Goal: Navigation & Orientation: Find specific page/section

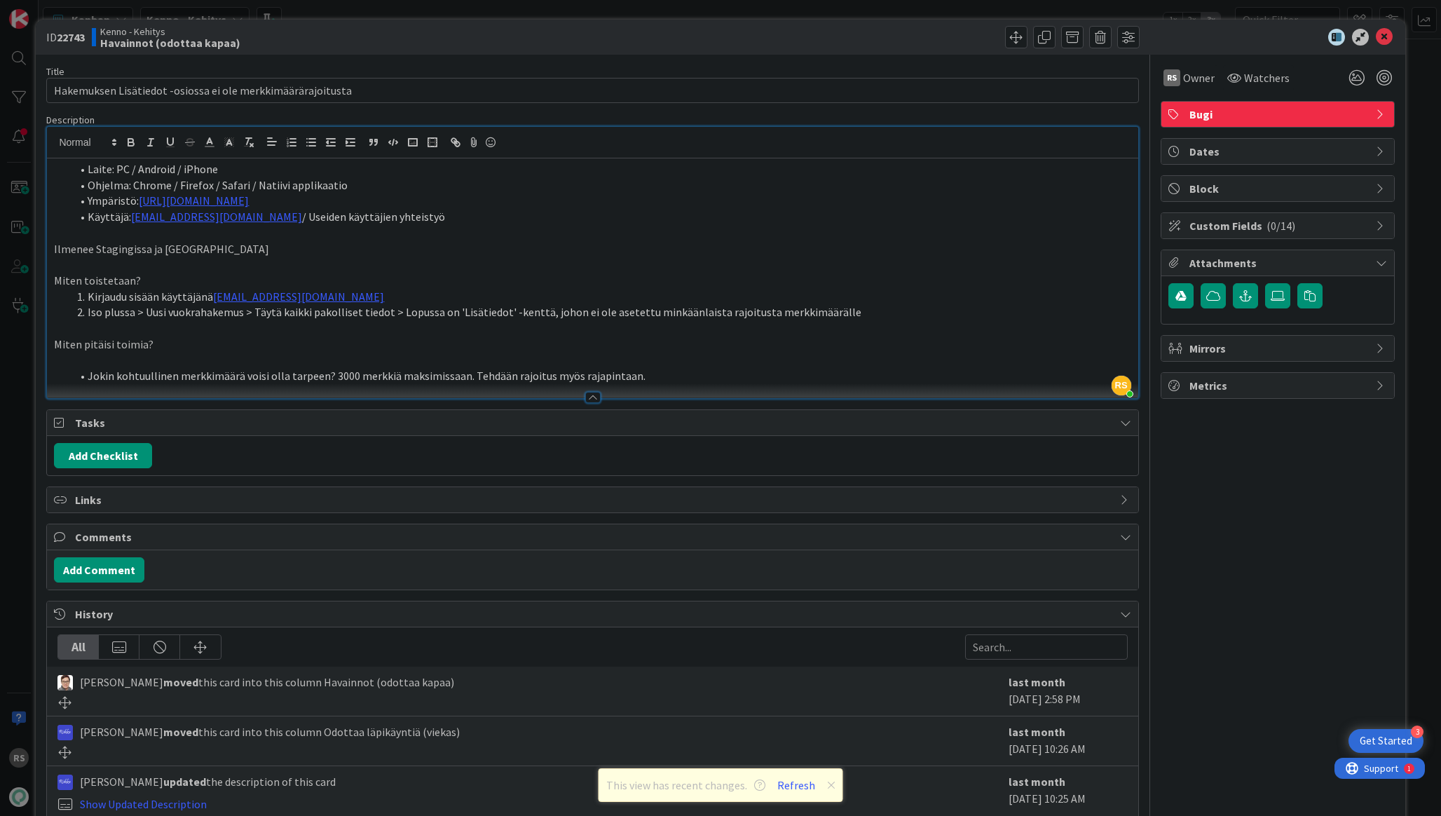
scroll to position [1504, 0]
drag, startPoint x: 642, startPoint y: 376, endPoint x: 467, endPoint y: 373, distance: 175.2
click at [467, 373] on li "Jokin kohtuullinen merkkimäärä voisi olla tarpeen? 3000 merkkiä maksimissaan. T…" at bounding box center [601, 376] width 1060 height 16
copy li "Tehdään rajoitus myös rajapintaan."
click at [494, 331] on p at bounding box center [592, 328] width 1077 height 16
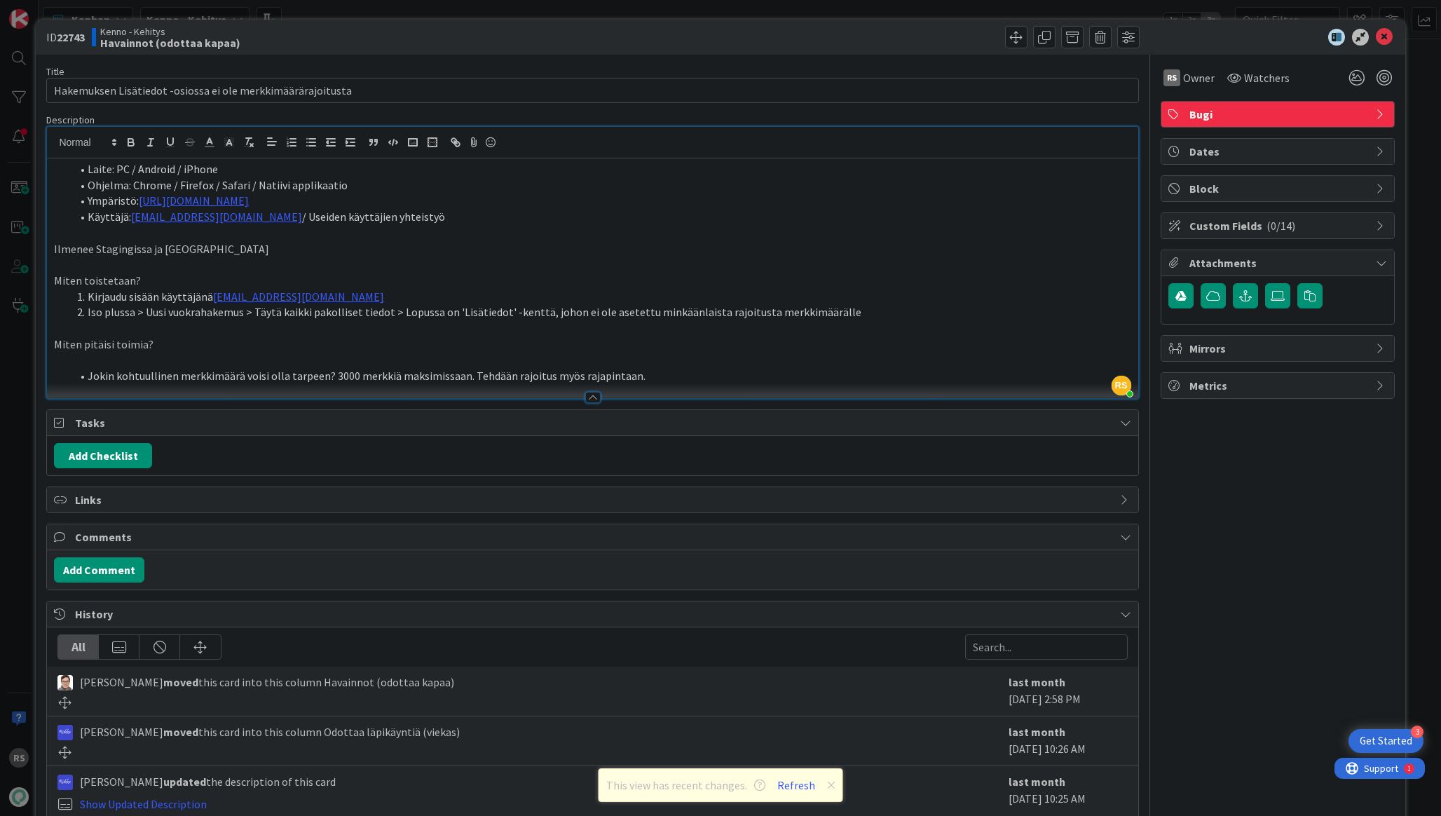
click at [87, 170] on li "Laite: PC / Android / iPhone" at bounding box center [601, 169] width 1060 height 16
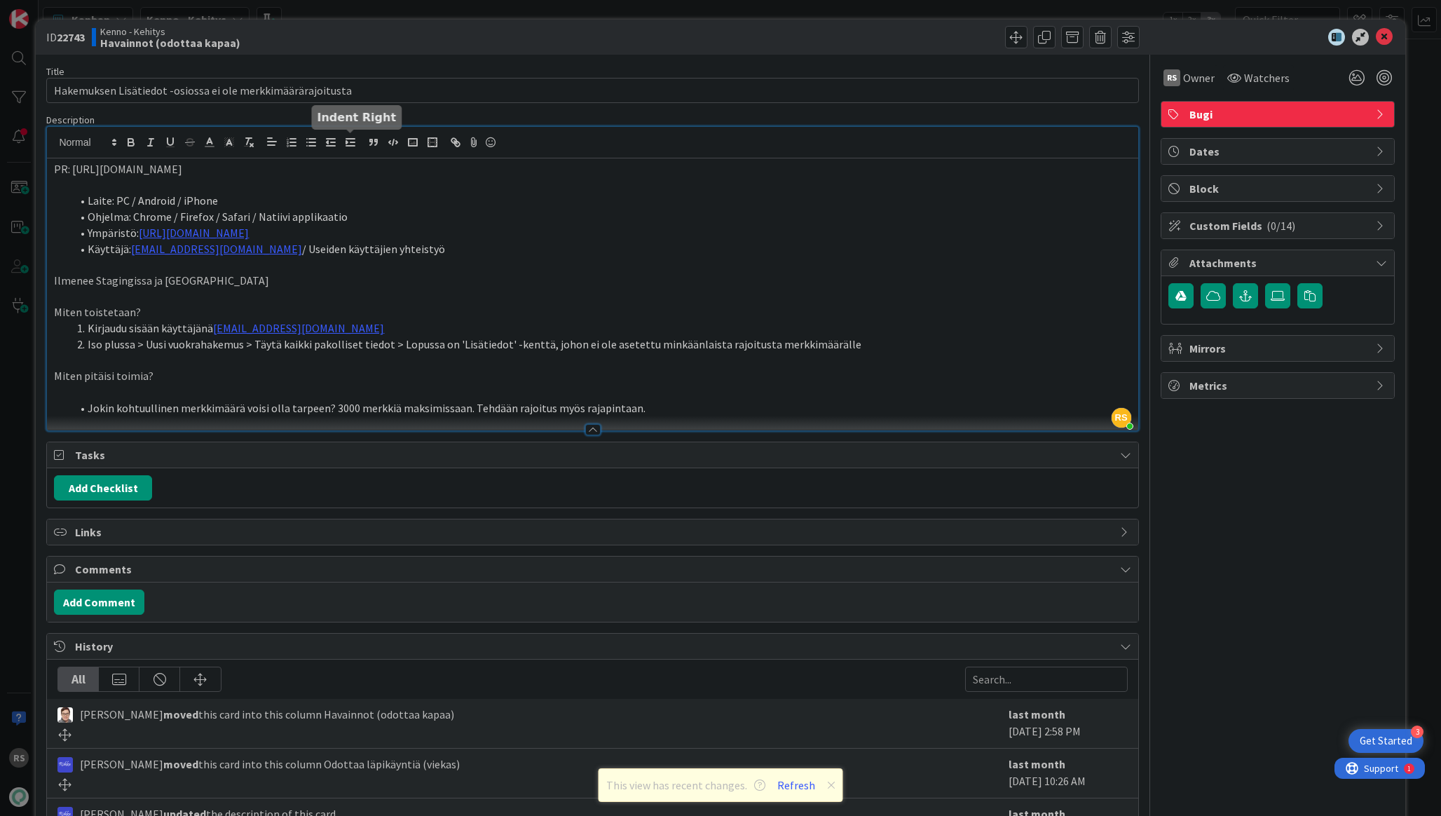
click at [354, 201] on li "Laite: PC / Android / iPhone" at bounding box center [601, 201] width 1060 height 16
click at [1376, 31] on icon at bounding box center [1384, 37] width 17 height 17
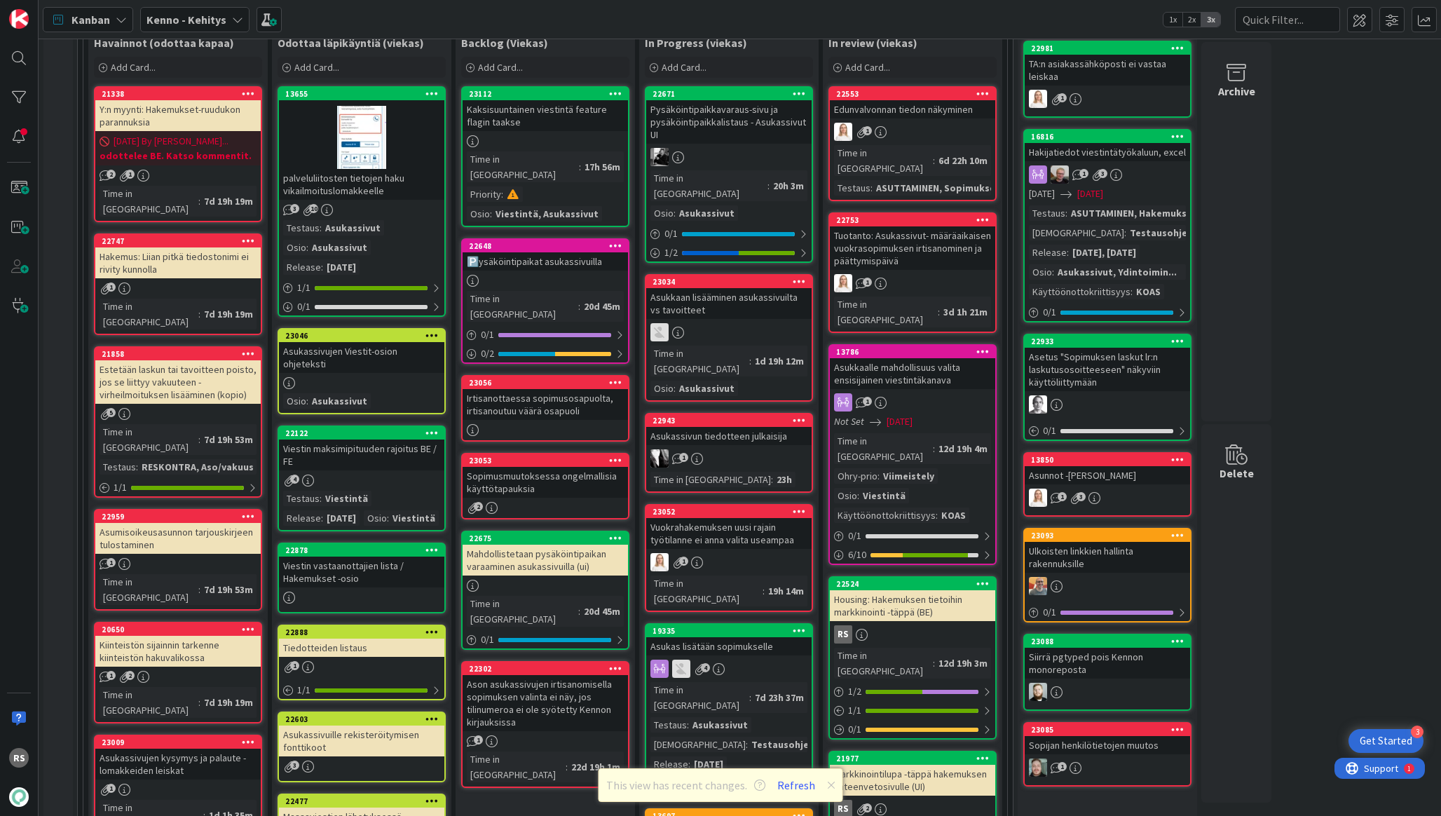
scroll to position [423, 0]
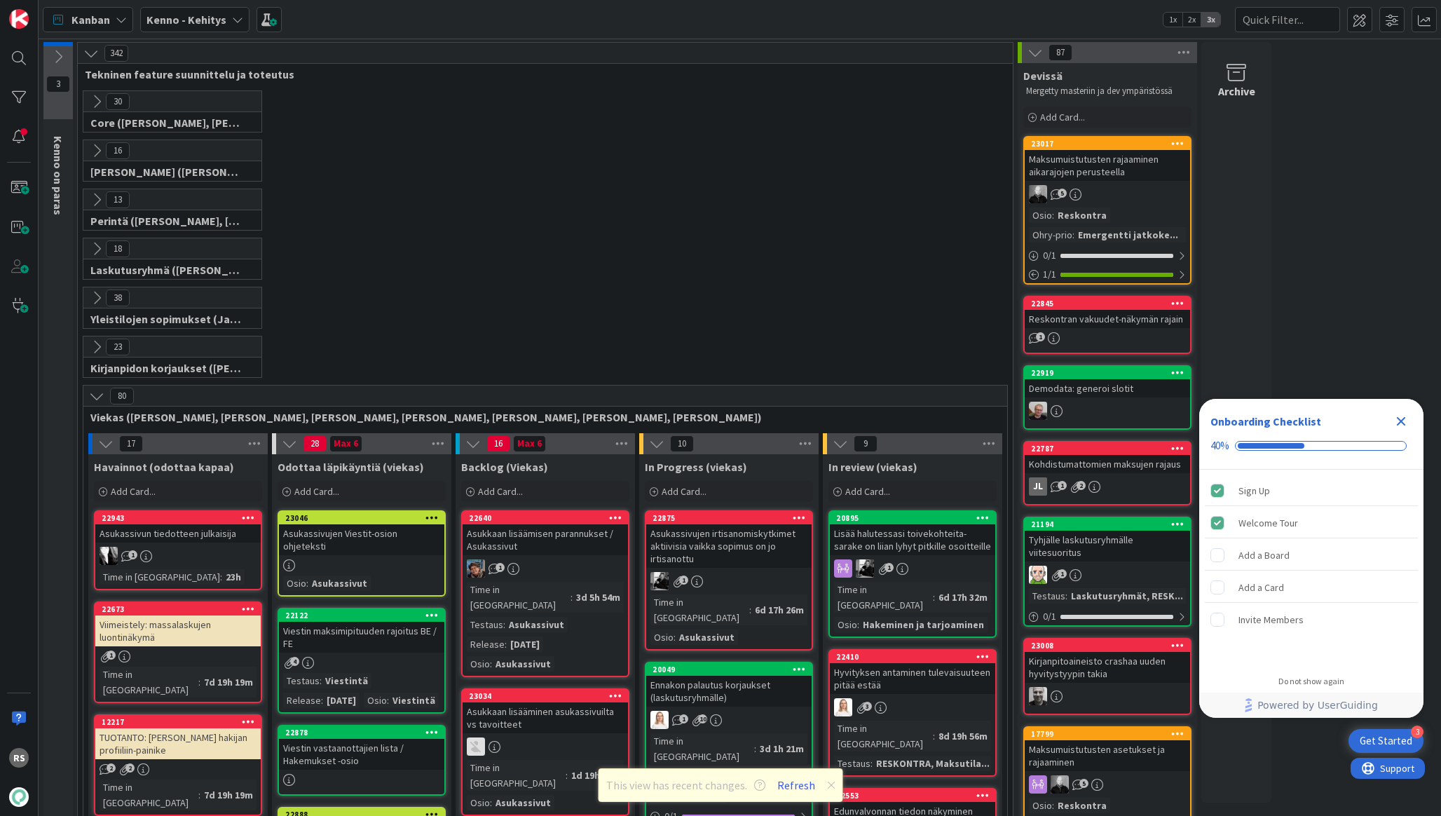
scroll to position [1401, 0]
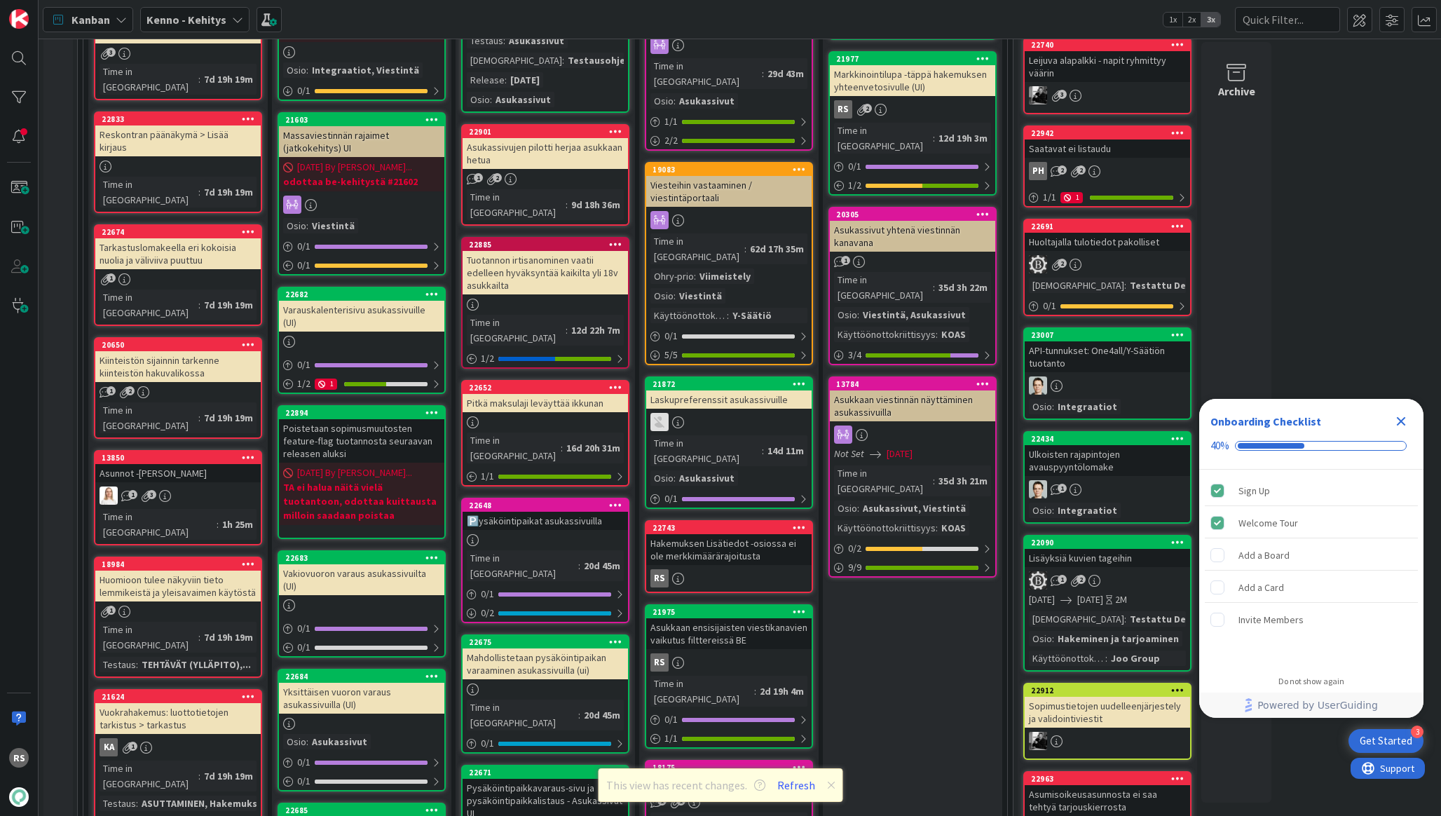
click at [739, 618] on div "Asukkaan ensisijaisten viestikanavien vaikutus filttereissä BE" at bounding box center [728, 633] width 165 height 31
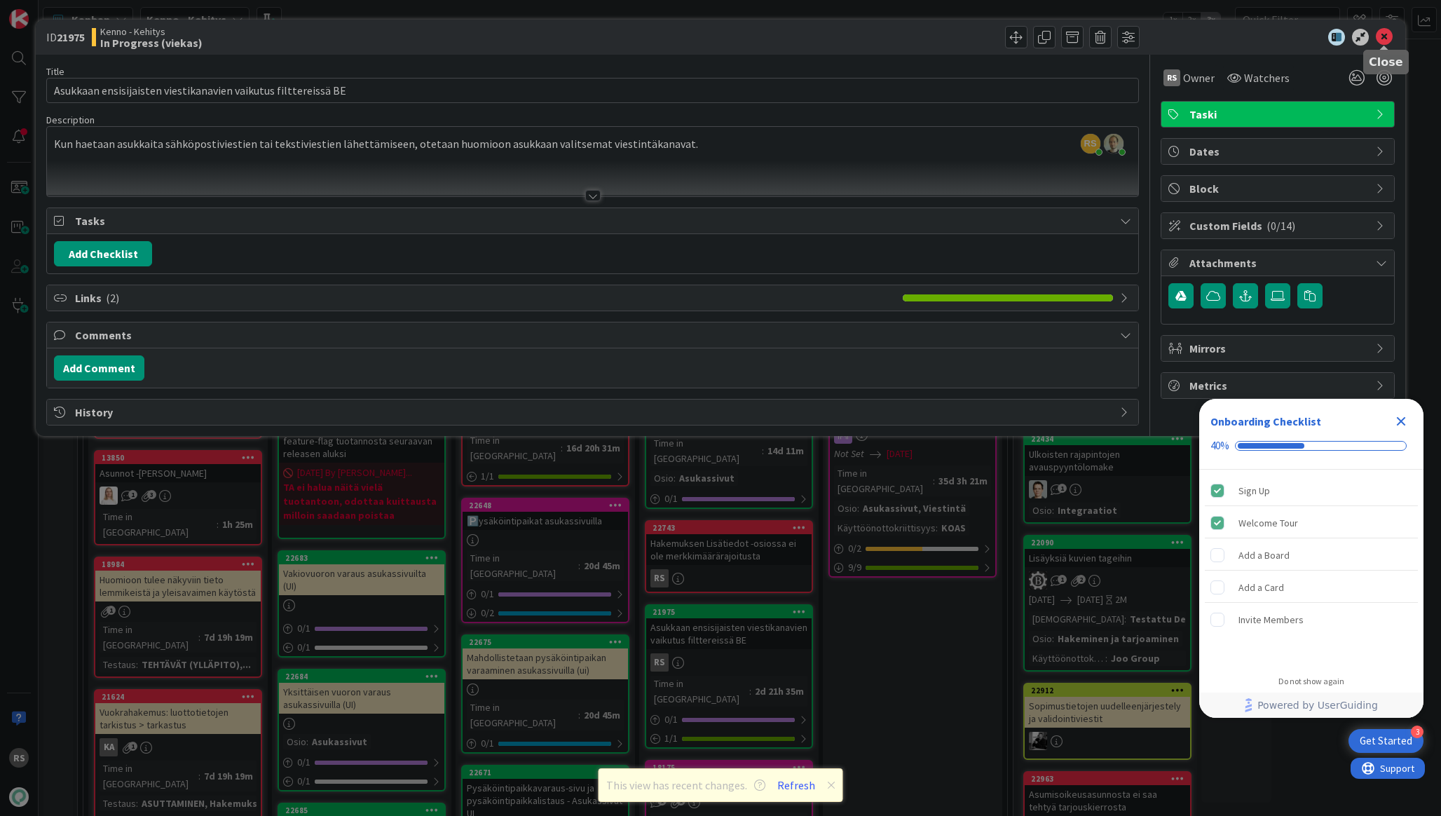
click at [1378, 36] on icon at bounding box center [1384, 37] width 17 height 17
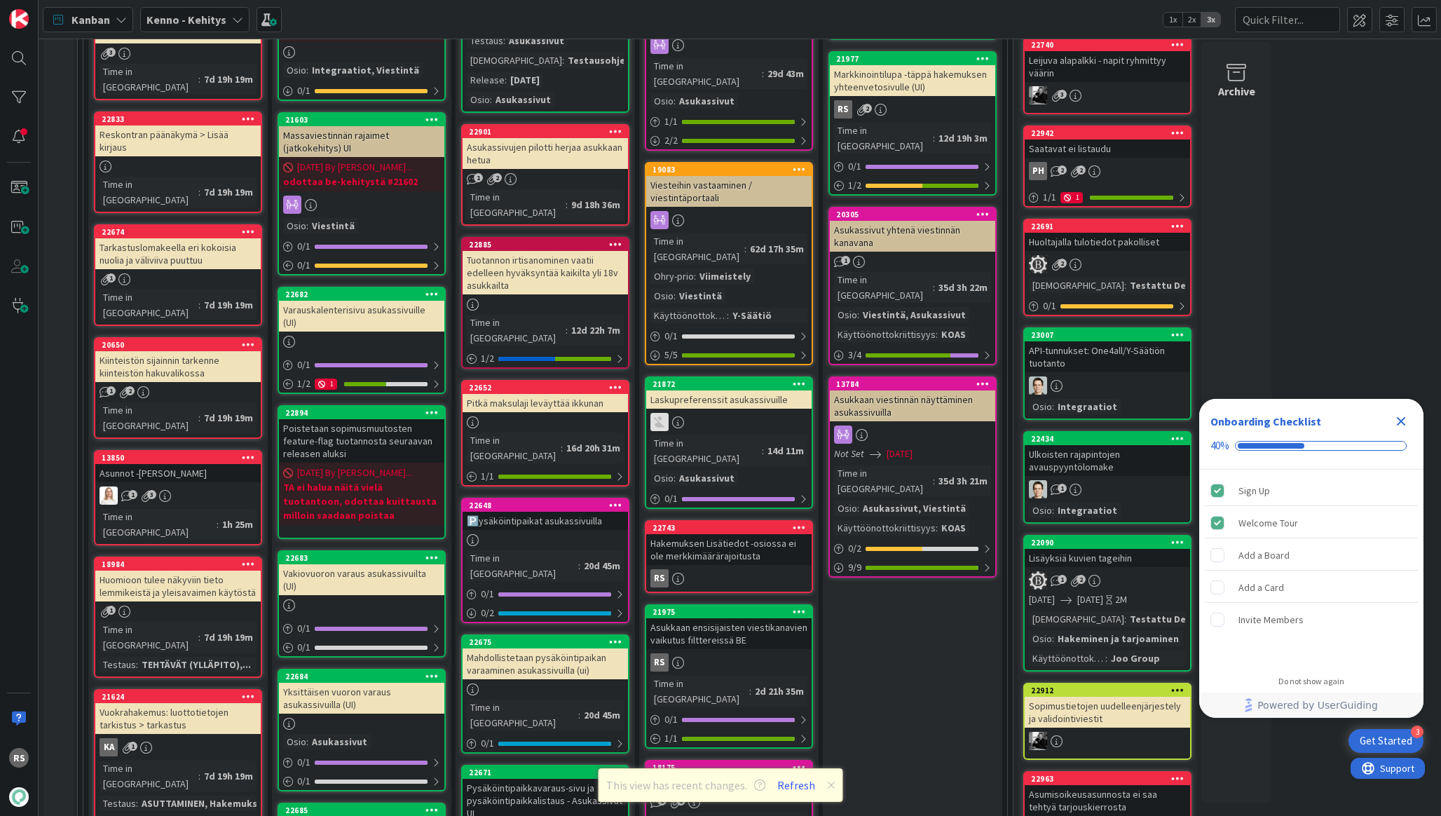
click at [687, 618] on div "Asukkaan ensisijaisten viestikanavien vaikutus filttereissä BE" at bounding box center [728, 633] width 165 height 31
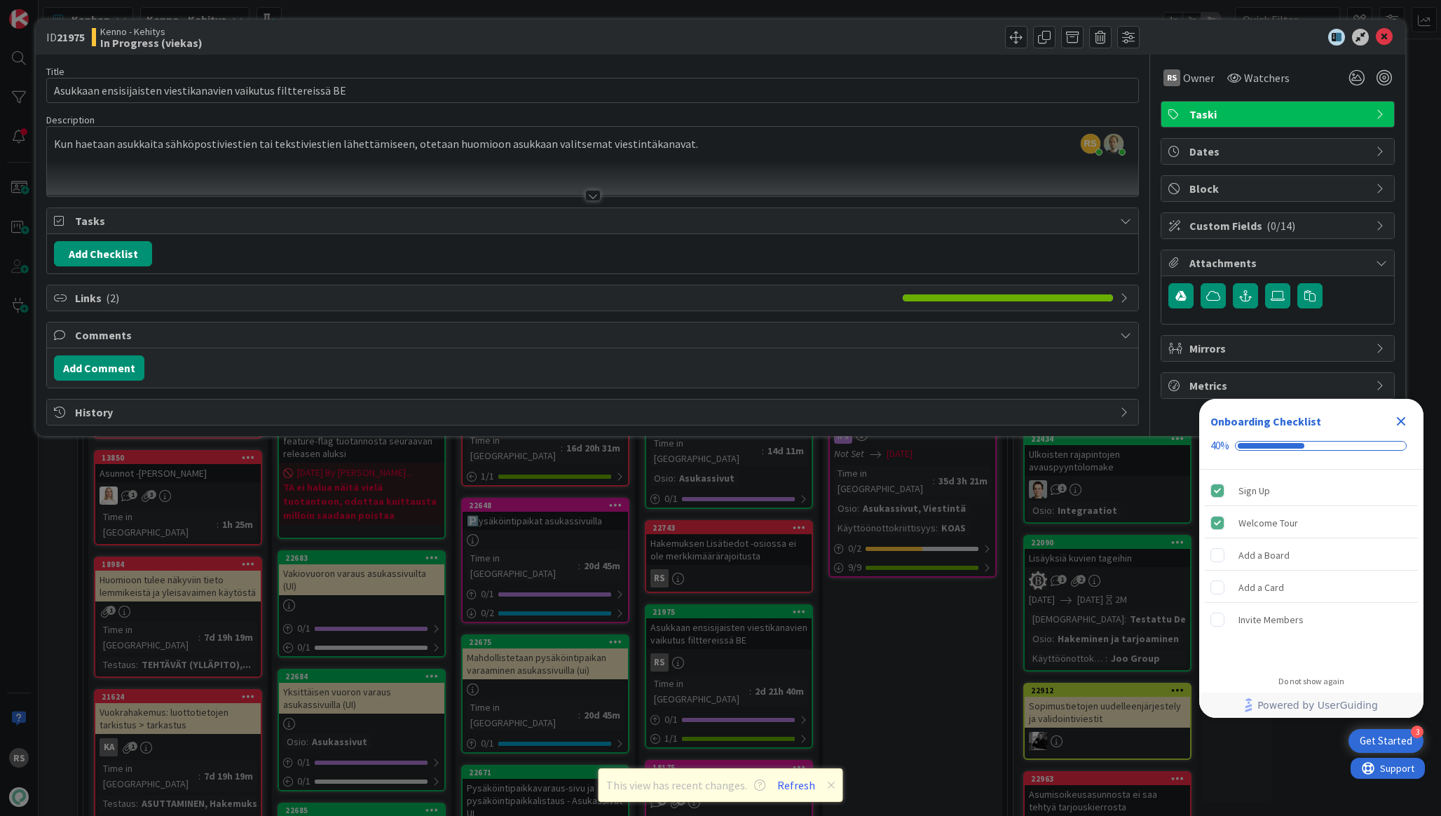
click at [598, 199] on div at bounding box center [592, 195] width 15 height 11
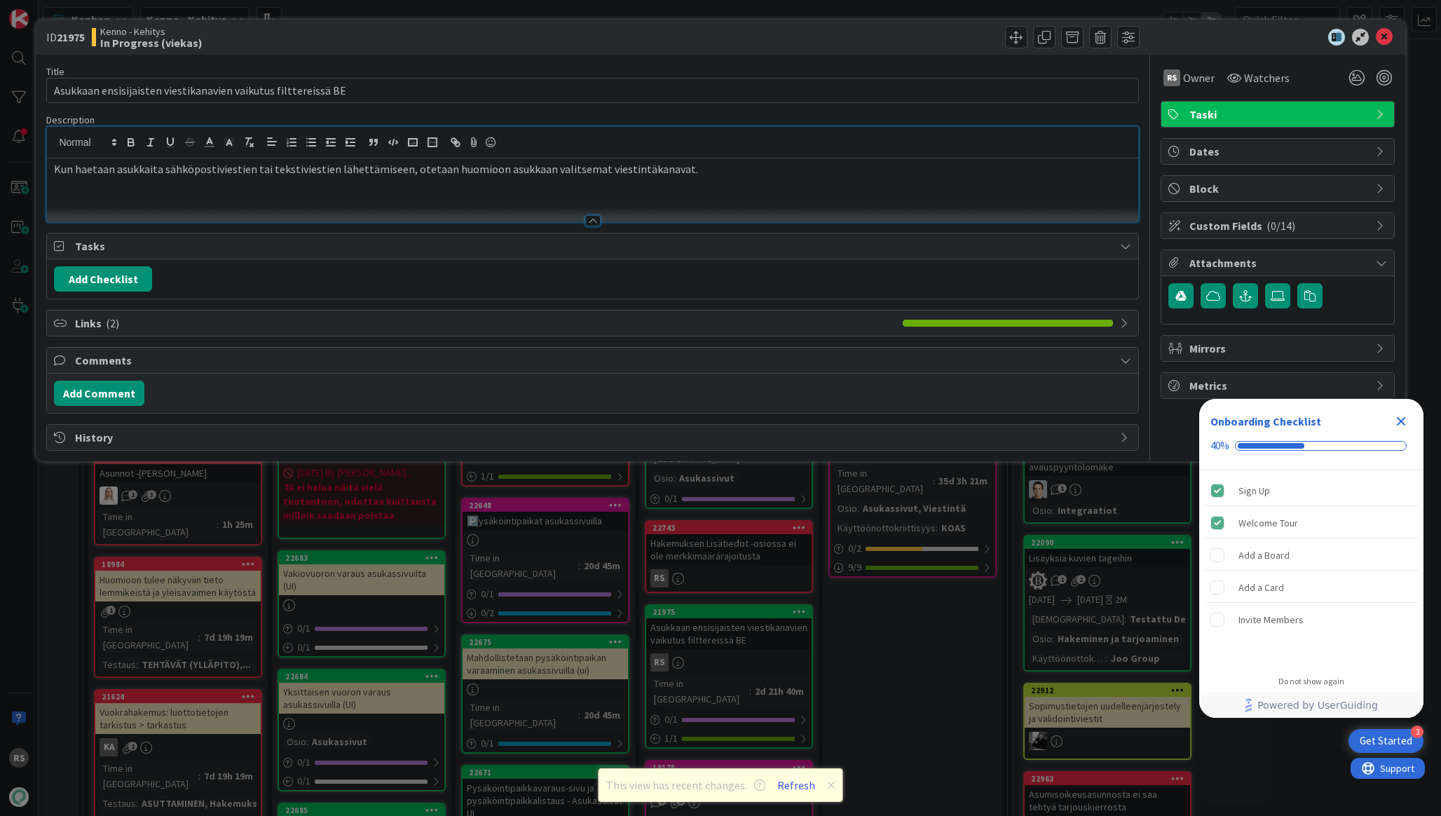
click at [569, 203] on div "Kun haetaan asukkaita sähköpostiviestien tai tekstiviestien lähettämiseen, otet…" at bounding box center [592, 189] width 1091 height 63
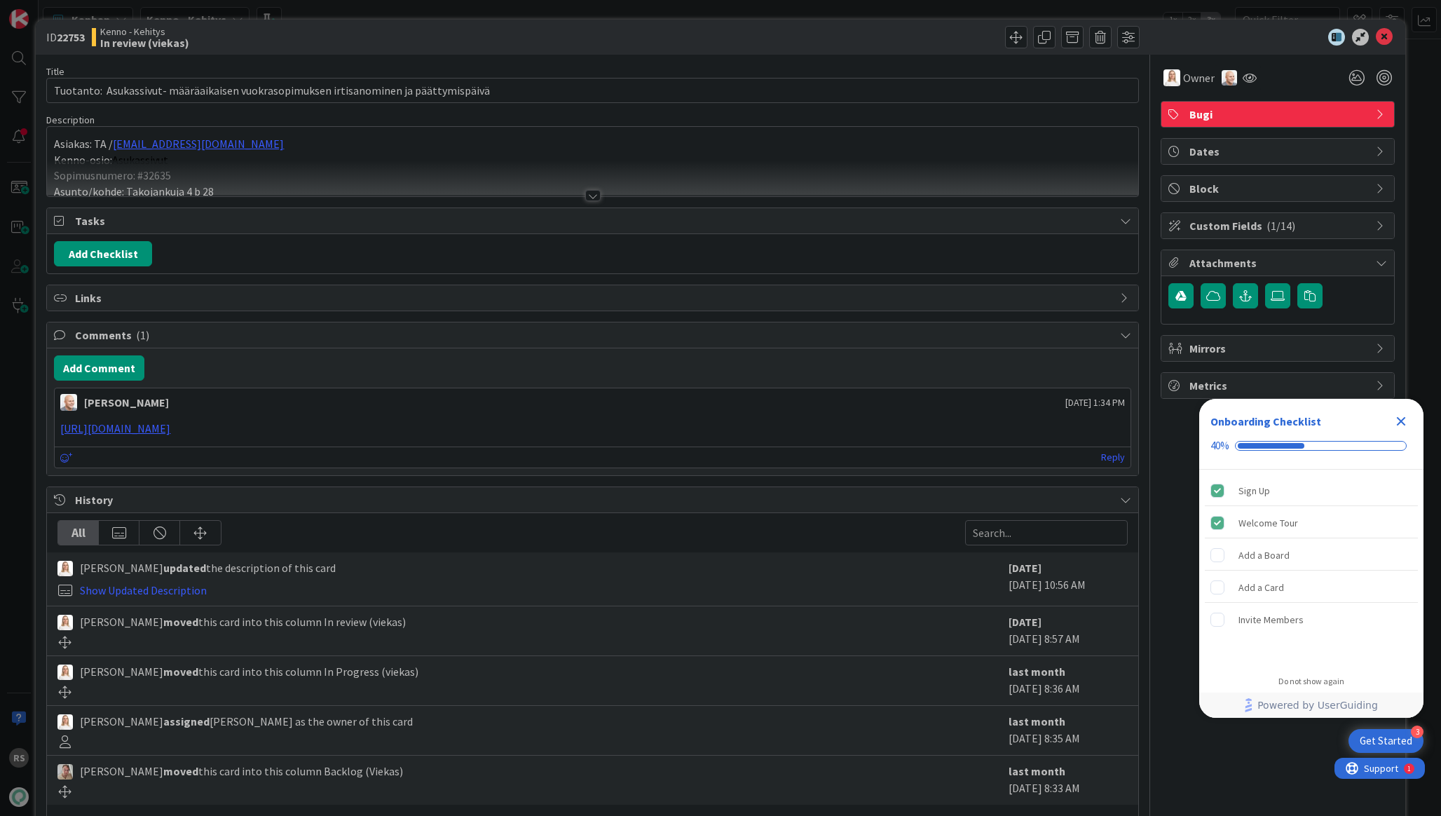
click at [590, 196] on div at bounding box center [592, 195] width 15 height 11
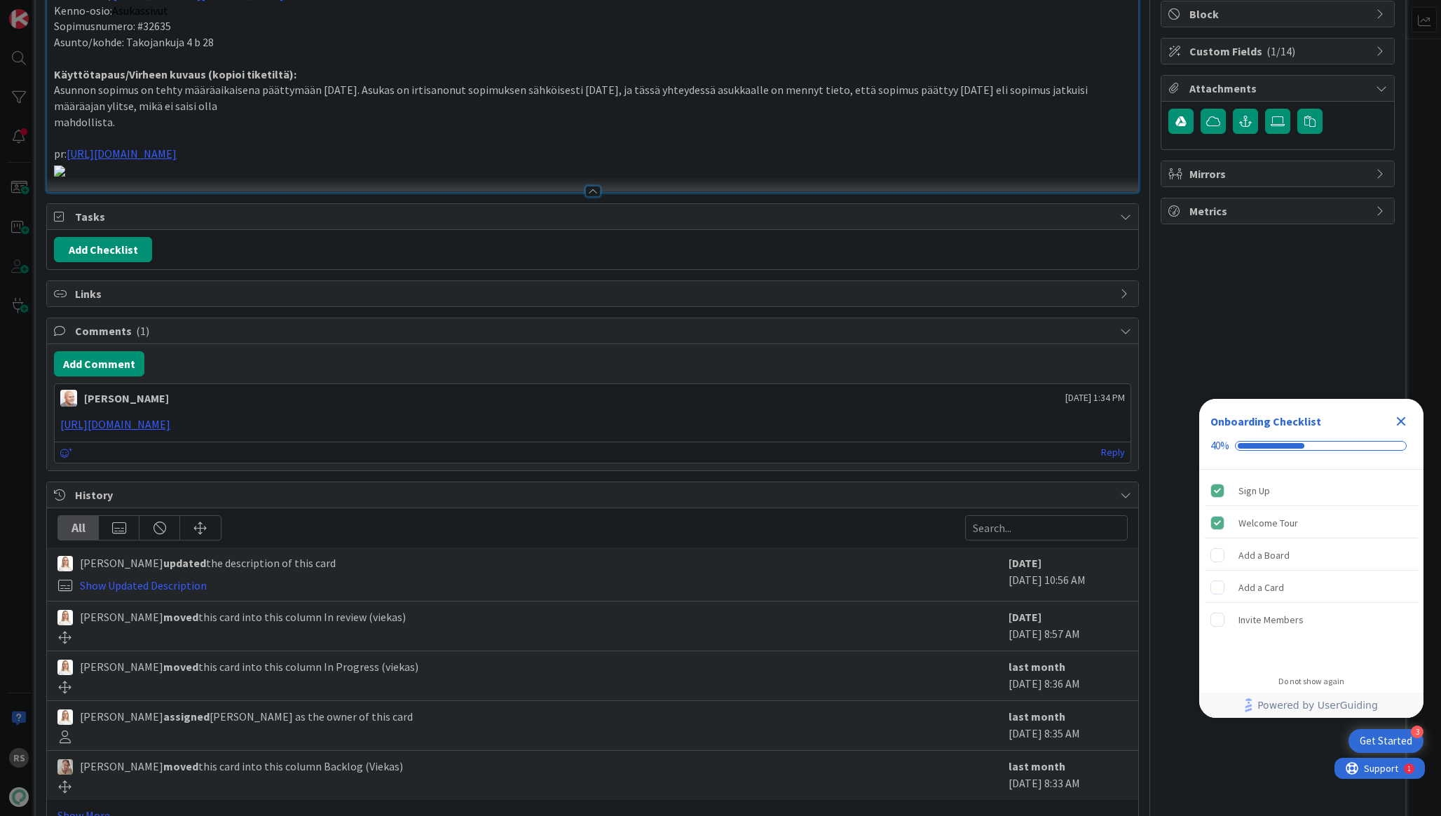
scroll to position [52, 0]
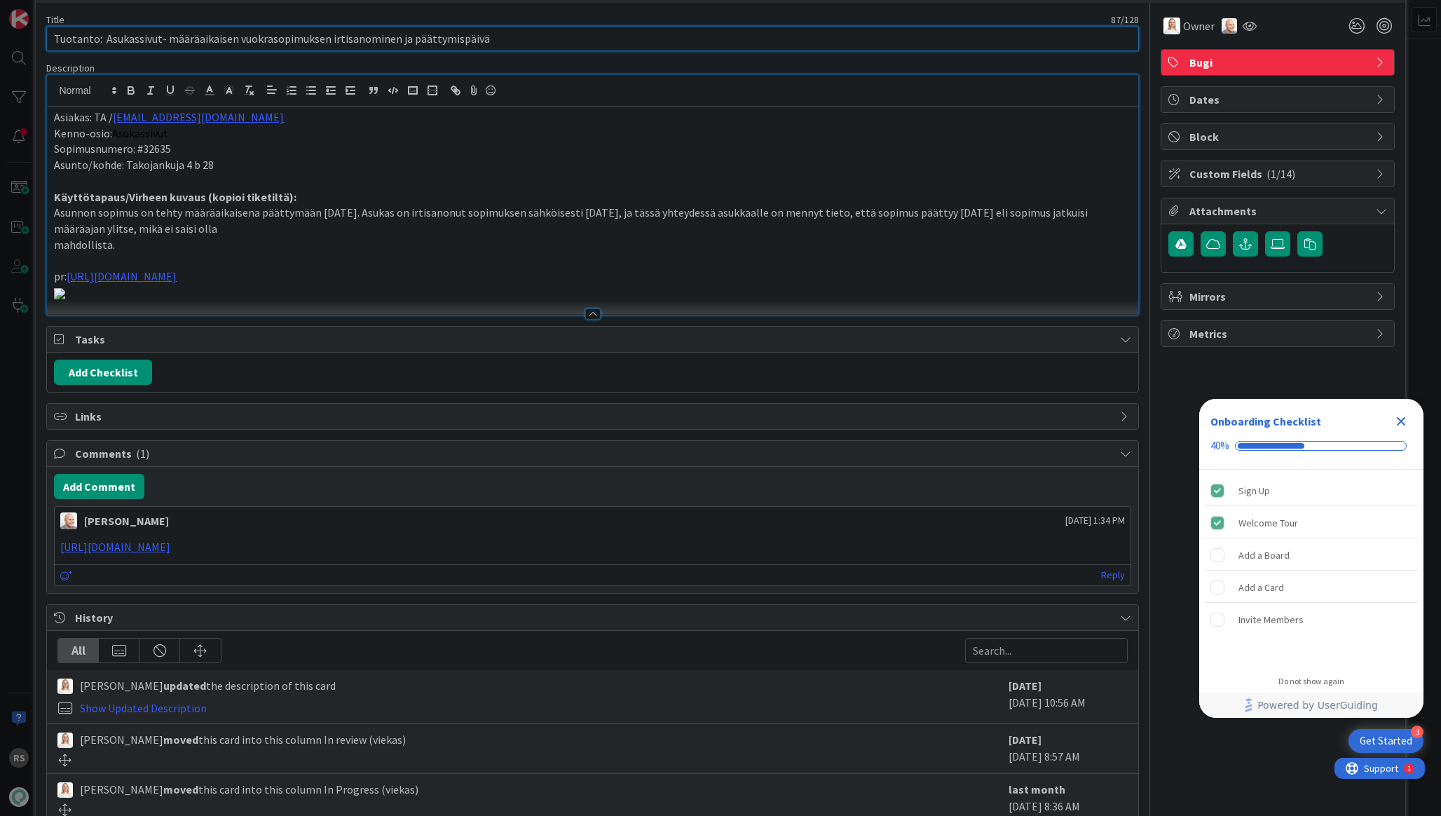
click at [688, 36] on input "Tuotanto: Asukassivut- määräaikaisen vuokrasopimuksen irtisanominen ja päättymi…" at bounding box center [592, 38] width 1092 height 25
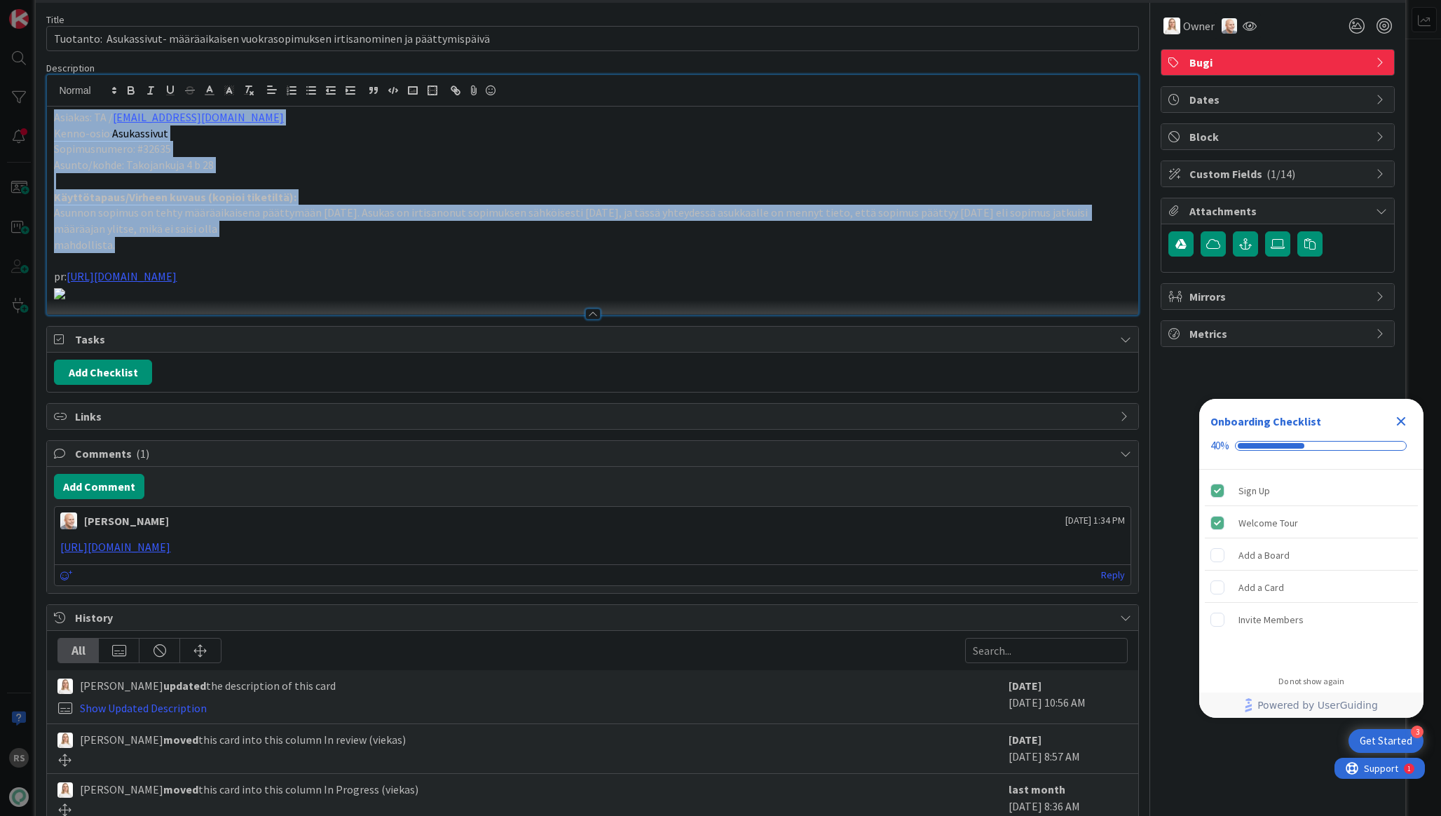
drag, startPoint x: 133, startPoint y: 246, endPoint x: 24, endPoint y: 118, distance: 168.5
click at [24, 118] on div "ID 22753 Kenno - Kehitys In review (viekas) Title 87 / 128 Tuotanto: Asukassivu…" at bounding box center [720, 408] width 1441 height 816
copy div "Asiakas: TA / anu.ravelin@ta.fi Kenno-osio: Asukassivut Sopimusnumero: #32635 A…"
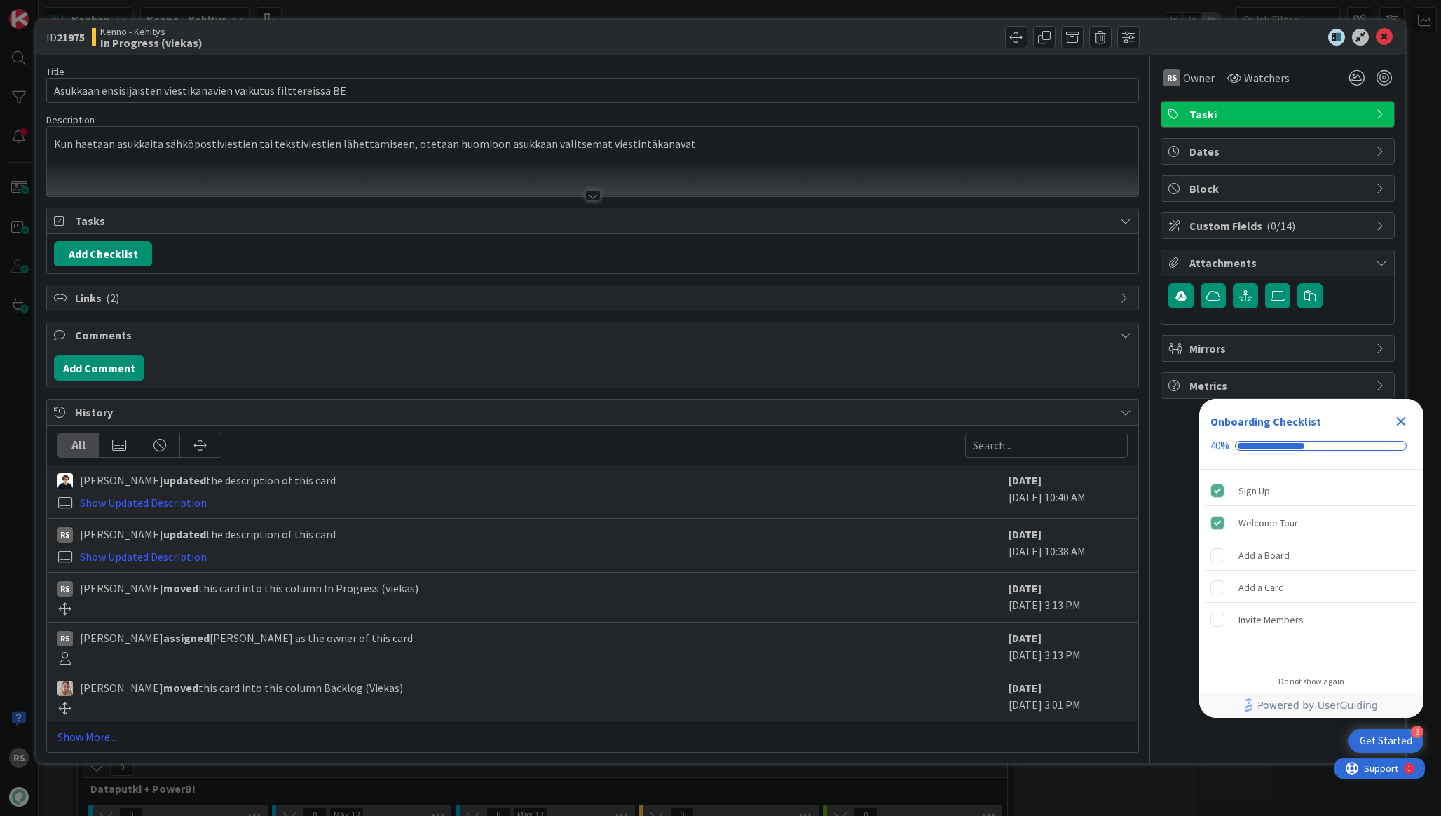
click at [716, 165] on div at bounding box center [592, 179] width 1091 height 36
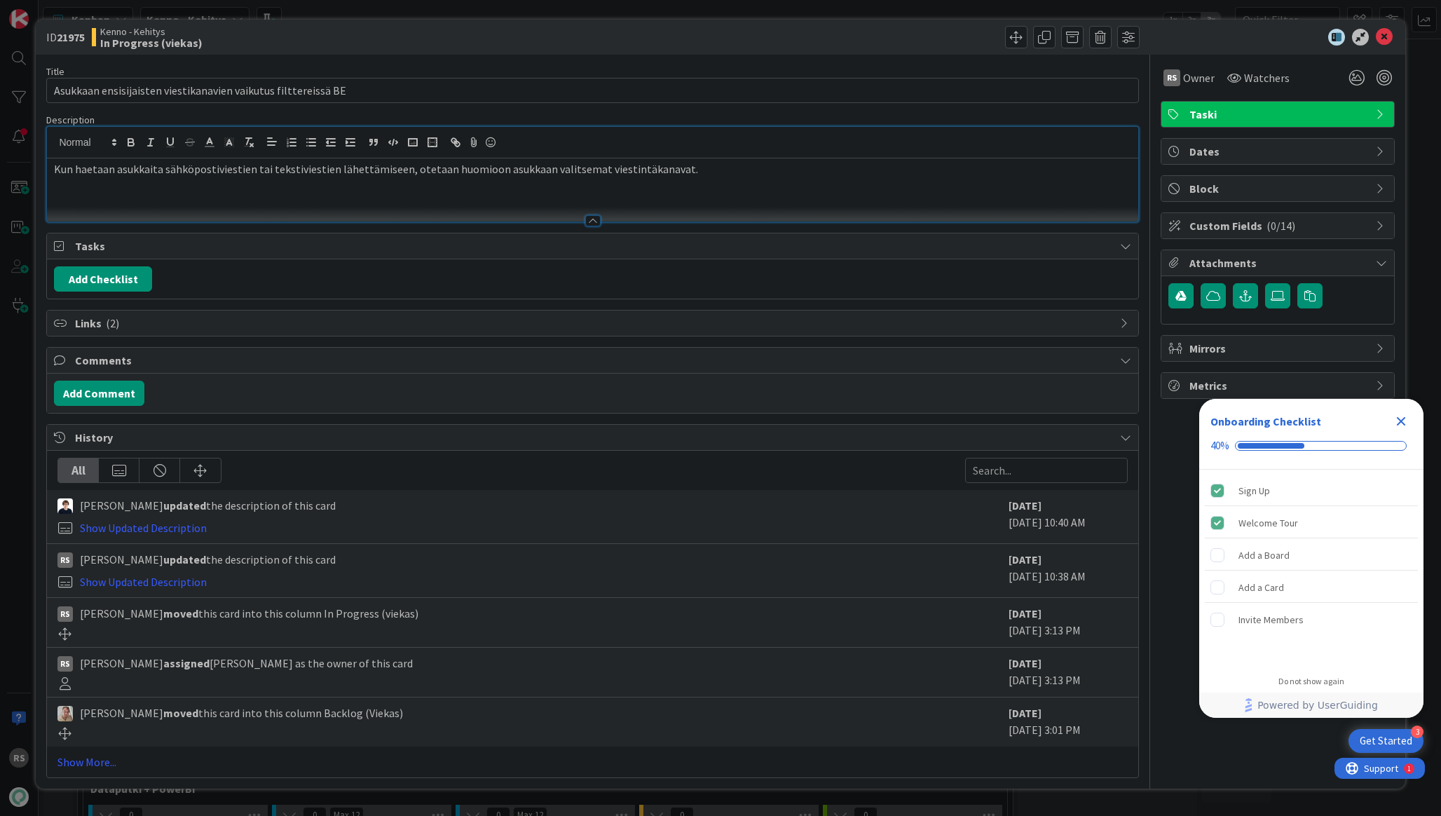
click at [711, 174] on p "Kun haetaan asukkaita sähköpostiviestien tai tekstiviestien lähettämiseen, otet…" at bounding box center [592, 169] width 1077 height 16
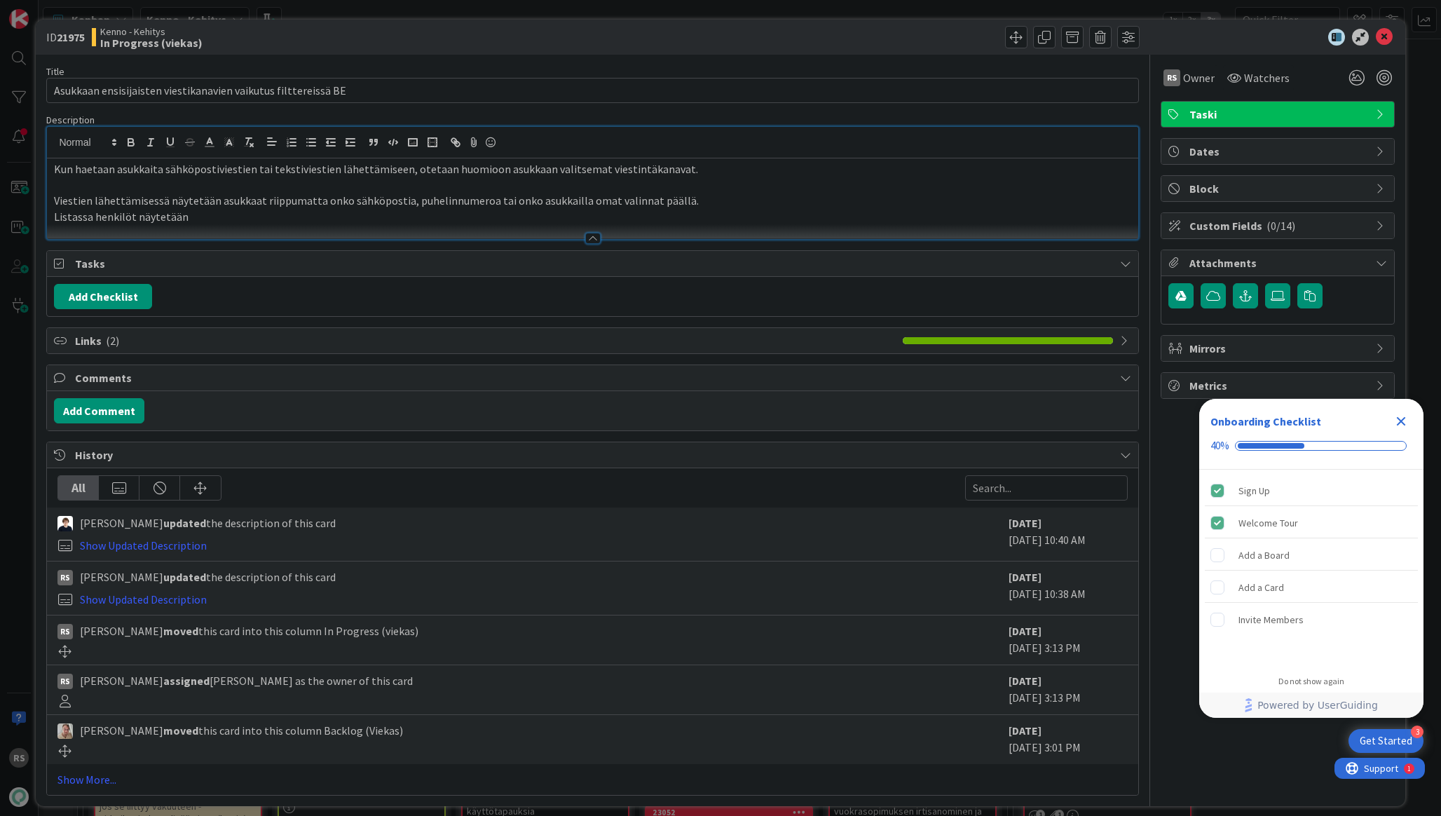
drag, startPoint x: 223, startPoint y: 211, endPoint x: 93, endPoint y: 211, distance: 130.4
click at [93, 211] on p "Listassa henkilöt näytetään" at bounding box center [592, 217] width 1077 height 16
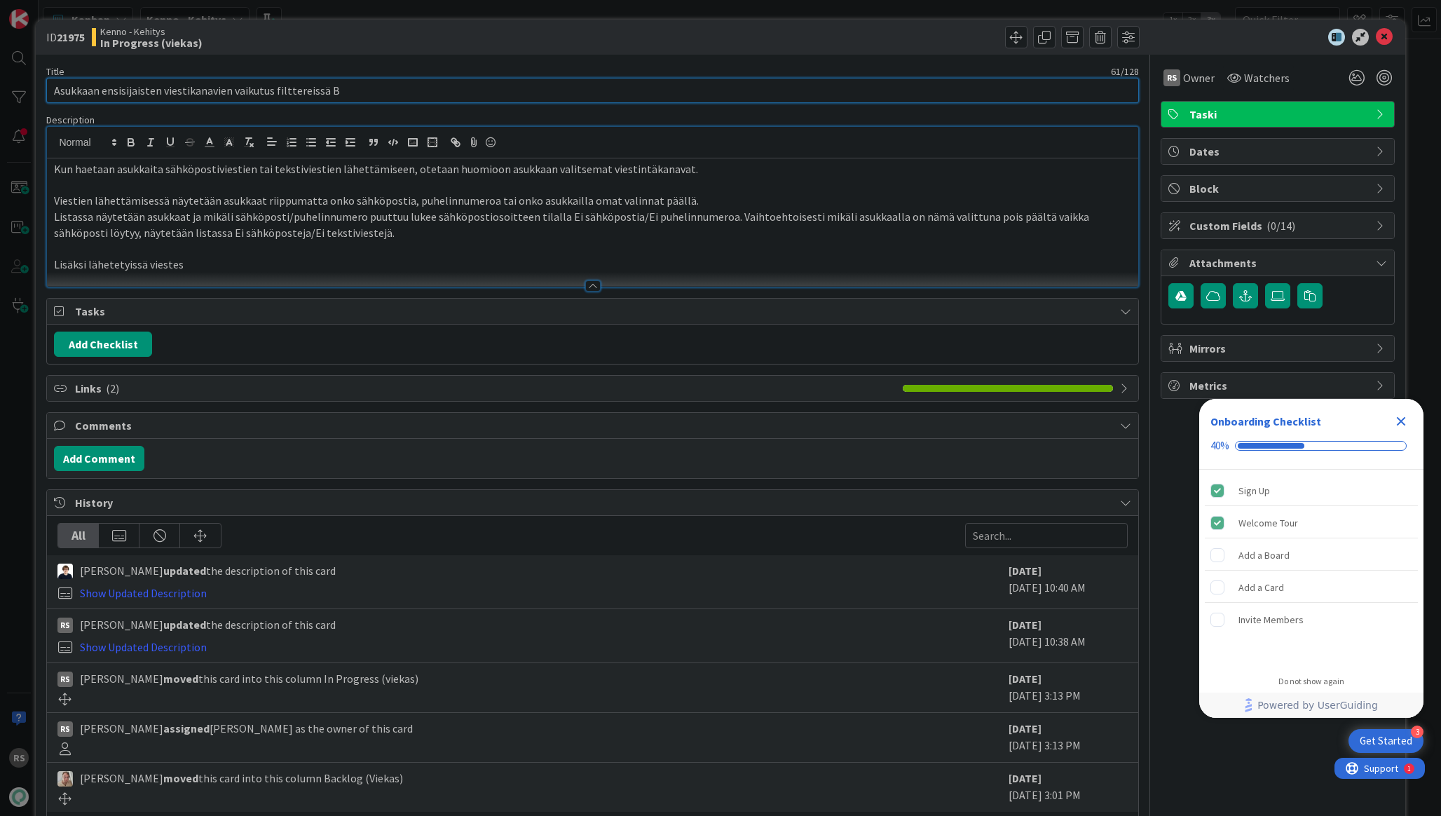
click at [413, 88] on input "Asukkaan ensisijaisten viestikanavien vaikutus filttereissä B" at bounding box center [592, 90] width 1092 height 25
click at [296, 262] on p "Lisäksi lähetetyissä viestes" at bounding box center [592, 265] width 1077 height 16
click at [401, 92] on input "Asukkaan ensisijaisten viestikanavien vaikutus filttereissä B" at bounding box center [592, 90] width 1092 height 25
type input "Asukkaan ensisijaisten viestikanavien vaikutus filttereissä BE"
click at [285, 267] on p "Lisäksi lähetetyissä viestes" at bounding box center [592, 265] width 1077 height 16
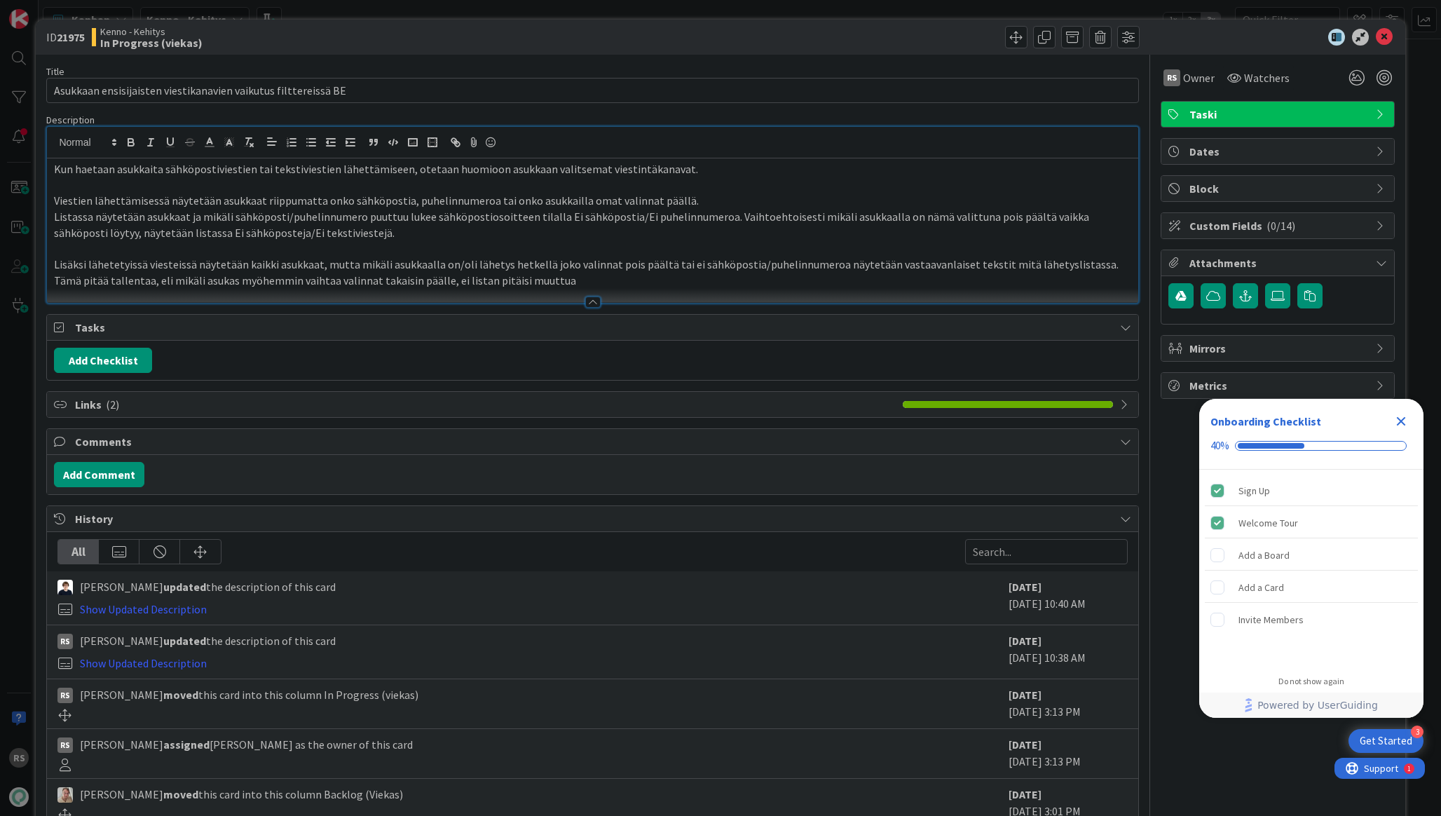
click at [280, 278] on p "Lisäksi lähetetyissä viesteissä näytetään kaikki asukkaat, mutta mikäli asukkaa…" at bounding box center [592, 273] width 1077 height 32
drag, startPoint x: 571, startPoint y: 282, endPoint x: 487, endPoint y: 279, distance: 83.5
click at [487, 280] on p "Lisäksi lähetetyissä viesteissä näytetään kaikki asukkaat, mutta mikäli asukkaa…" at bounding box center [592, 273] width 1077 height 32
click at [625, 279] on p "Lisäksi lähetetyissä viesteissä näytetään kaikki asukkaat, mutta mikäli asukkaa…" at bounding box center [592, 273] width 1077 height 32
click at [792, 277] on p "Lisäksi lähetetyissä viesteissä näytetään kaikki asukkaat, mutta mikäli asukkaa…" at bounding box center [592, 273] width 1077 height 32
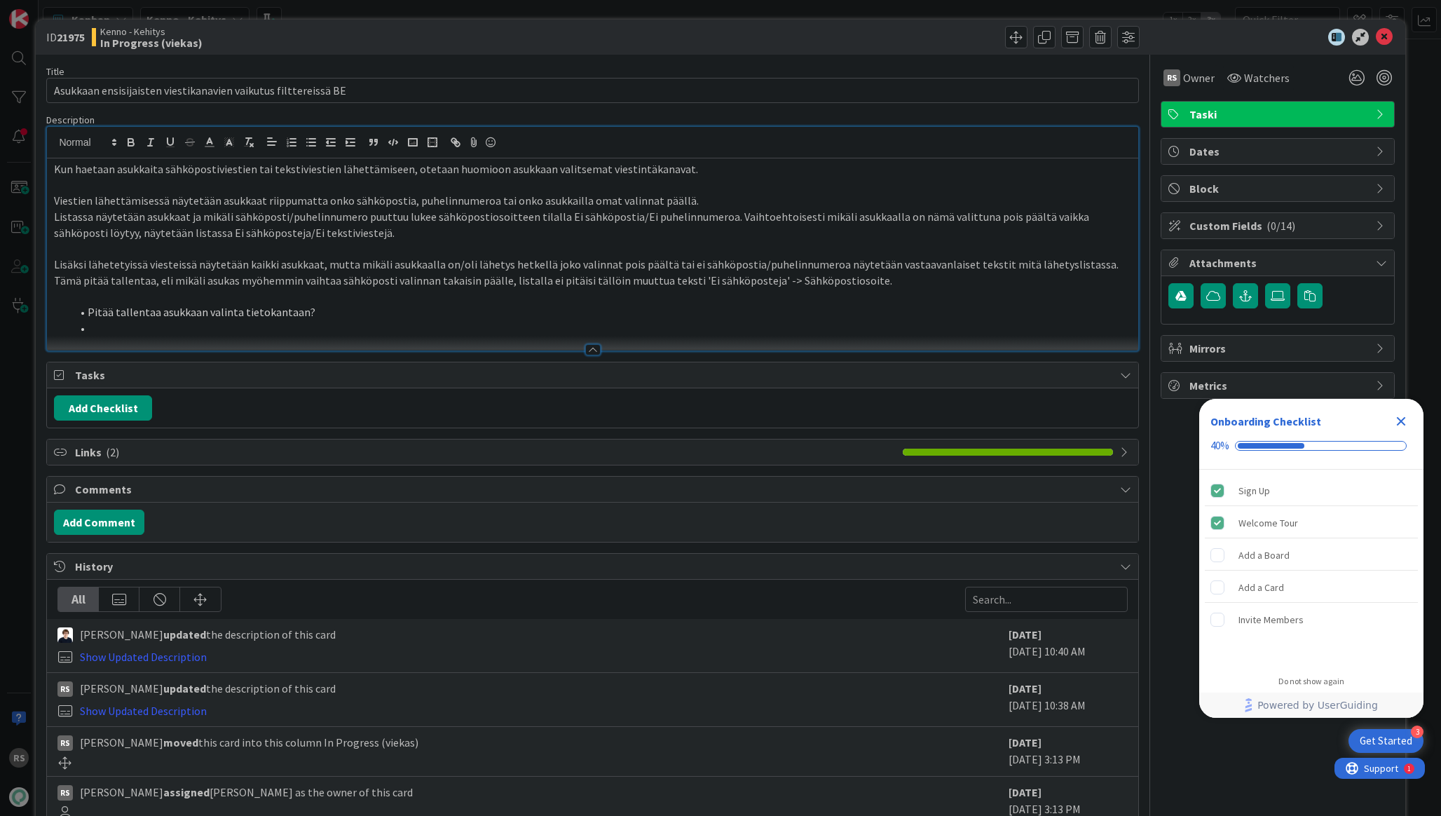
click at [90, 309] on li "Pitää tallentaa asukkaan valinta tietokantaan?" at bounding box center [601, 312] width 1060 height 16
click at [289, 336] on div at bounding box center [592, 343] width 1091 height 15
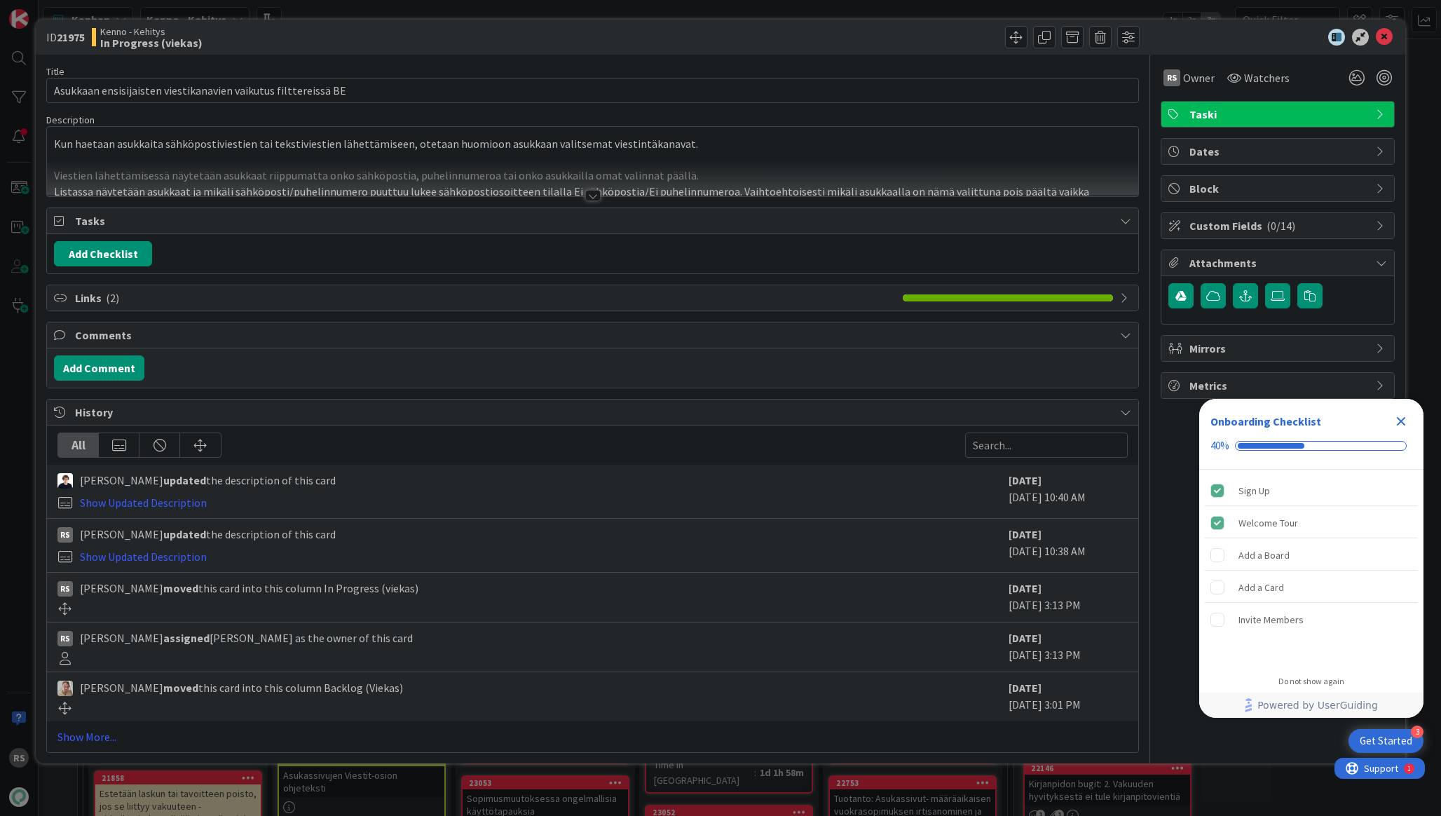
click at [342, 169] on div at bounding box center [592, 179] width 1091 height 36
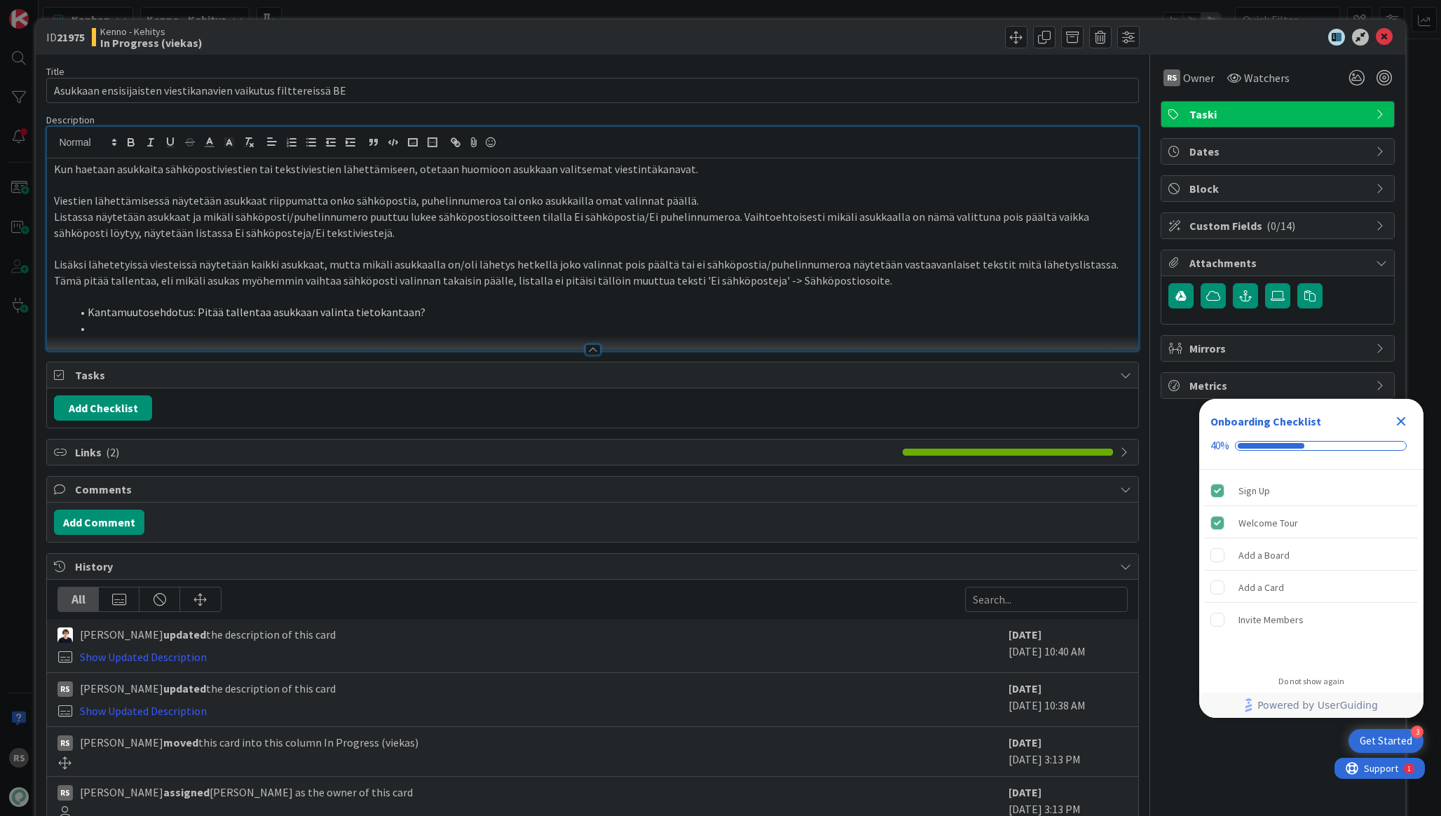
click at [296, 327] on li at bounding box center [601, 328] width 1060 height 16
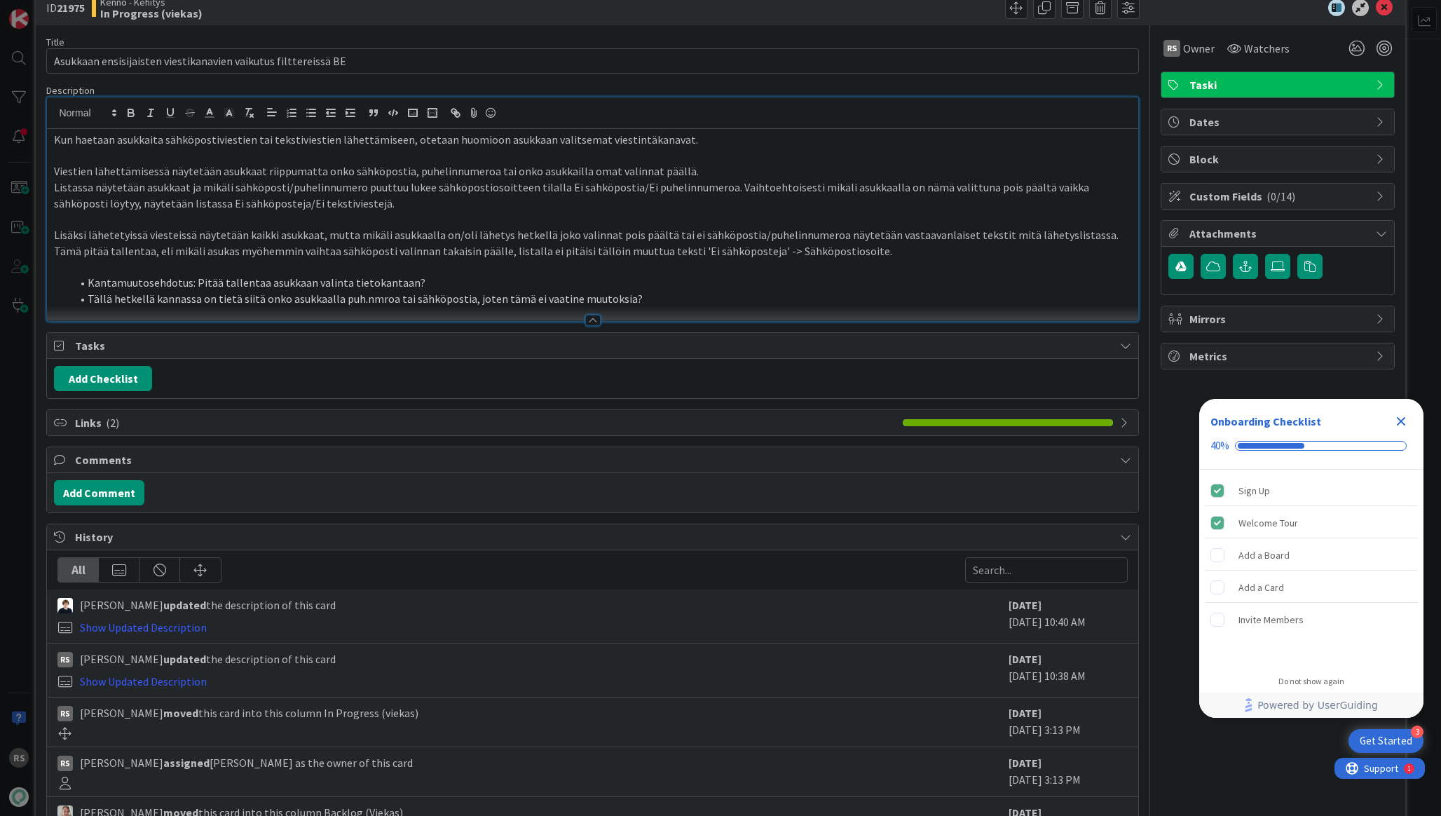
scroll to position [36, 0]
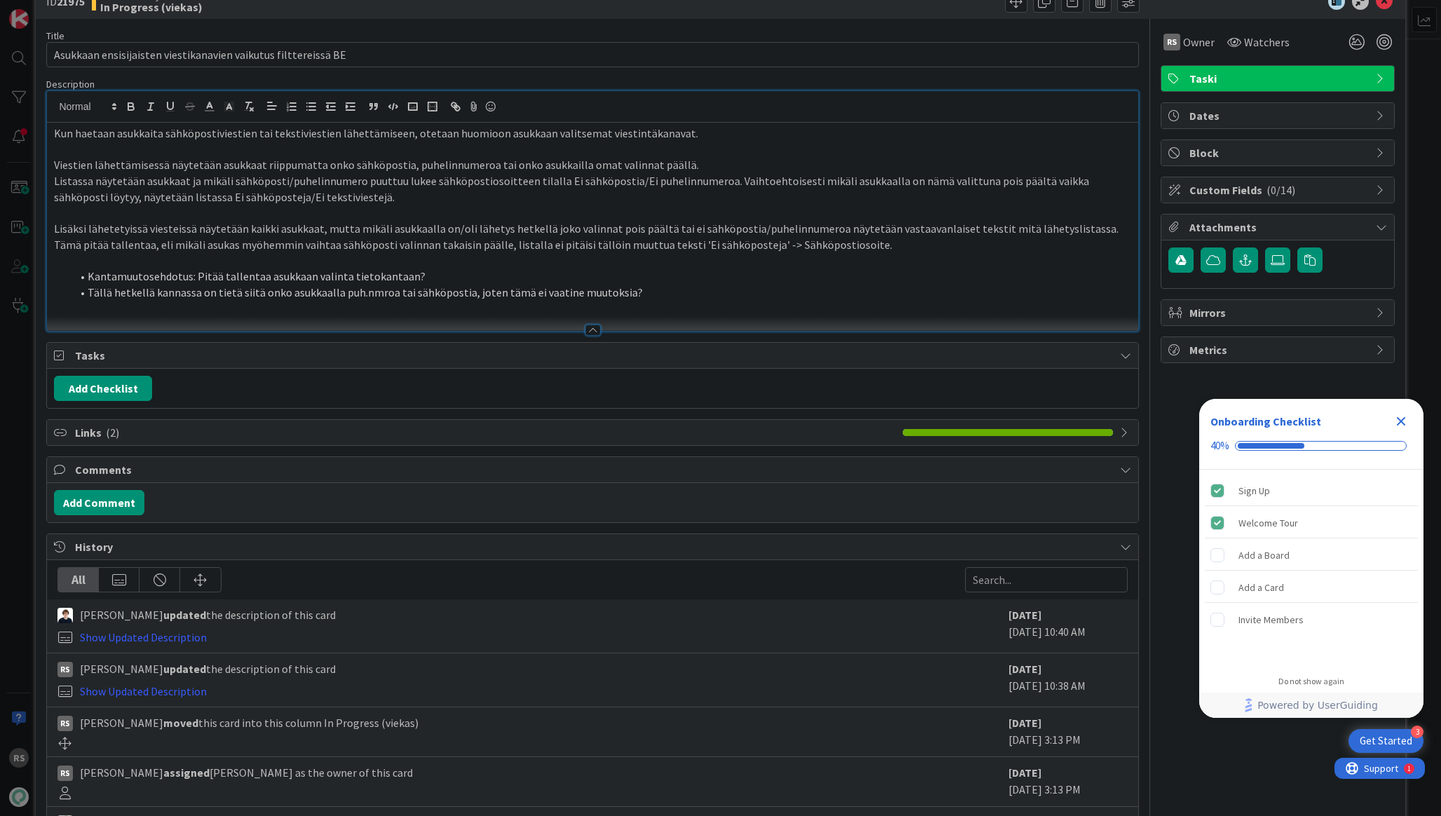
click at [681, 165] on p "Viestien lähettämisessä näytetään asukkaat riippumatta onko sähköpostia, puheli…" at bounding box center [592, 165] width 1077 height 16
click at [611, 187] on p "Listassa näytetään asukkaat ja mikäli sähköposti/puhelinnumero puuttuu lukee sä…" at bounding box center [592, 189] width 1077 height 32
click at [578, 202] on p "Listassa näytetään asukkaat ja mikäli sähköposti/puhelinnumero puuttuu lukee sä…" at bounding box center [592, 189] width 1077 height 32
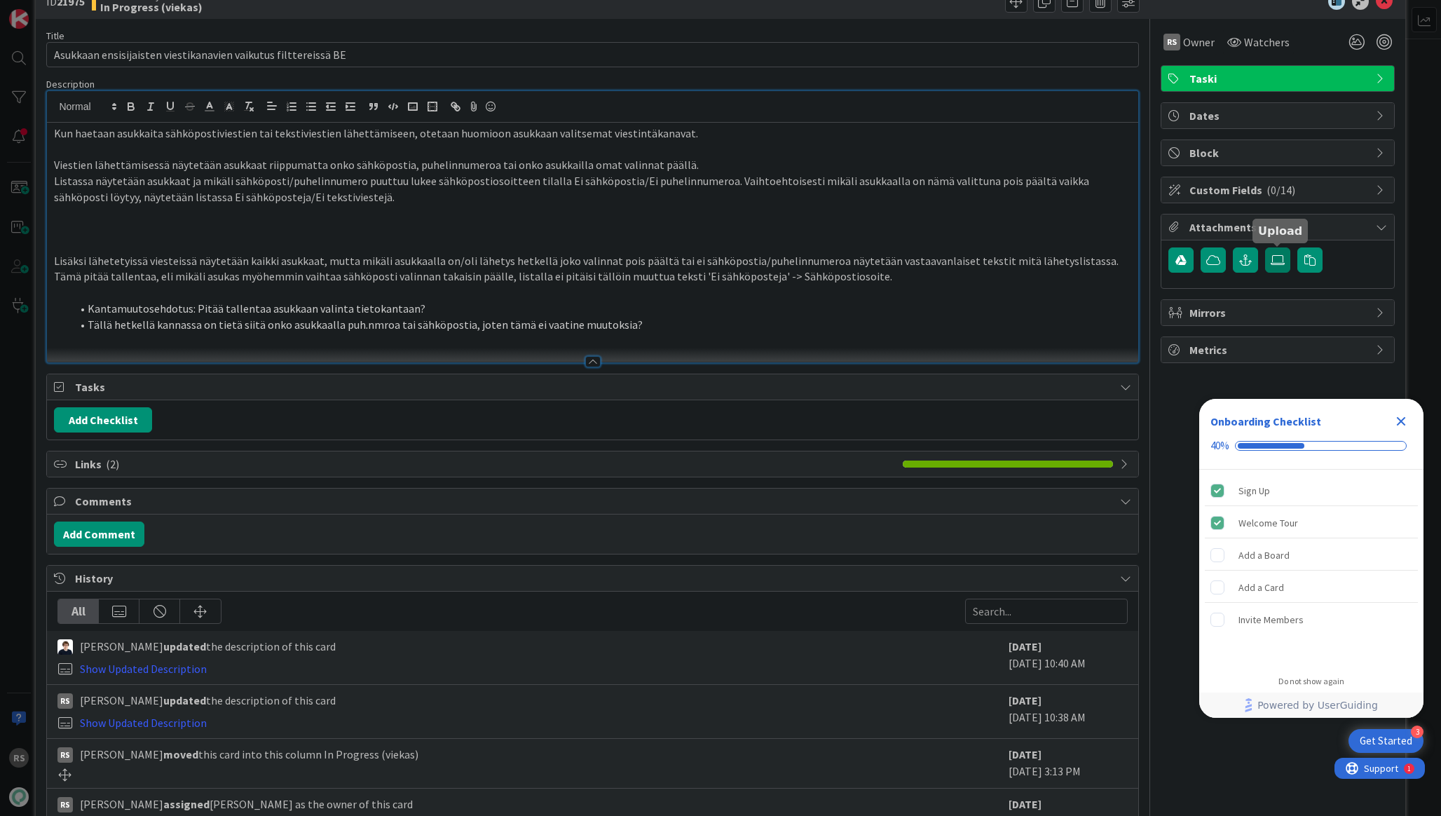
click at [1279, 256] on icon at bounding box center [1278, 259] width 14 height 11
click at [1265, 247] on input "file" at bounding box center [1265, 247] width 0 height 0
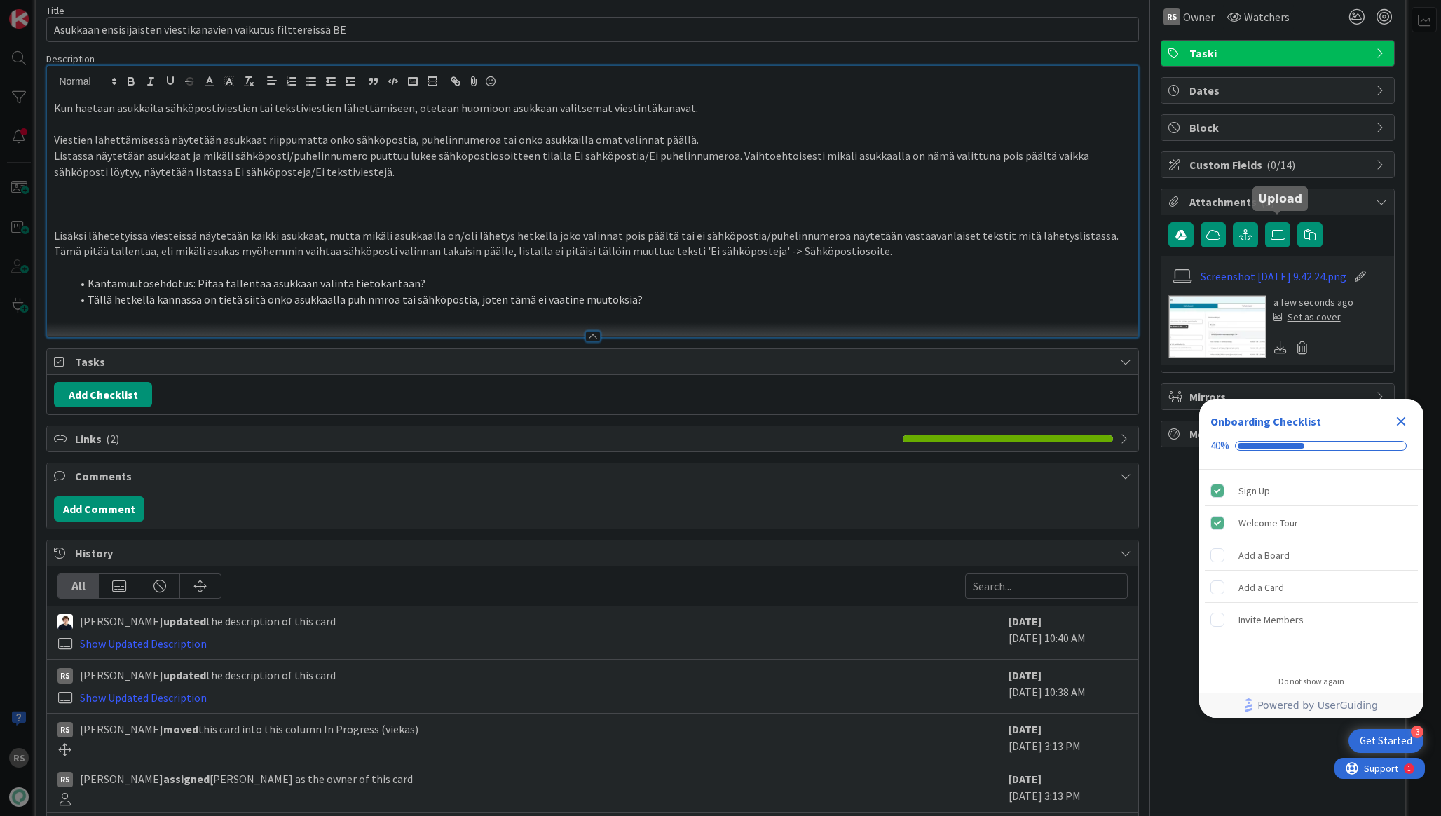
scroll to position [69, 0]
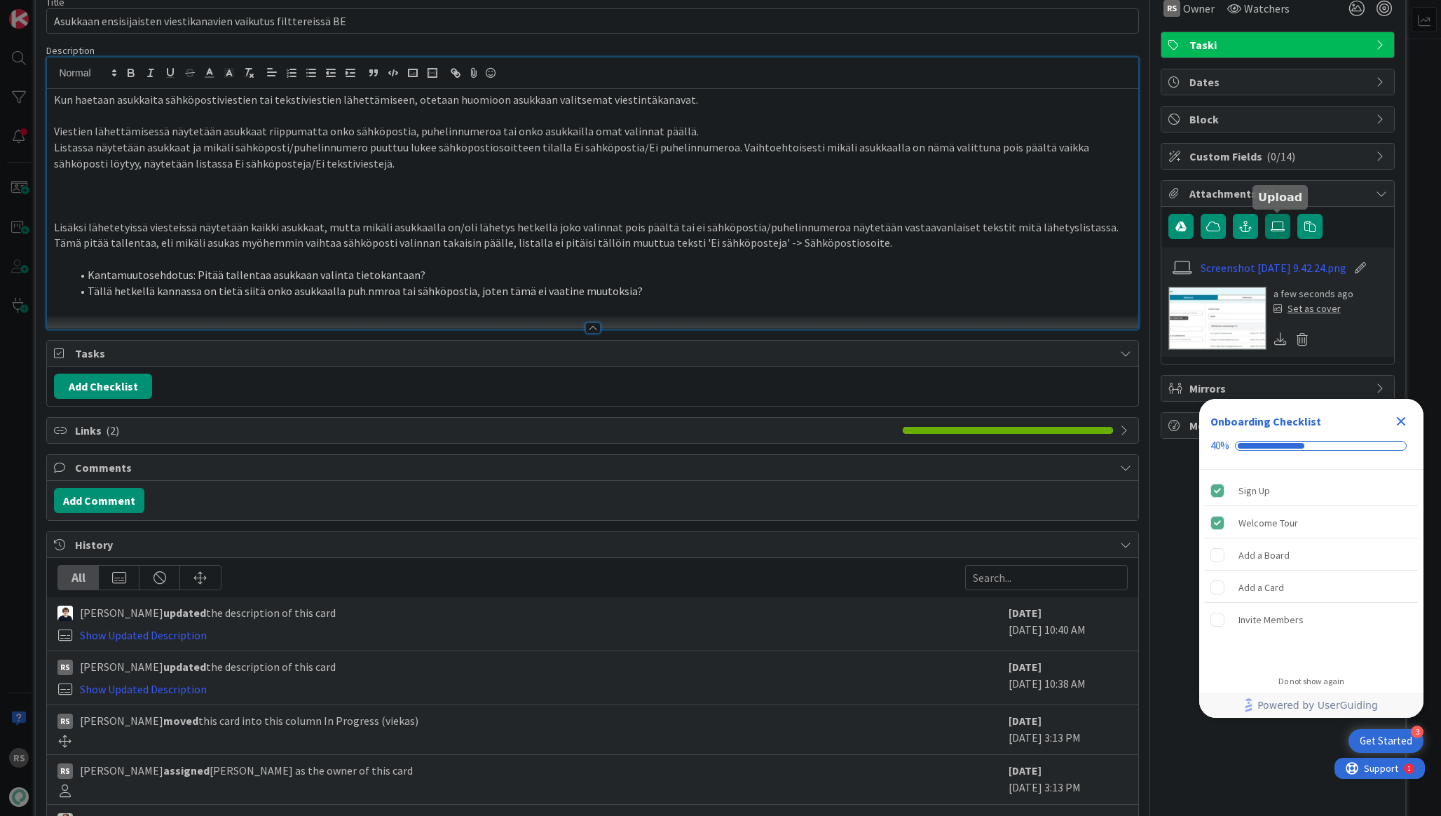
click at [1276, 227] on icon at bounding box center [1278, 226] width 14 height 11
click at [1265, 214] on input "file" at bounding box center [1265, 214] width 0 height 0
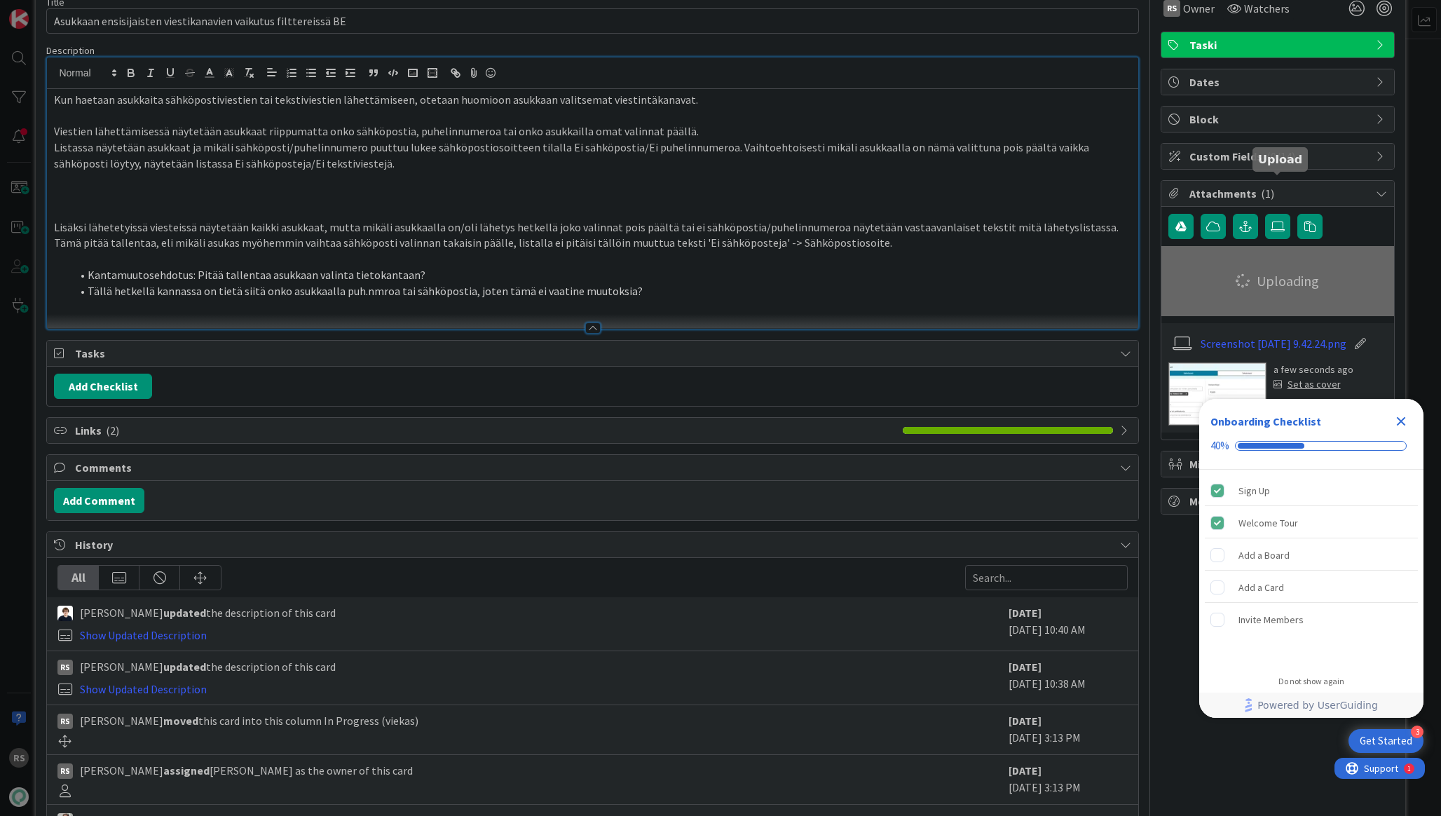
scroll to position [169, 0]
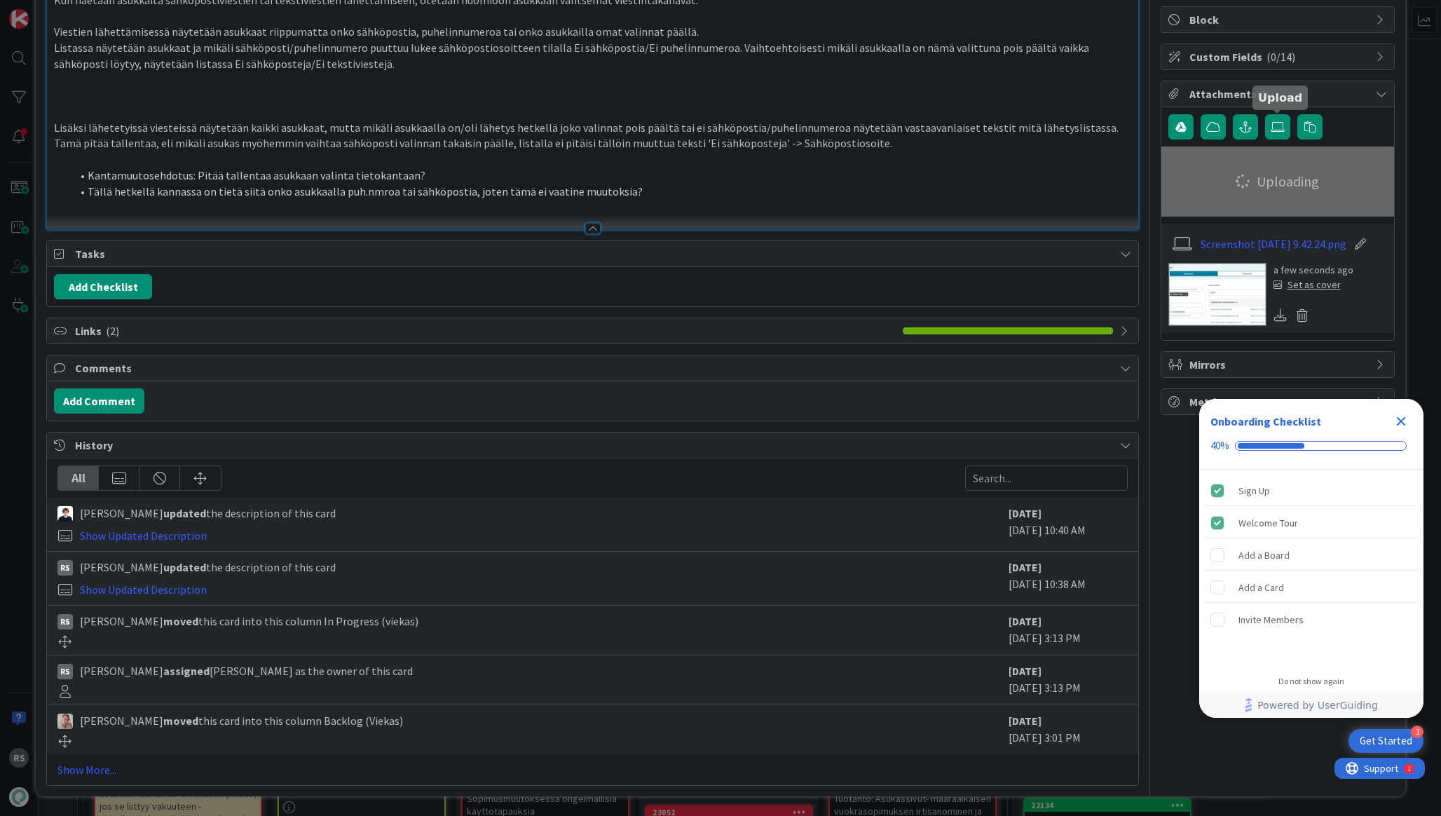
click at [714, 198] on li "Tällä hetkellä kannassa on tietä siitä onko asukkaalla puh.nmroa tai sähköposti…" at bounding box center [601, 192] width 1060 height 16
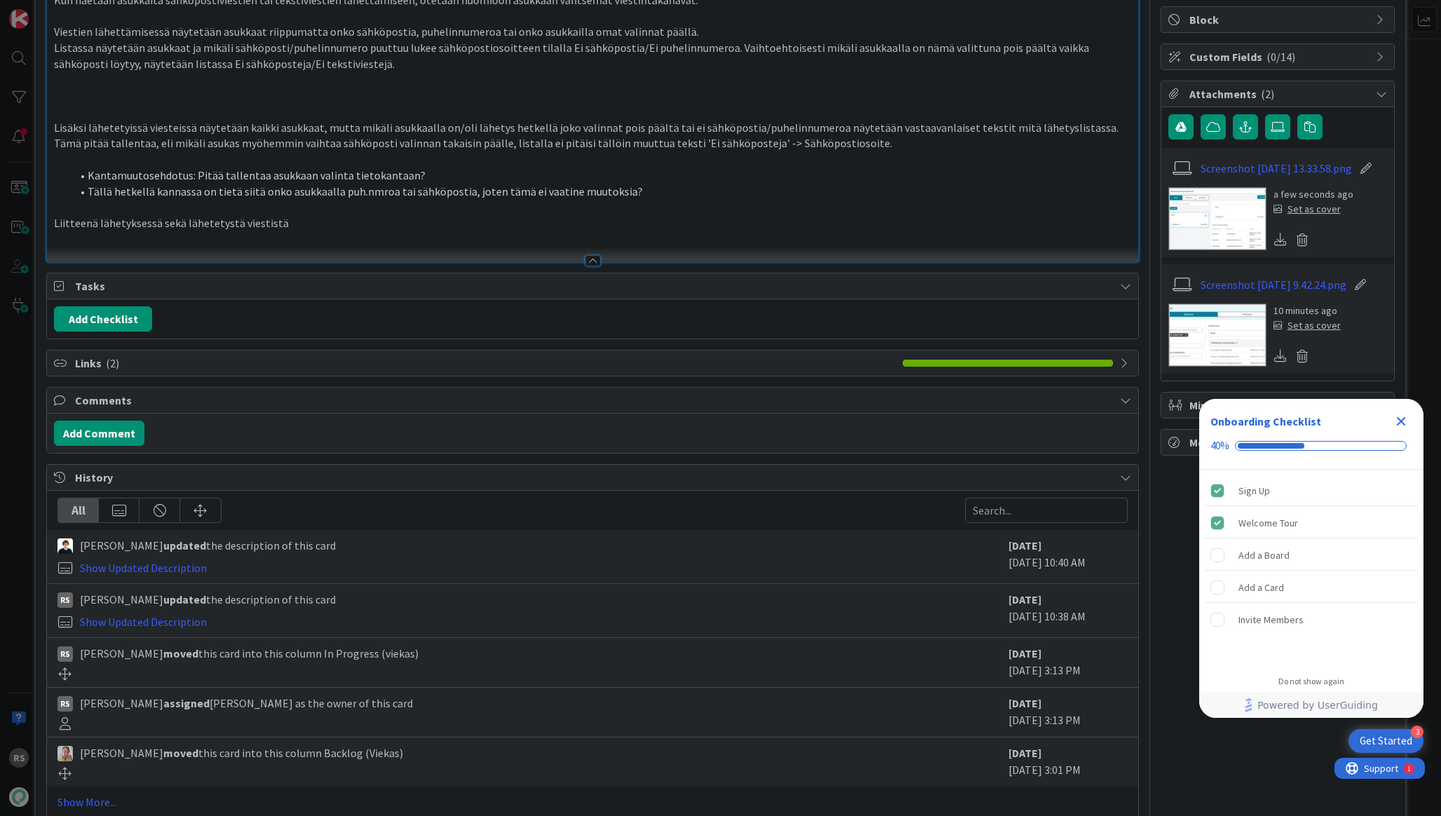
scroll to position [0, 0]
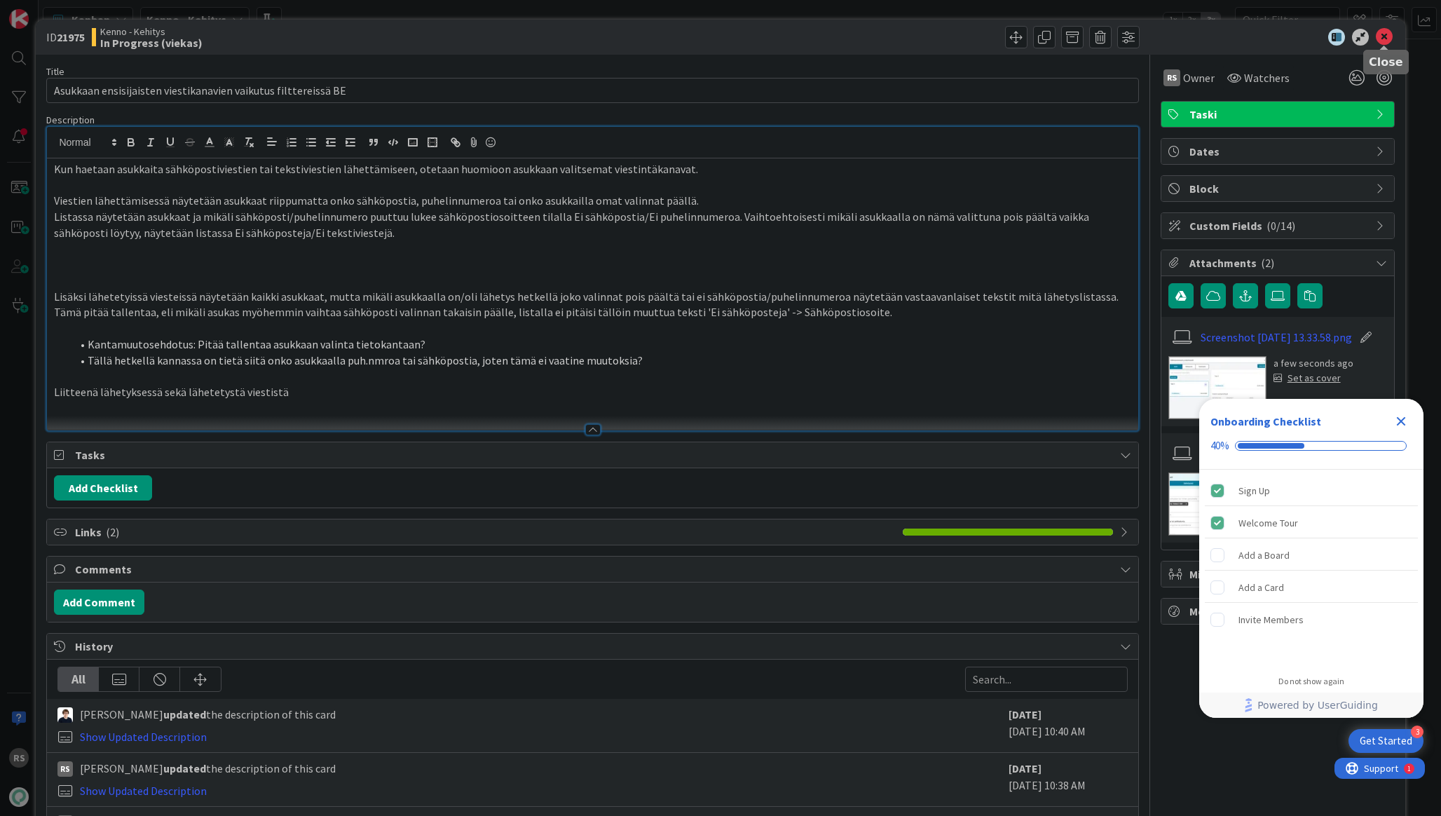
click at [1391, 39] on icon at bounding box center [1384, 37] width 17 height 17
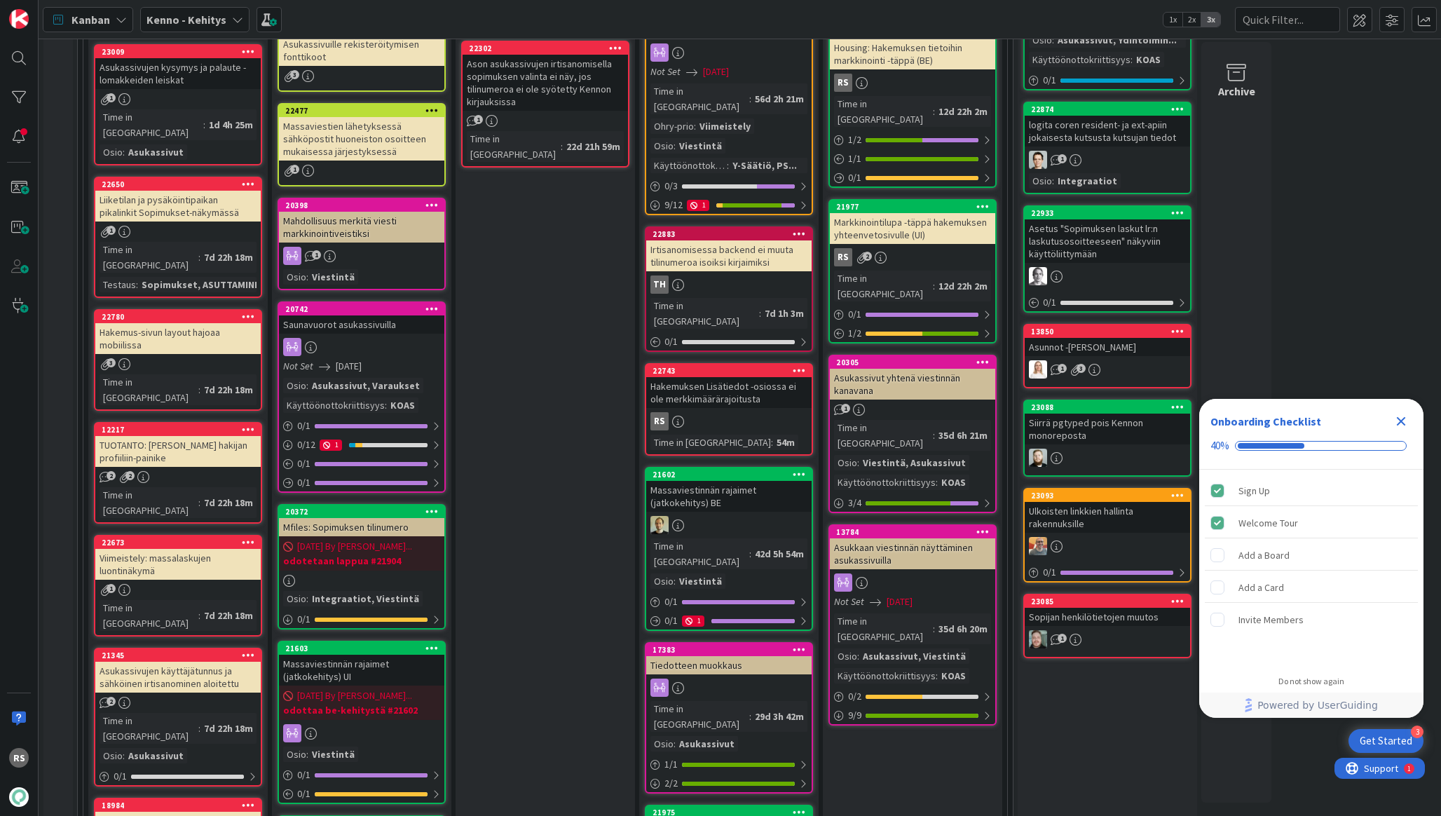
scroll to position [1143, 0]
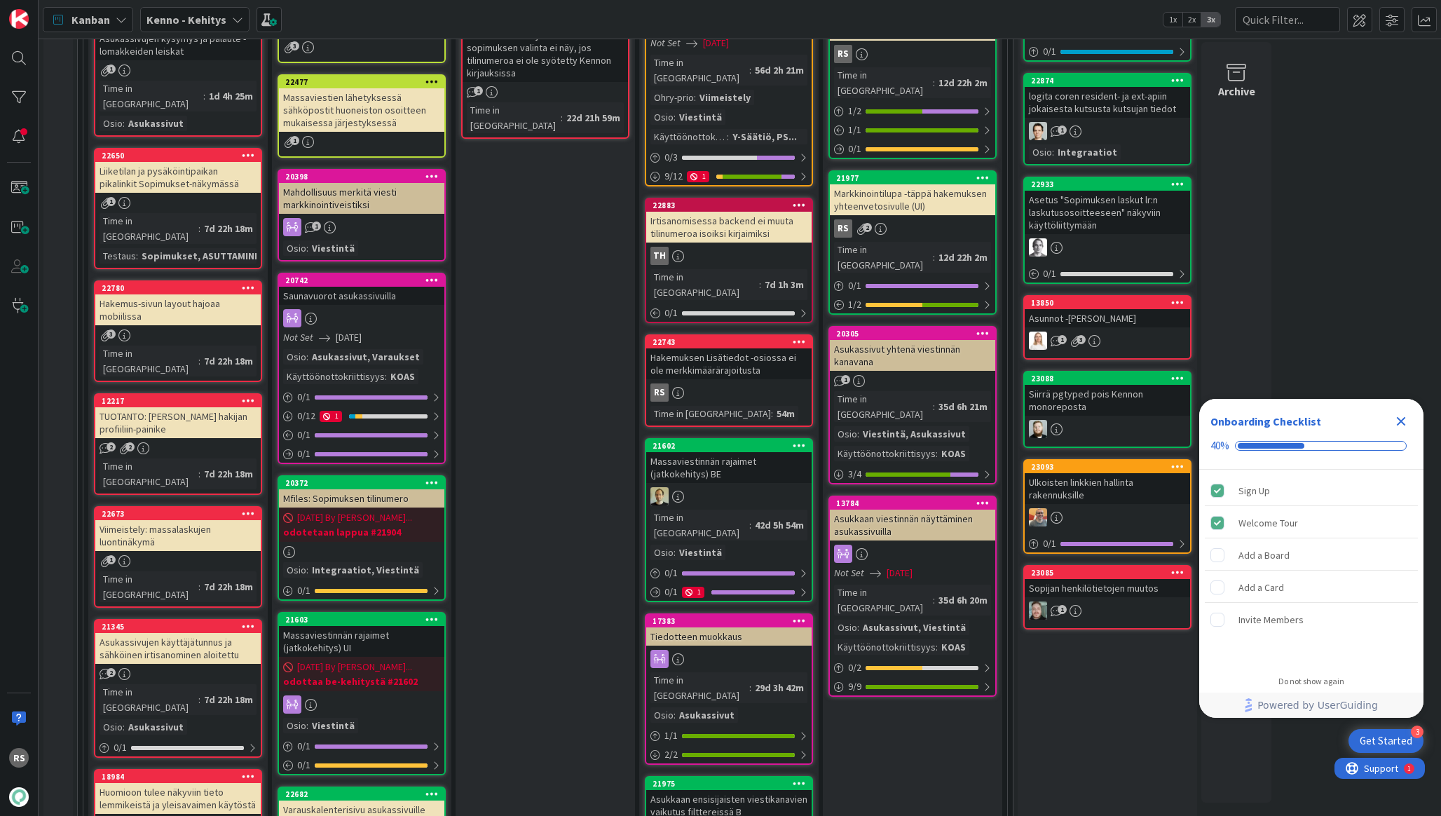
click at [743, 348] on div "Hakemuksen Lisätiedot -osiossa ei ole merkkimäärärajoitusta" at bounding box center [728, 363] width 165 height 31
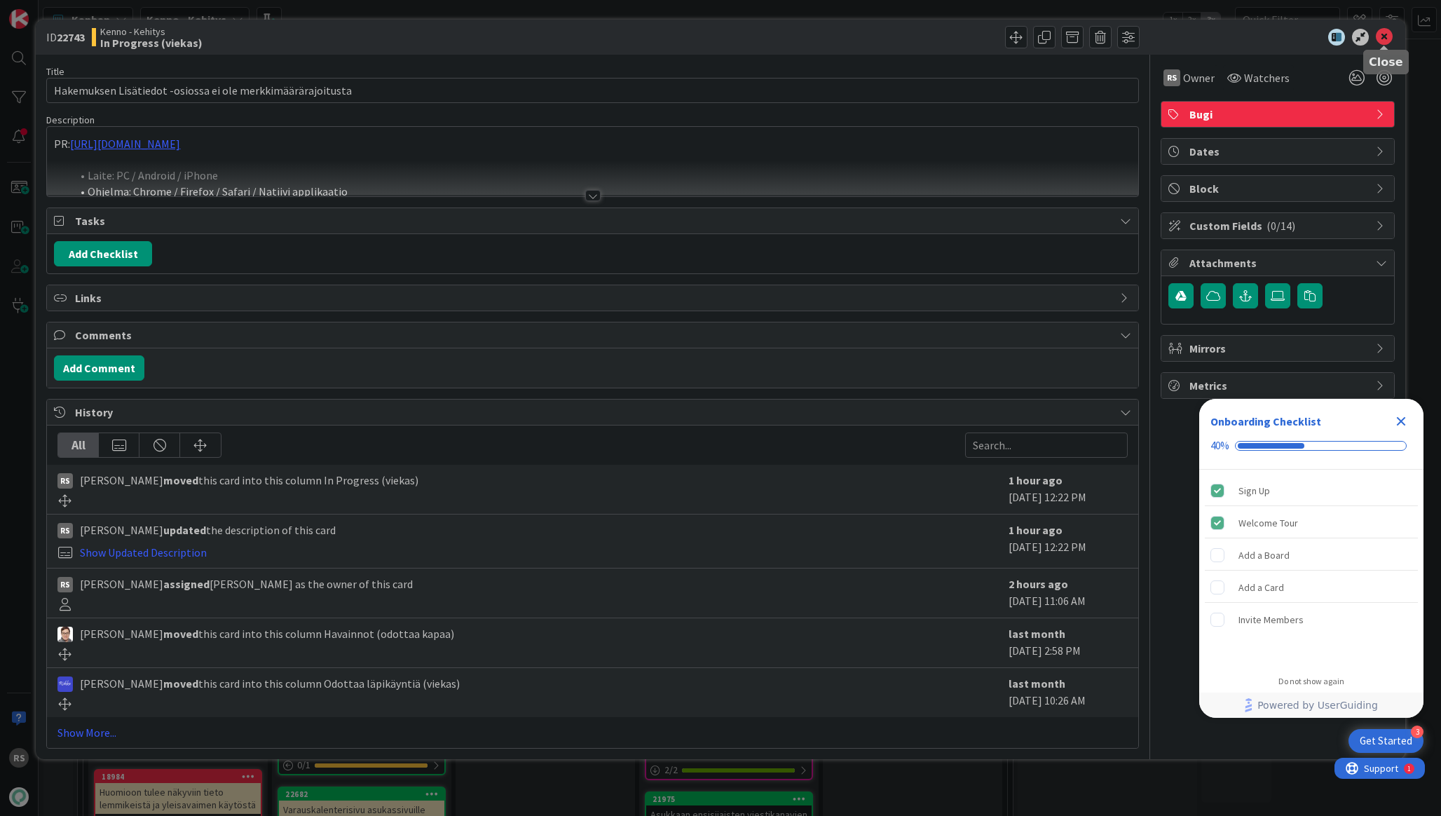
click at [1386, 41] on icon at bounding box center [1384, 37] width 17 height 17
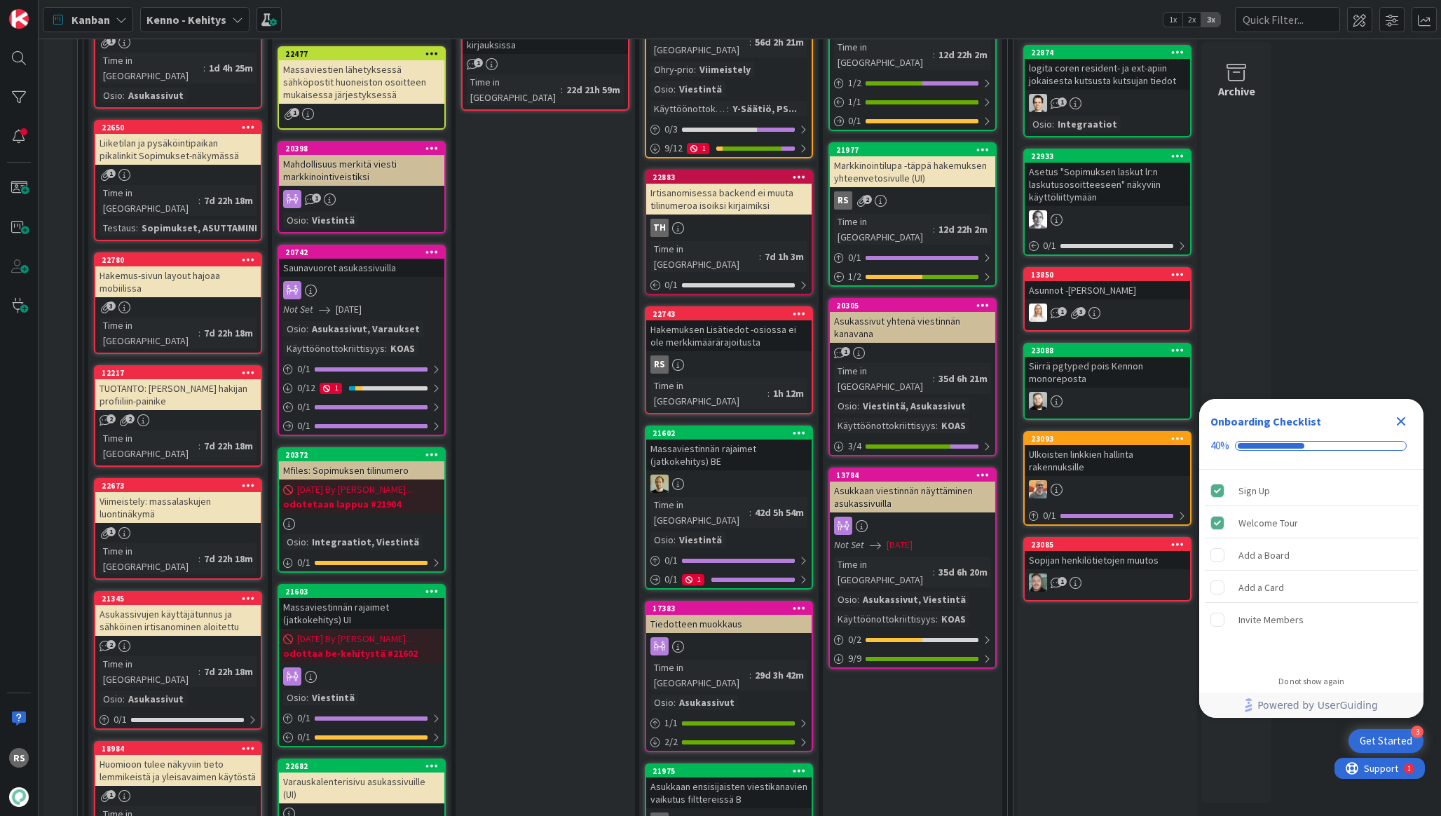
scroll to position [1192, 0]
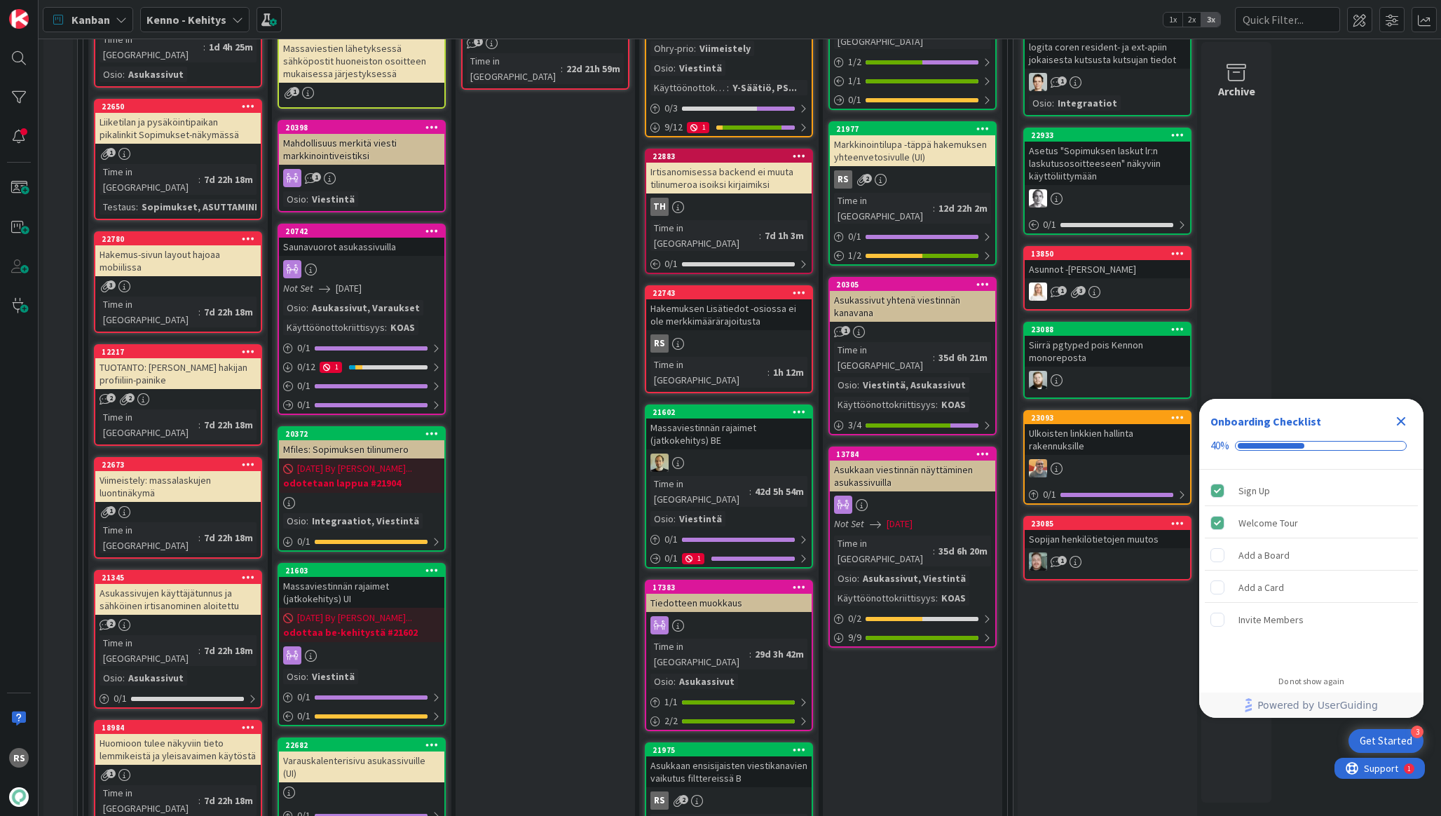
click at [709, 756] on div "Asukkaan ensisijaisten viestikanavien vaikutus filttereissä B" at bounding box center [728, 771] width 165 height 31
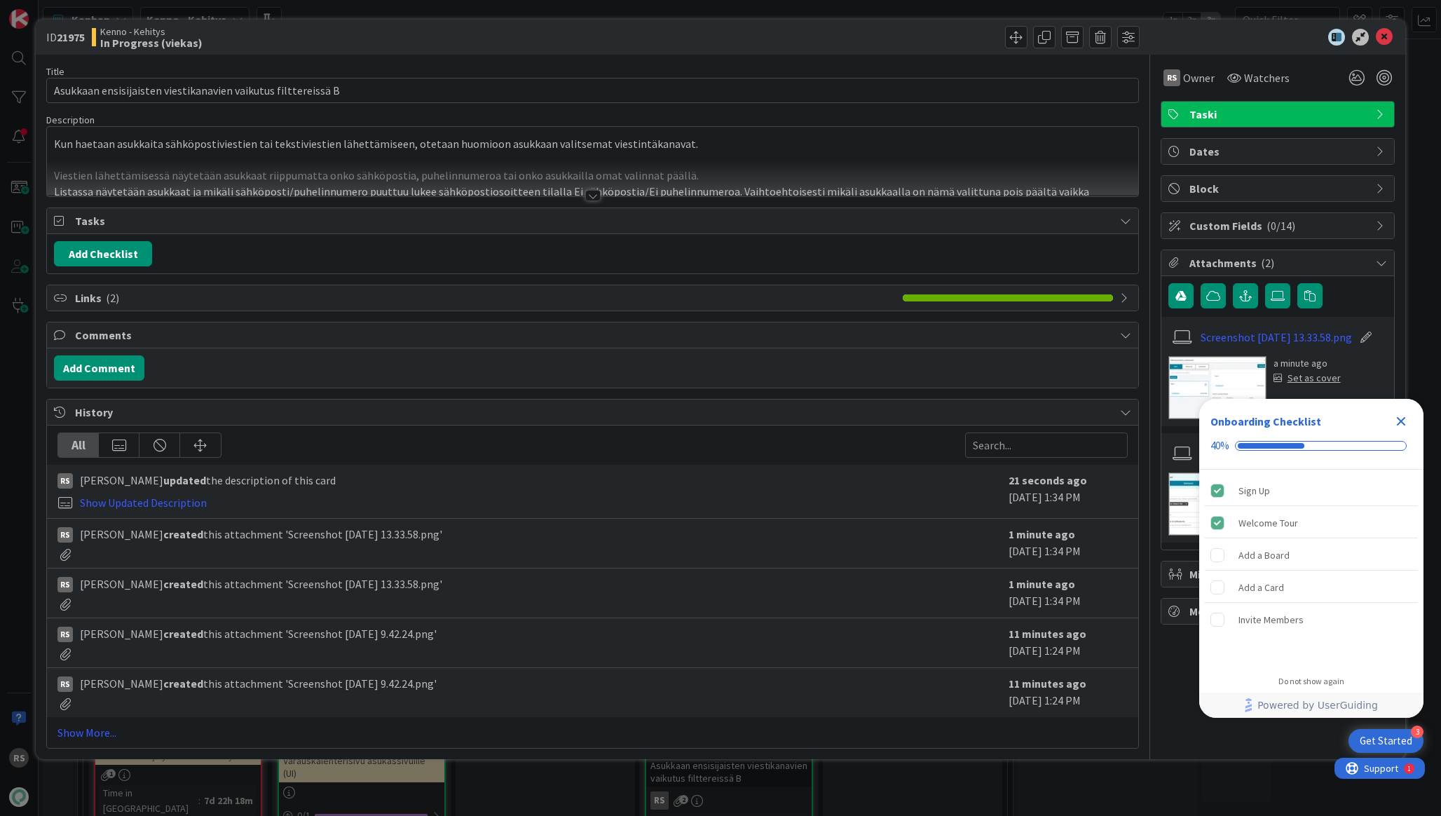
click at [592, 195] on div at bounding box center [592, 195] width 15 height 11
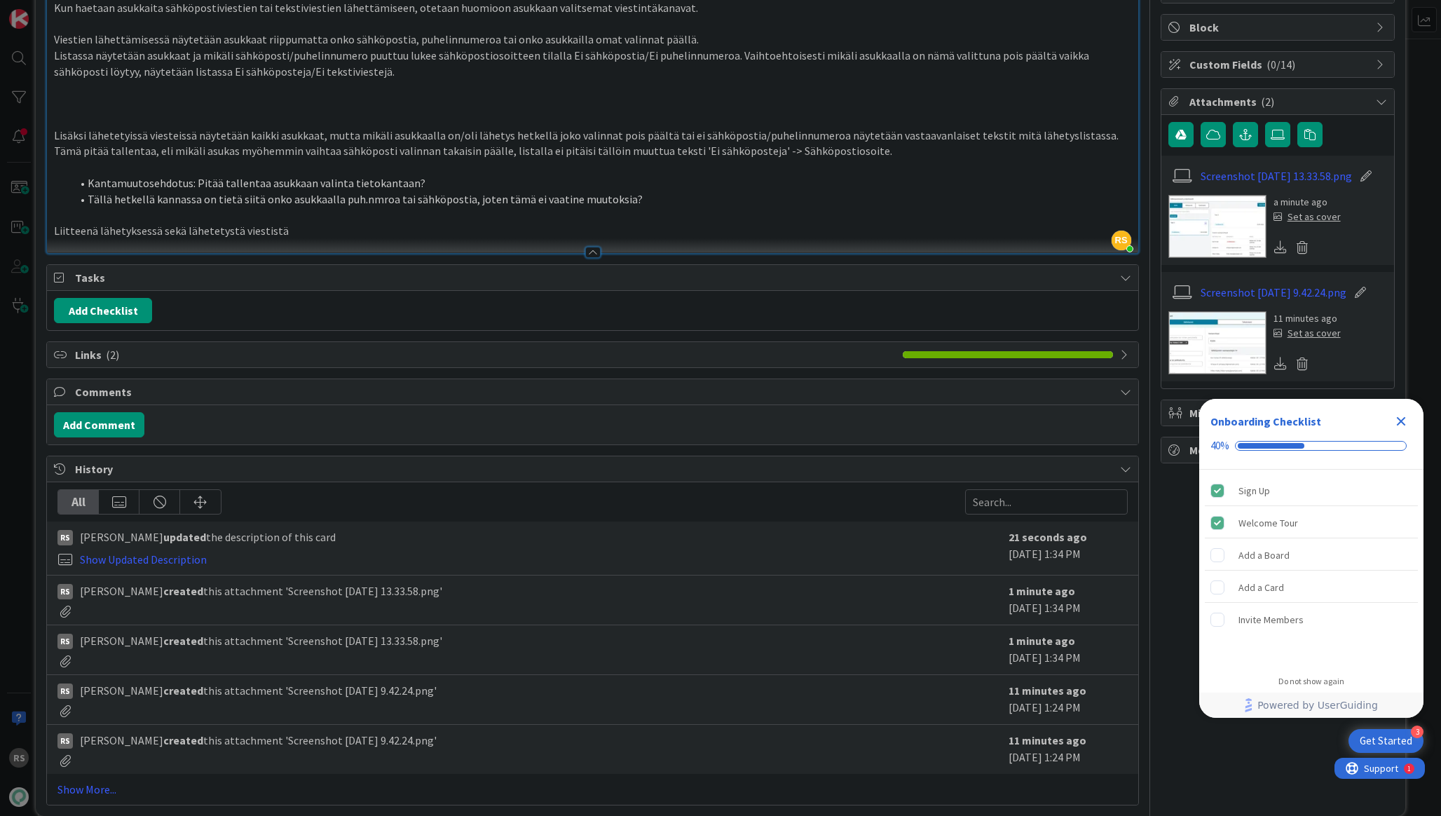
scroll to position [158, 0]
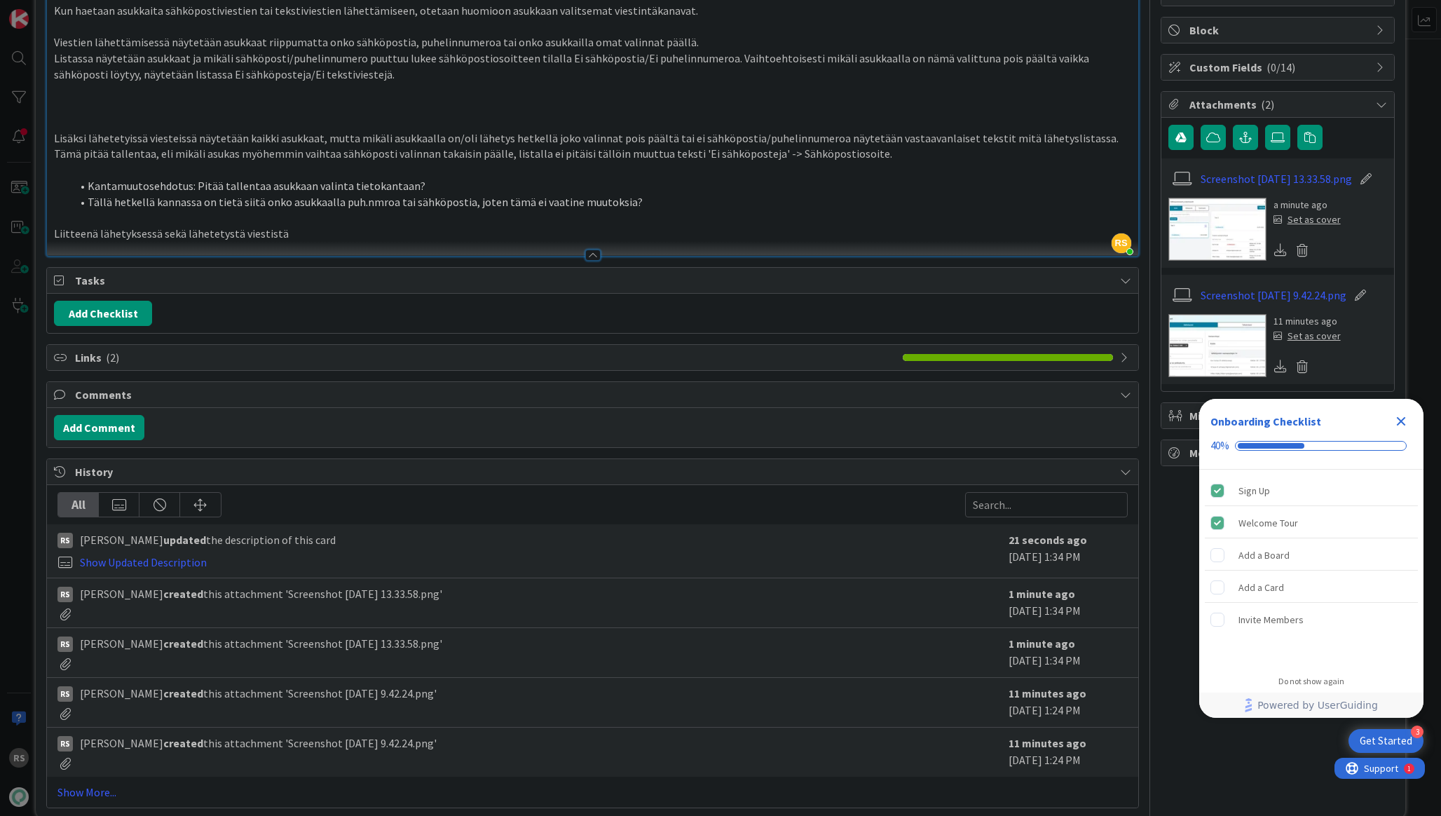
click at [785, 362] on span "Links ( 2 )" at bounding box center [485, 357] width 820 height 17
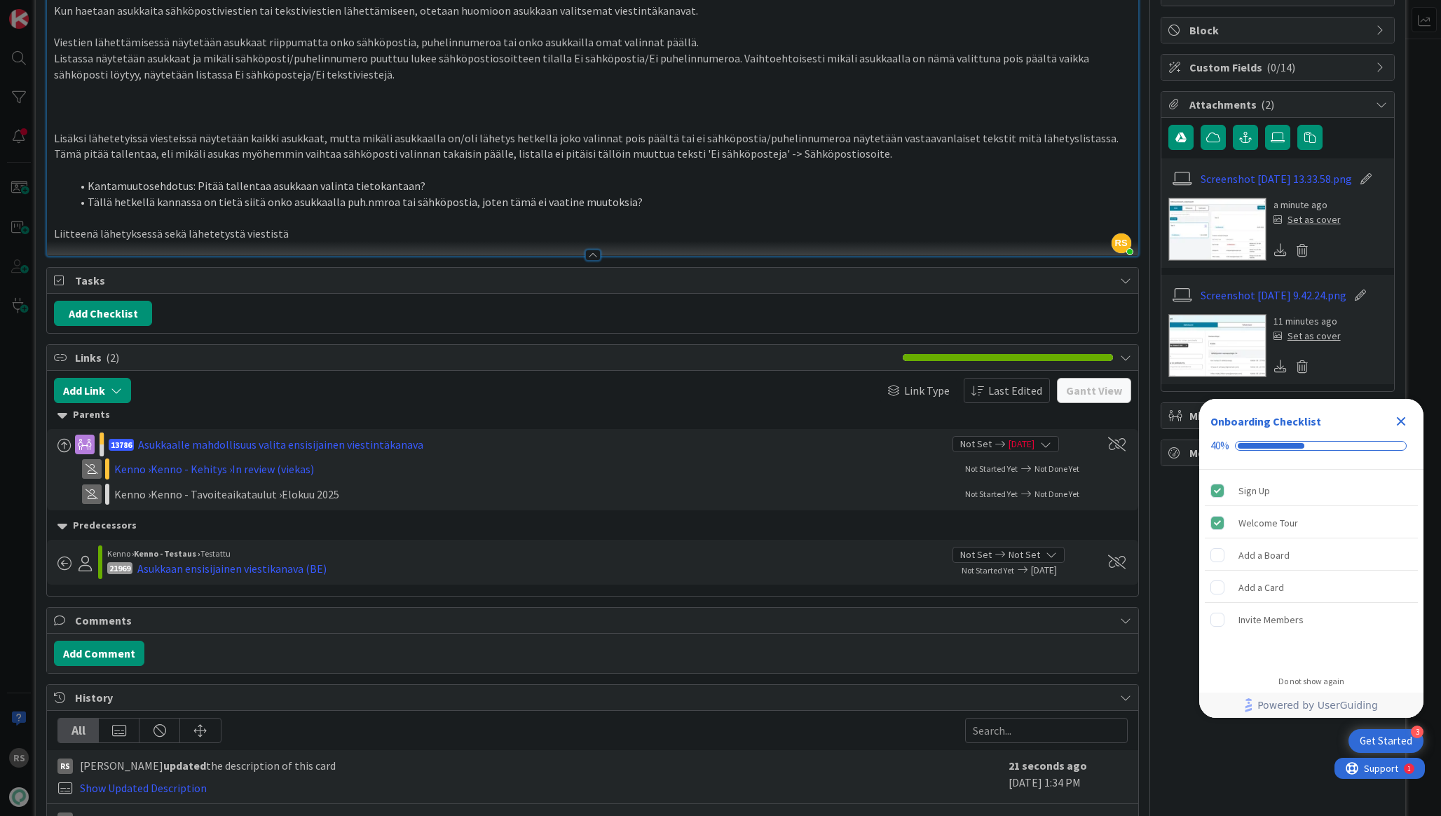
click at [785, 362] on span "Links ( 2 )" at bounding box center [485, 357] width 820 height 17
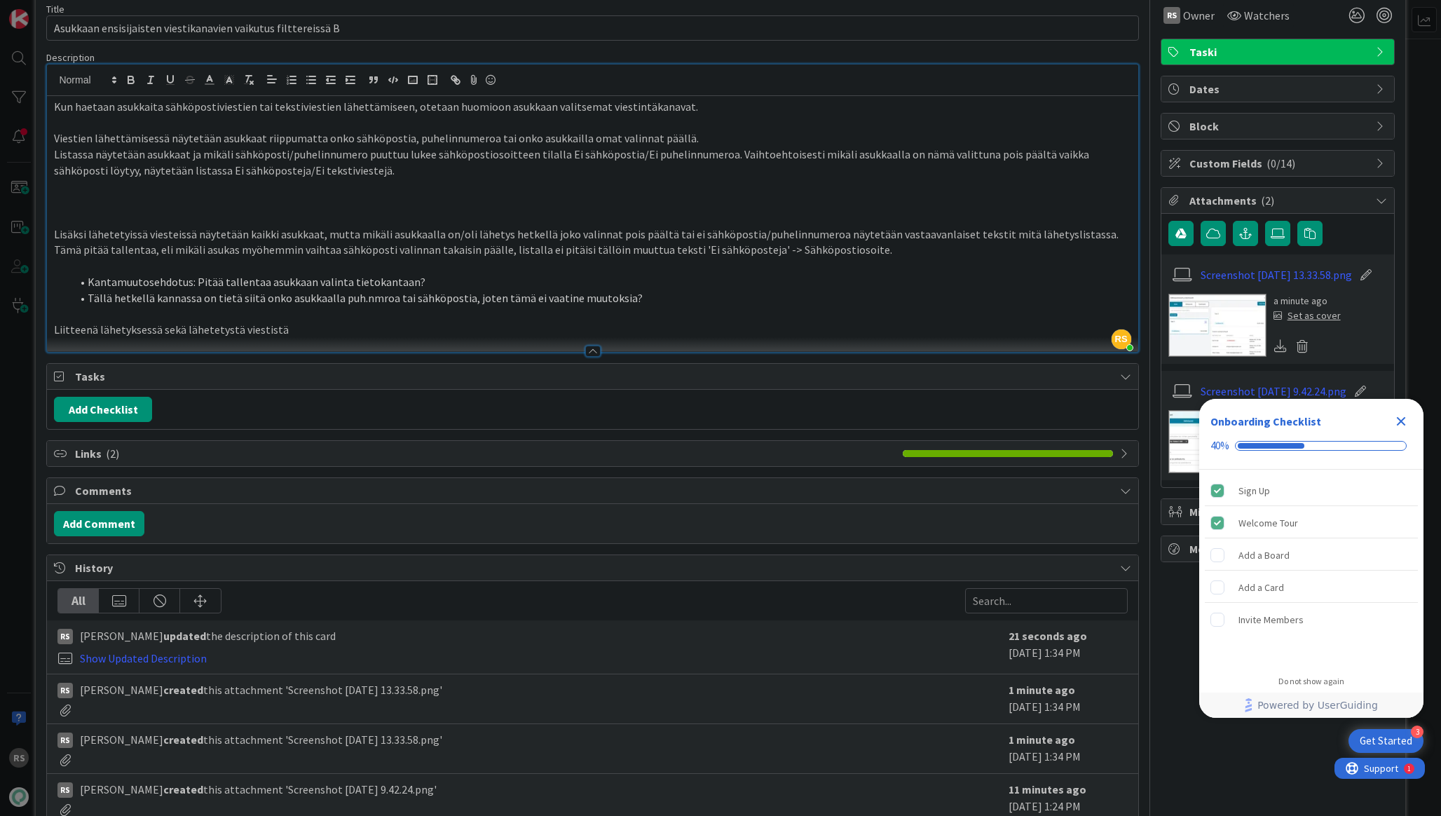
scroll to position [0, 0]
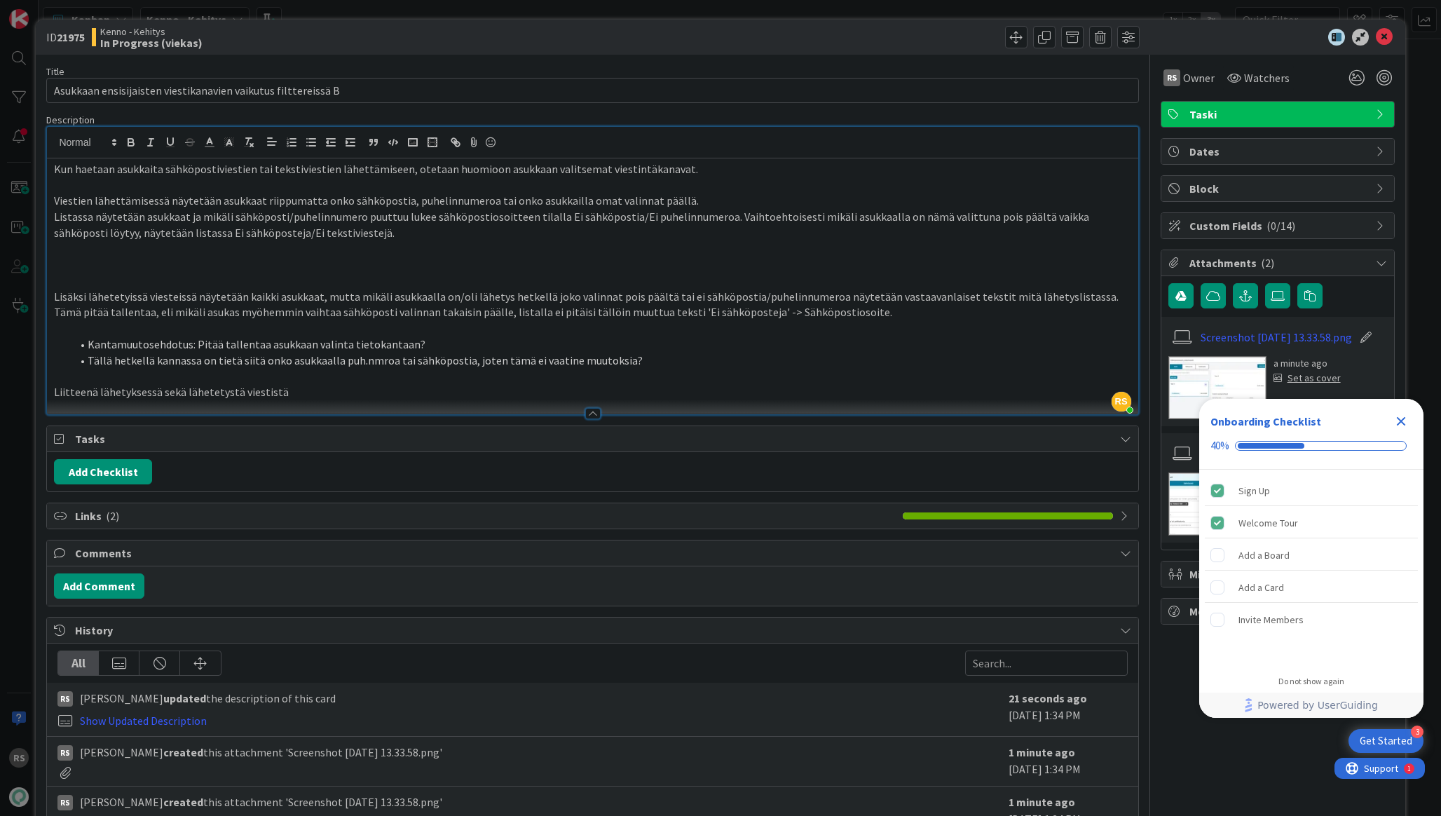
click at [847, 253] on p at bounding box center [592, 249] width 1077 height 16
click at [1300, 385] on div "Set as cover" at bounding box center [1307, 378] width 67 height 15
click at [1406, 426] on icon "Close Checklist" at bounding box center [1401, 421] width 17 height 17
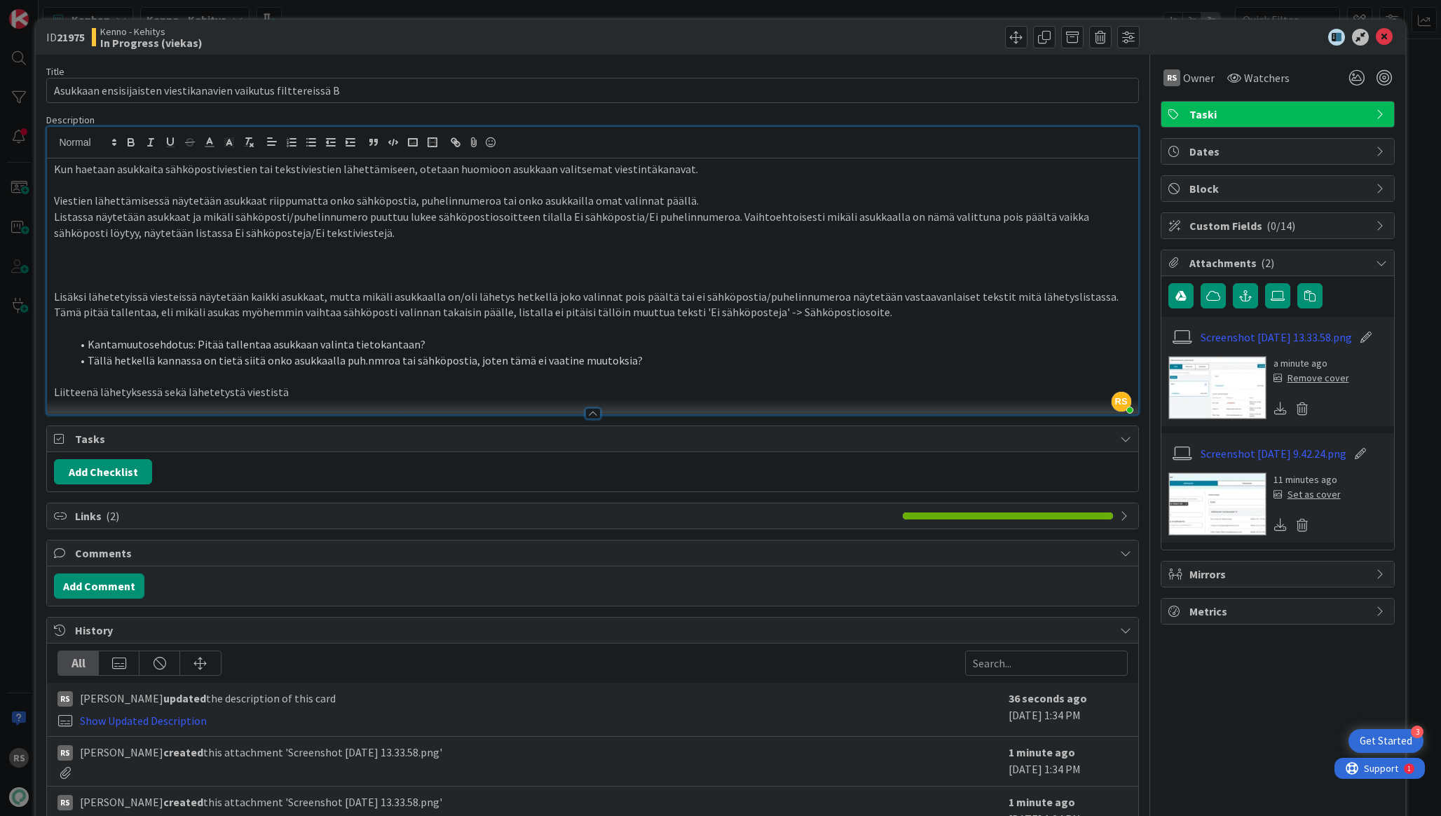
click at [1326, 384] on div "Remove cover" at bounding box center [1312, 378] width 76 height 15
drag, startPoint x: 1196, startPoint y: 392, endPoint x: 1030, endPoint y: 371, distance: 167.5
click at [1030, 373] on div "Title 61 / 128 Asukkaan ensisijaisten viestikanavien vaikutus filttereissä B De…" at bounding box center [720, 511] width 1348 height 912
click at [1389, 41] on icon at bounding box center [1384, 37] width 17 height 17
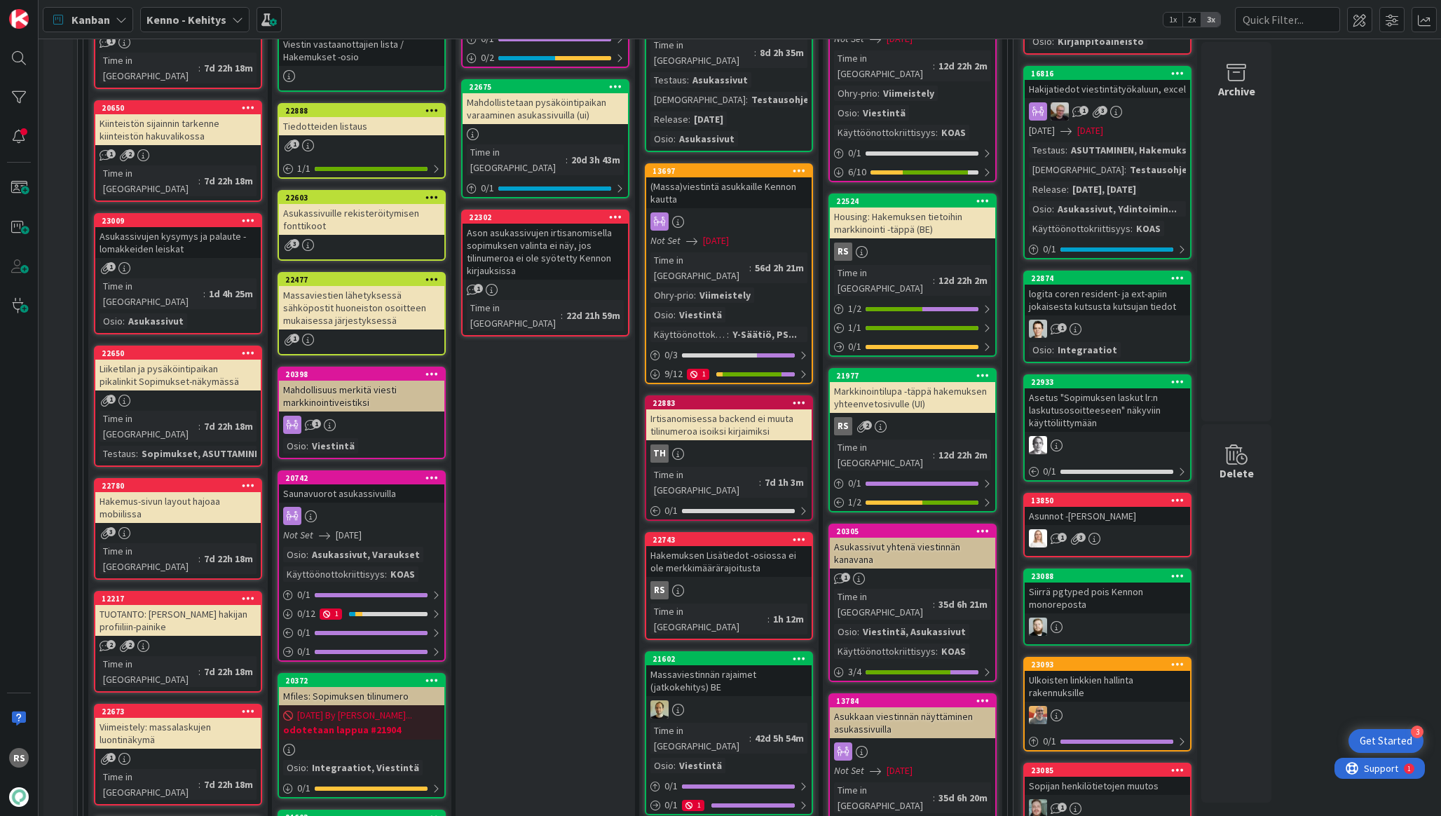
scroll to position [917, 0]
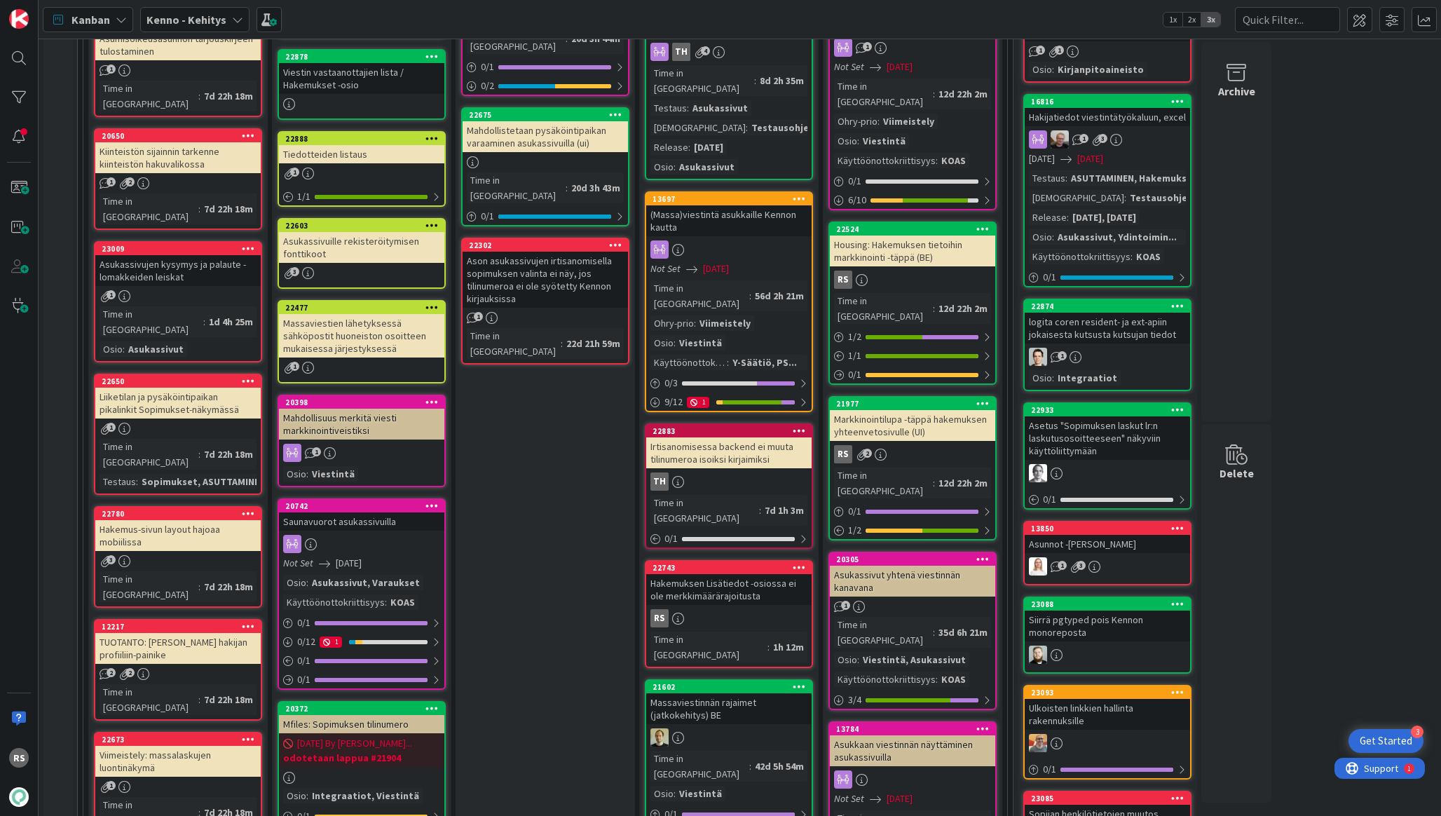
click at [190, 388] on div "Liiketilan ja pysäköintipaikan pikalinkit Sopimukset-näkymässä" at bounding box center [177, 403] width 165 height 31
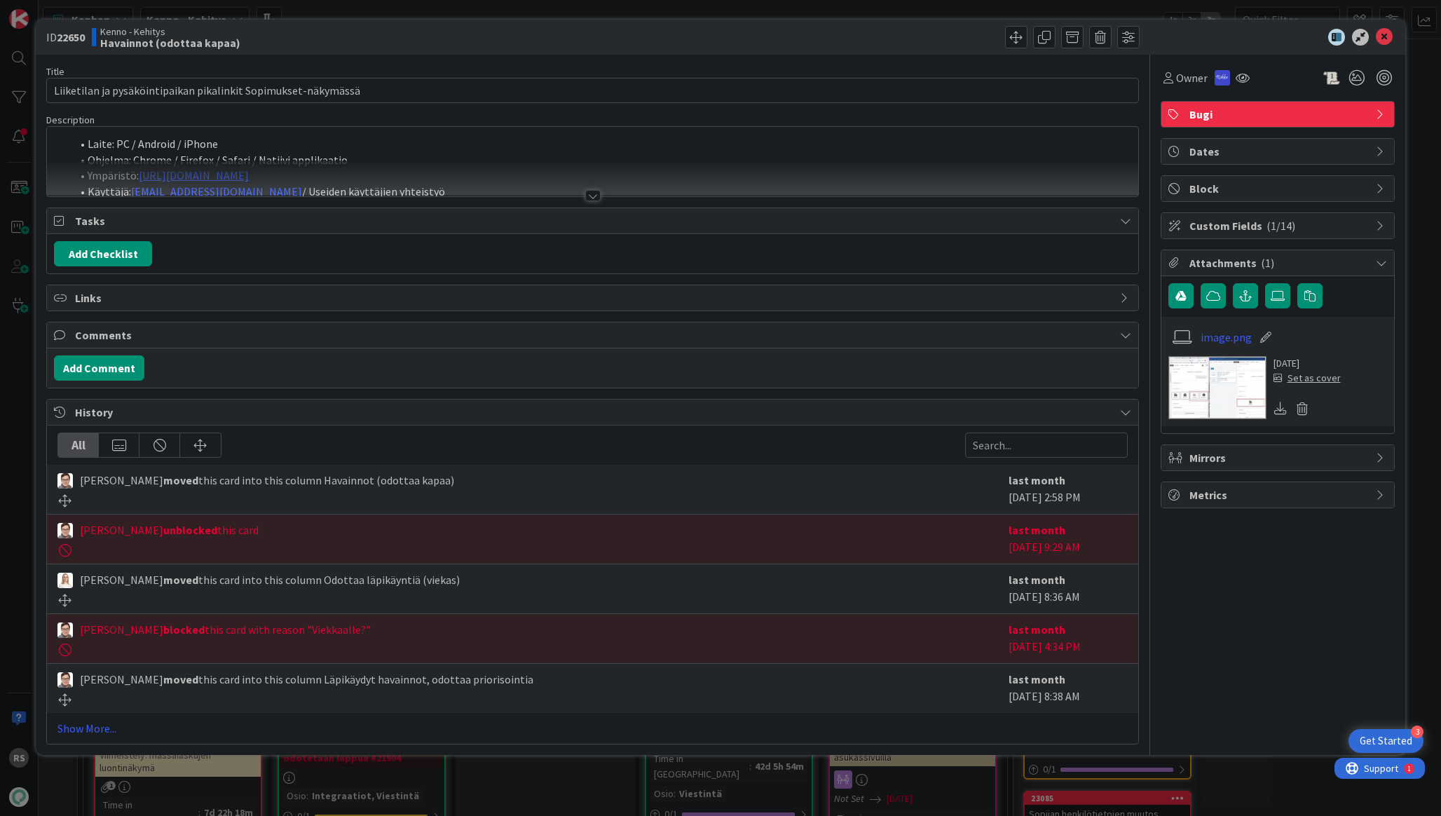
click at [597, 193] on div at bounding box center [592, 195] width 15 height 11
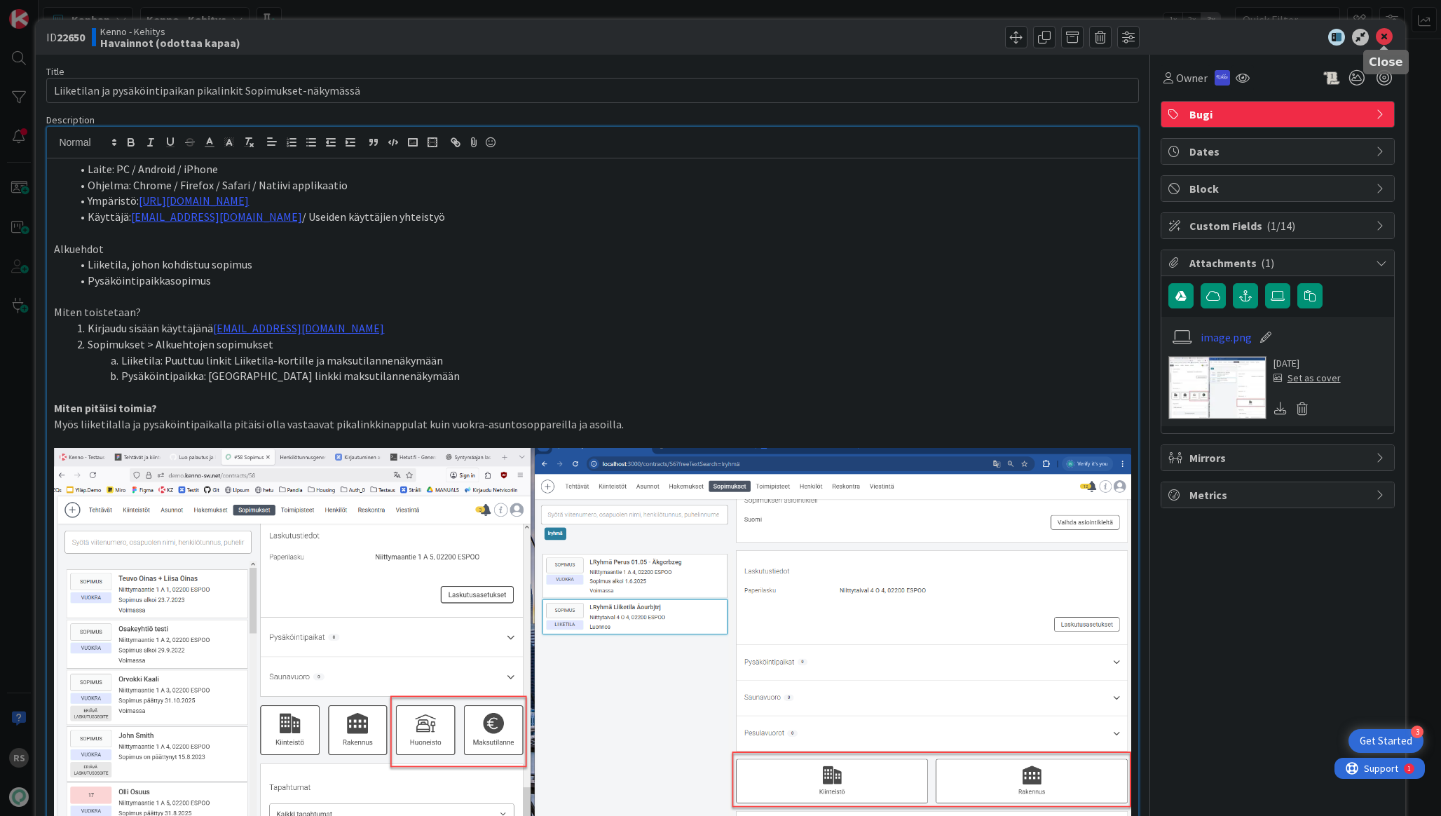
click at [1386, 41] on icon at bounding box center [1384, 37] width 17 height 17
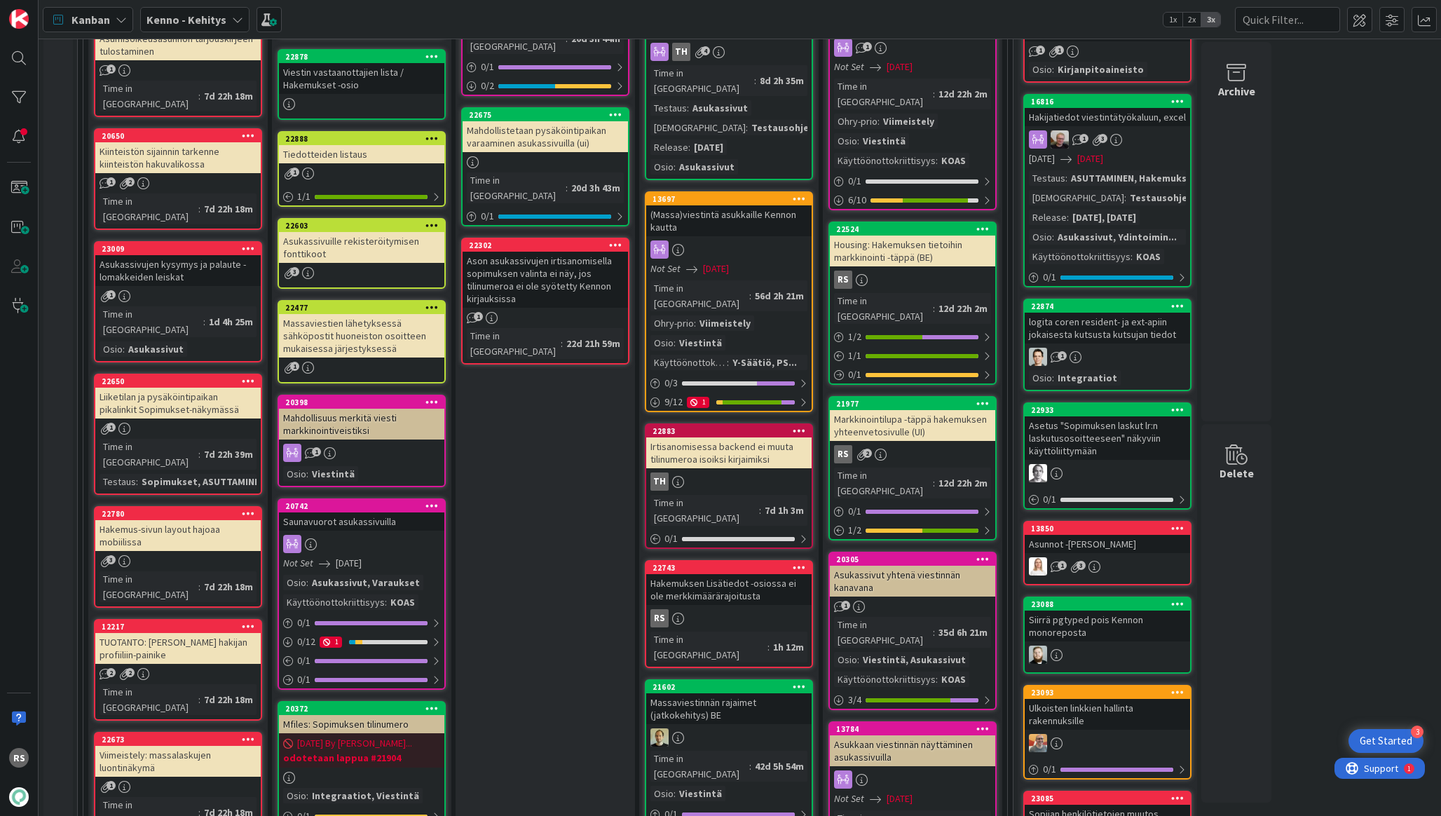
scroll to position [903, 0]
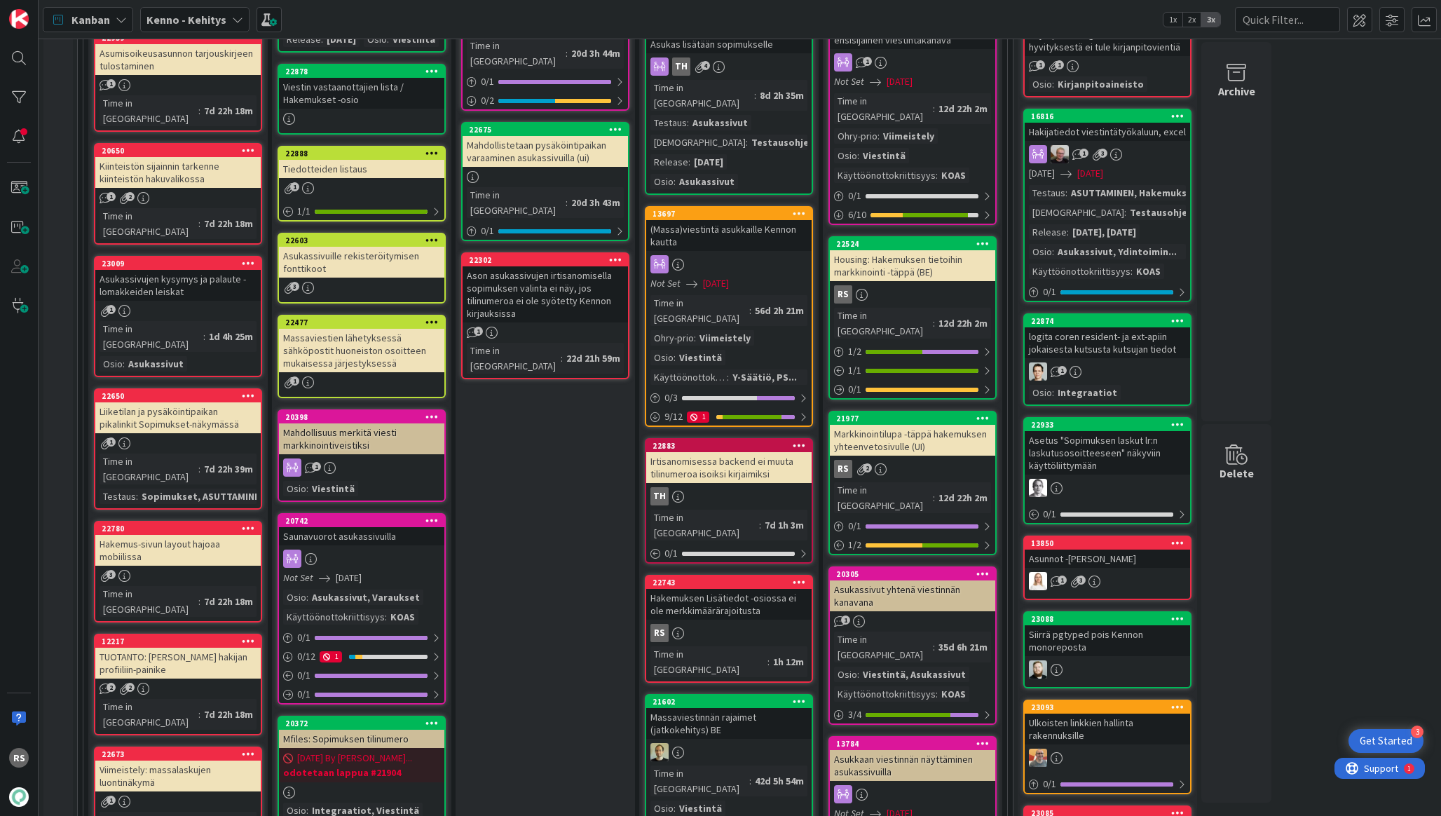
click at [184, 270] on div "Asukassivujen kysymys ja palaute -lomakkeiden leiskat" at bounding box center [177, 285] width 165 height 31
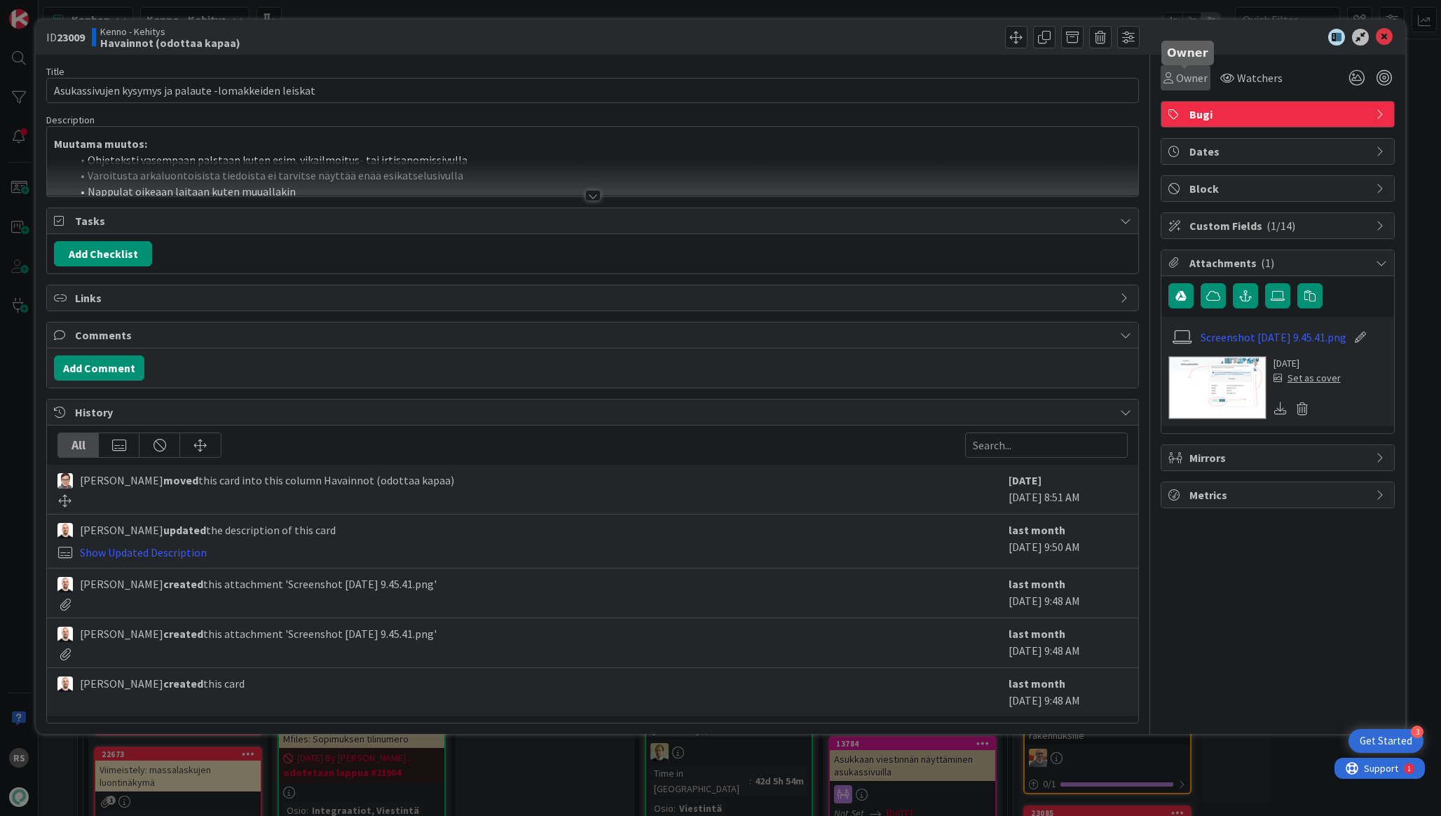
click at [1183, 78] on span "Owner" at bounding box center [1192, 77] width 32 height 17
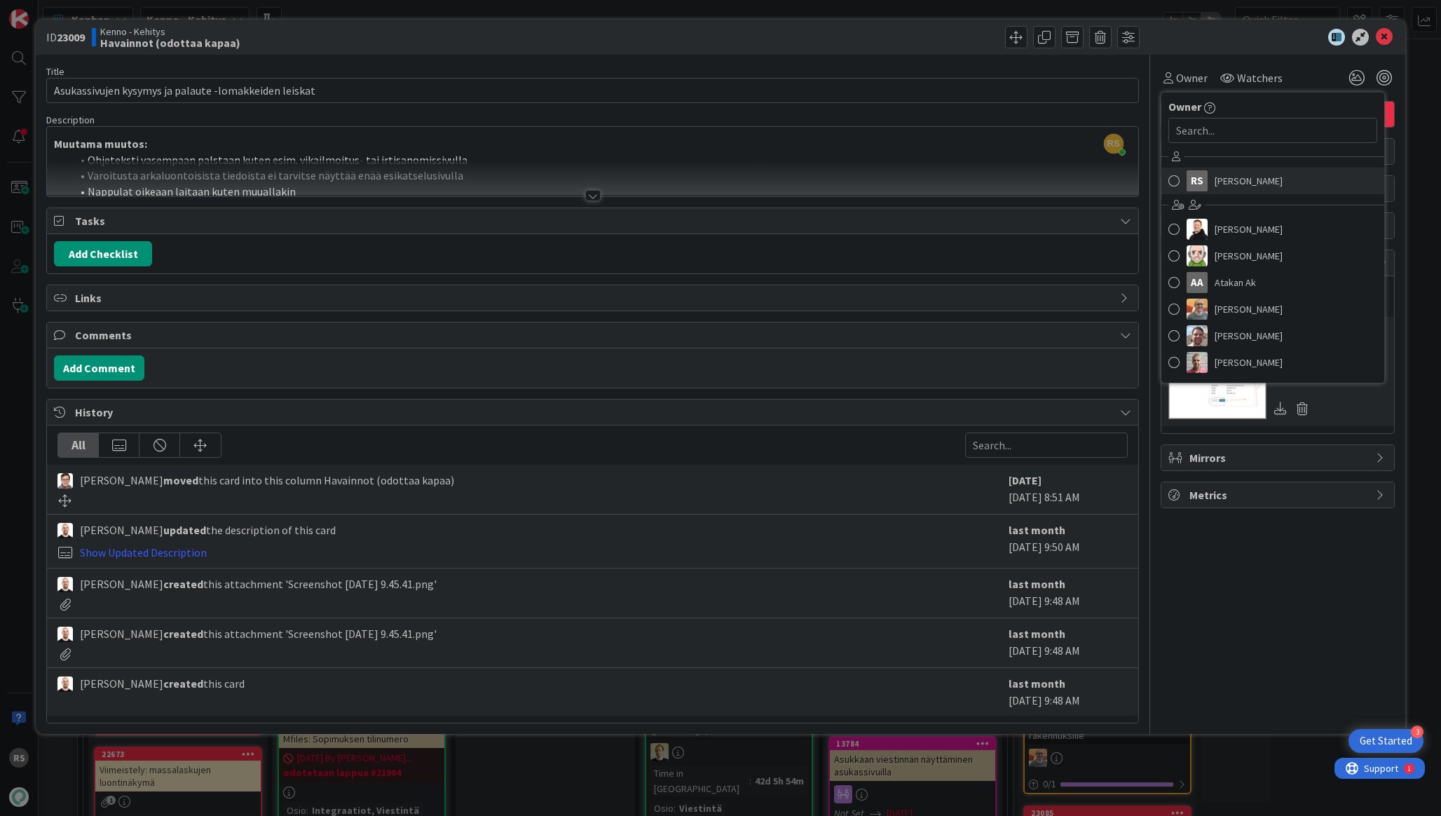
click at [1230, 178] on span "[PERSON_NAME]" at bounding box center [1249, 180] width 68 height 21
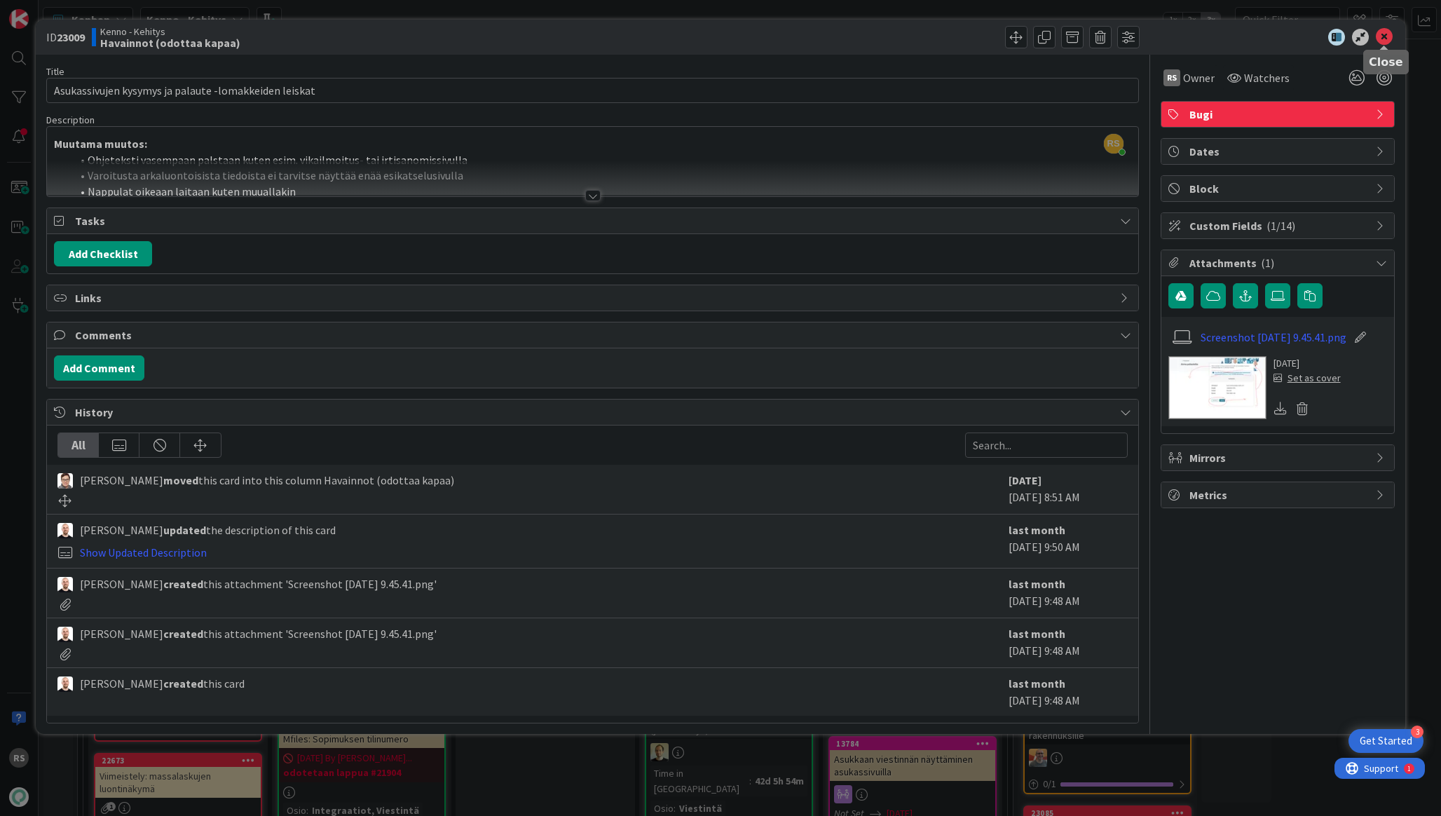
click at [1385, 41] on icon at bounding box center [1384, 37] width 17 height 17
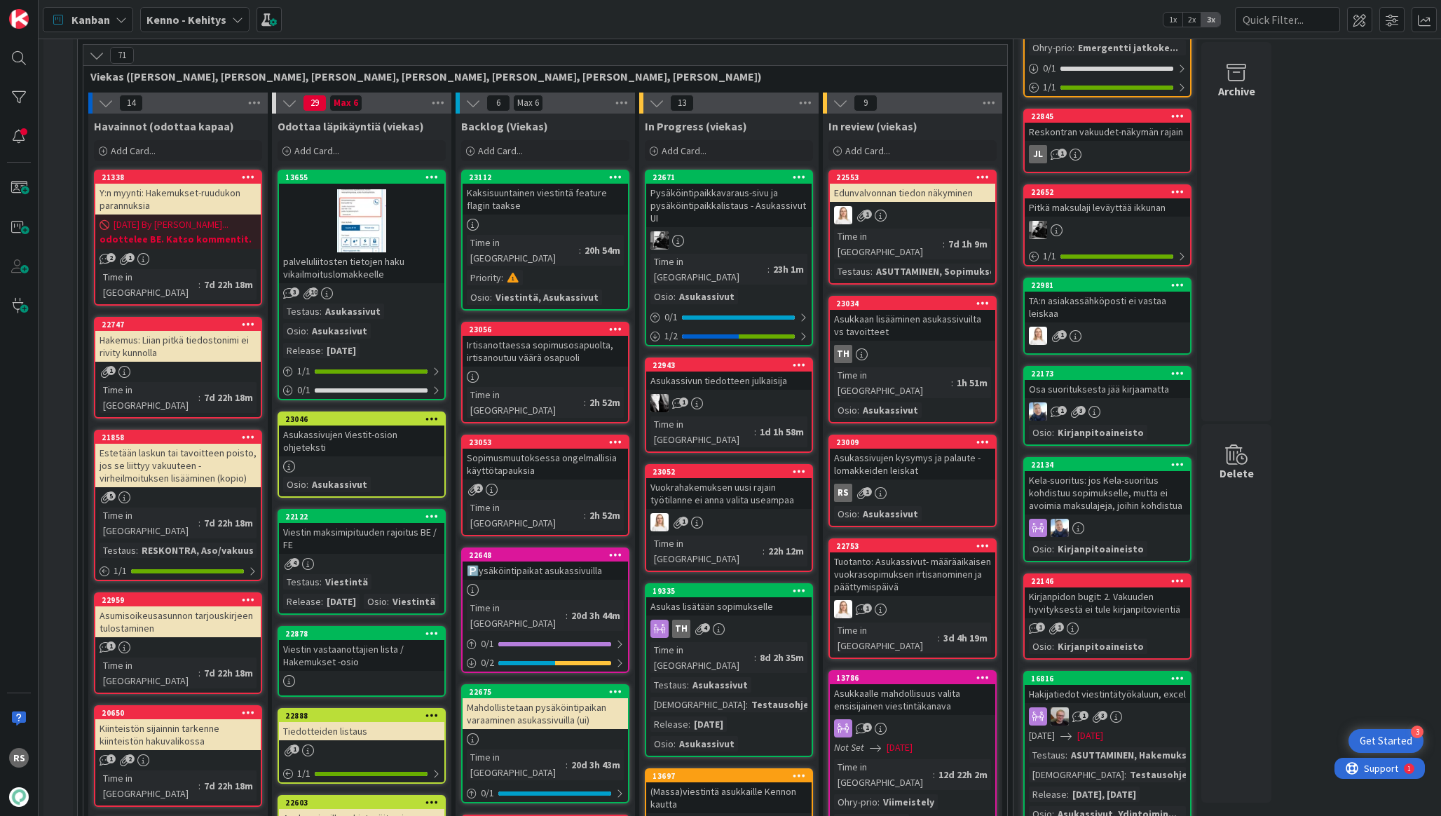
scroll to position [318, 0]
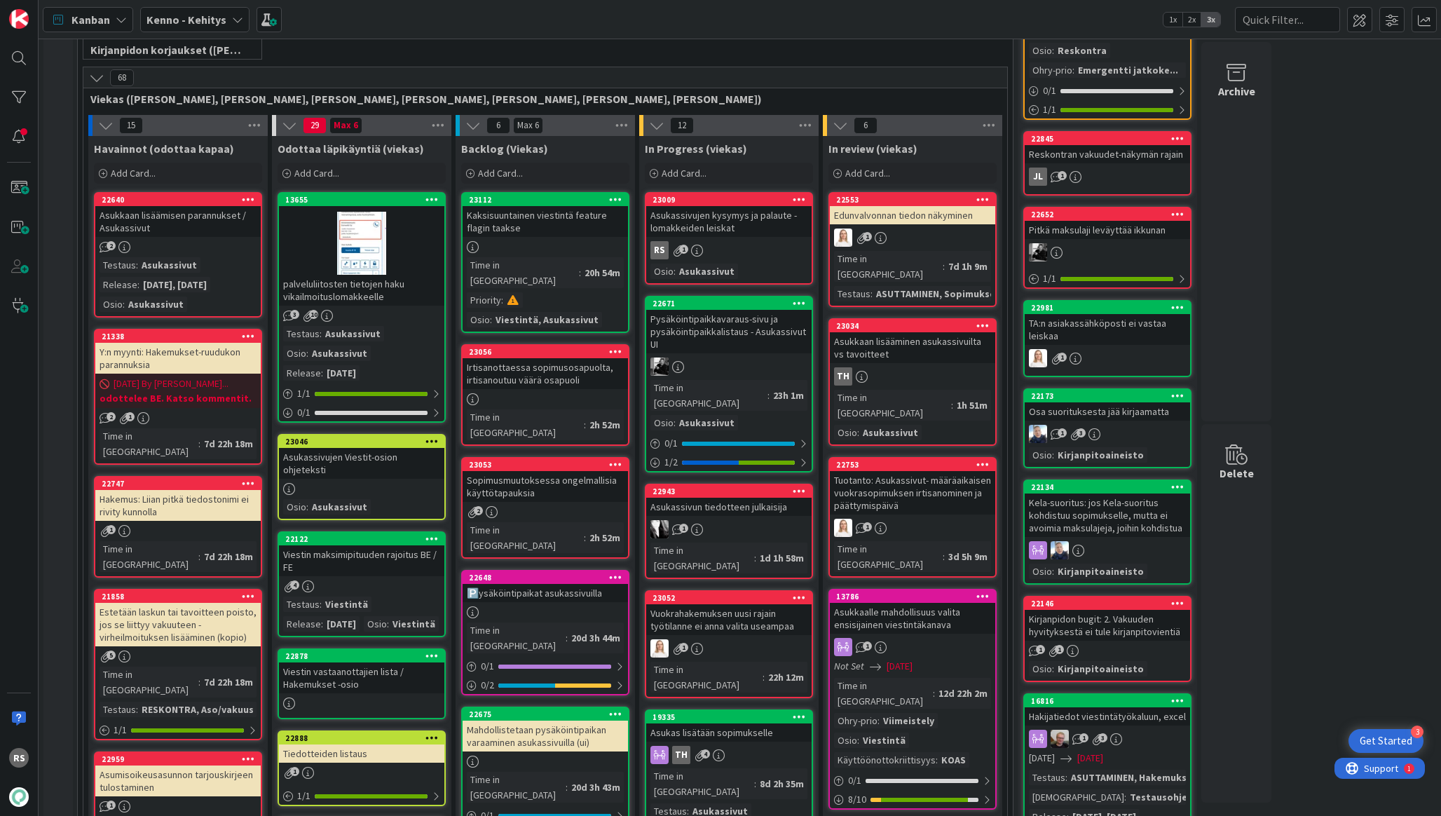
click at [725, 215] on div "Asukassivujen kysymys ja palaute -lomakkeiden leiskat" at bounding box center [728, 221] width 165 height 31
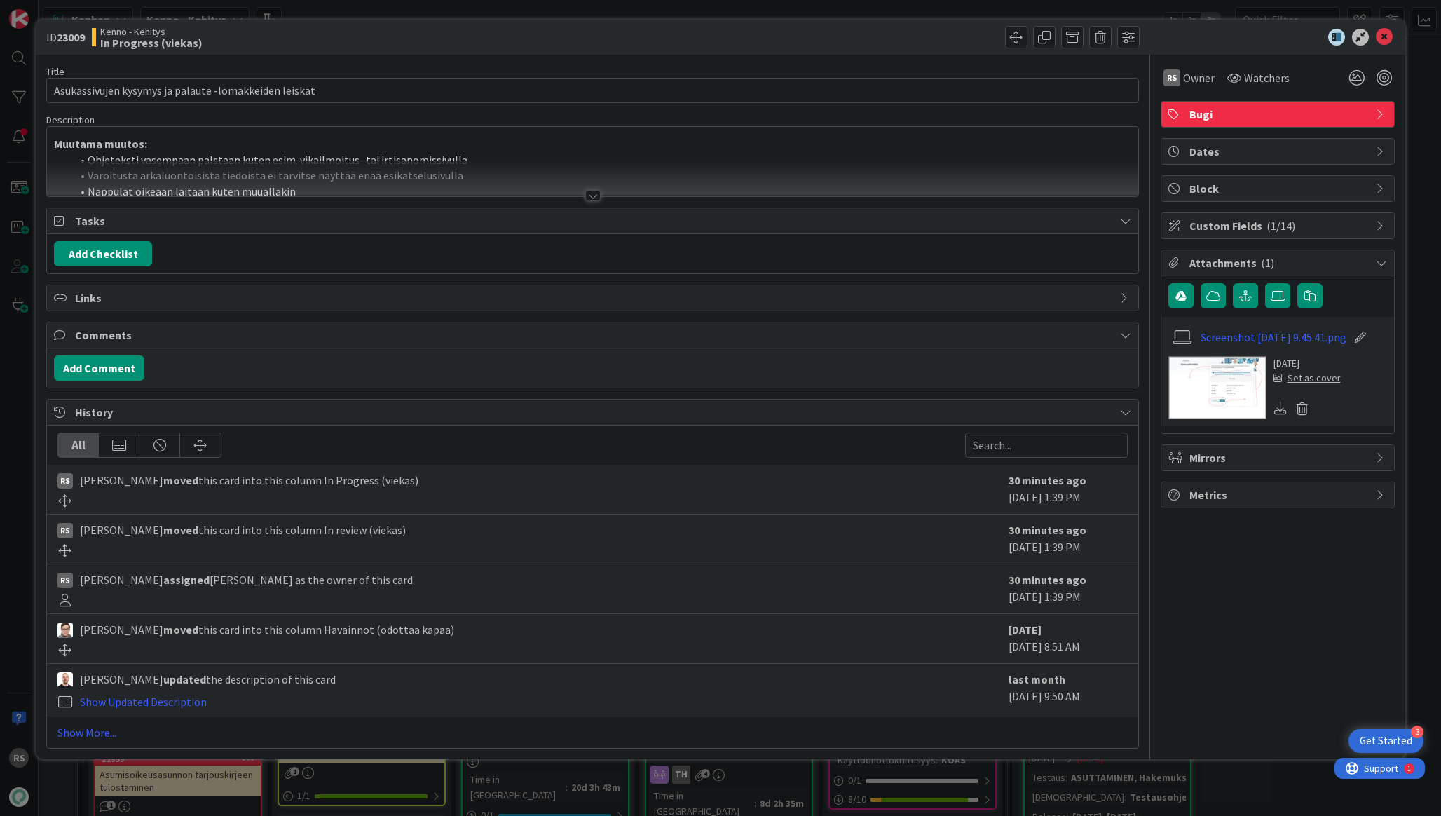
click at [597, 192] on div at bounding box center [592, 195] width 15 height 11
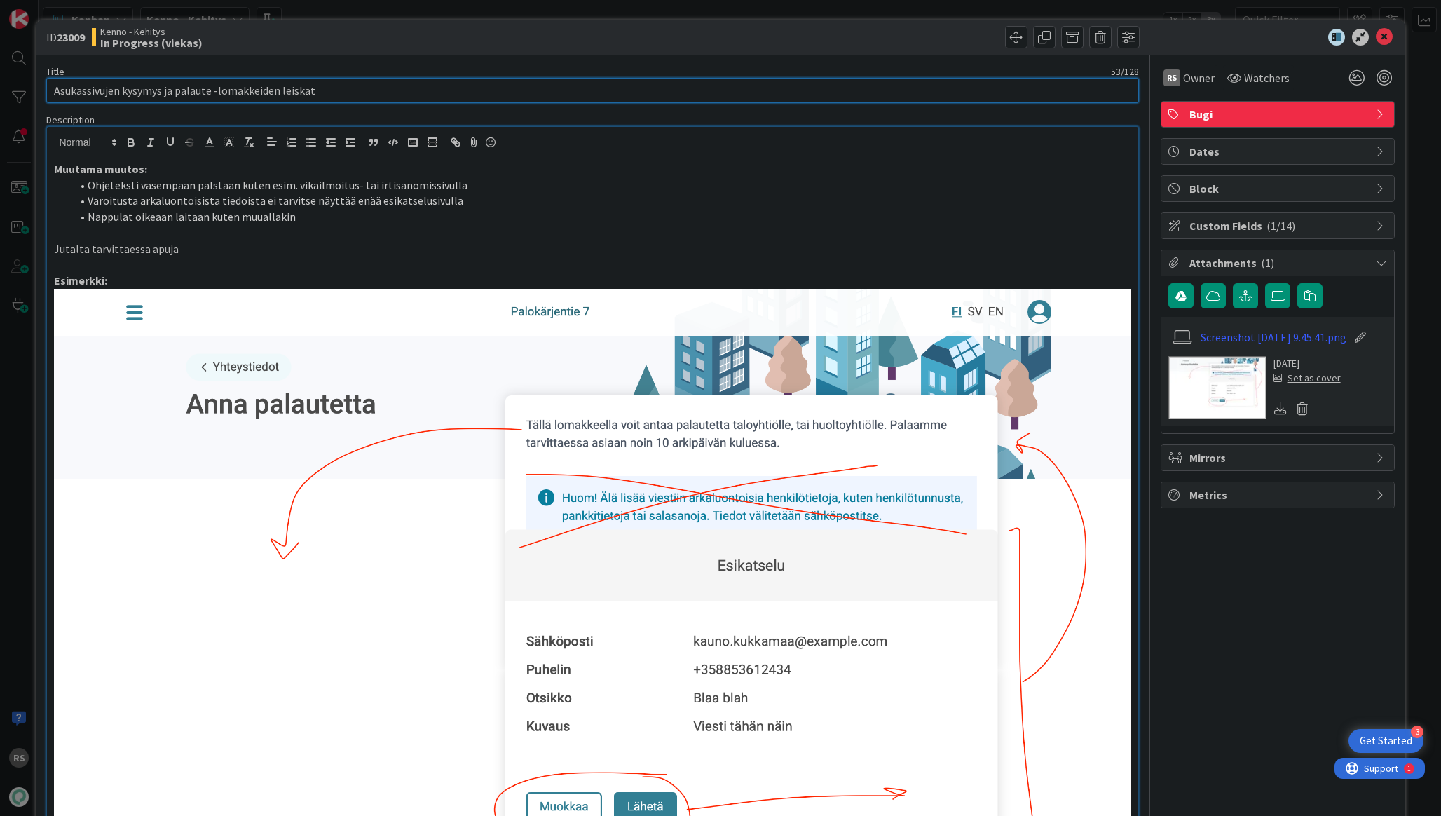
click at [586, 91] on input "Asukassivujen kysymys ja palaute -lomakkeiden leiskat" at bounding box center [592, 90] width 1092 height 25
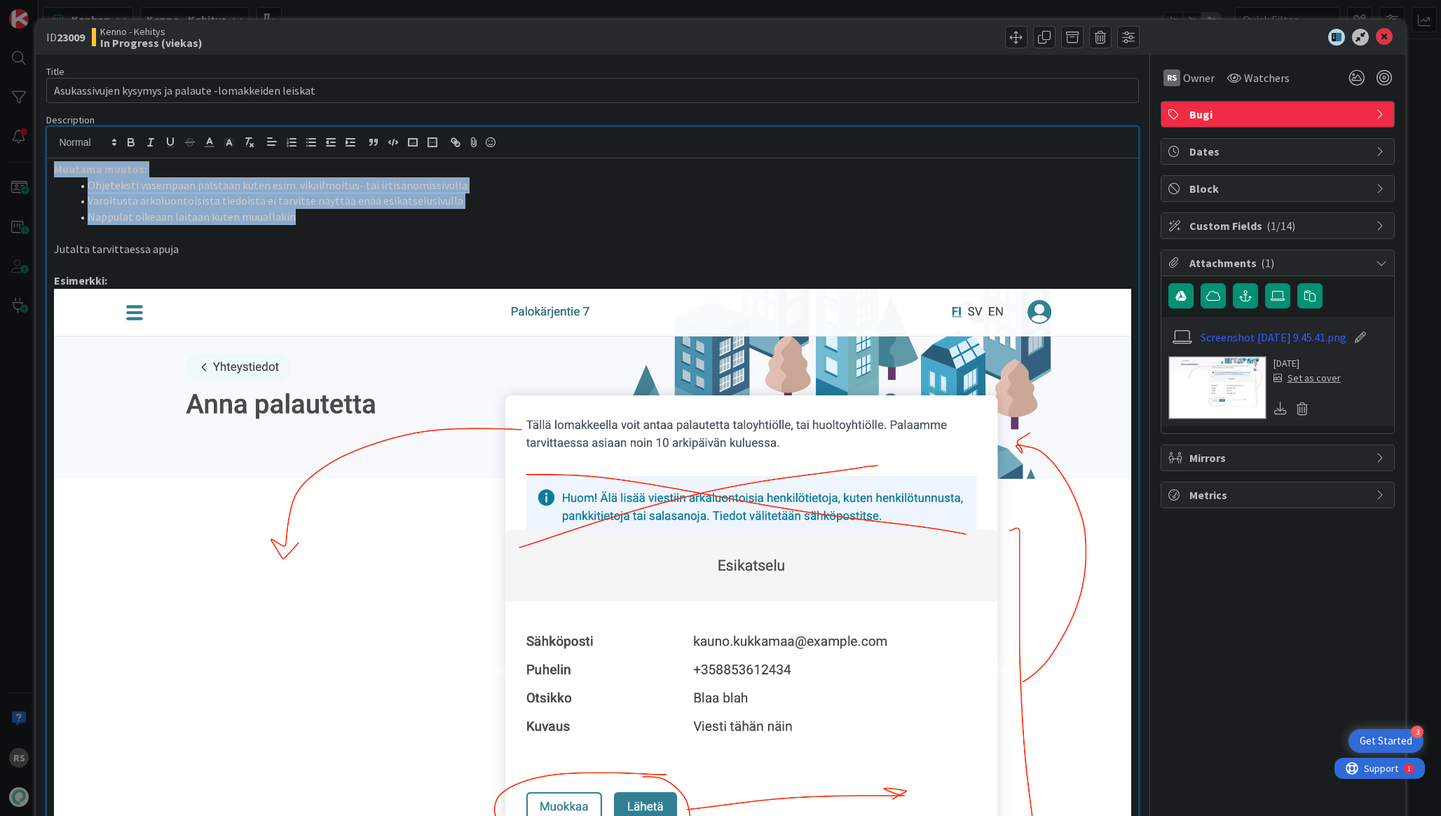
drag, startPoint x: 314, startPoint y: 214, endPoint x: 0, endPoint y: 175, distance: 316.4
click at [0, 175] on div "ID 23009 Kenno - Kehitys In Progress (viekas) Title 53 / 128 Asukassivujen kysy…" at bounding box center [720, 408] width 1441 height 816
copy div "Muutama muutos: Ohjeteksti vasempaan palstaan kuten esim. vikailmoitus- tai irt…"
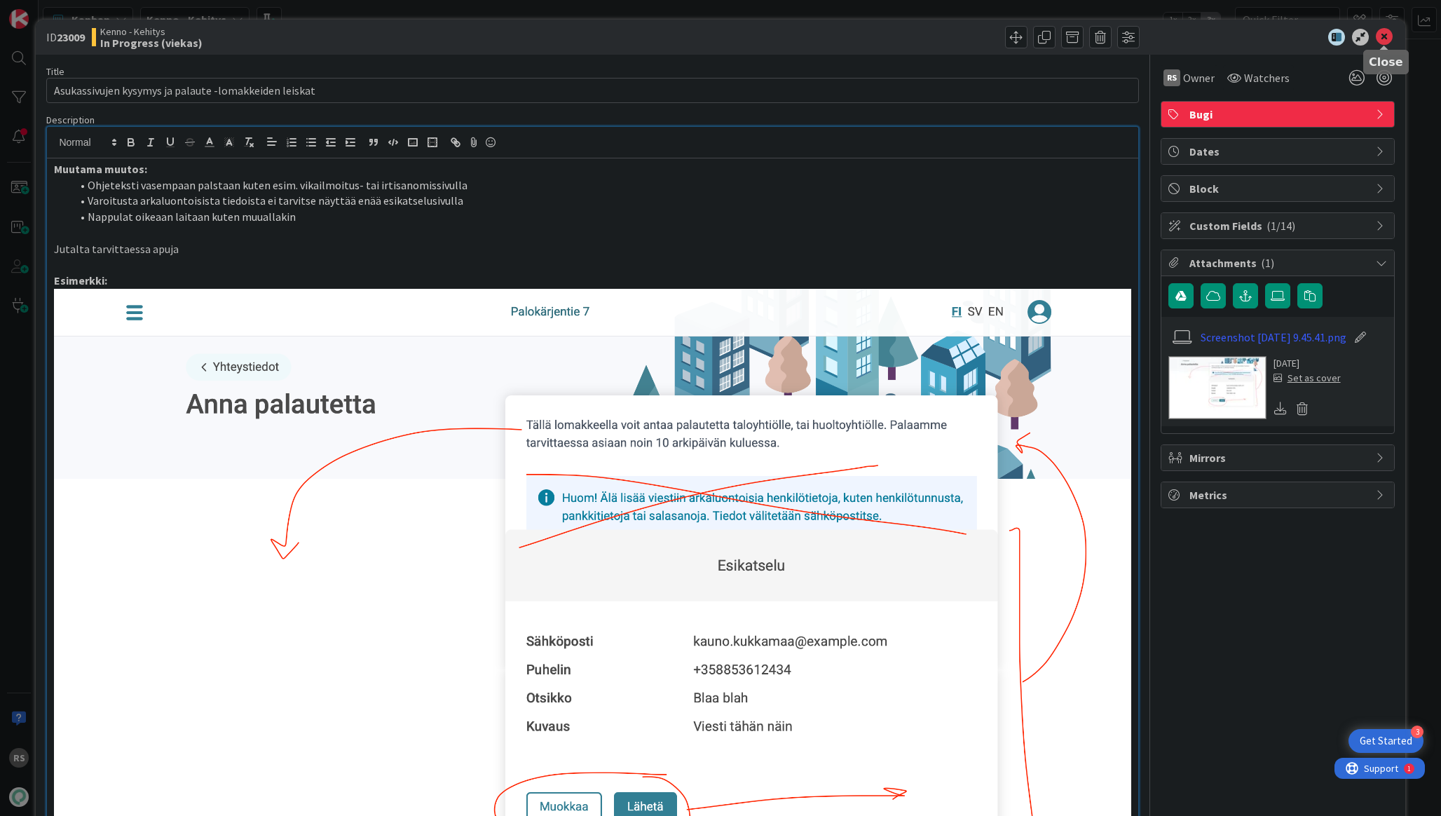
click at [1377, 41] on icon at bounding box center [1384, 37] width 17 height 17
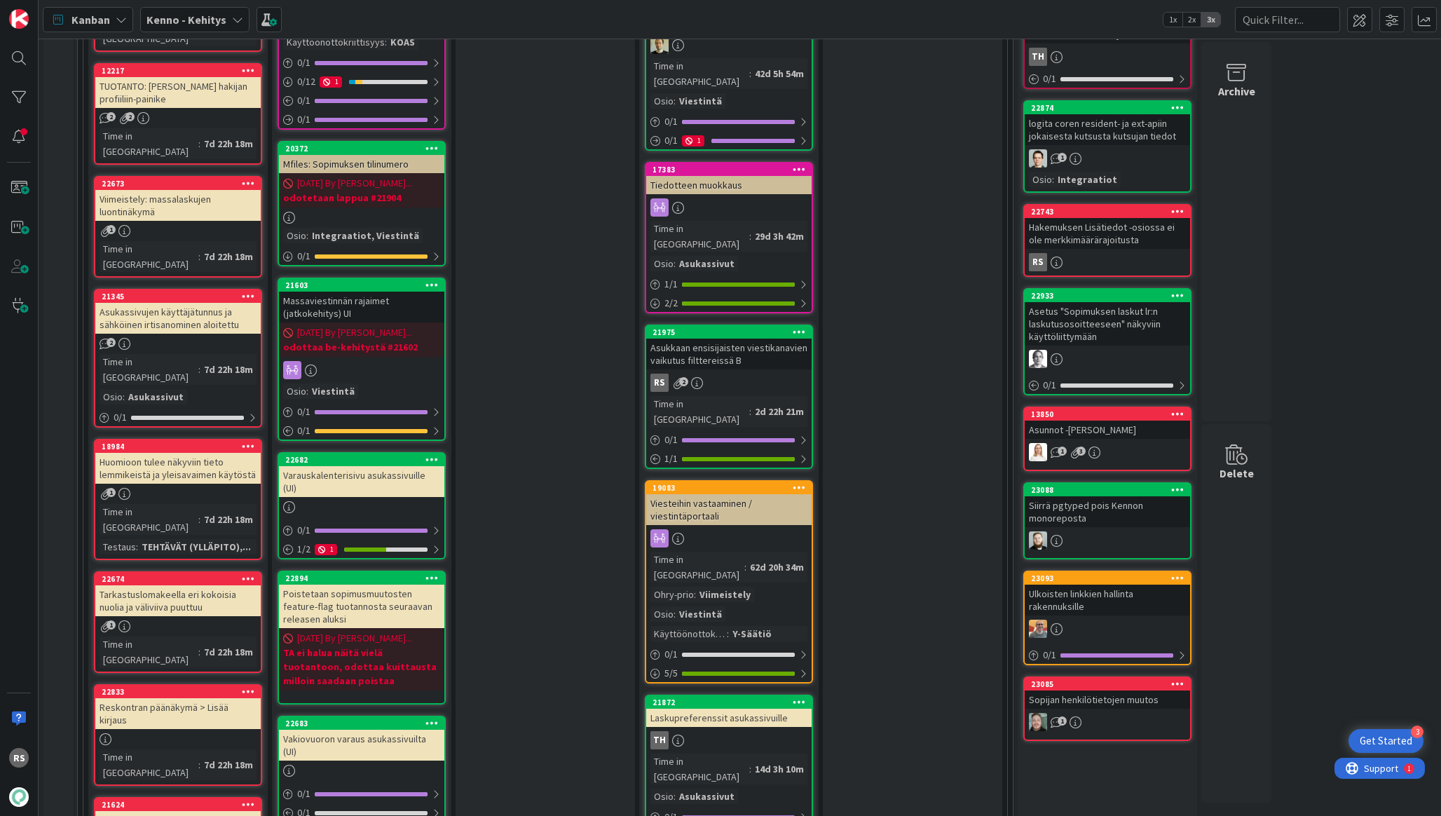
scroll to position [1536, 0]
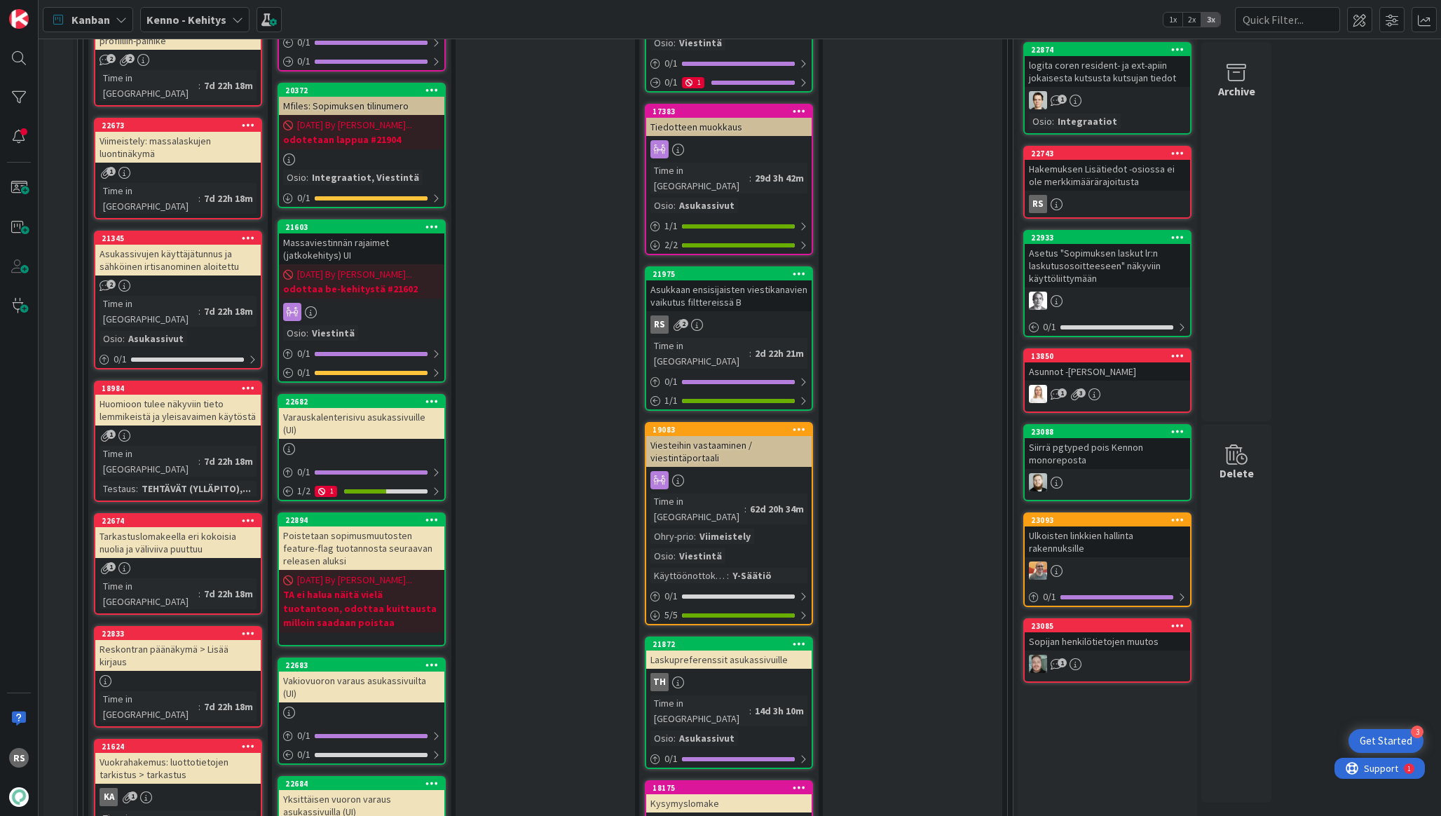
click at [697, 794] on div "Kysymyslomake" at bounding box center [728, 803] width 165 height 18
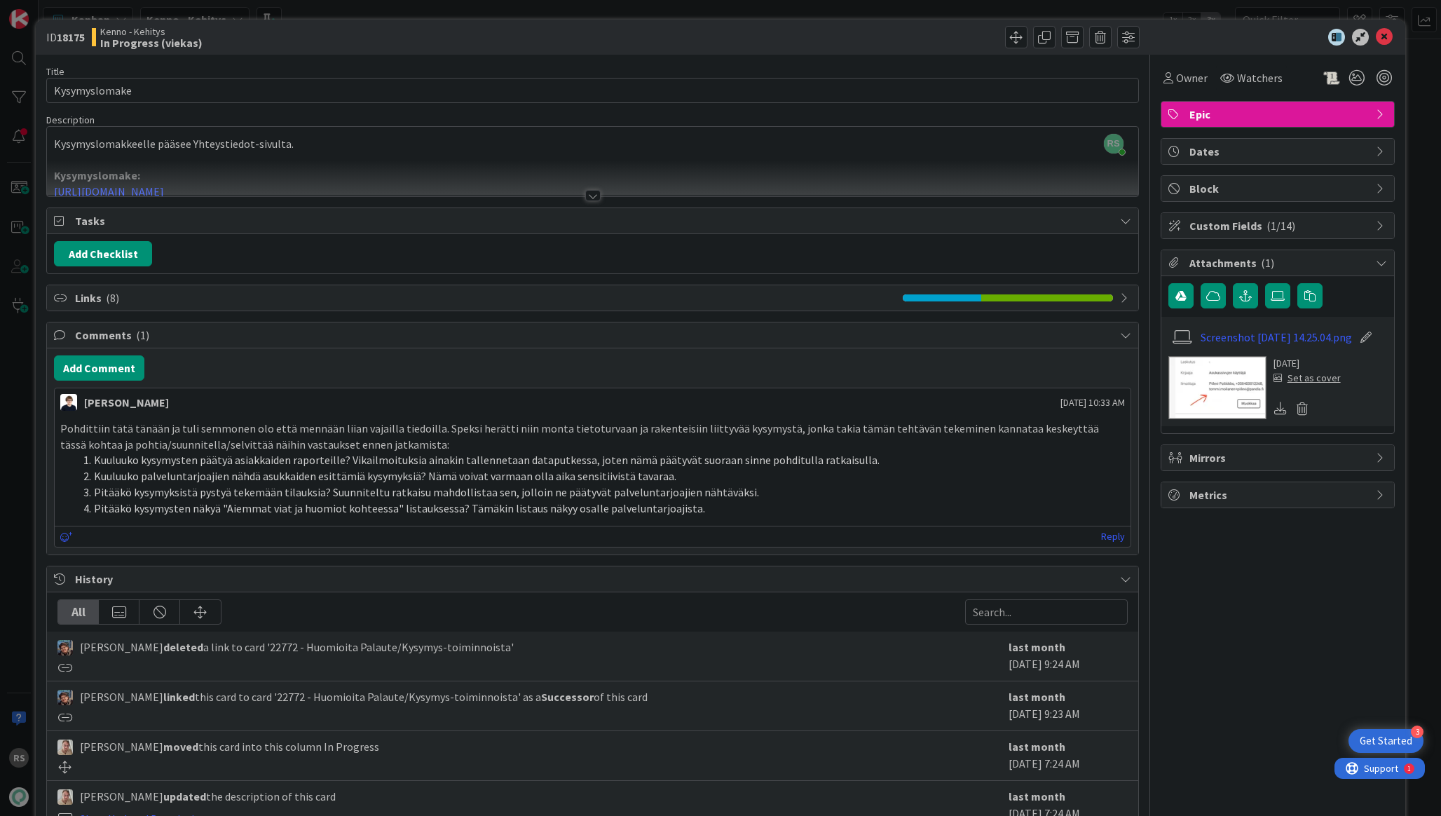
click at [1395, 32] on div "ID 18175 Kenno - Kehitys In Progress (viekas)" at bounding box center [720, 37] width 1369 height 35
click at [1386, 33] on icon at bounding box center [1384, 37] width 17 height 17
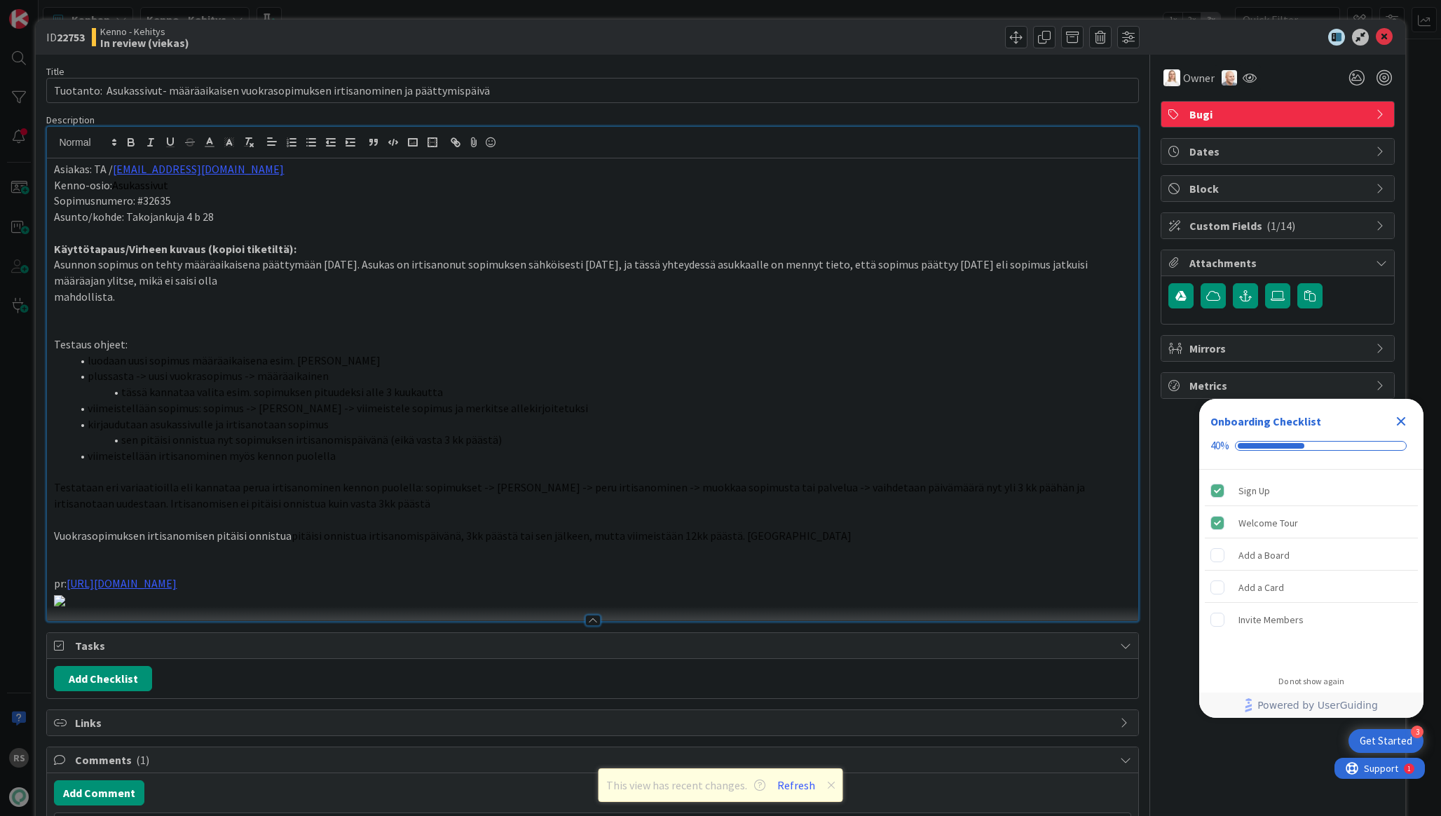
scroll to position [52, 0]
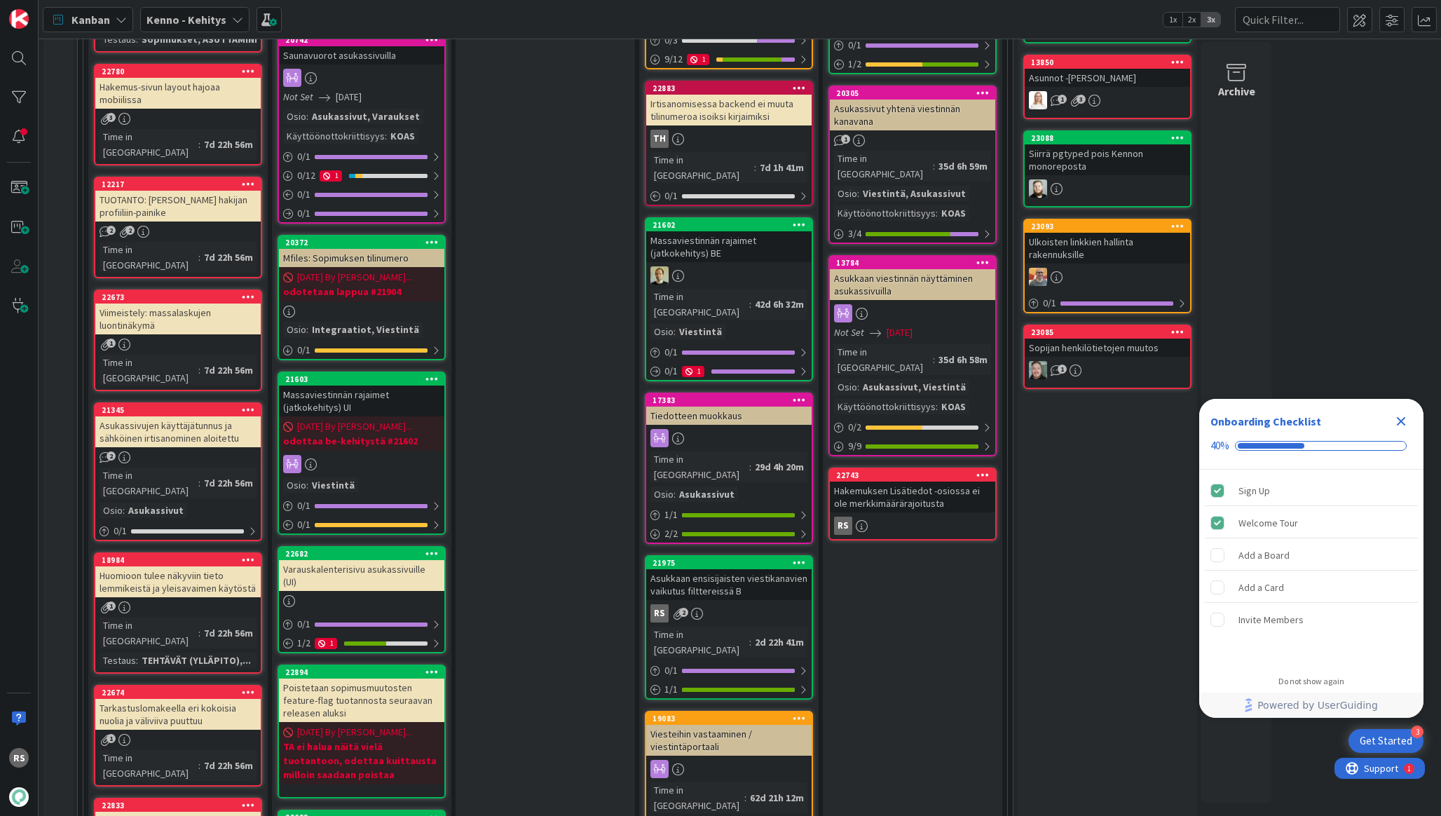
scroll to position [1388, 0]
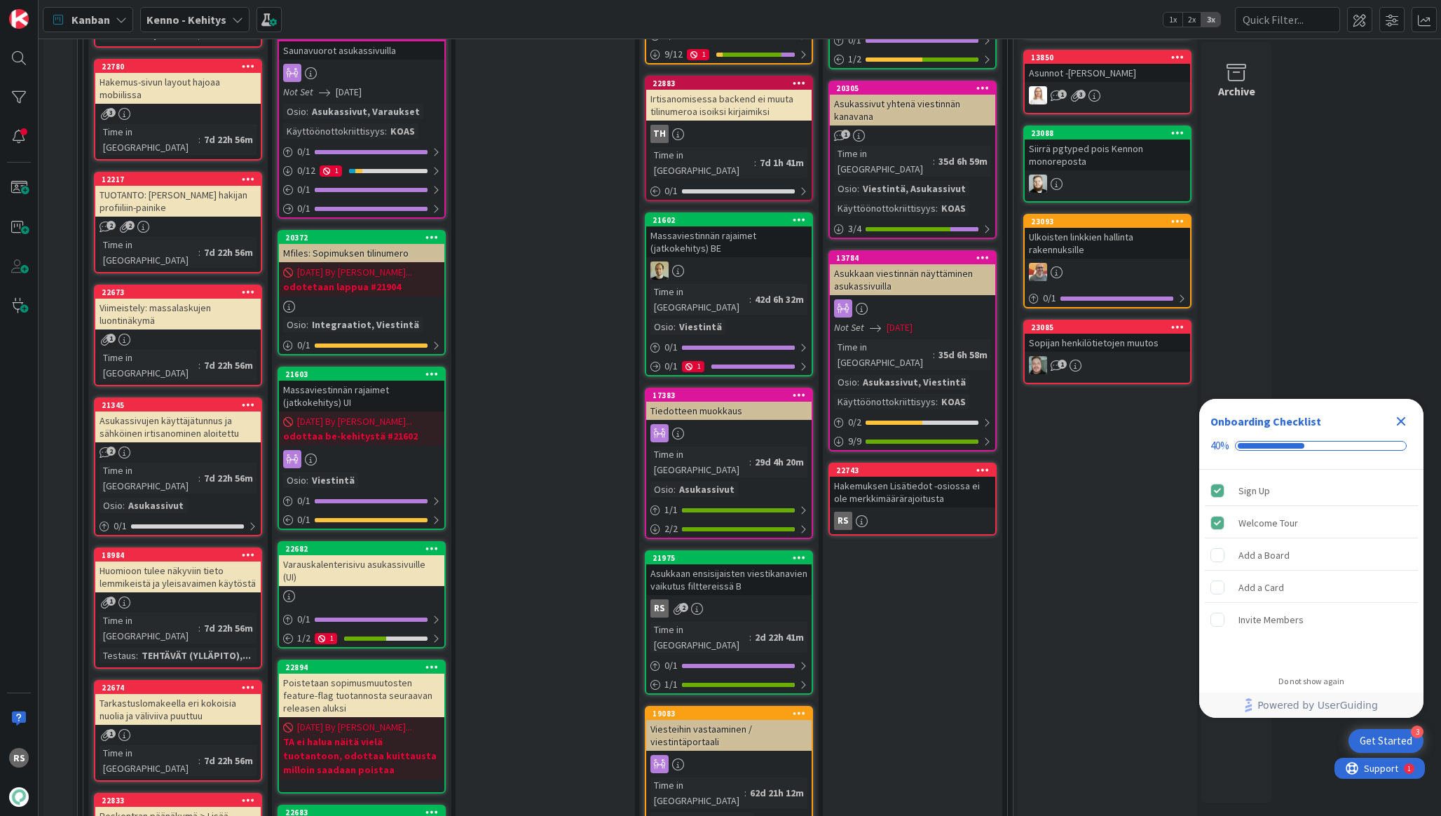
click at [742, 564] on div "Asukkaan ensisijaisten viestikanavien vaikutus filttereissä B" at bounding box center [728, 579] width 165 height 31
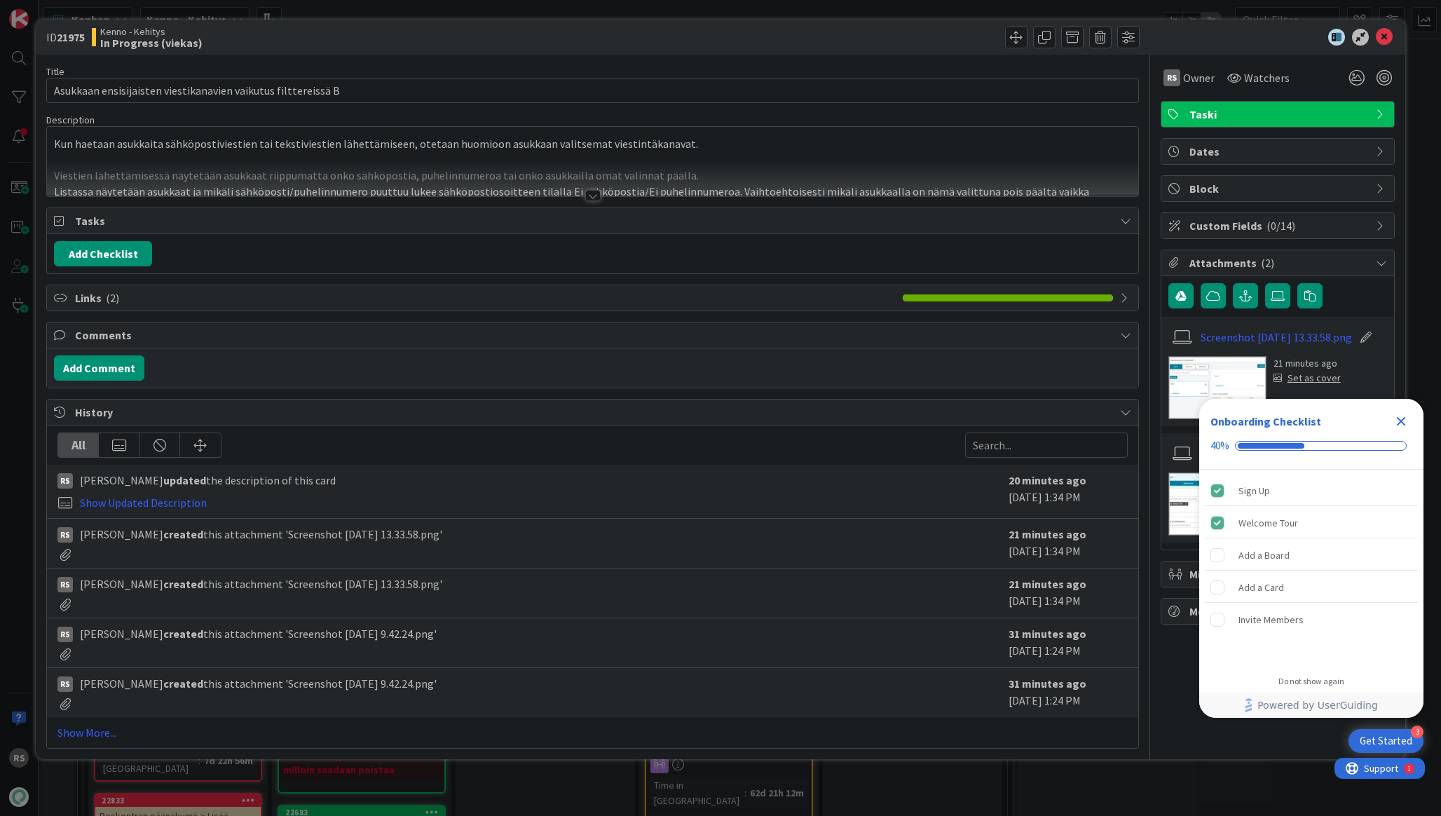
click at [590, 198] on div at bounding box center [592, 195] width 15 height 11
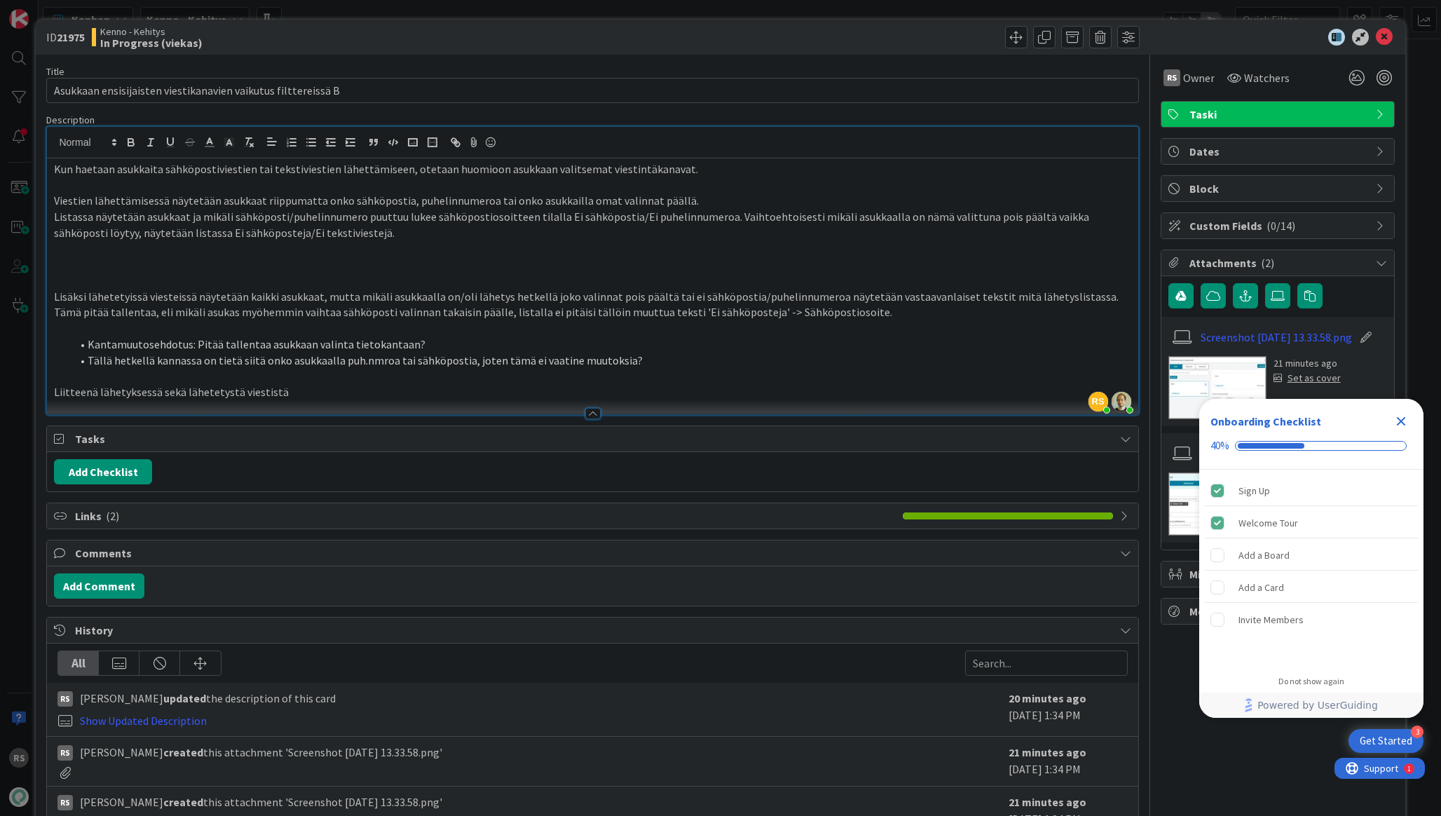
click at [1401, 417] on icon "Close Checklist" at bounding box center [1401, 421] width 17 height 17
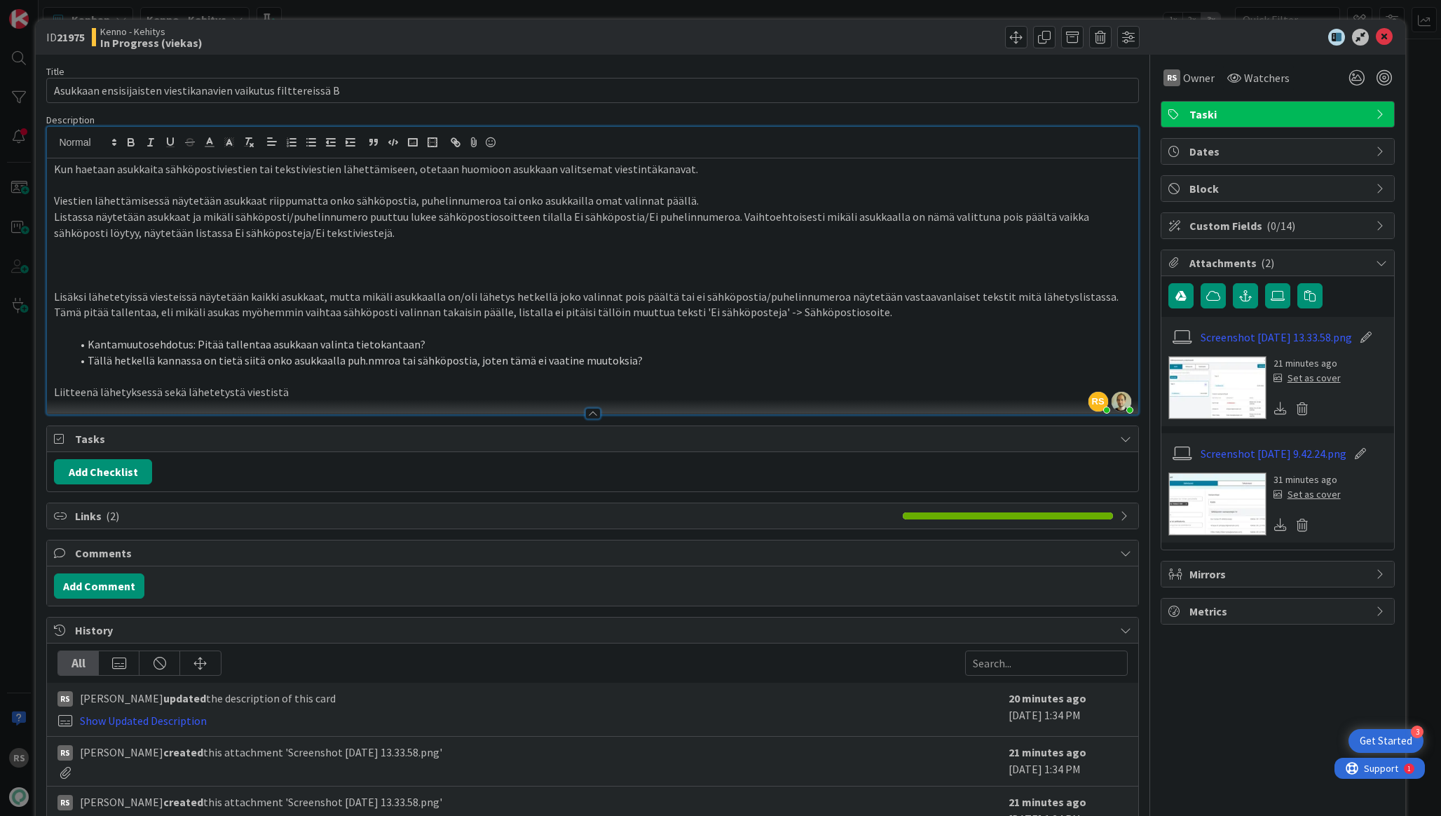
click at [1217, 397] on img at bounding box center [1217, 387] width 98 height 63
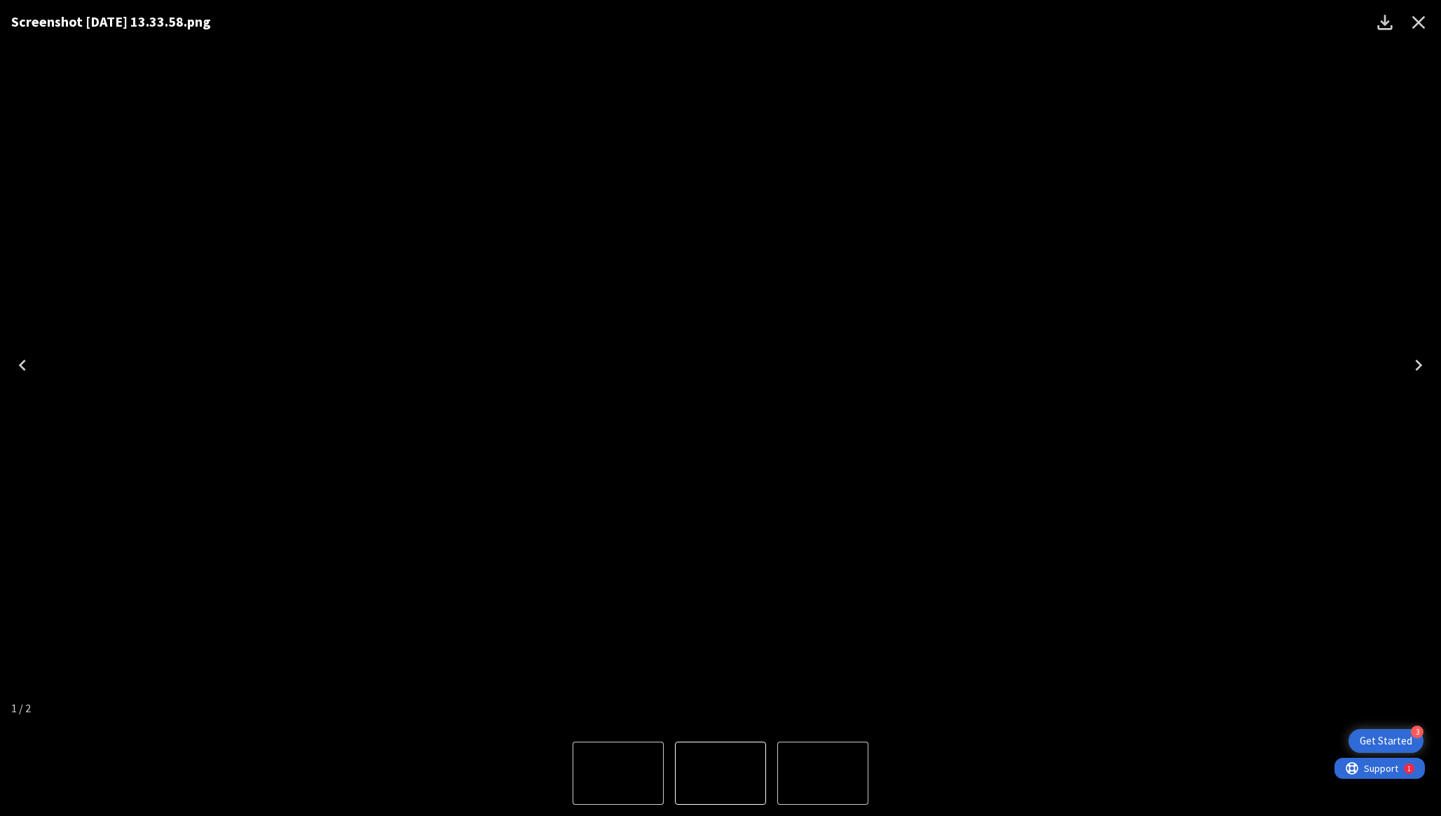
click at [1421, 20] on icon "Close" at bounding box center [1418, 22] width 13 height 13
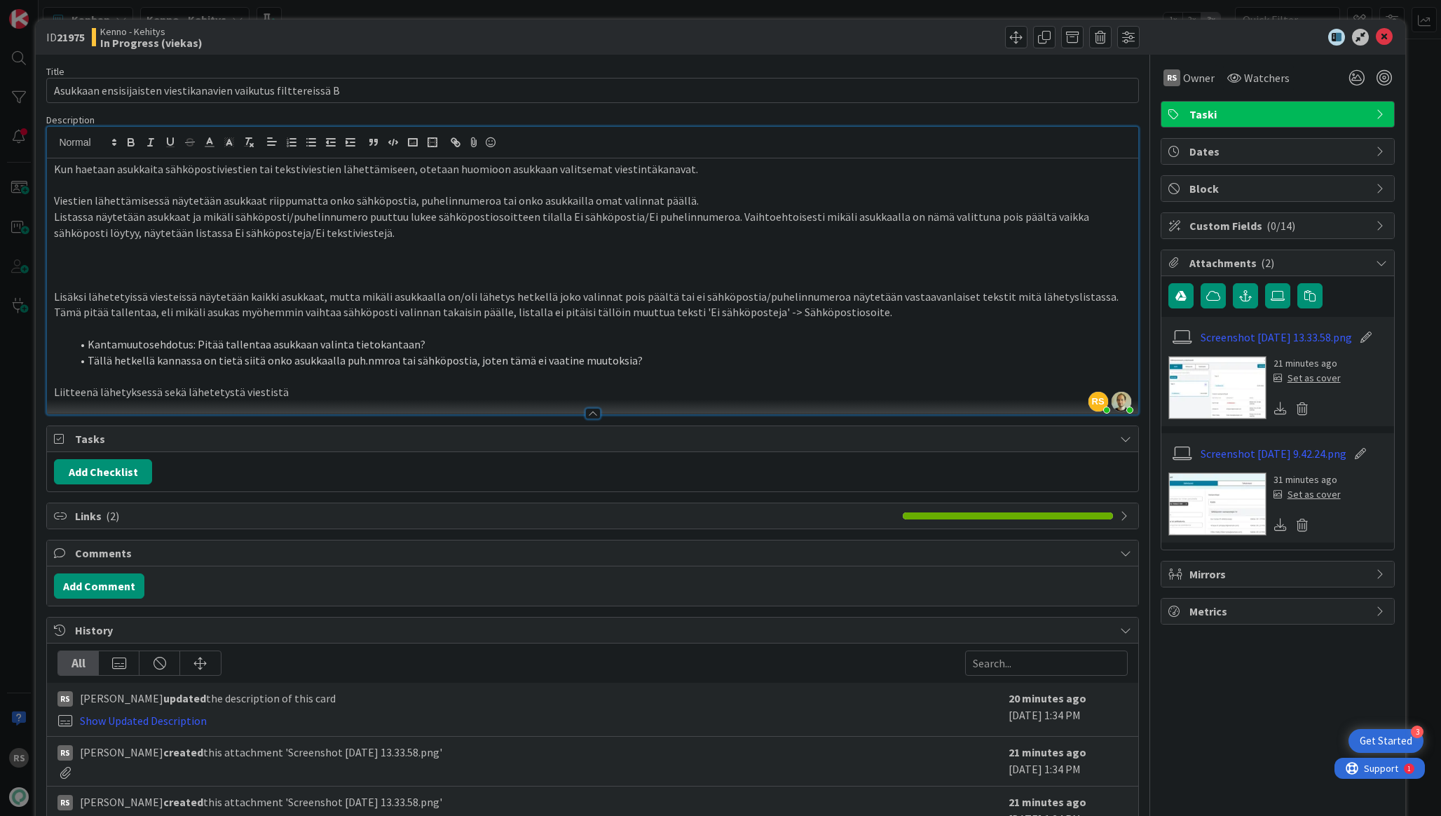
click at [1215, 515] on img at bounding box center [1217, 503] width 98 height 63
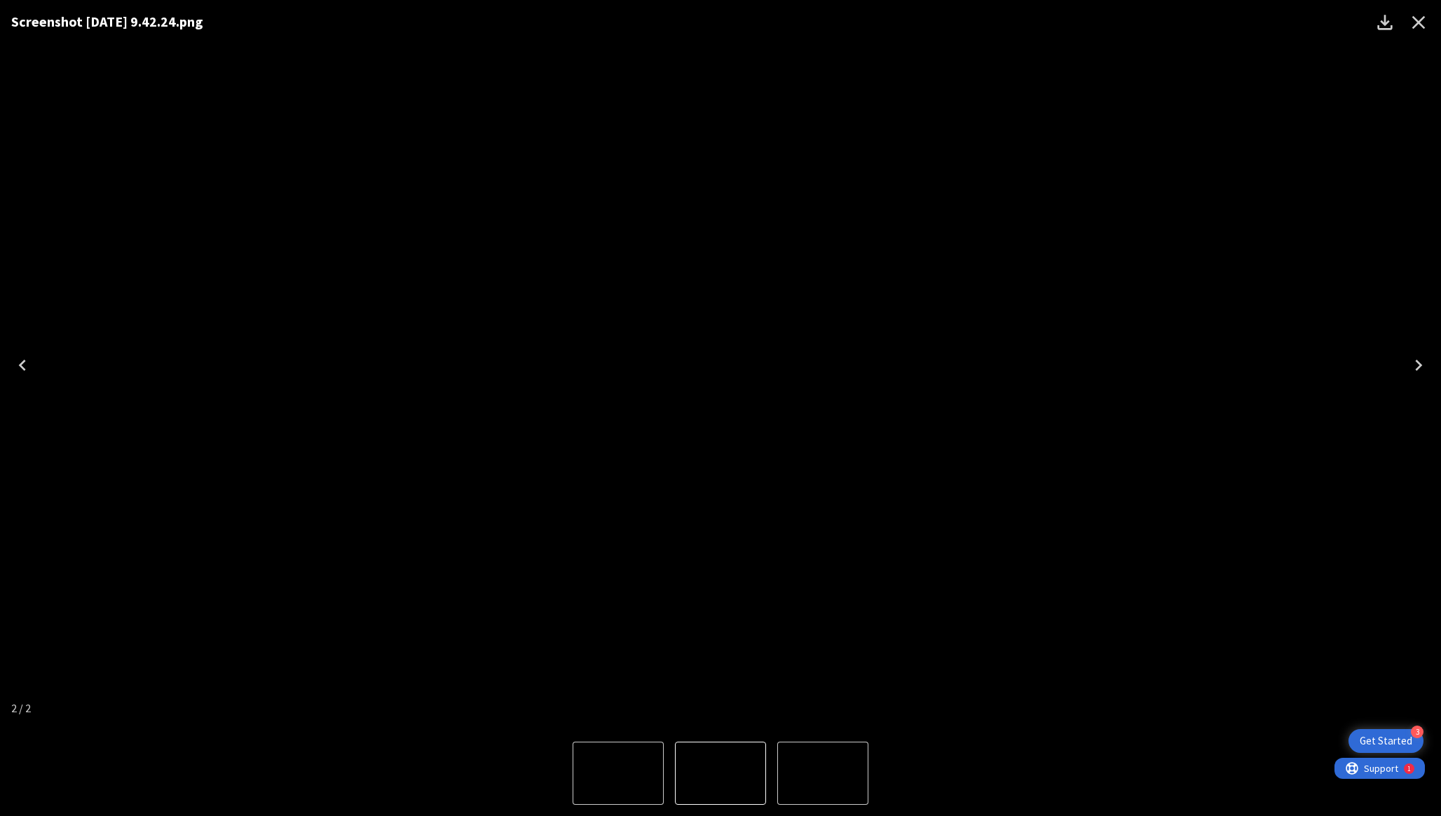
click at [1421, 18] on icon "Close" at bounding box center [1418, 22] width 22 height 22
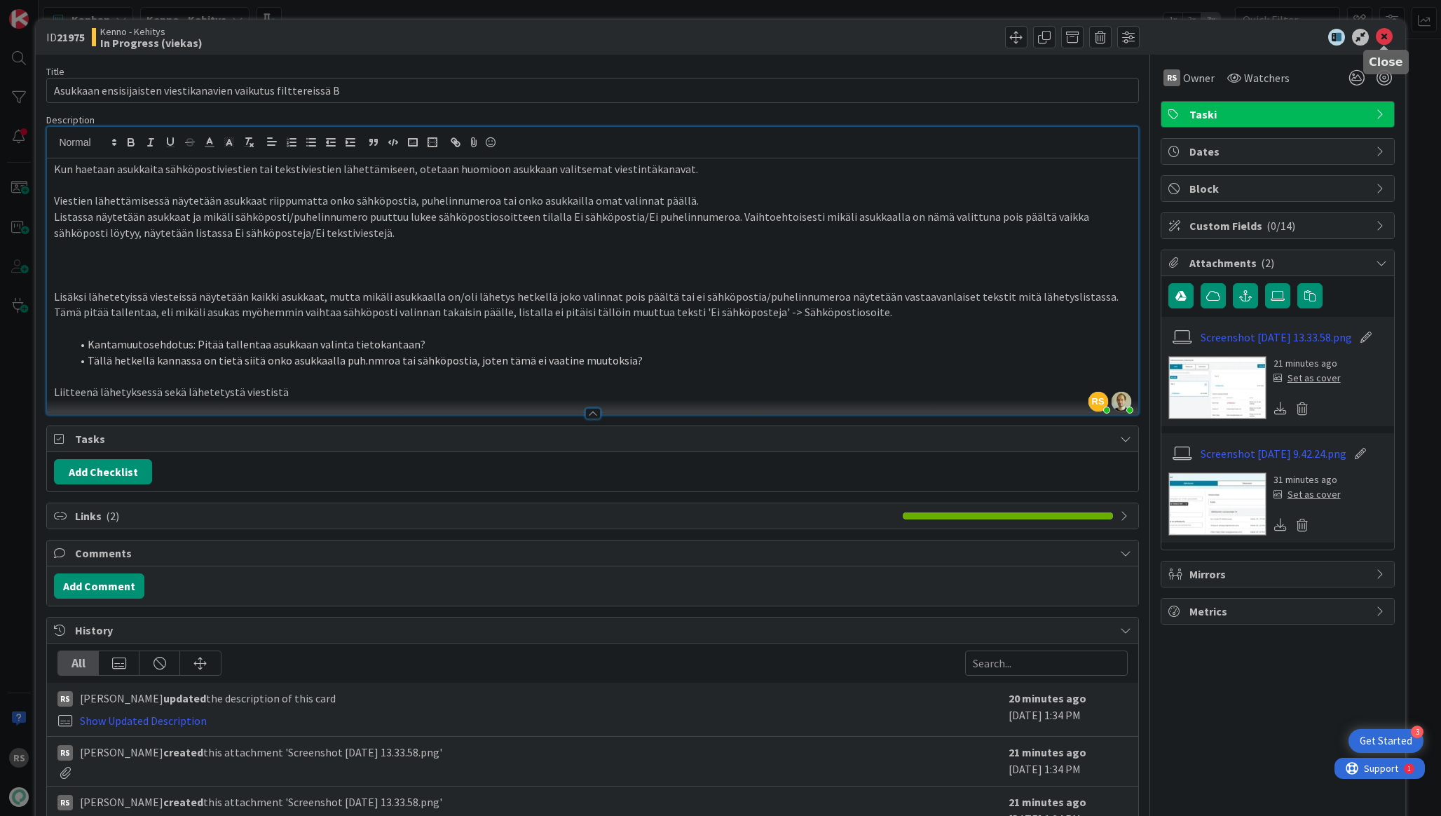
click at [1382, 39] on icon at bounding box center [1384, 37] width 17 height 17
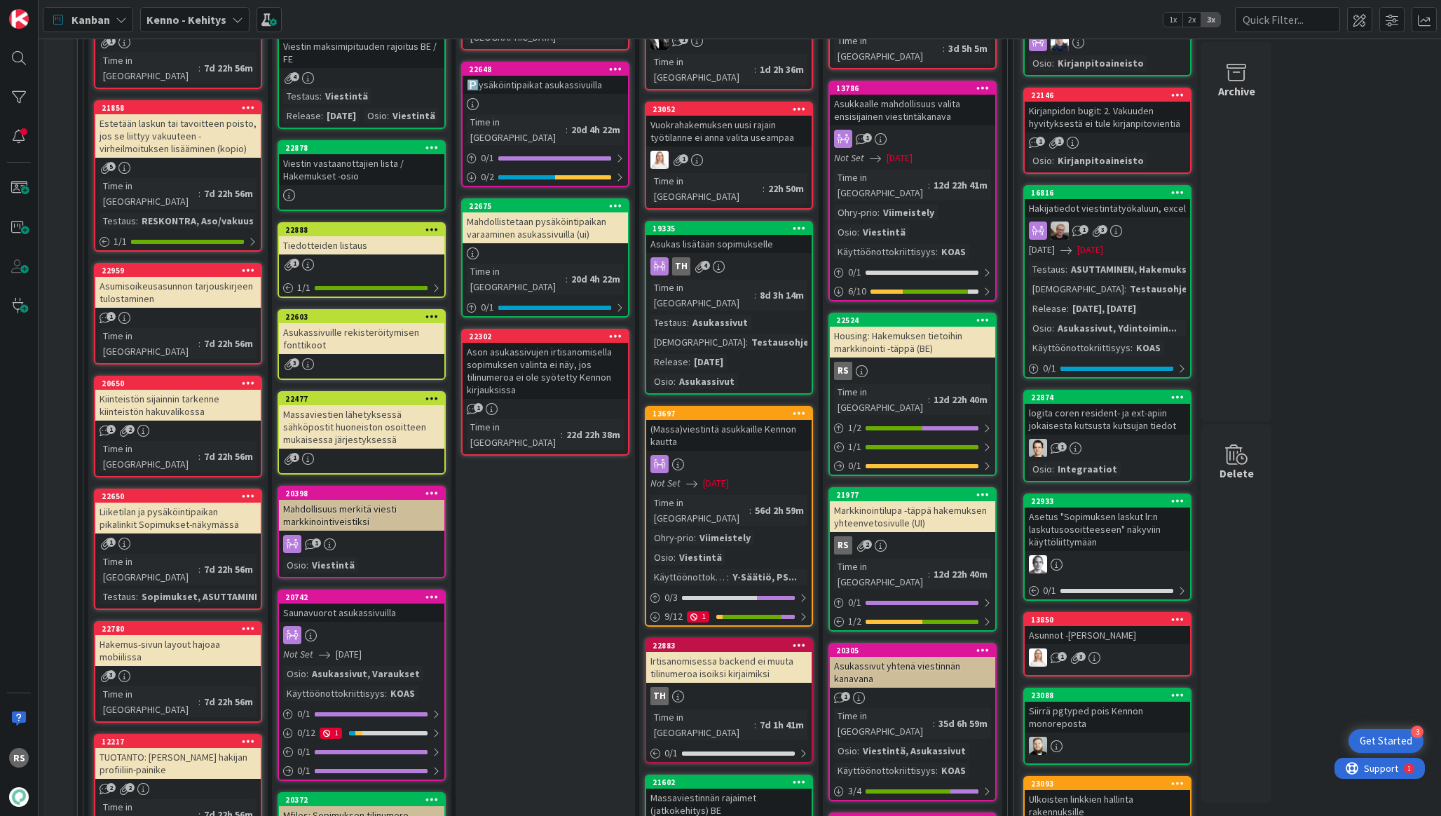
scroll to position [783, 0]
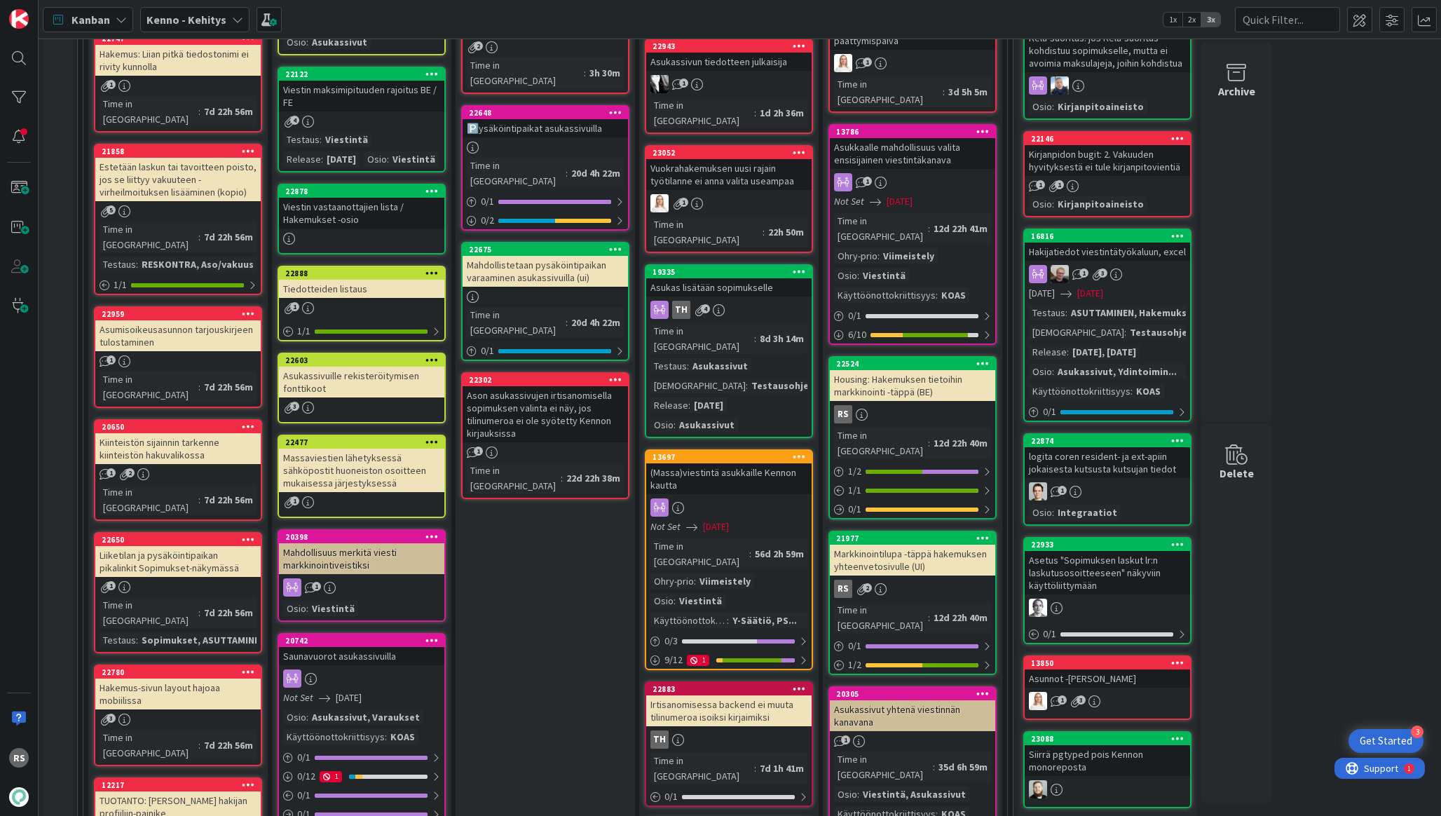
click at [904, 545] on div "Markkinointilupa -täppä hakemuksen yhteenvetosivulle (UI)" at bounding box center [912, 560] width 165 height 31
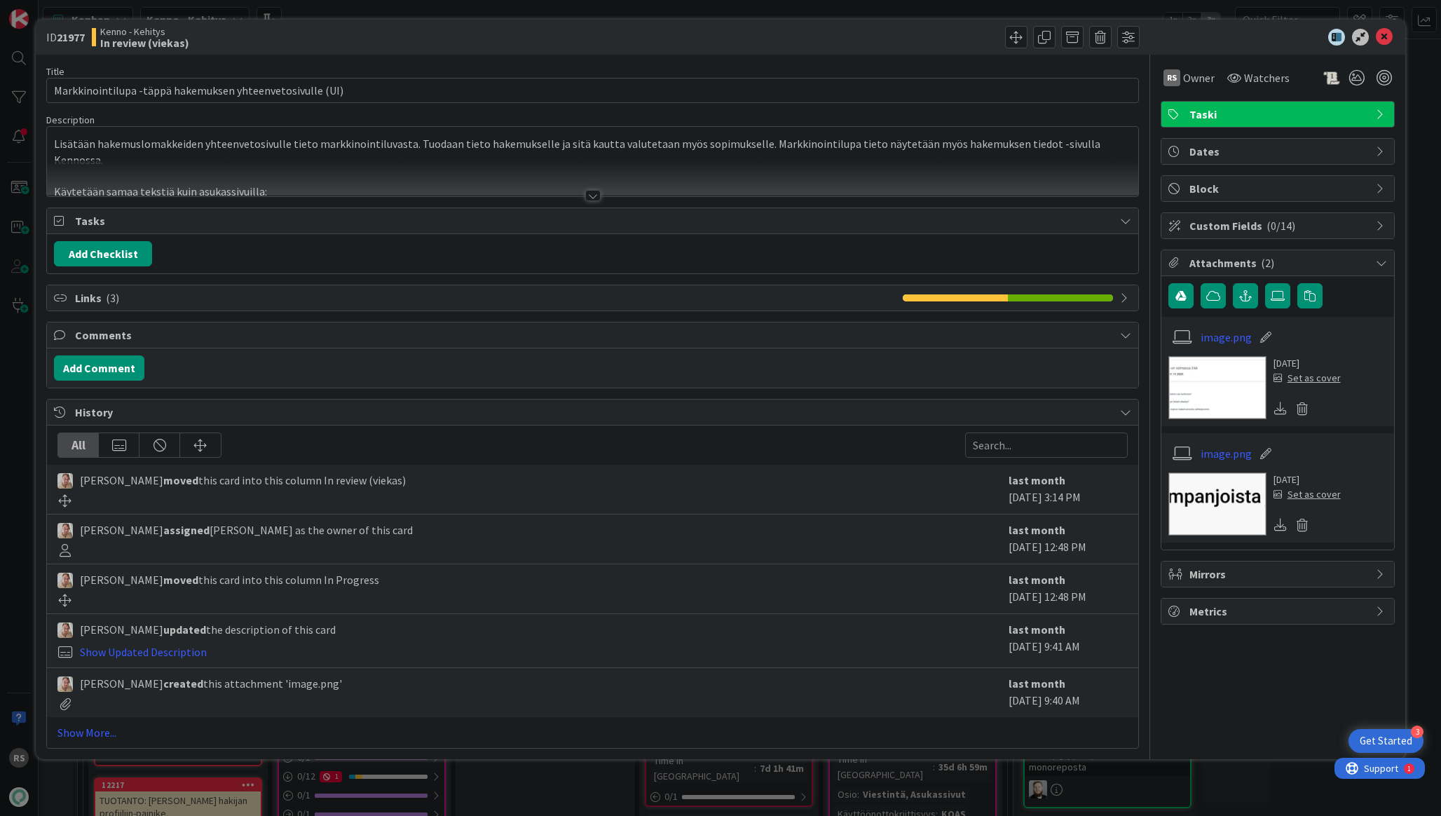
click at [598, 196] on div at bounding box center [592, 195] width 15 height 11
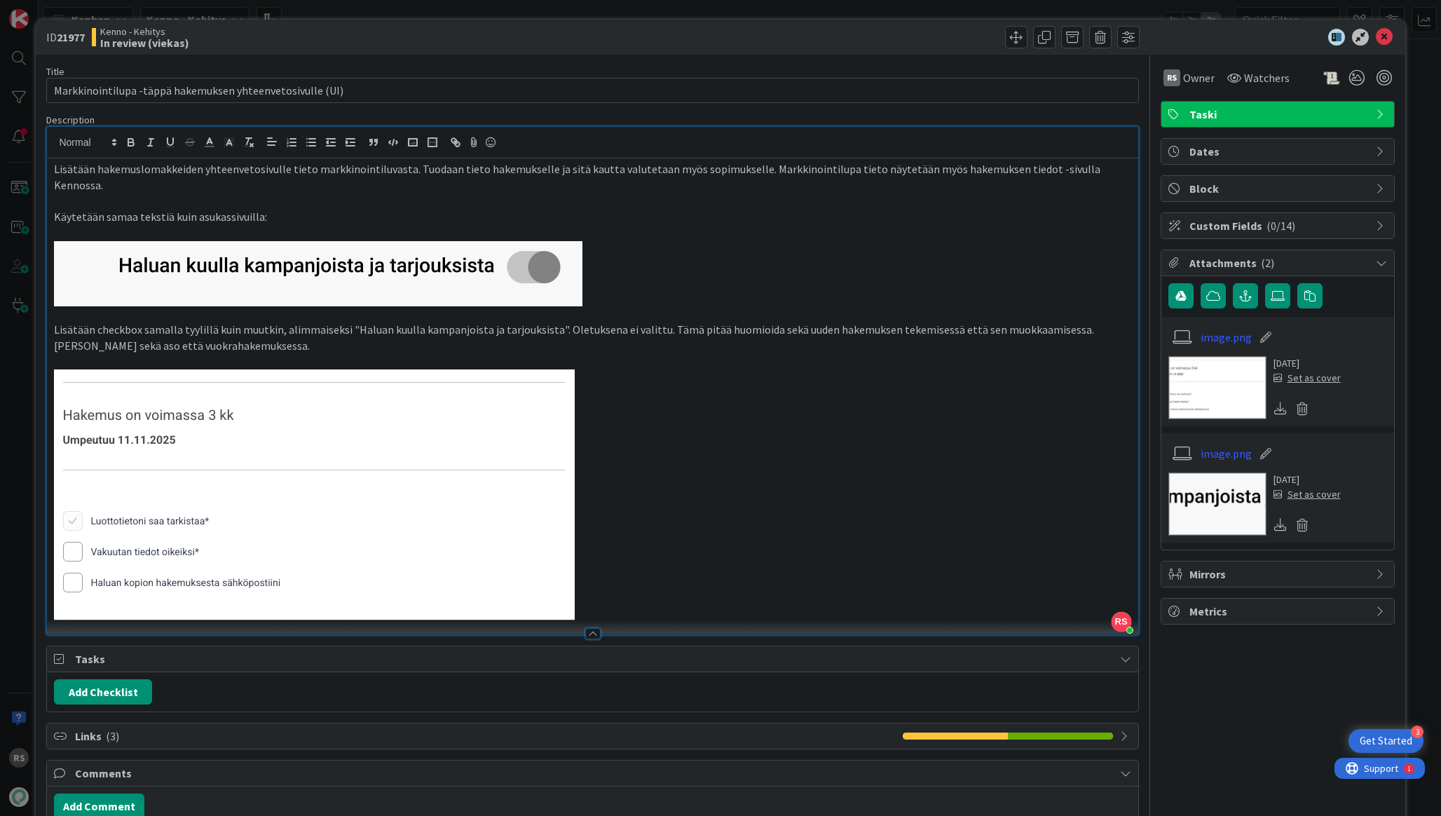
click at [63, 171] on p "Lisätään hakemuslomakkeiden yhteenvetosivulle tieto markkinointiluvasta. Tuodaa…" at bounding box center [592, 177] width 1077 height 32
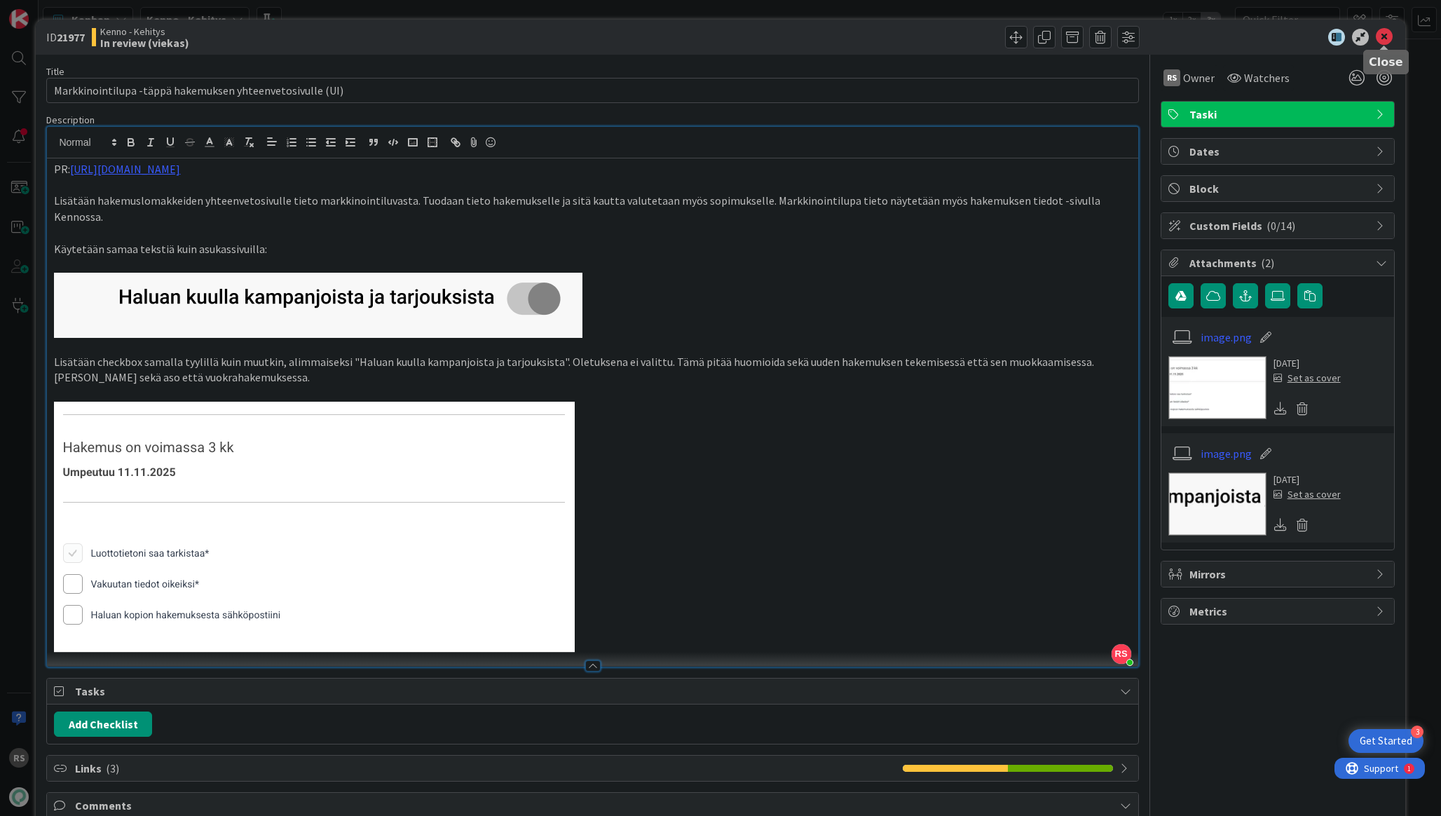
click at [1388, 36] on icon at bounding box center [1384, 37] width 17 height 17
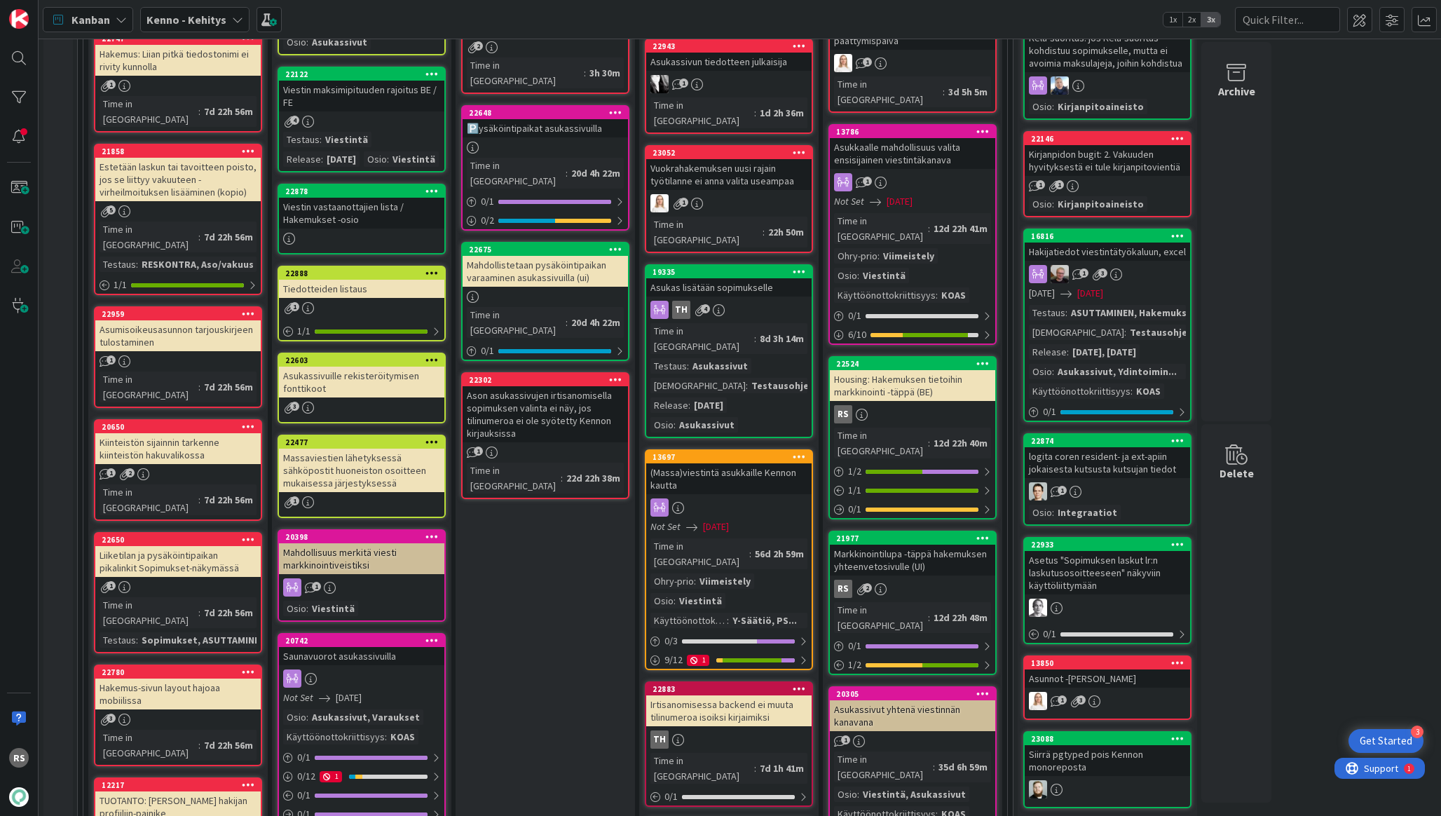
click at [934, 370] on div "Housing: Hakemuksen tietoihin markkinointi -täppä (BE)" at bounding box center [912, 385] width 165 height 31
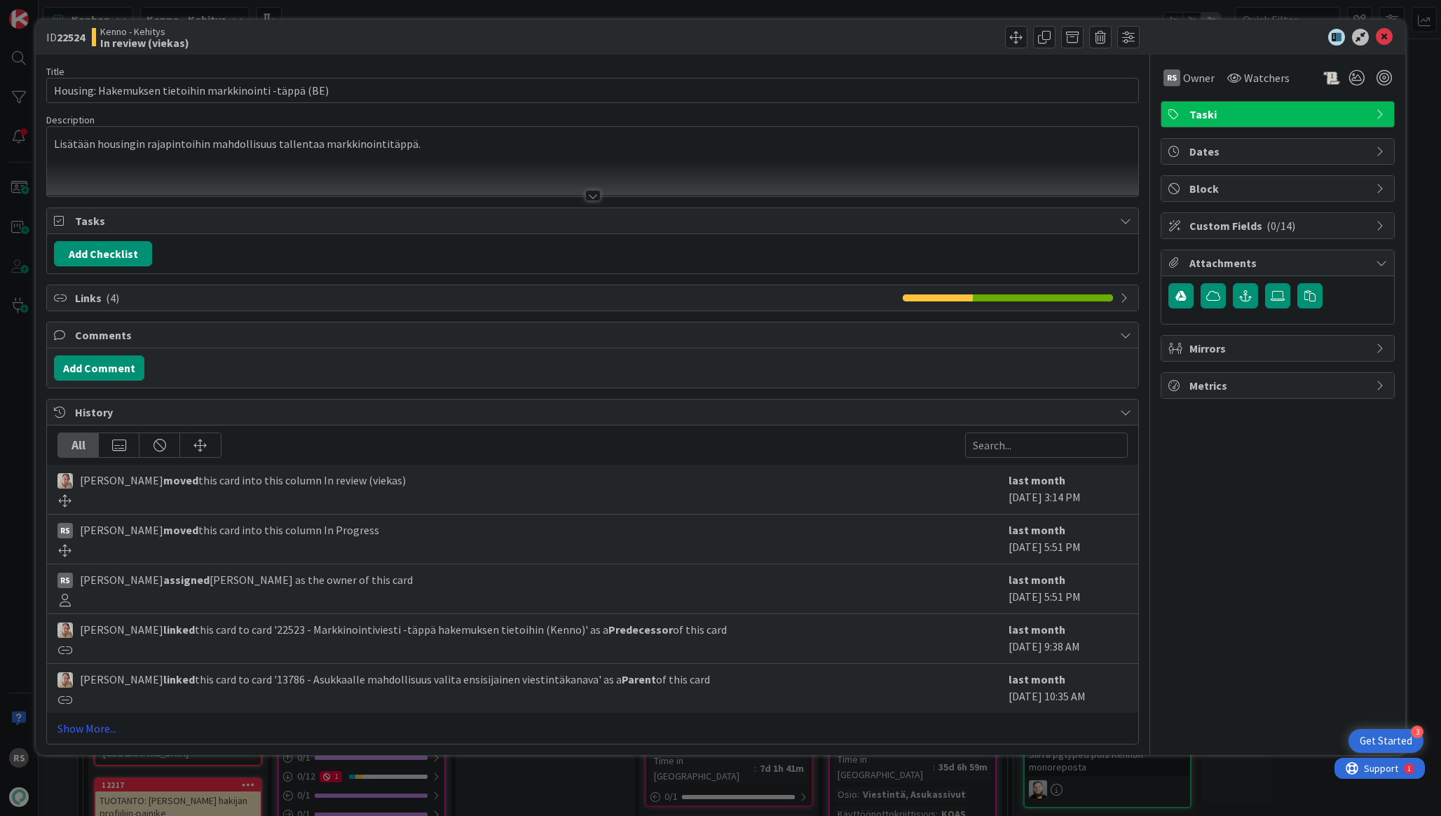
click at [492, 175] on div at bounding box center [592, 179] width 1091 height 36
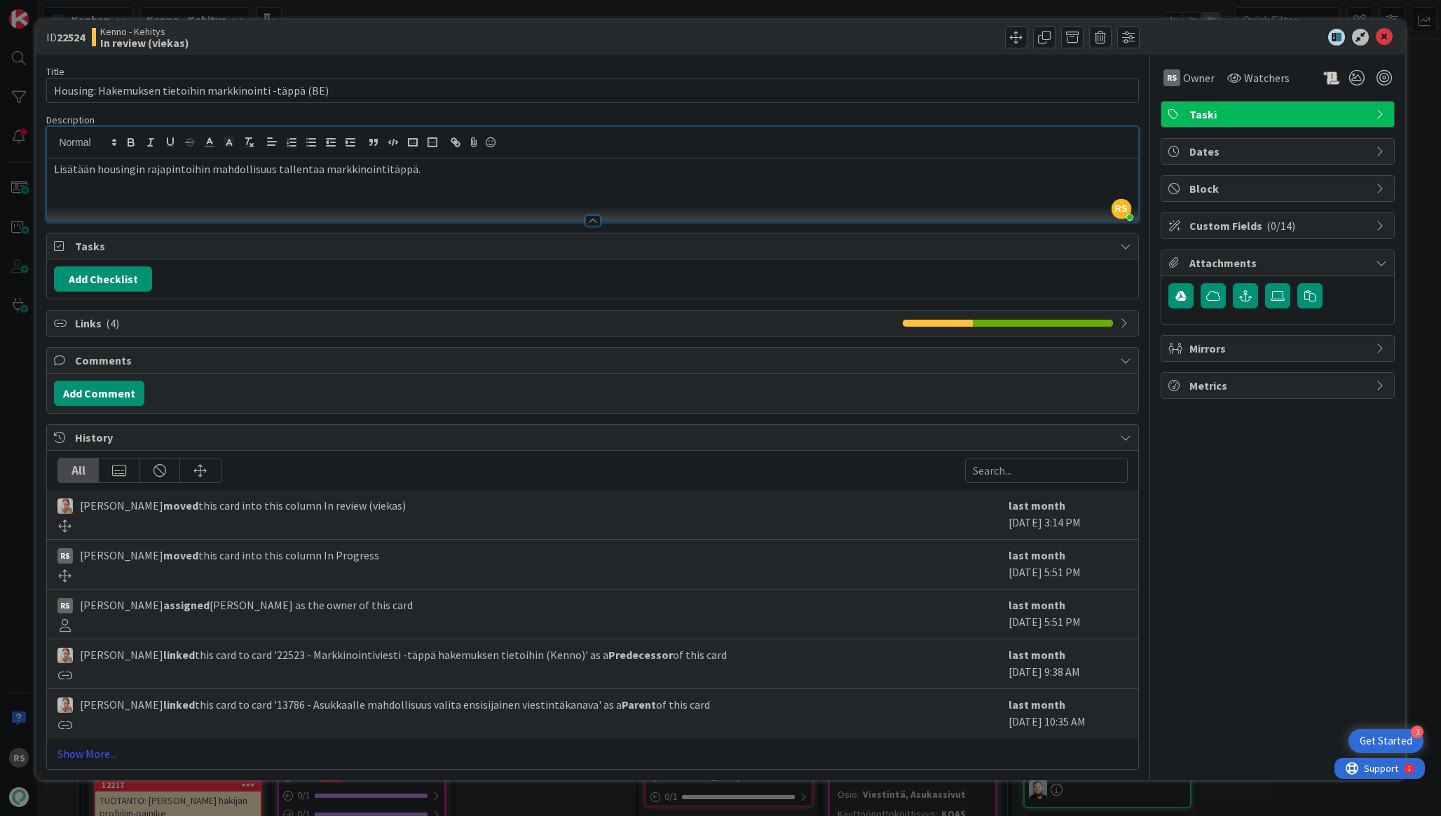
click at [50, 175] on div "Lisätään housingin rajapintoihin mahdollisuus tallentaa markkinointitäppä." at bounding box center [592, 189] width 1091 height 63
paste div
click at [55, 168] on p "https://github.com/pandiafi/kenno/pull/8191" at bounding box center [592, 169] width 1077 height 16
click at [1388, 41] on icon at bounding box center [1384, 37] width 17 height 17
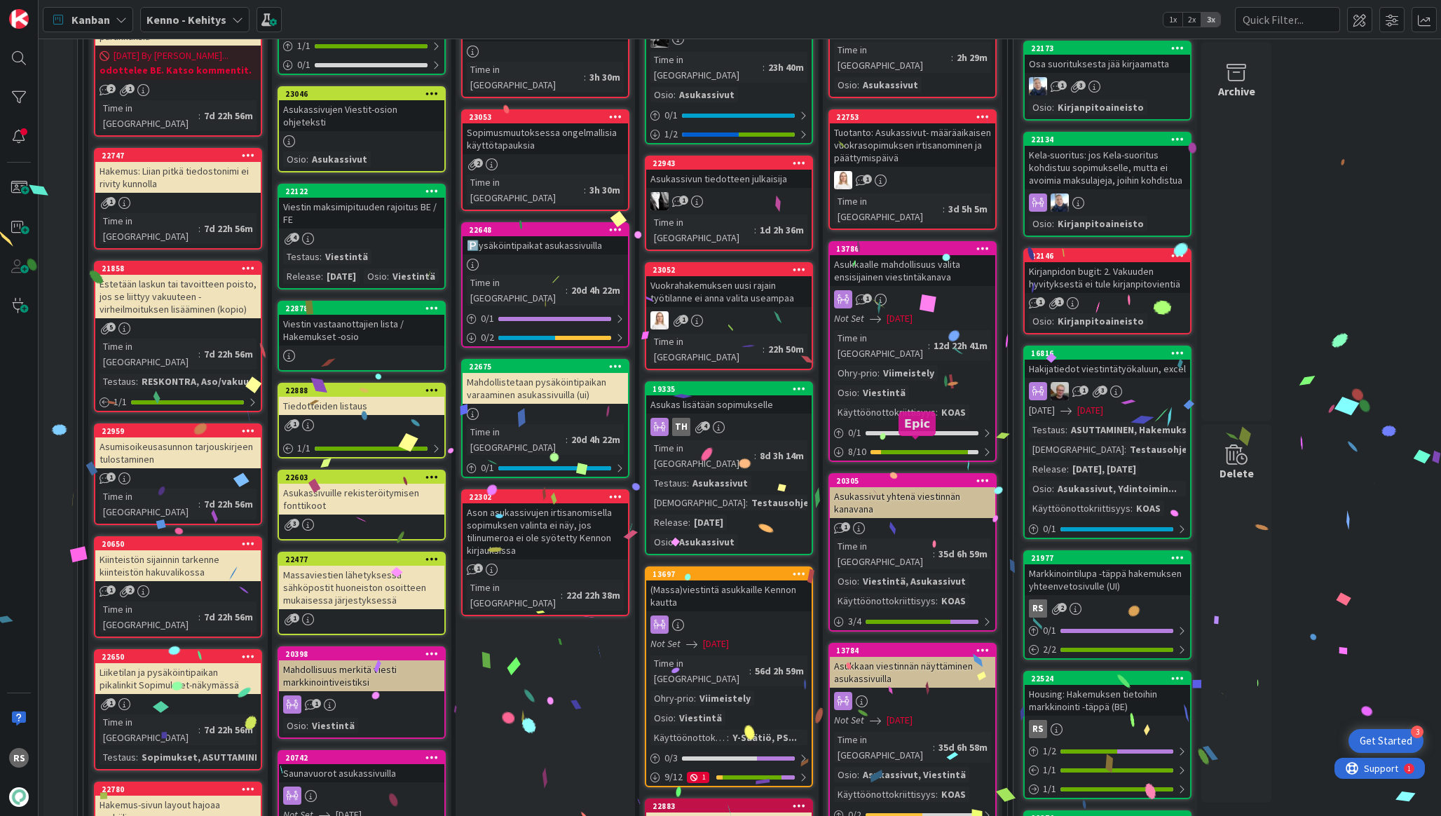
scroll to position [311, 0]
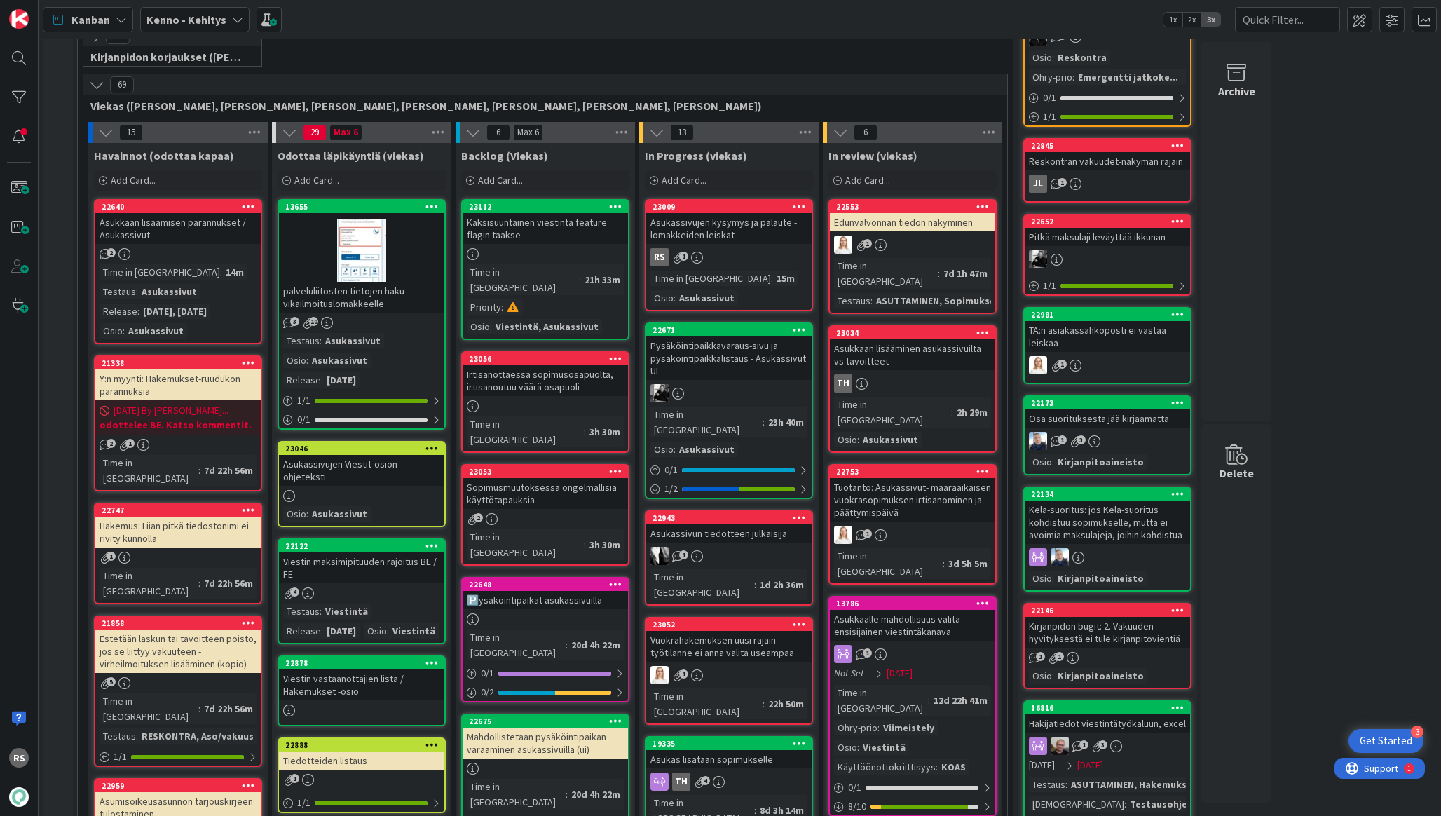
click at [742, 221] on div "Asukassivujen kysymys ja palaute -lomakkeiden leiskat" at bounding box center [728, 228] width 165 height 31
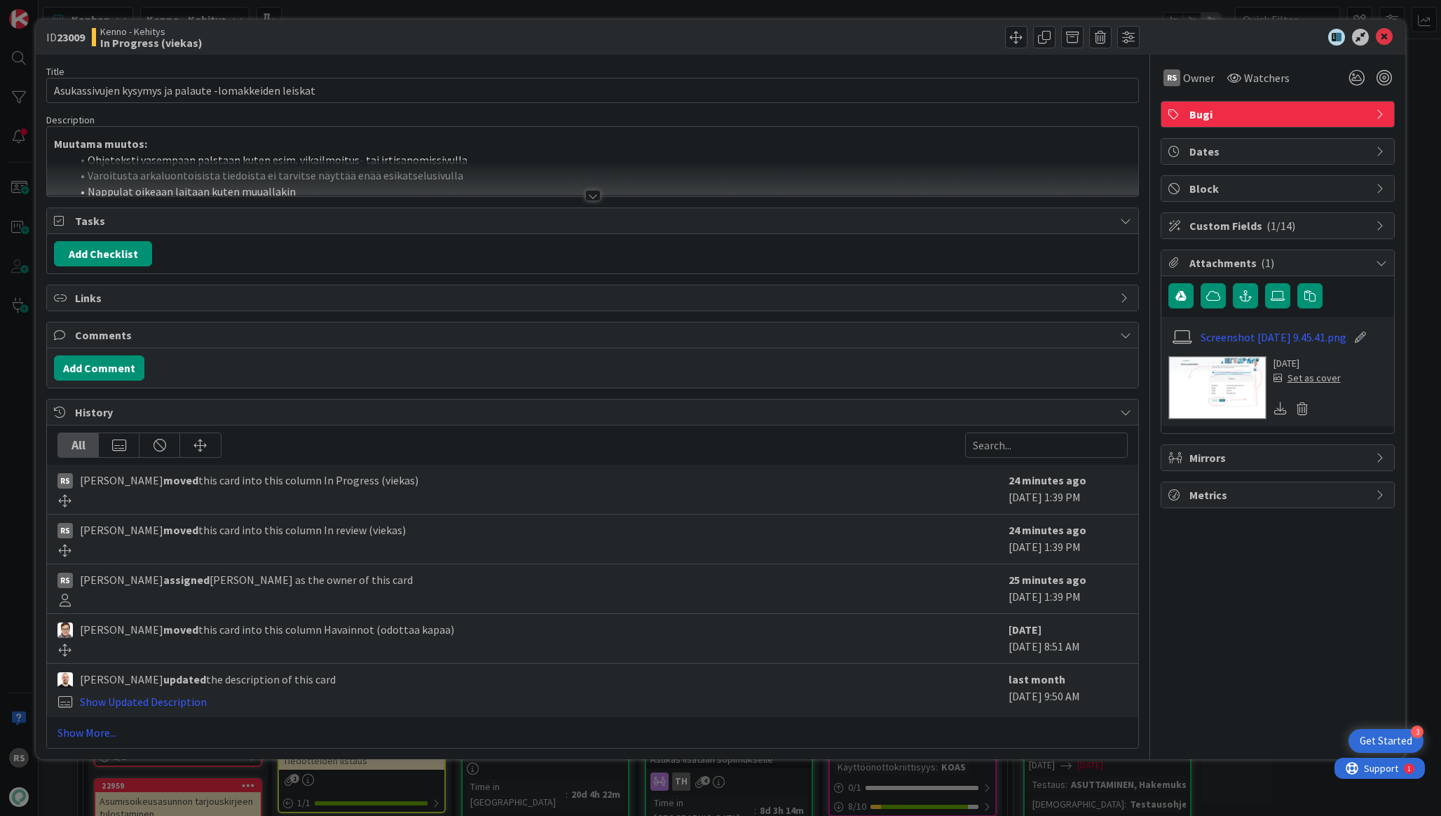
click at [587, 194] on div at bounding box center [592, 195] width 15 height 11
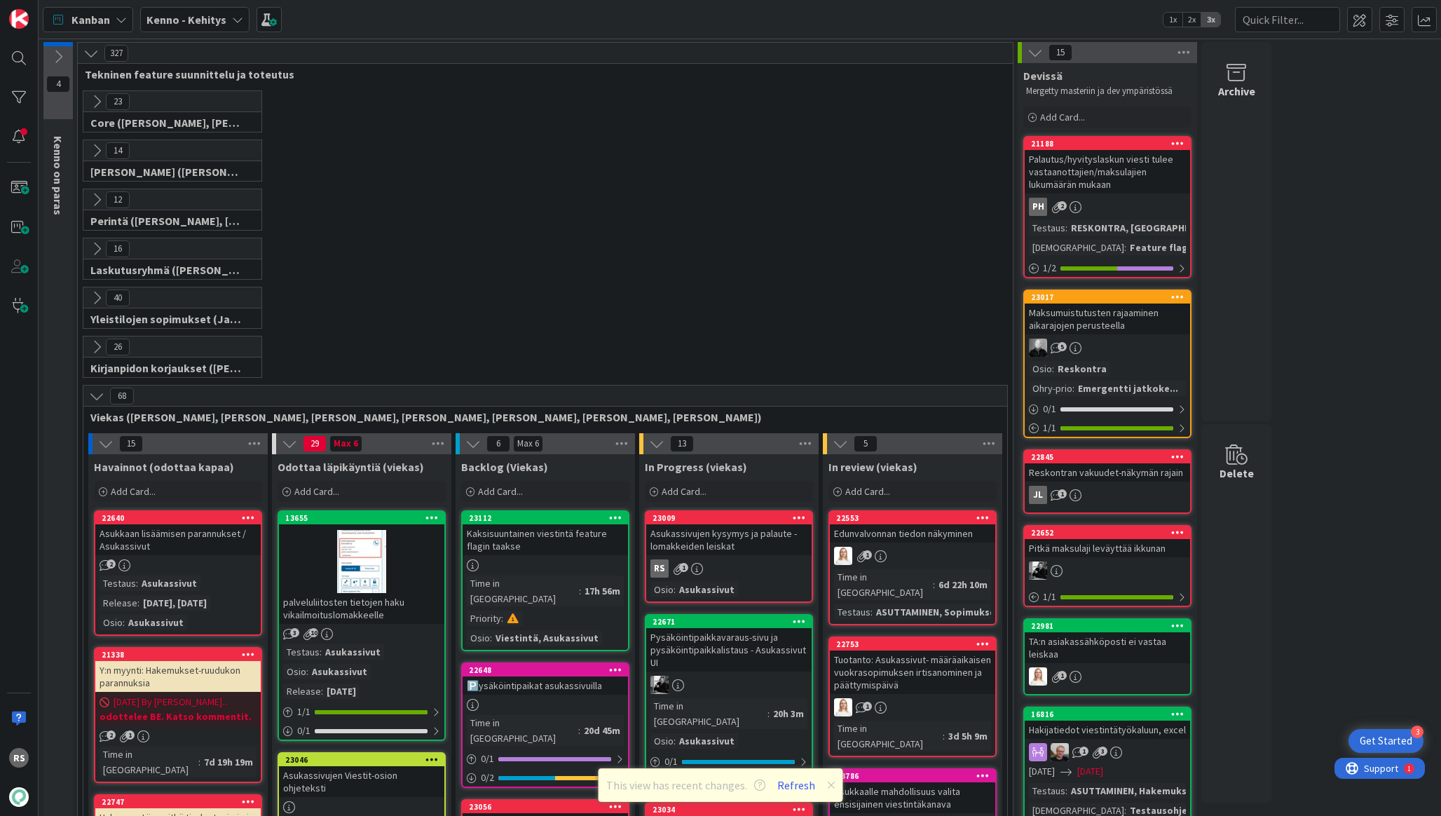
scroll to position [423, 0]
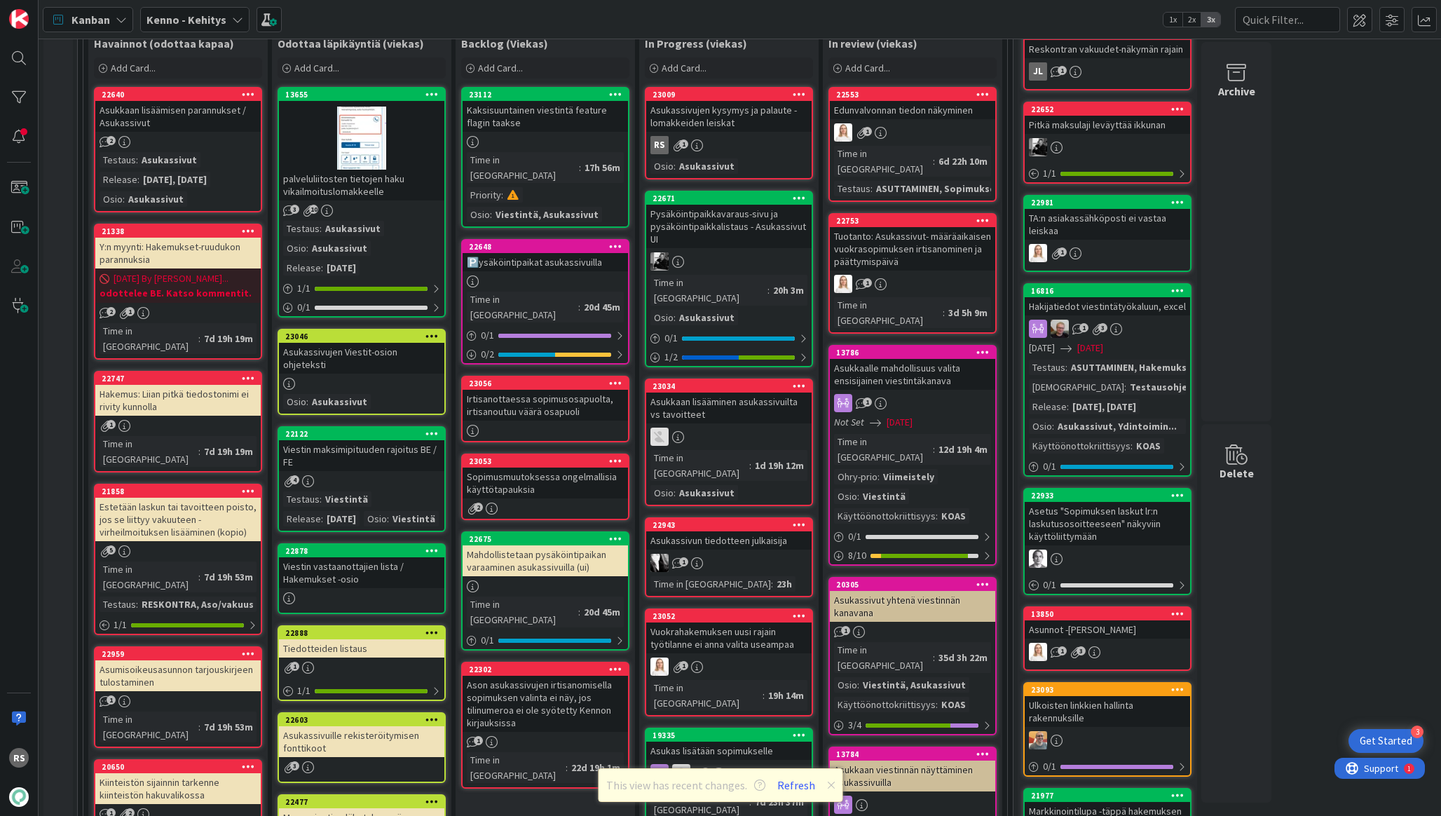
click at [214, 251] on div "Y:n myynti: Hakemukset-ruudukon parannuksia" at bounding box center [177, 253] width 165 height 31
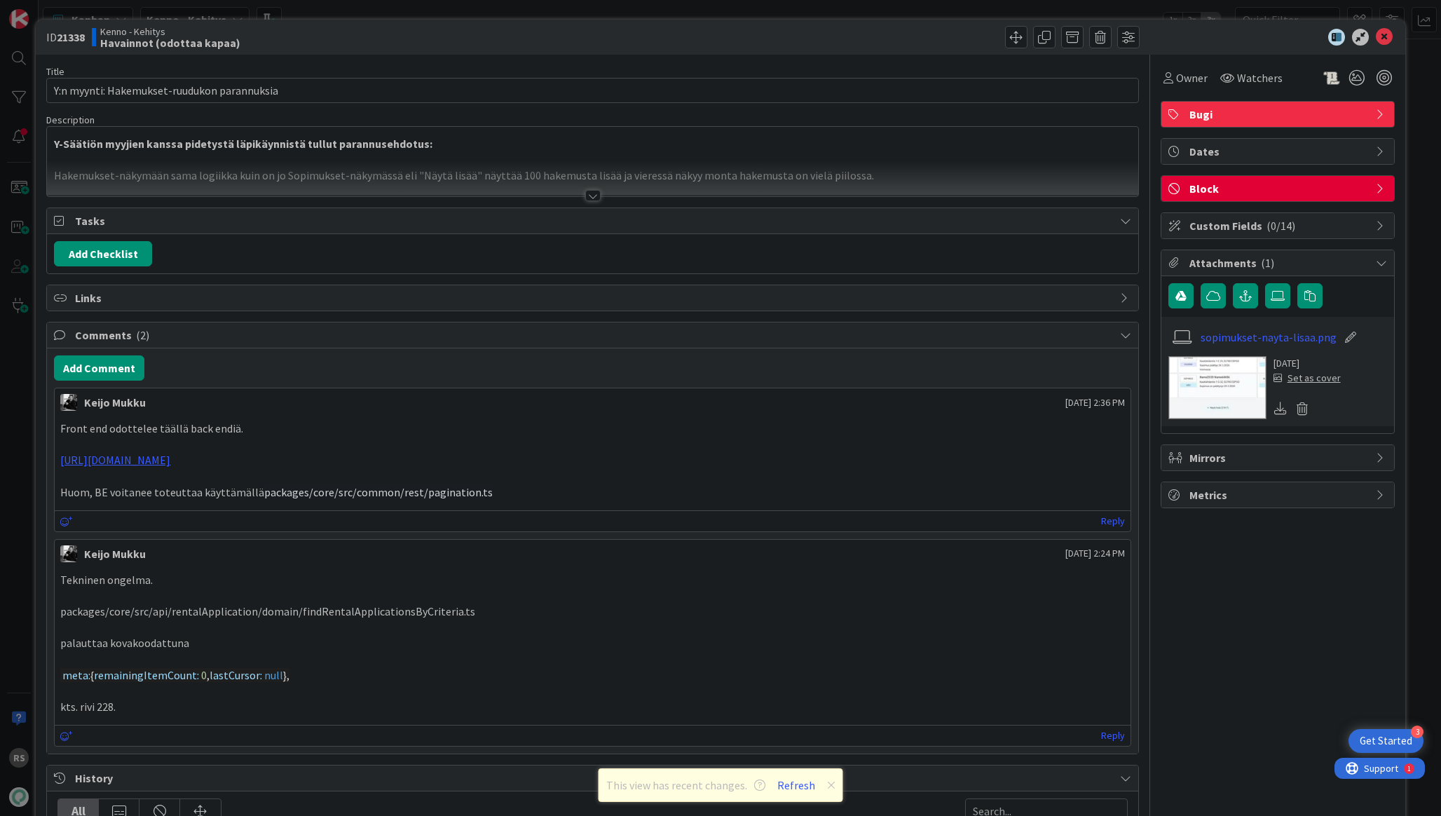
click at [586, 196] on div at bounding box center [592, 195] width 15 height 11
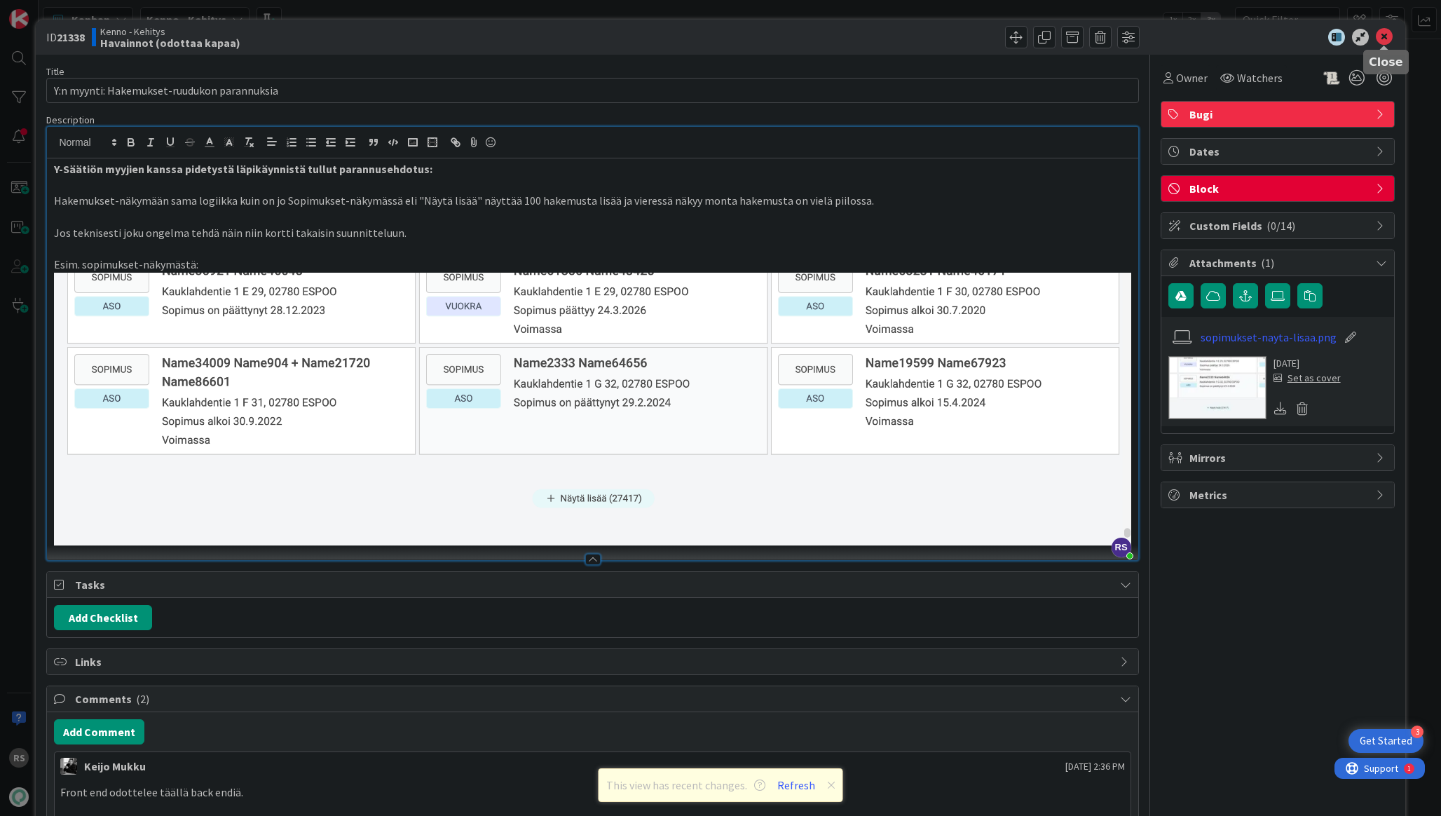
click at [1389, 33] on icon at bounding box center [1384, 37] width 17 height 17
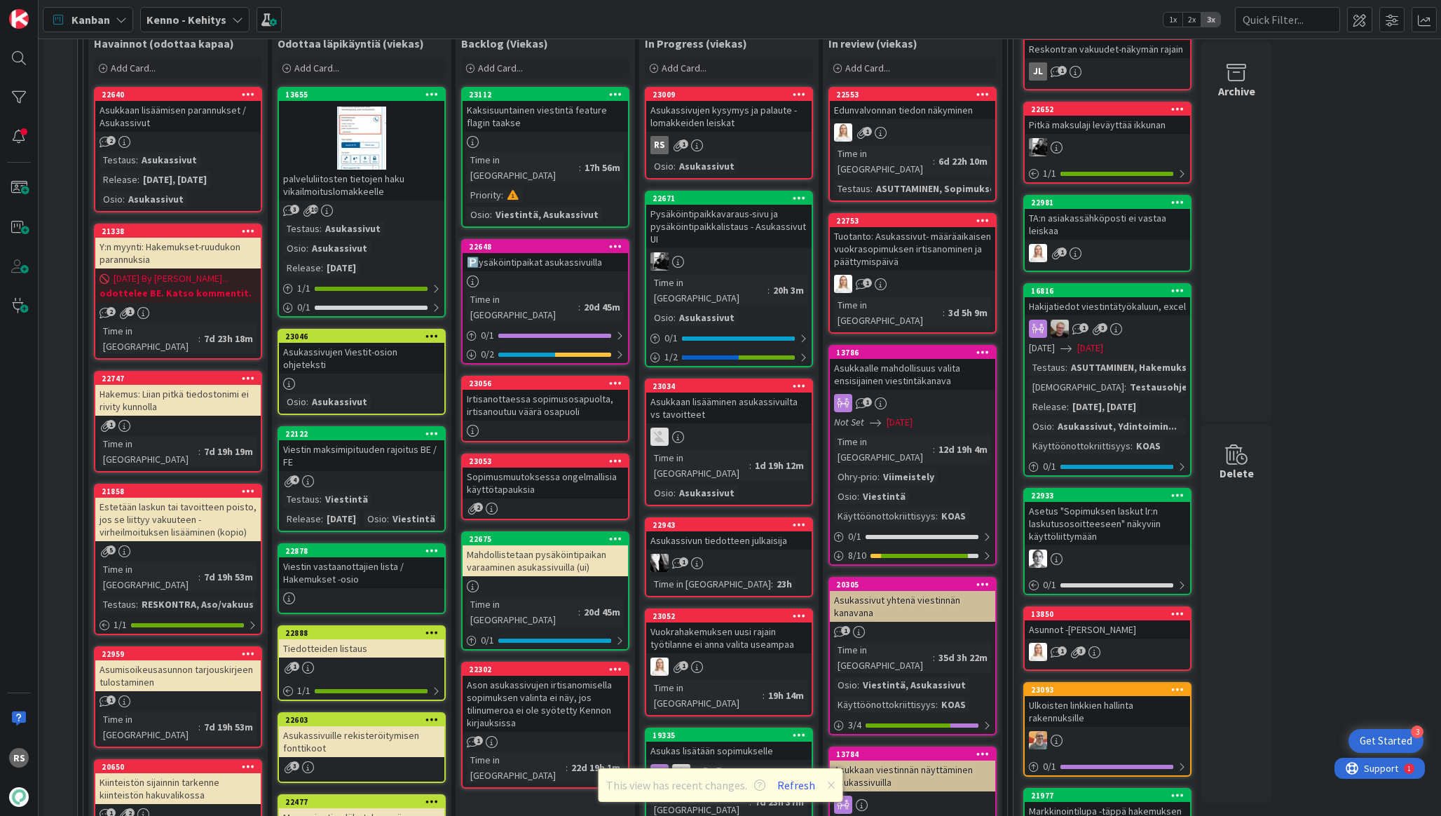
click at [170, 109] on div "Asukkaan lisäämisen parannukset / Asukassivut" at bounding box center [177, 116] width 165 height 31
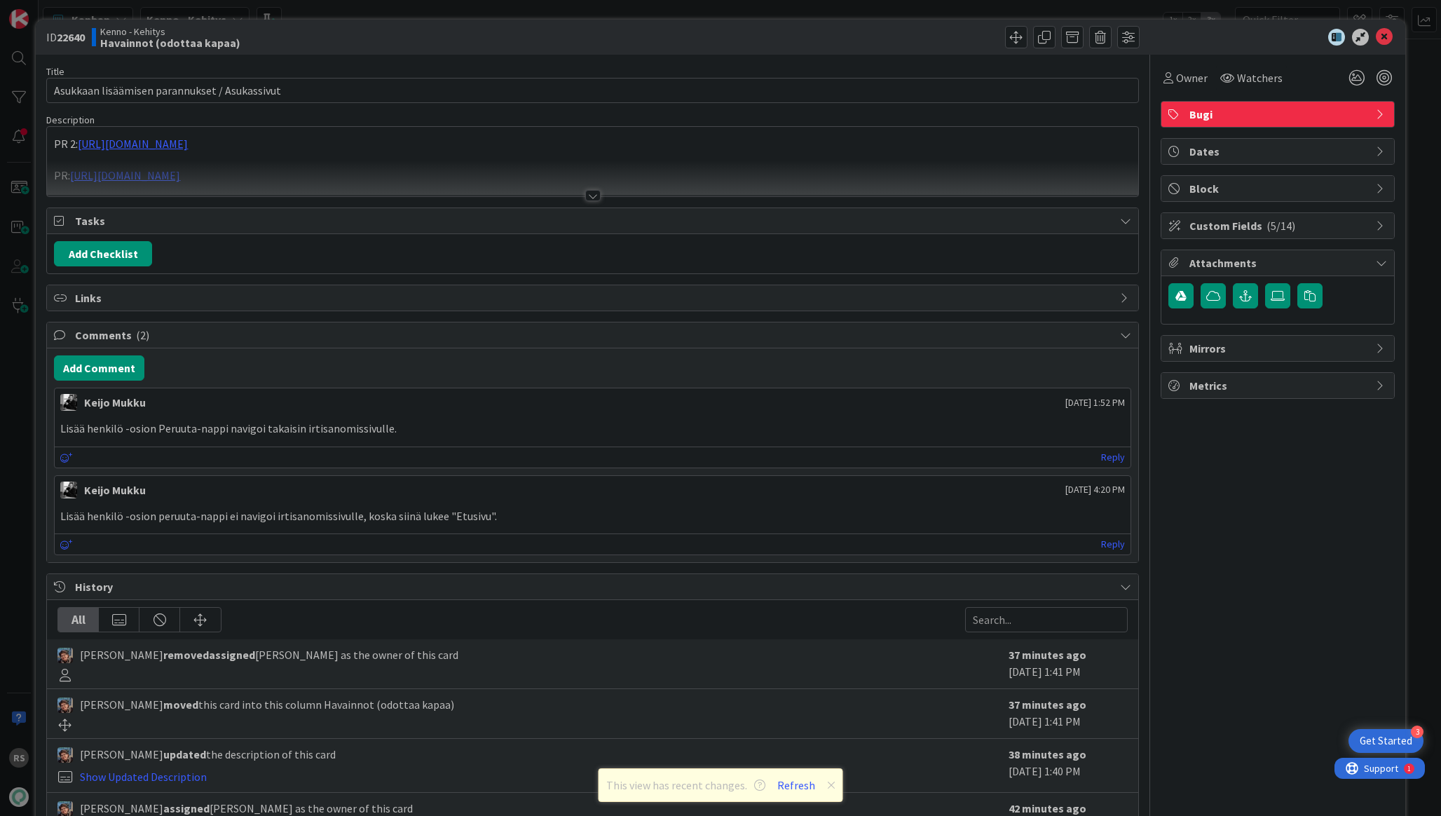
click at [594, 198] on div at bounding box center [592, 195] width 15 height 11
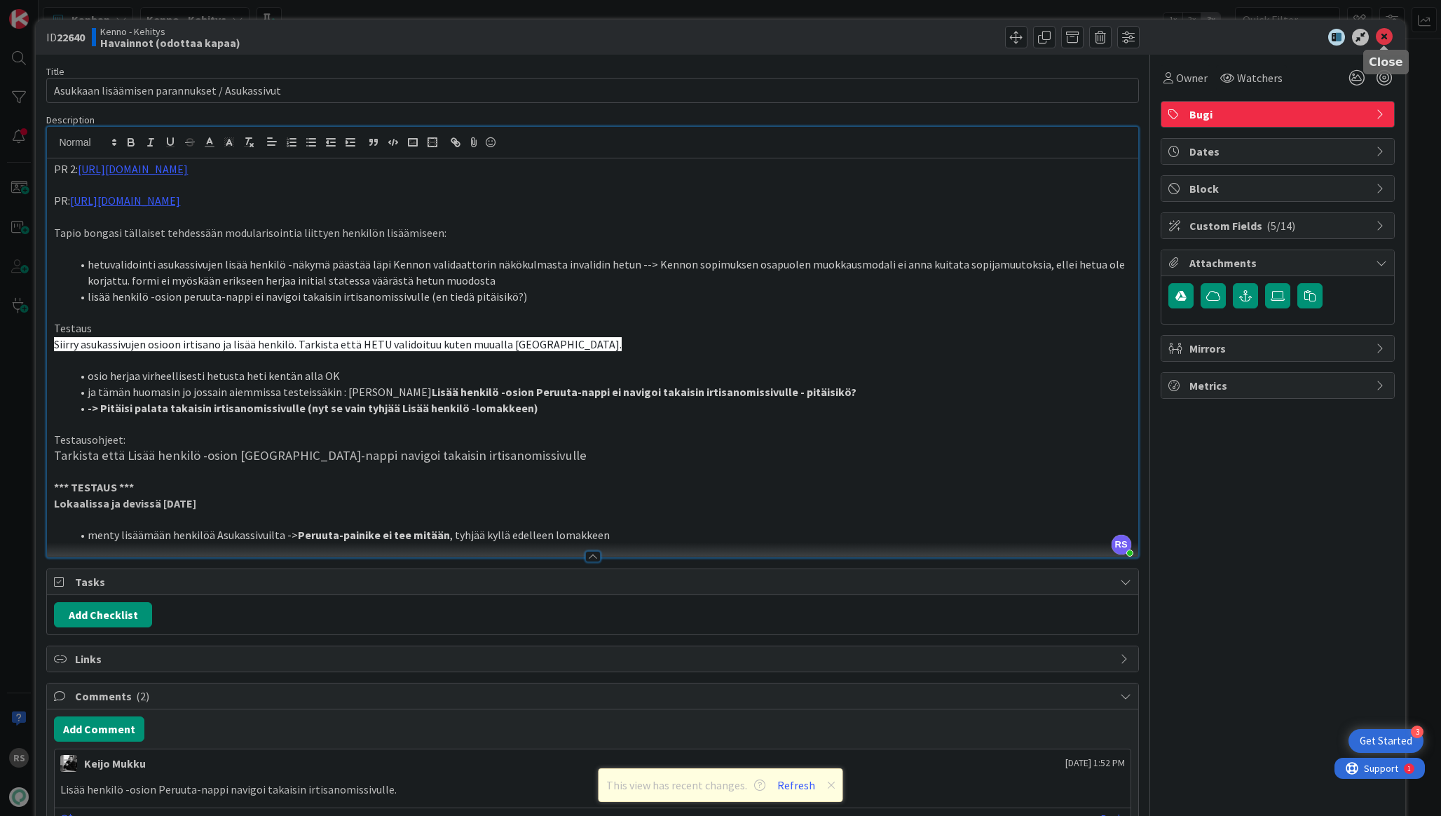
click at [1380, 35] on icon at bounding box center [1384, 37] width 17 height 17
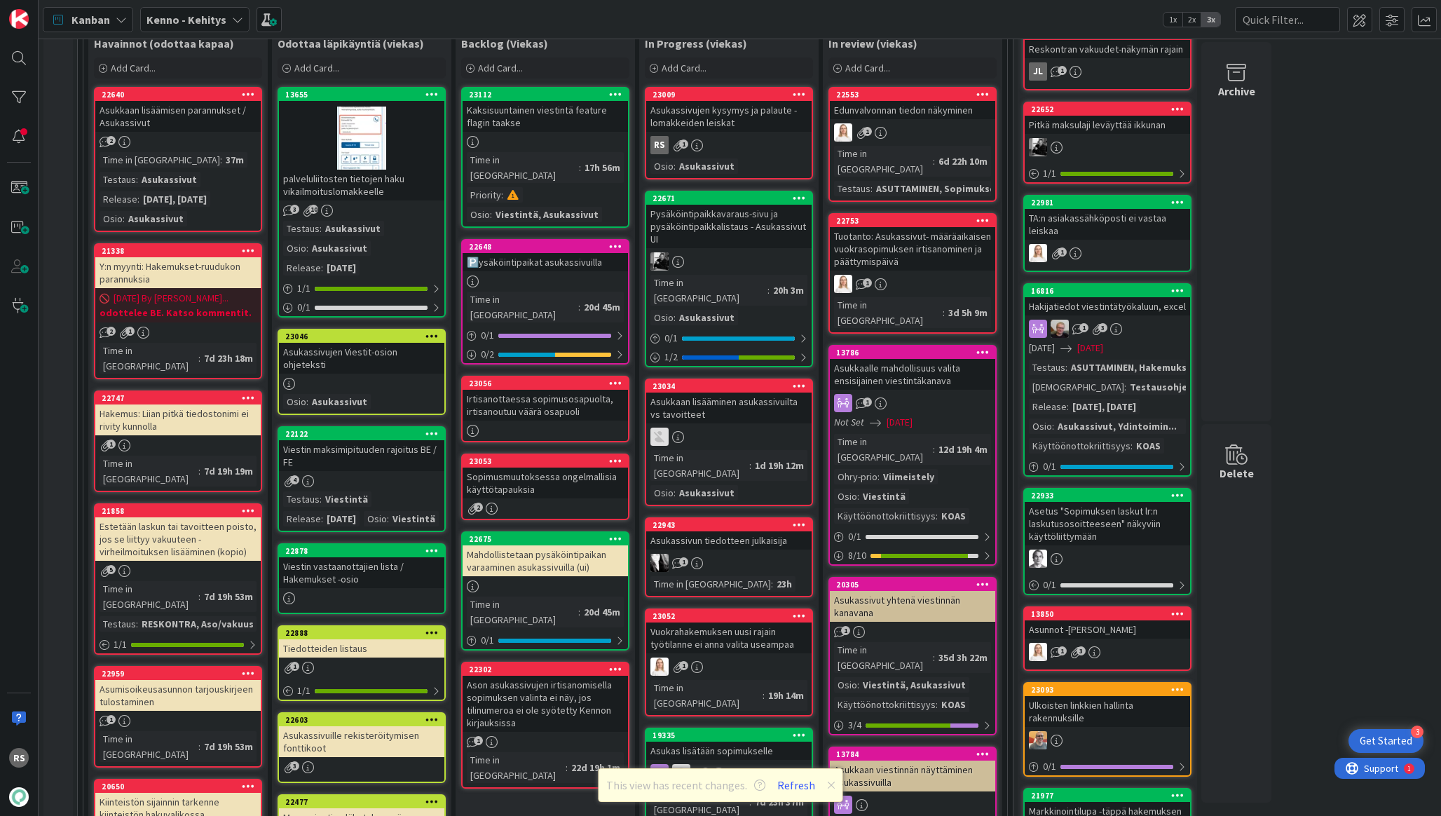
click at [165, 517] on div "Estetään laskun tai tavoitteen poisto, jos se liittyy vakuuteen - virheilmoituk…" at bounding box center [177, 538] width 165 height 43
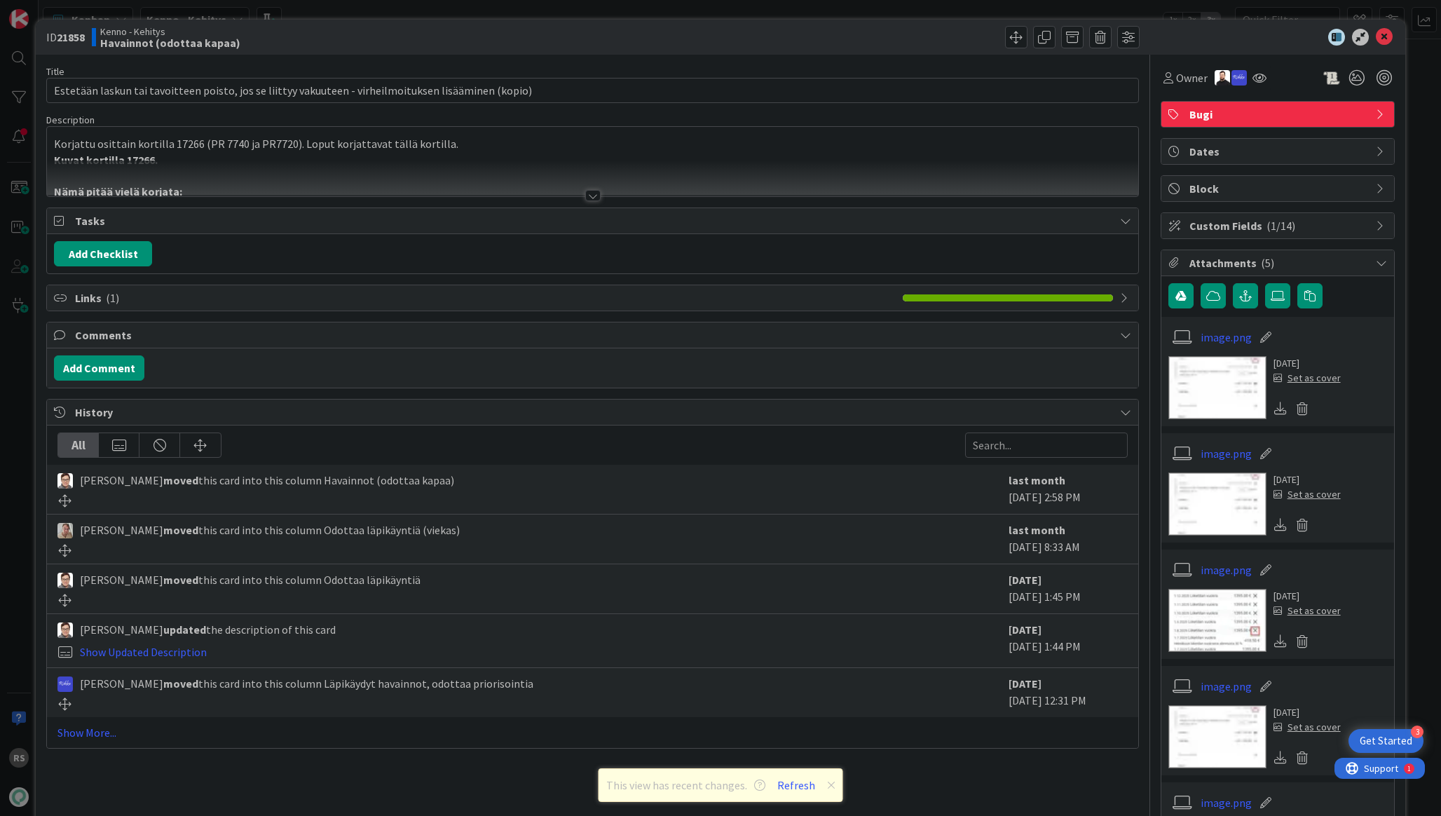
click at [598, 191] on div at bounding box center [592, 195] width 15 height 11
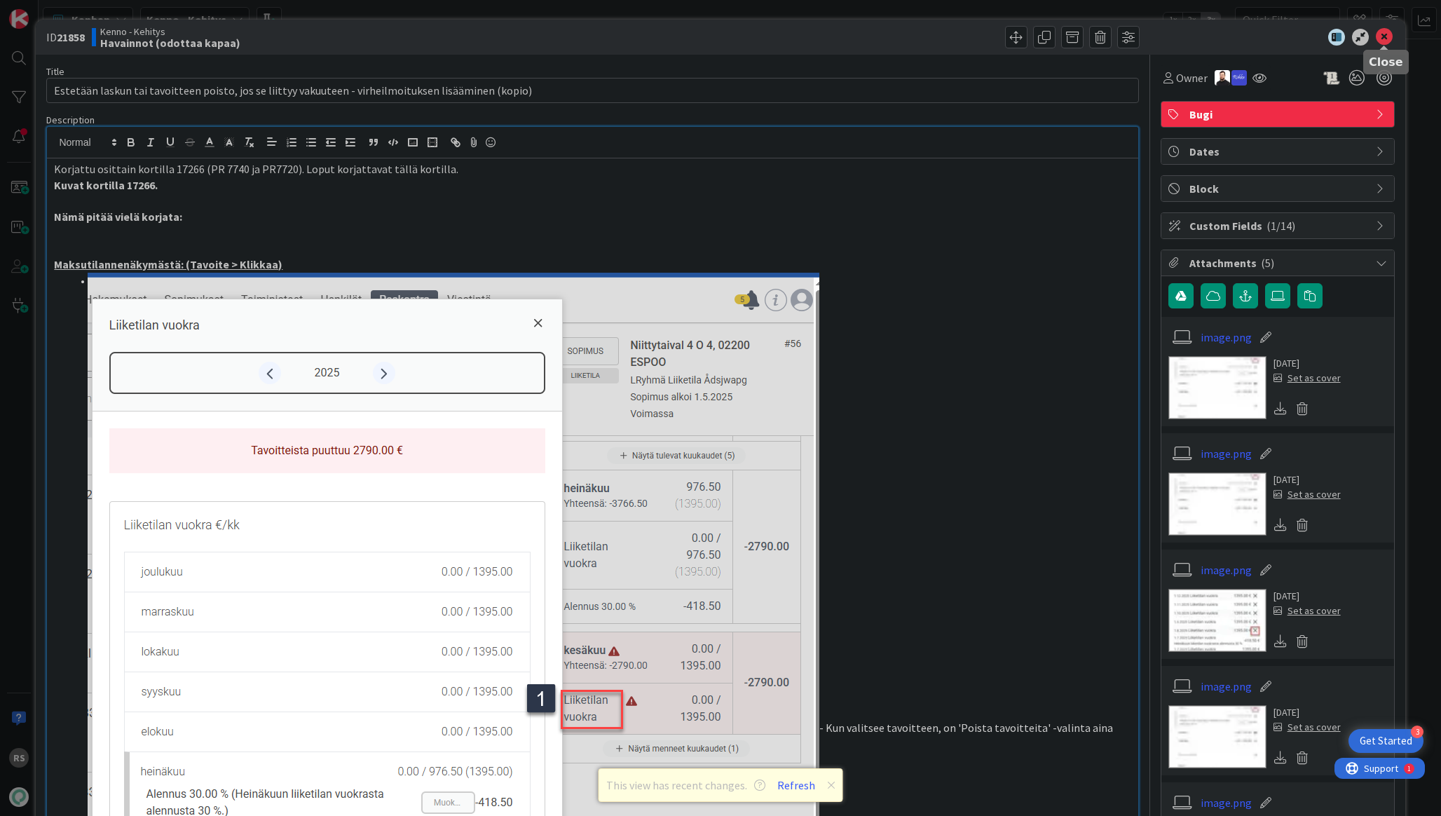
click at [1380, 39] on icon at bounding box center [1384, 37] width 17 height 17
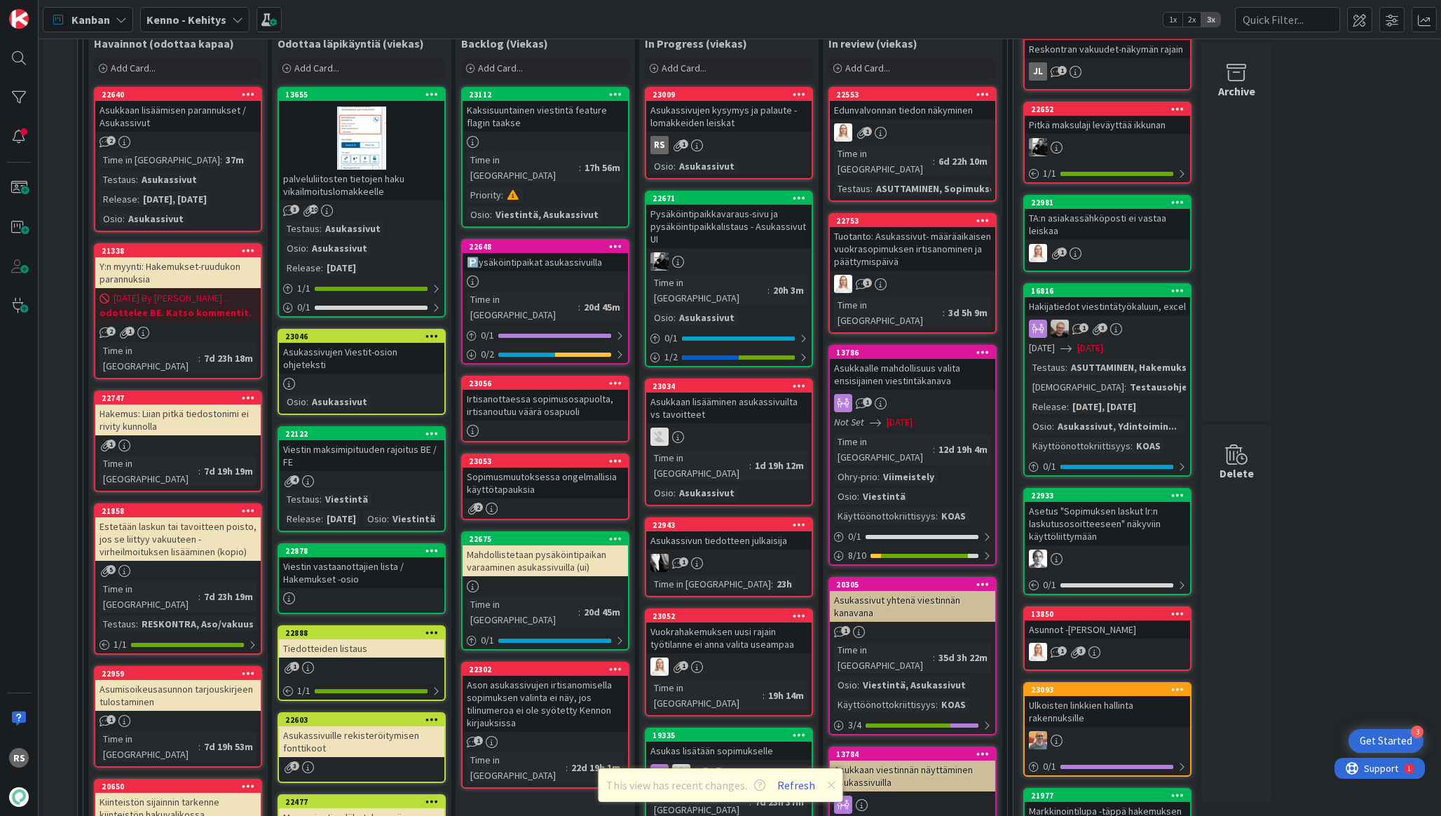
click at [170, 680] on div "Asumisoikeusasunnon tarjouskirjeen tulostaminen" at bounding box center [177, 695] width 165 height 31
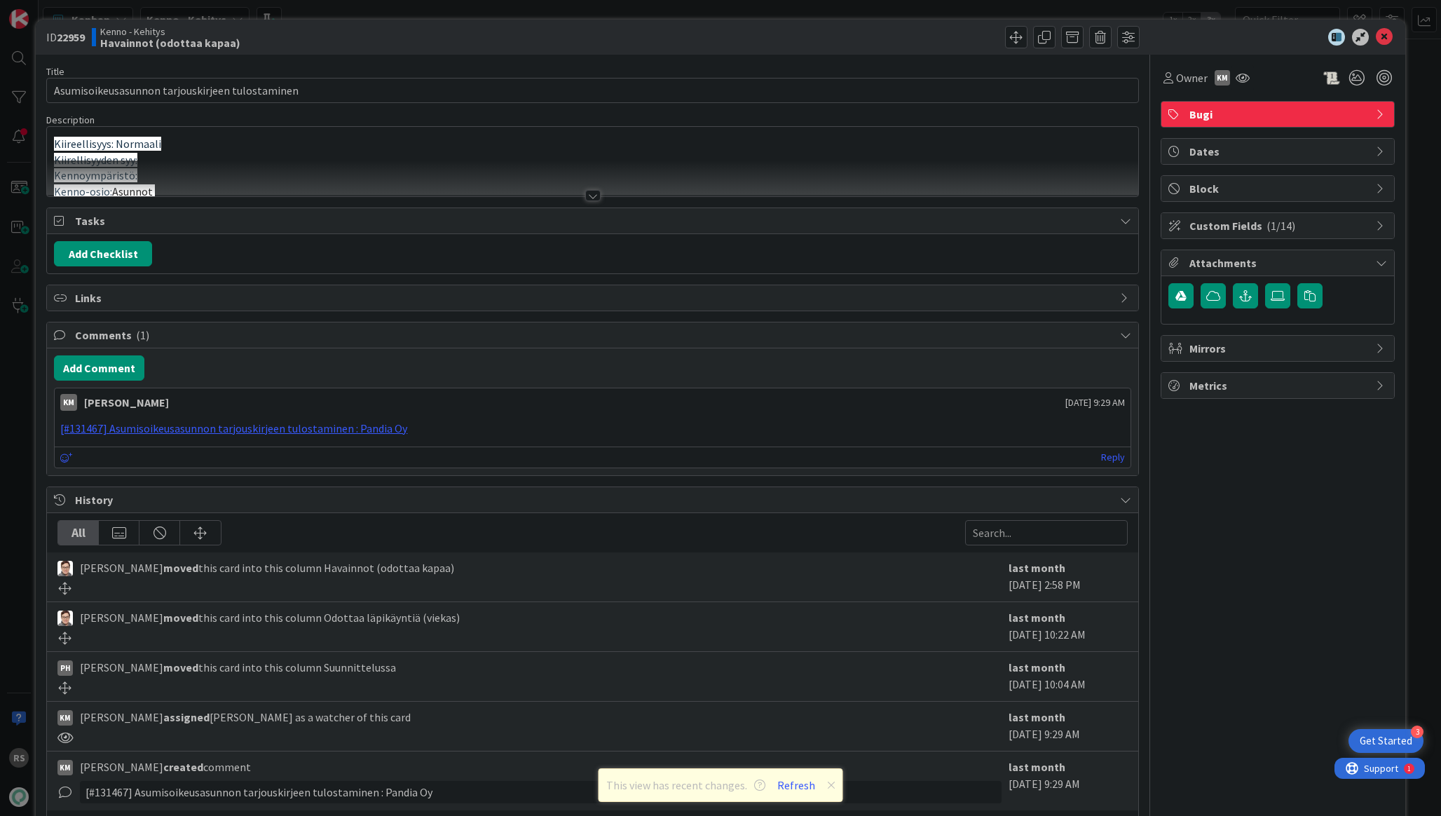
click at [594, 198] on div at bounding box center [592, 195] width 15 height 11
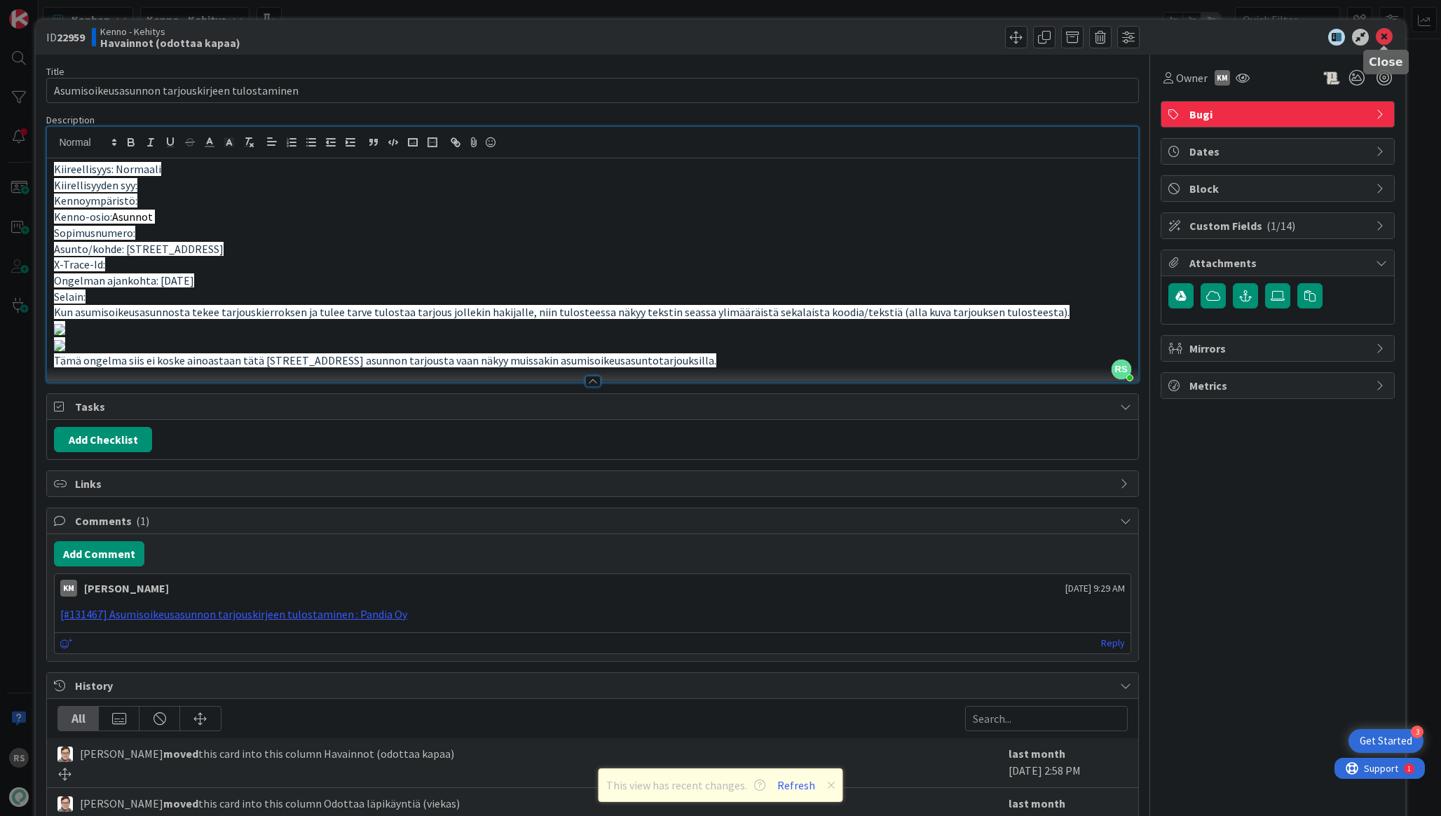
click at [1380, 34] on icon at bounding box center [1384, 37] width 17 height 17
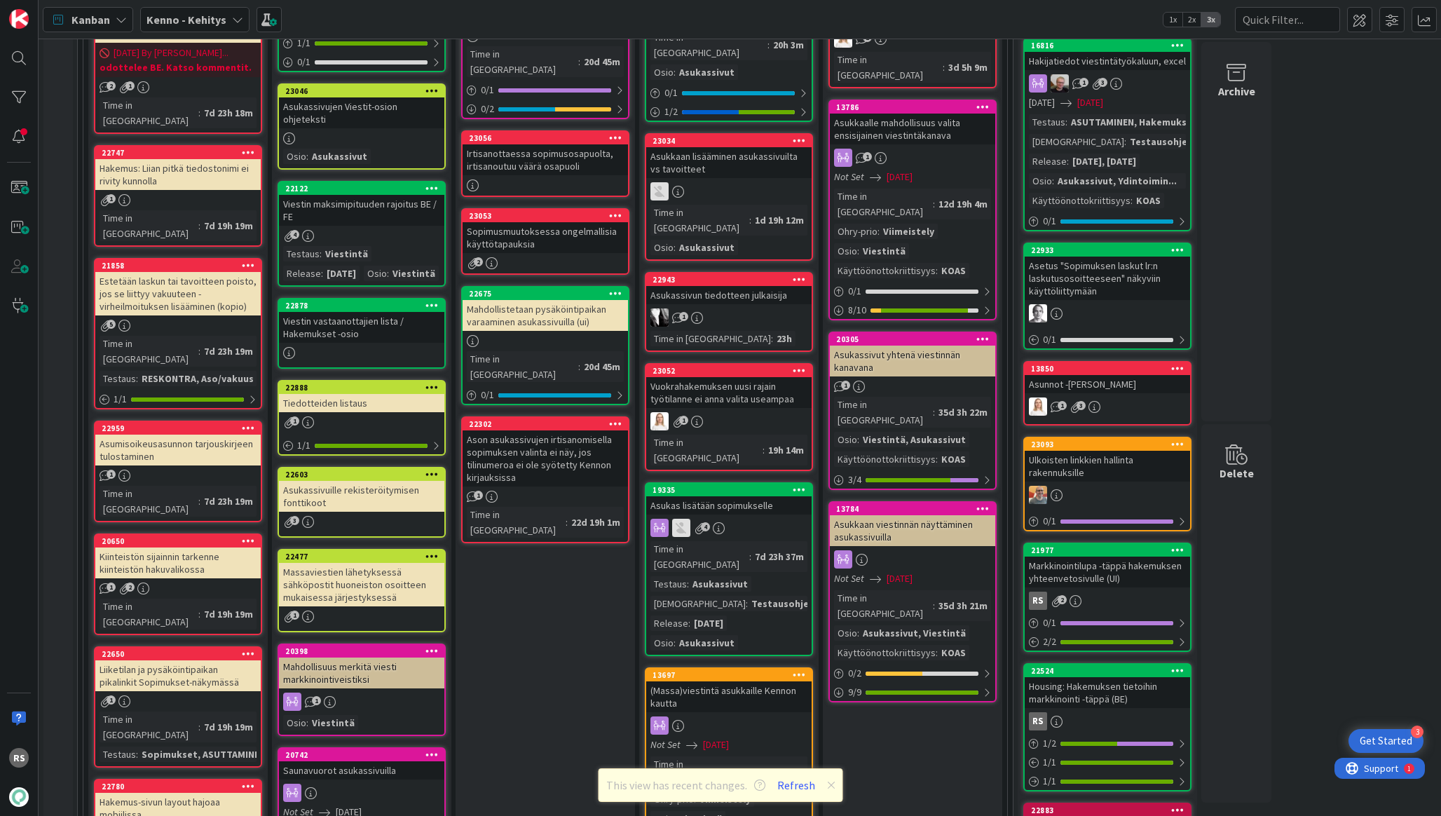
click at [188, 547] on div "Kiinteistön sijainnin tarkenne kiinteistön hakuvalikossa" at bounding box center [177, 562] width 165 height 31
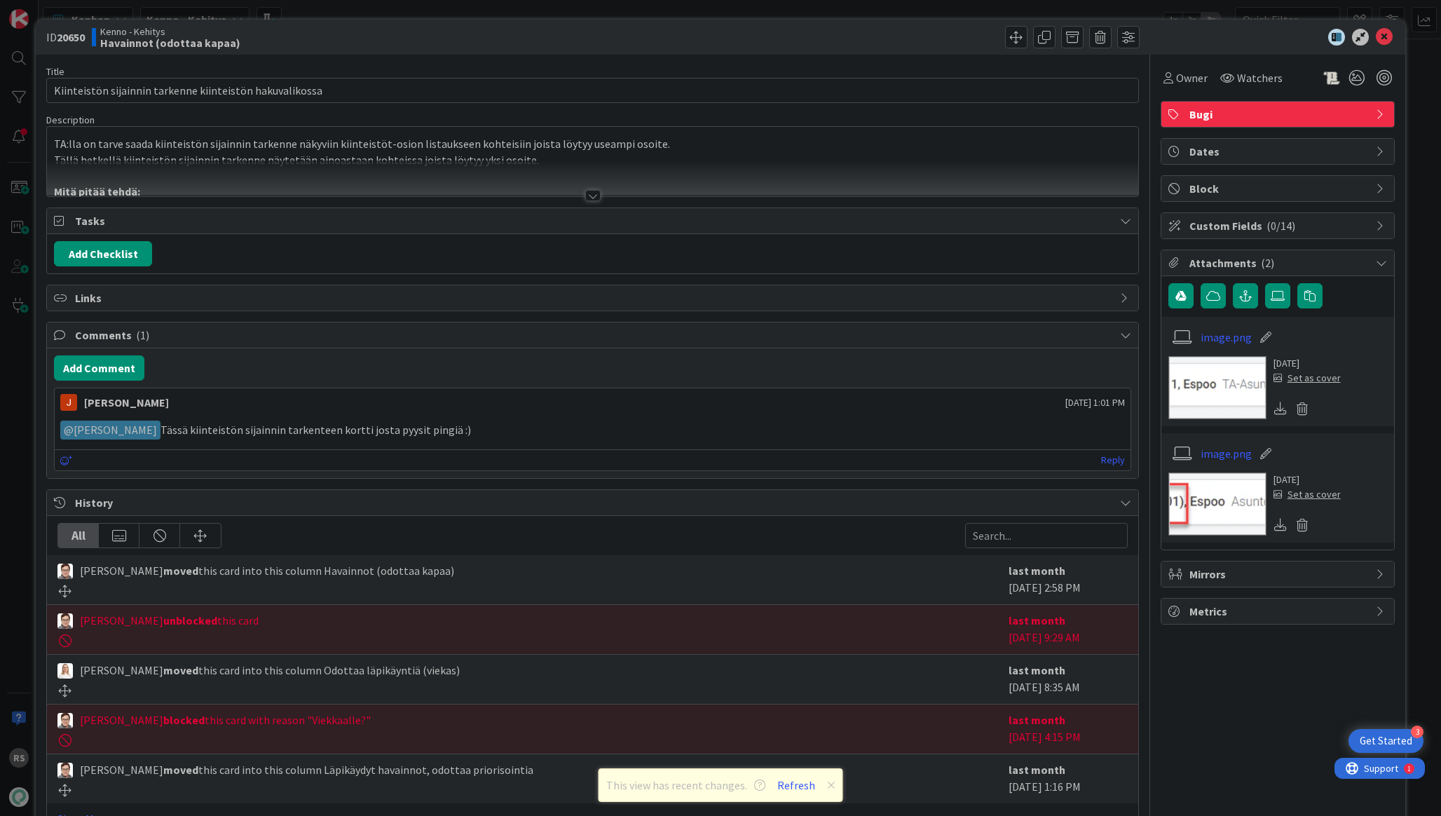
click at [592, 195] on div at bounding box center [592, 195] width 15 height 11
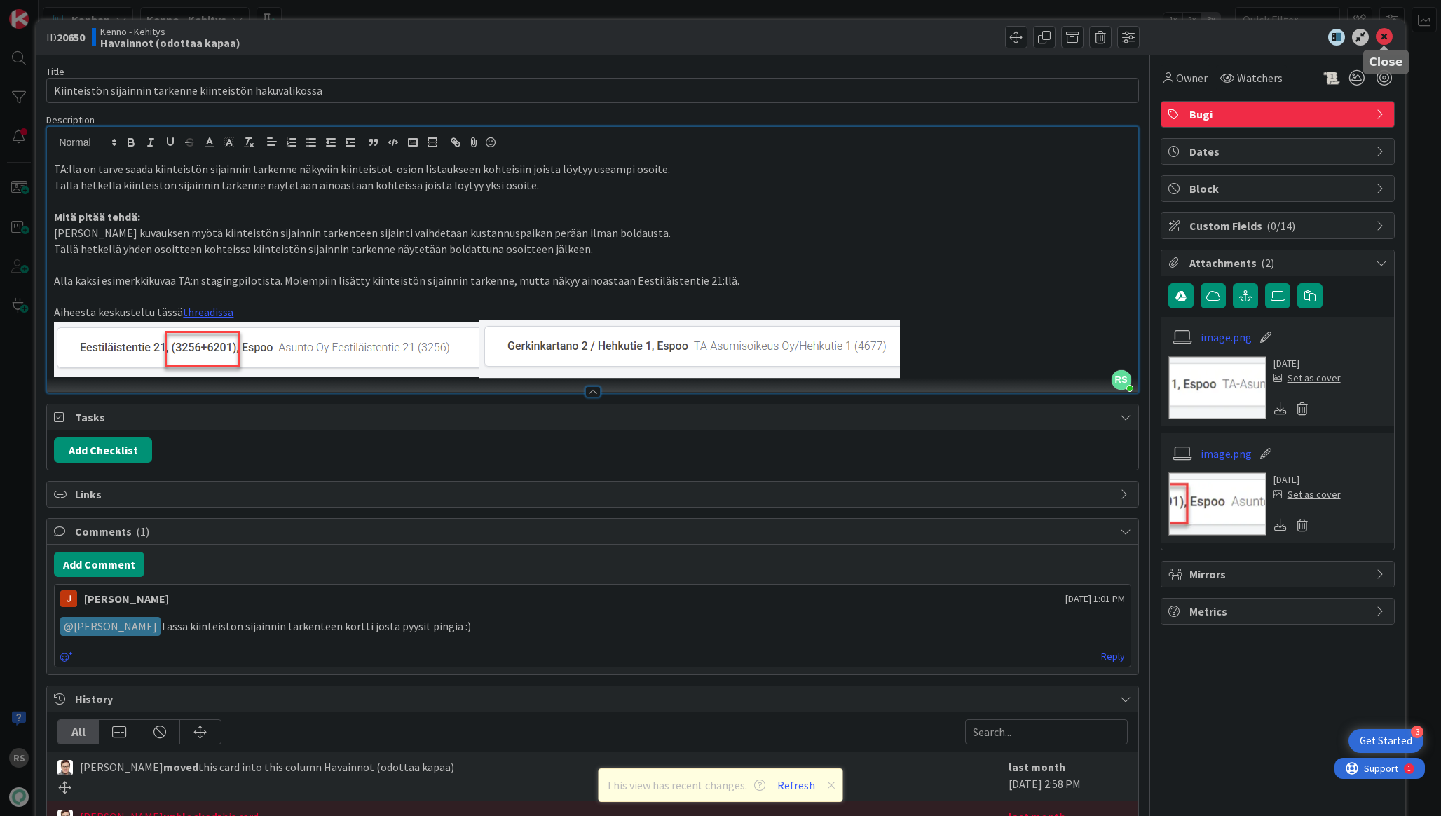
click at [1377, 37] on icon at bounding box center [1384, 37] width 17 height 17
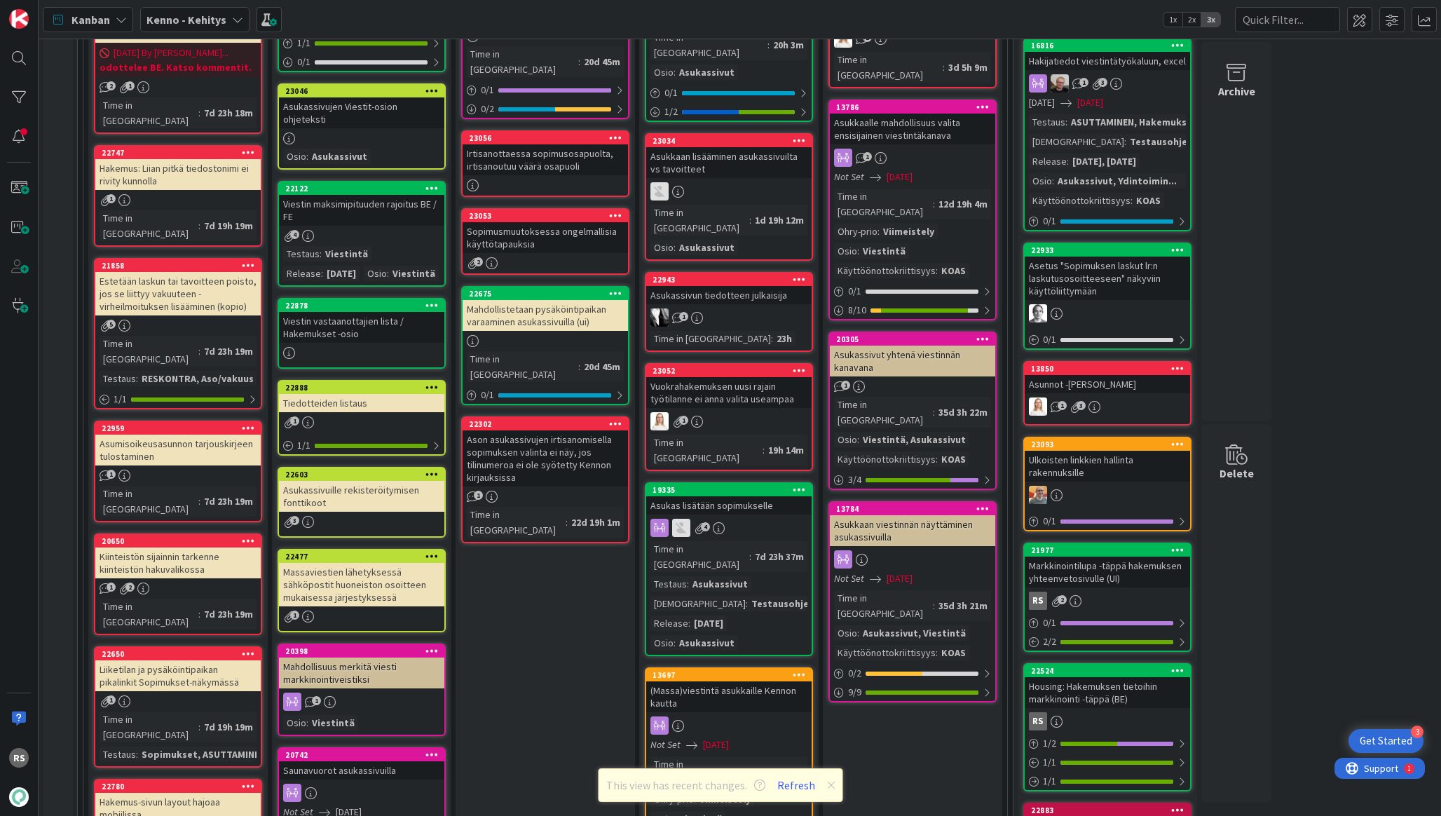
click at [198, 660] on div "Liiketilan ja pysäköintipaikan pikalinkit Sopimukset-näkymässä" at bounding box center [177, 675] width 165 height 31
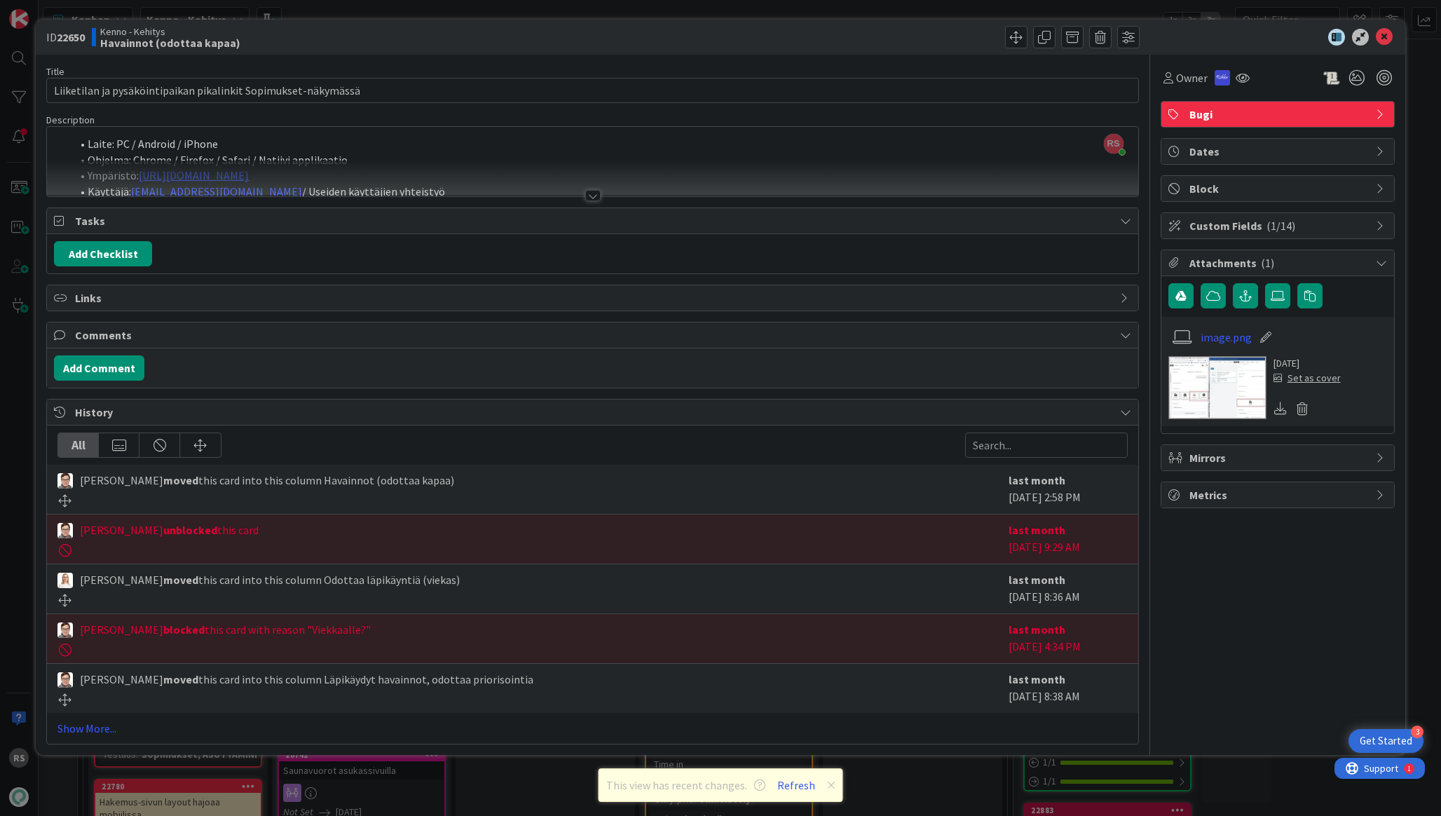
click at [589, 194] on div at bounding box center [592, 195] width 15 height 11
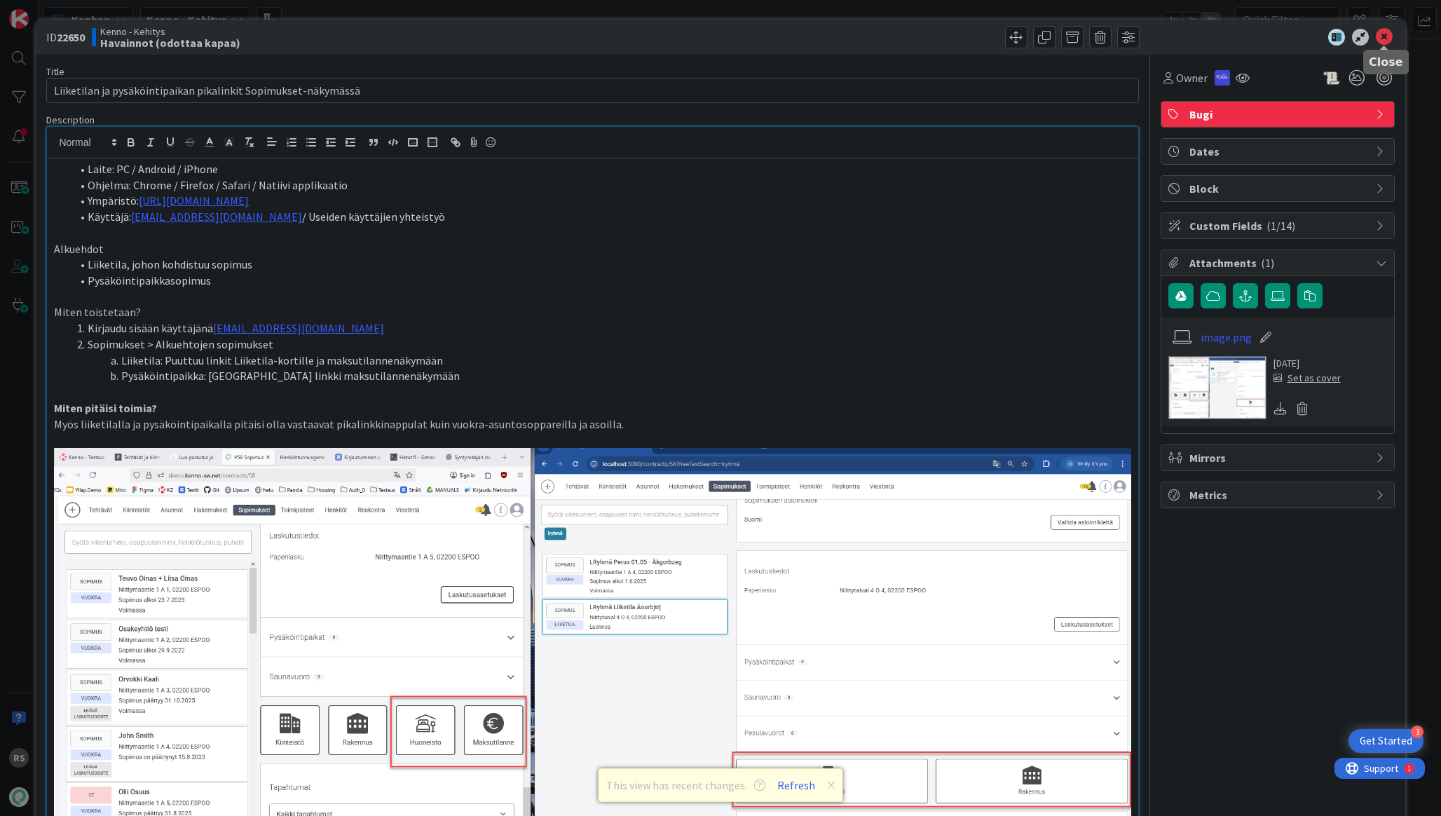
click at [1382, 39] on icon at bounding box center [1384, 37] width 17 height 17
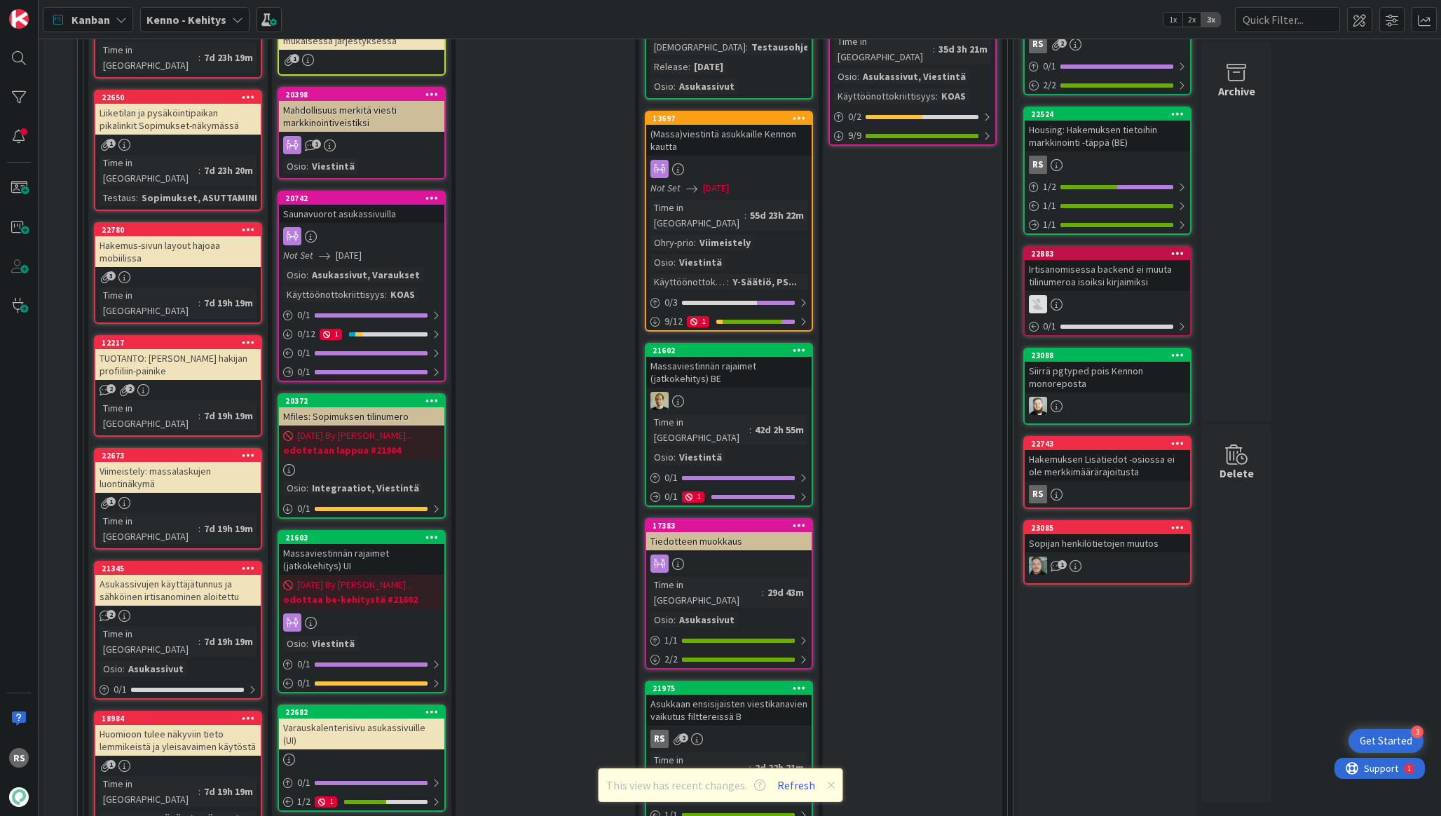
scroll to position [1226, 0]
click at [193, 348] on div "TUOTANTO: [PERSON_NAME] hakijan profiiliin-painike" at bounding box center [177, 363] width 165 height 31
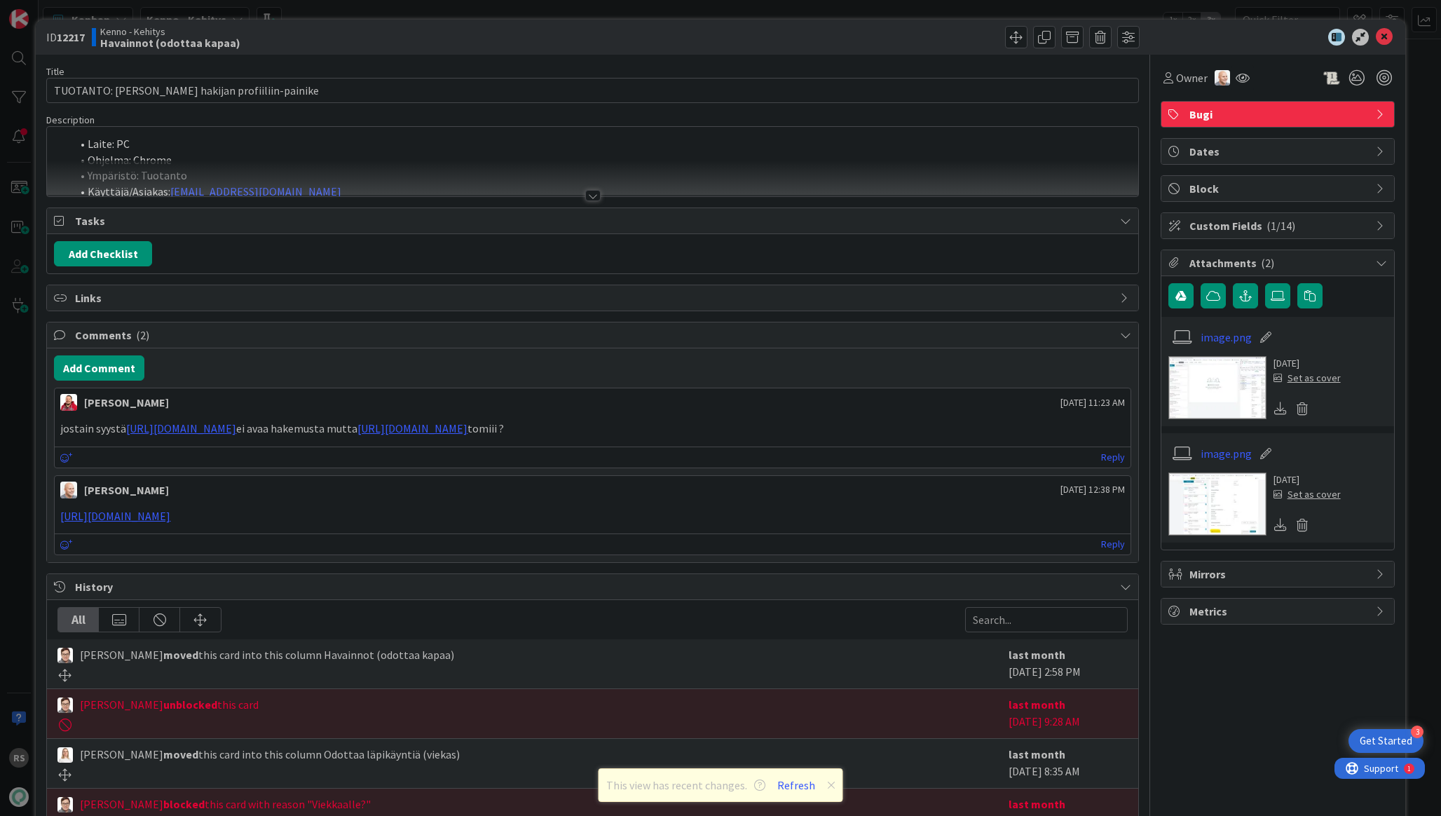
click at [596, 198] on div at bounding box center [592, 195] width 15 height 11
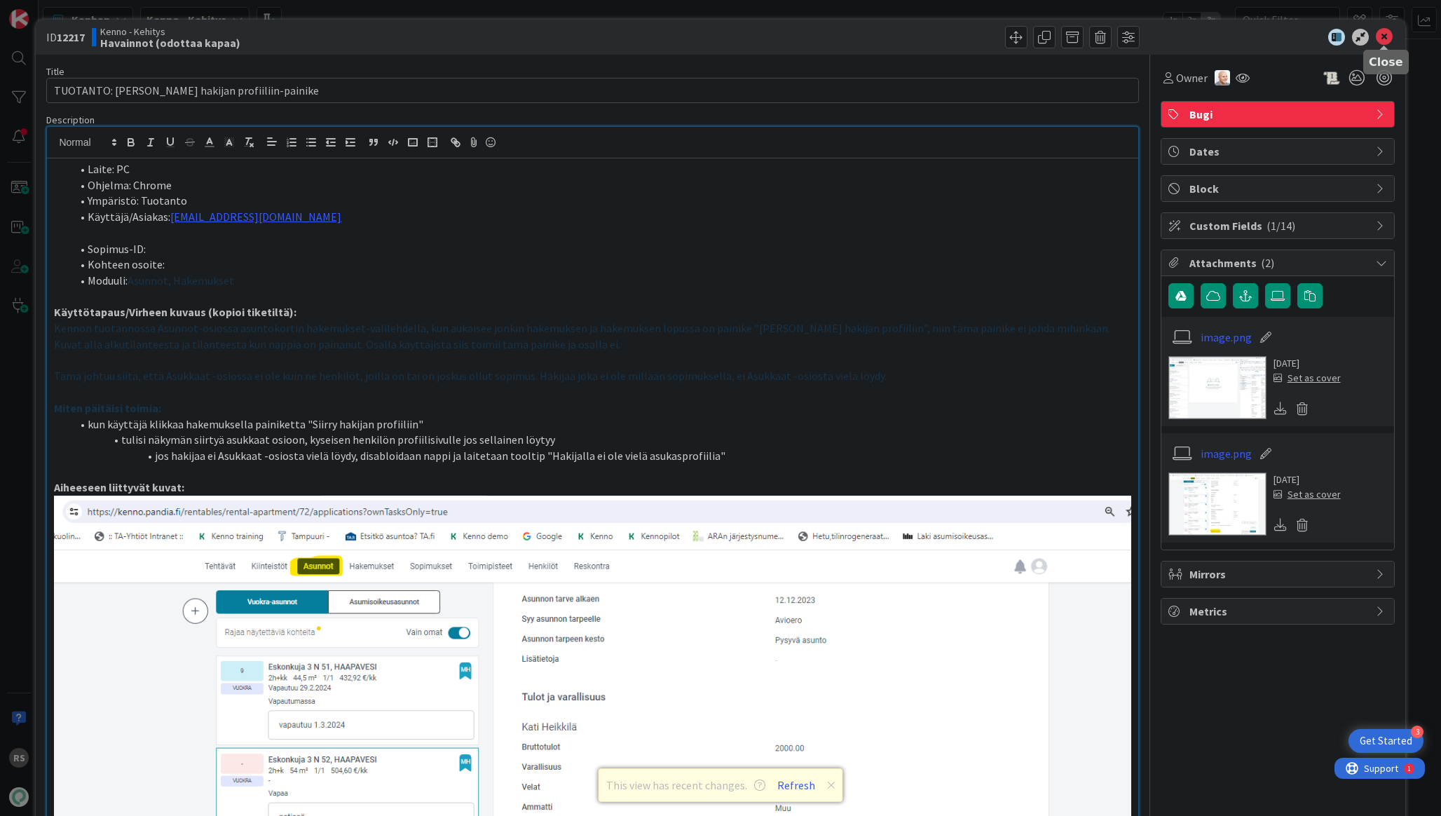
click at [1385, 32] on icon at bounding box center [1384, 37] width 17 height 17
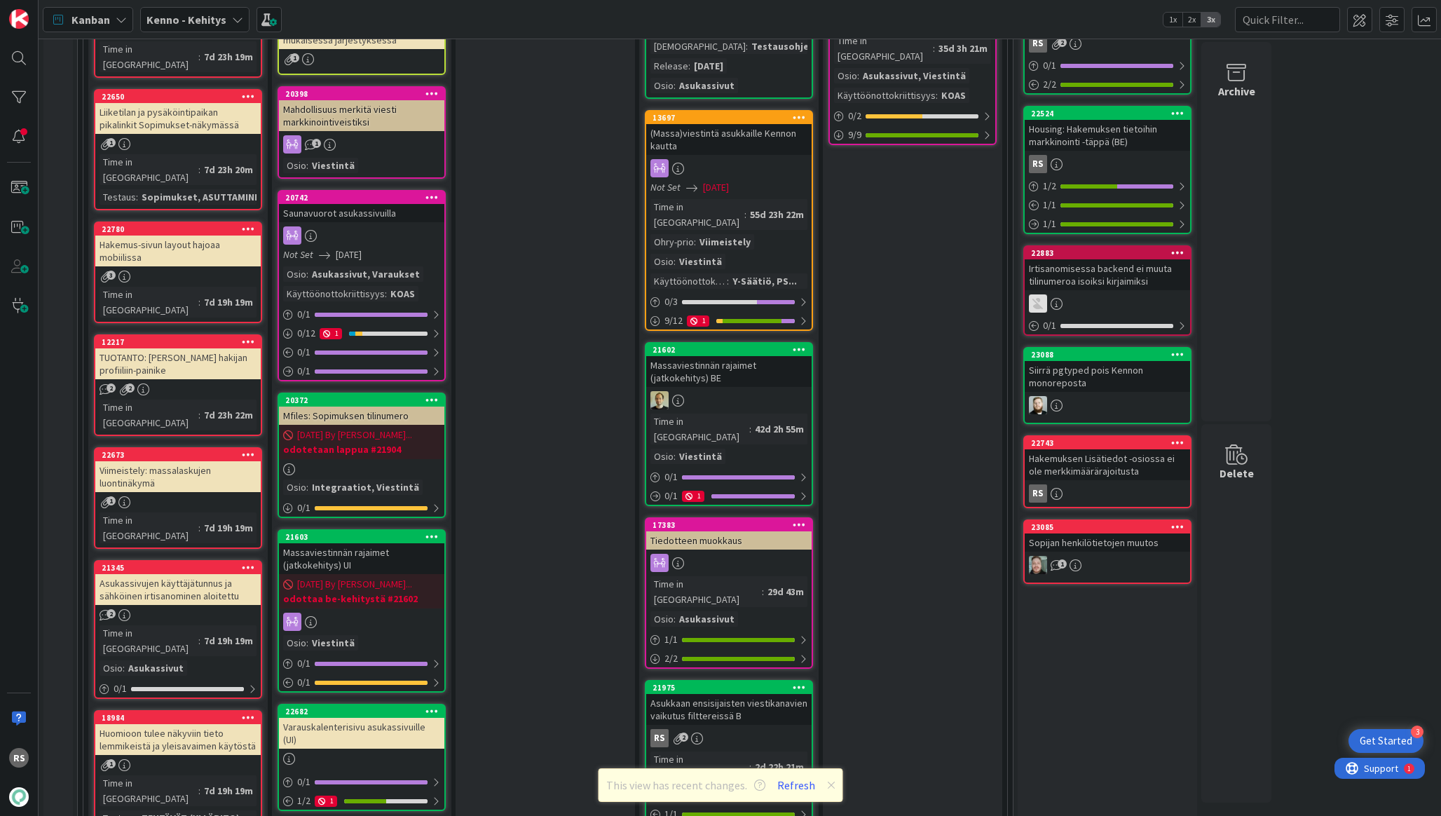
click at [191, 724] on div "Huomioon tulee näkyviin tieto lemmikeistä ja yleisavaimen käytöstä" at bounding box center [177, 739] width 165 height 31
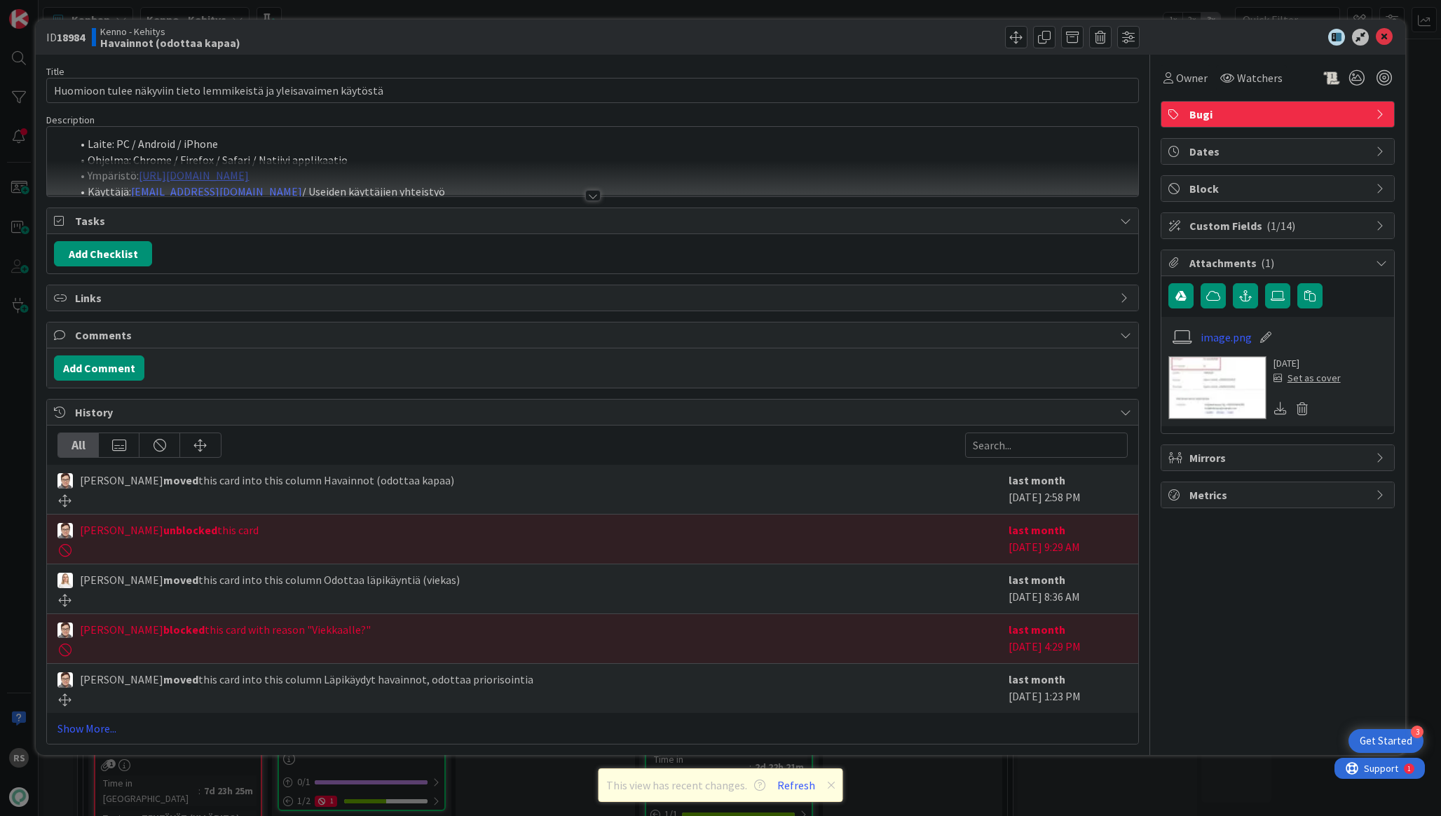
click at [592, 194] on div at bounding box center [592, 195] width 15 height 11
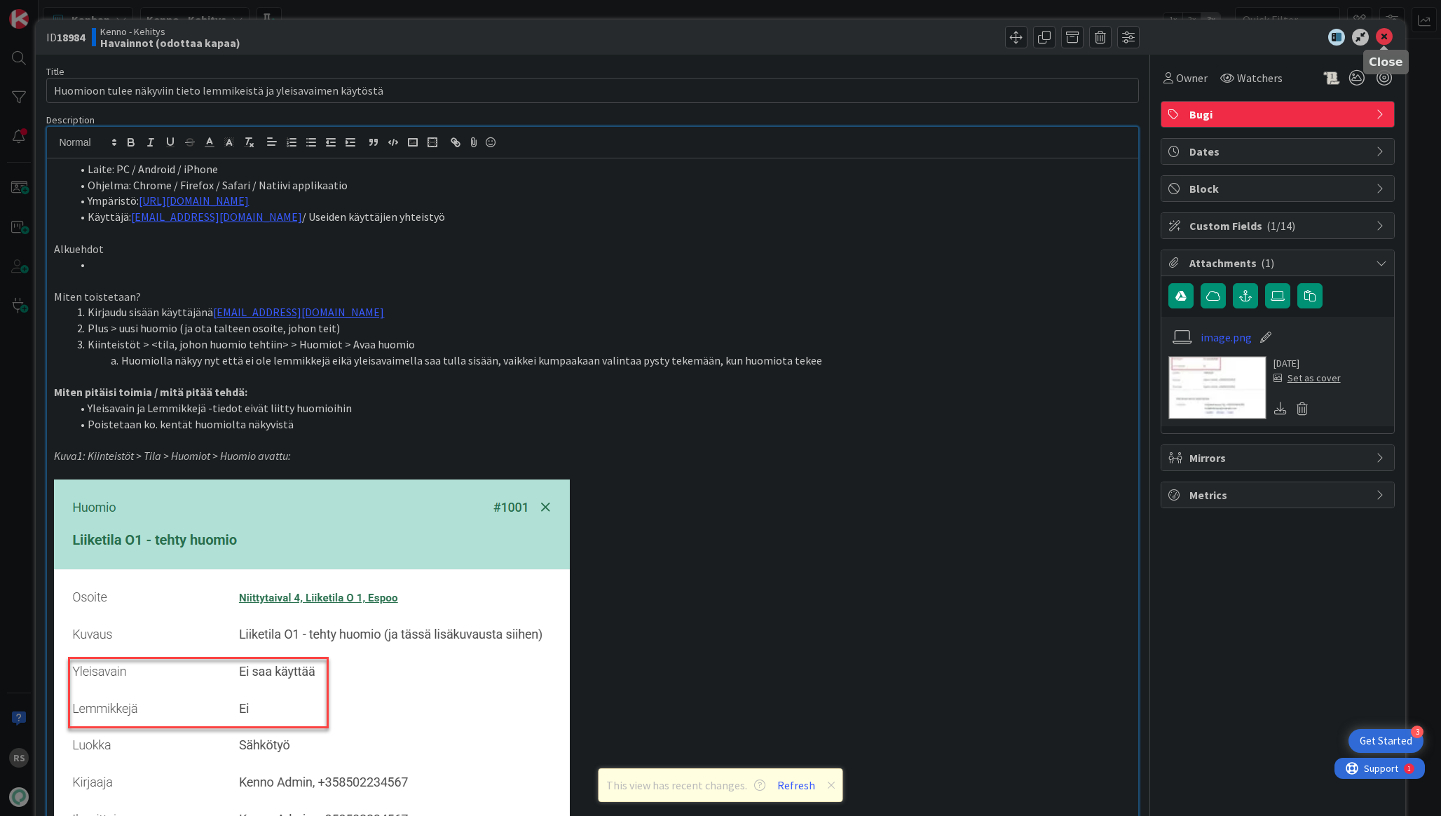
click at [1384, 33] on icon at bounding box center [1384, 37] width 17 height 17
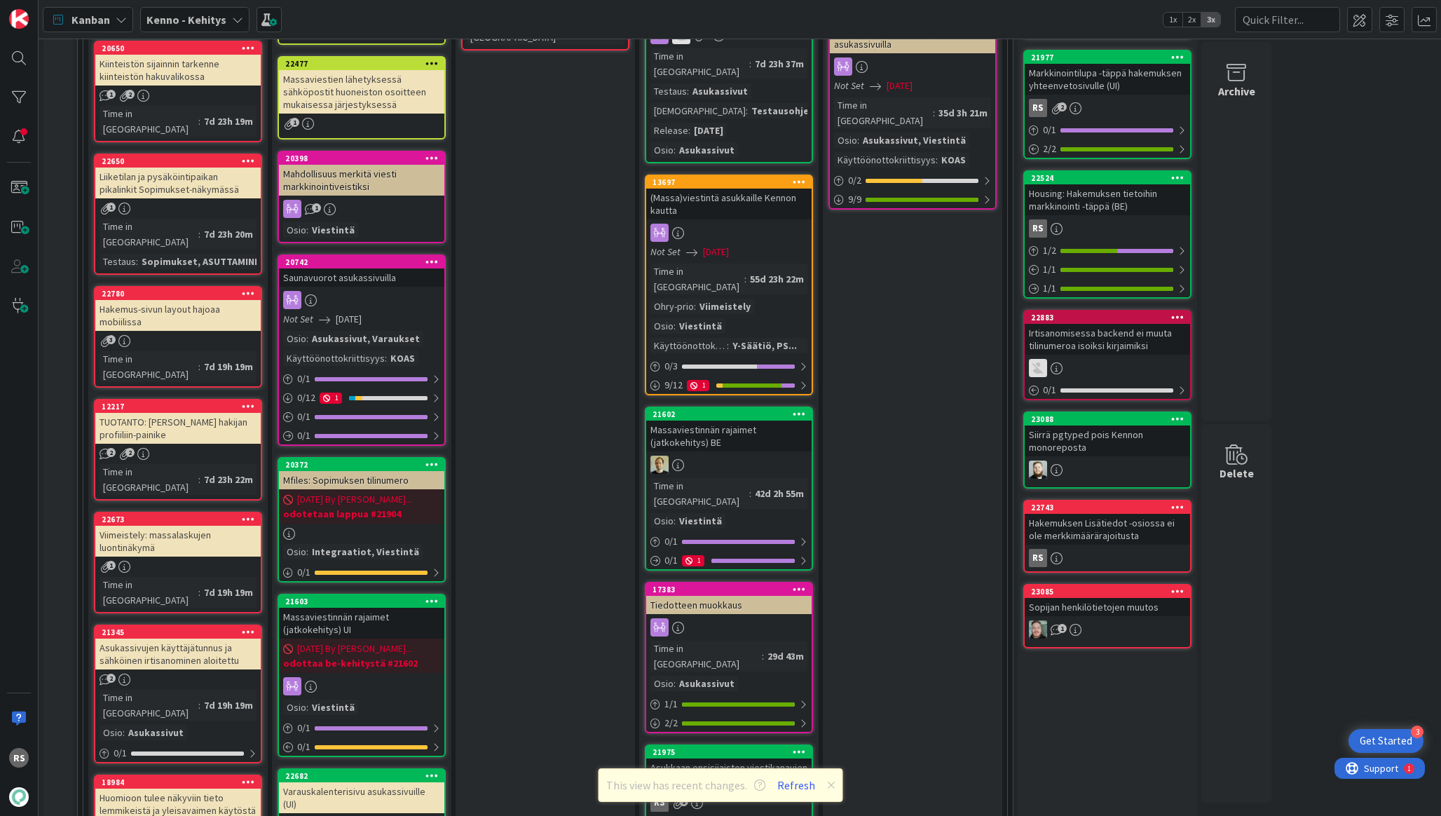
scroll to position [1154, 0]
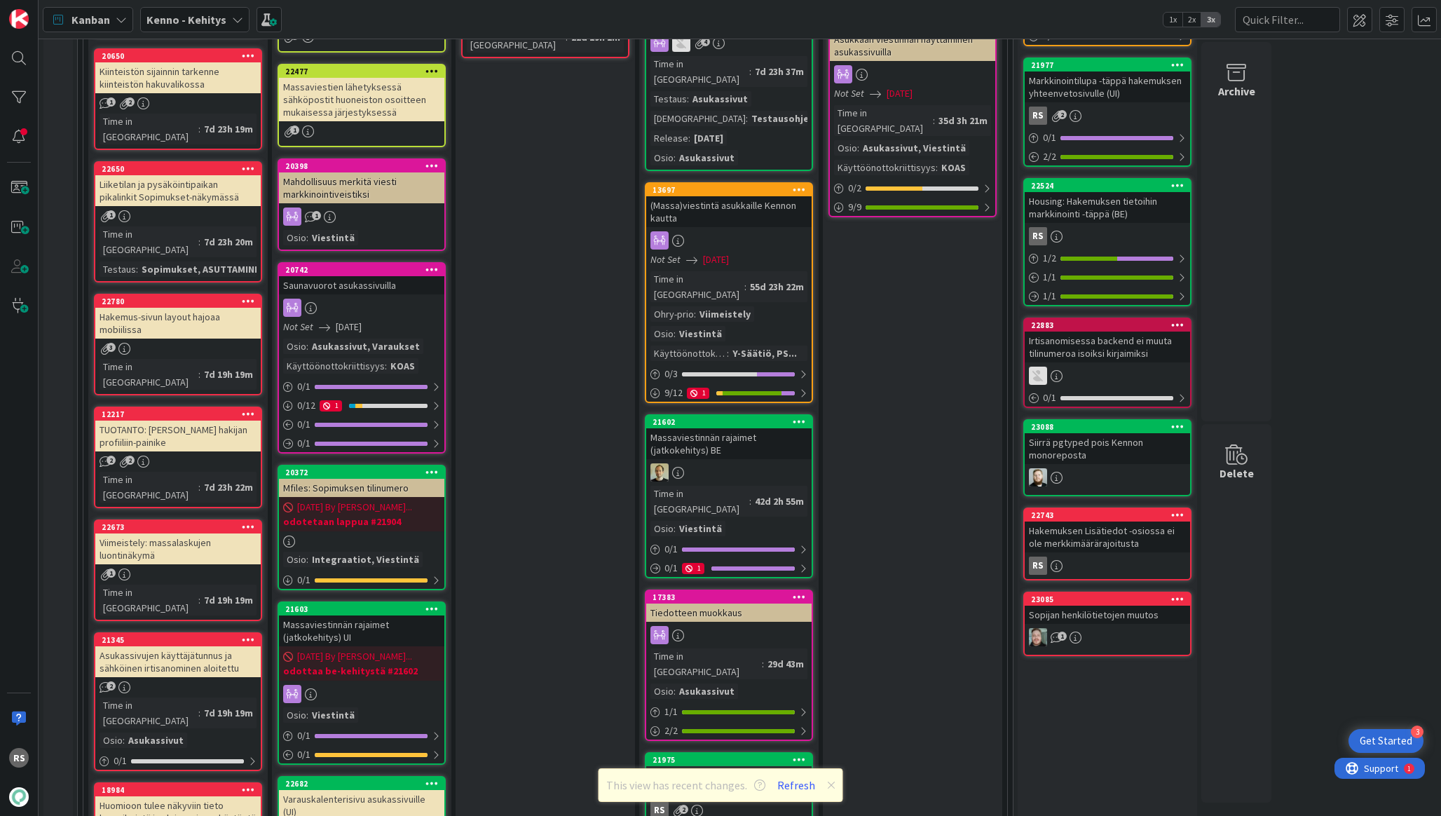
click at [1086, 545] on div "Hakemuksen Lisätiedot -osiossa ei ole merkkimäärärajoitusta" at bounding box center [1107, 536] width 165 height 31
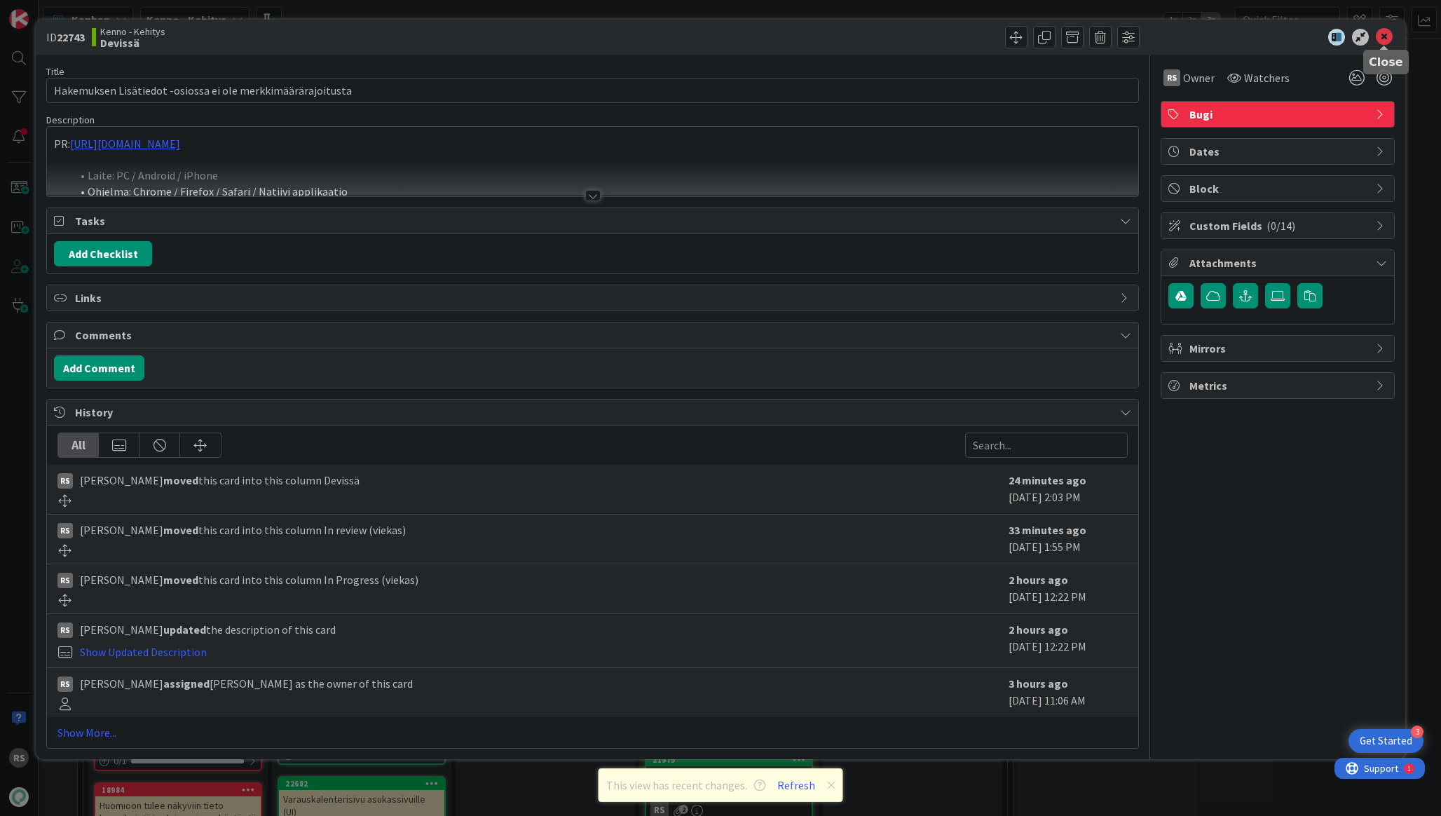
click at [1386, 31] on icon at bounding box center [1384, 37] width 17 height 17
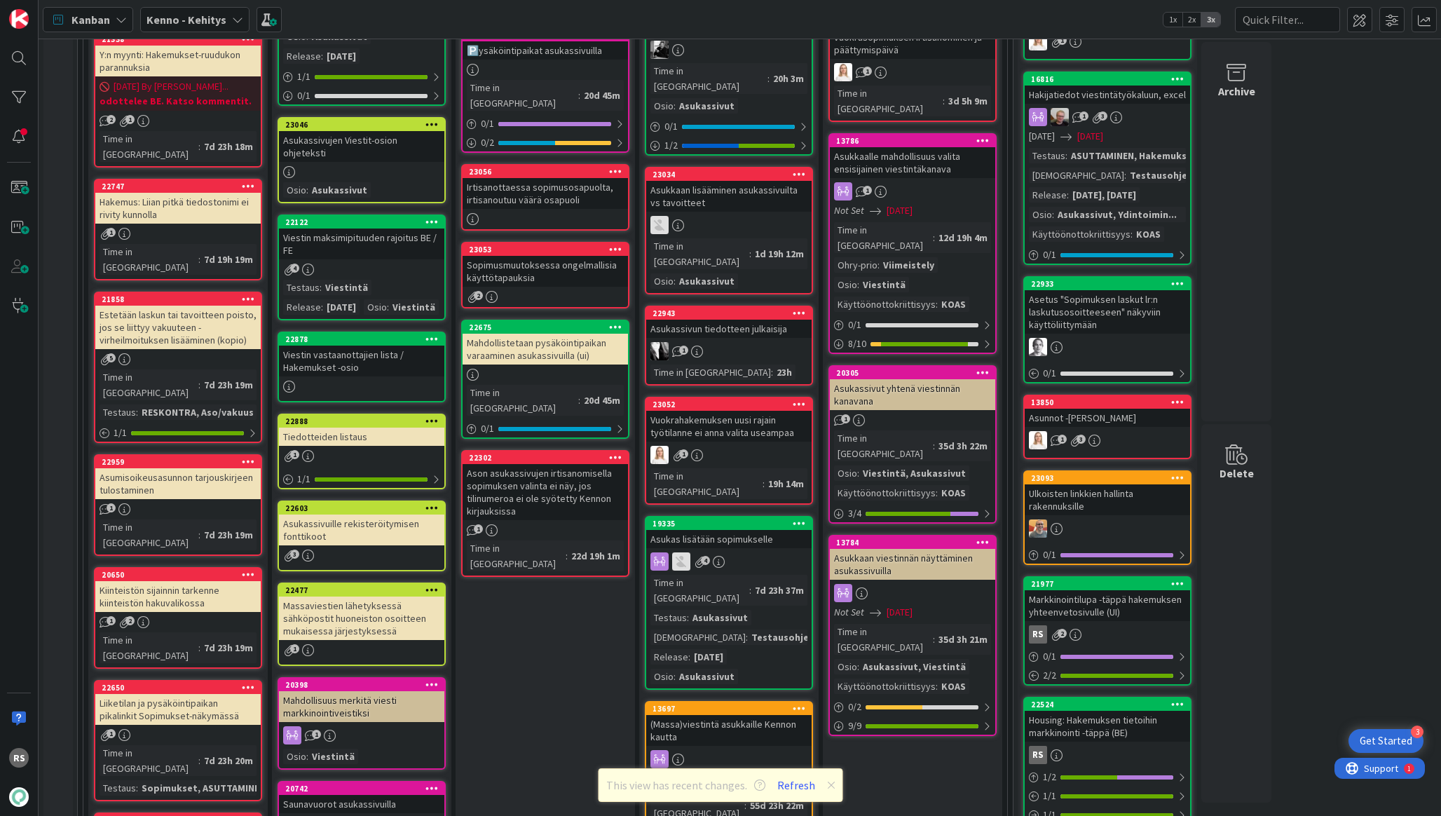
scroll to position [503, 0]
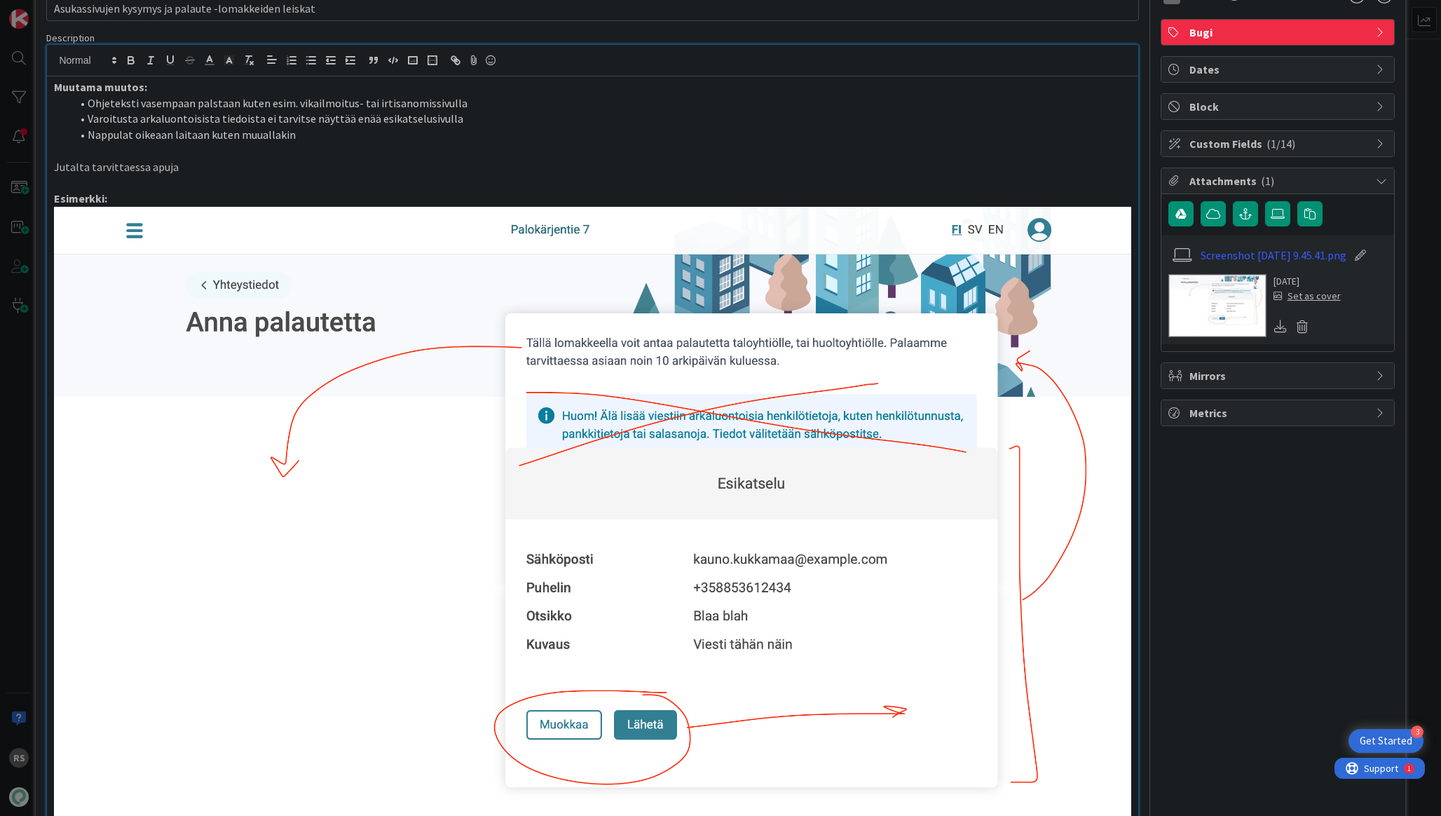
scroll to position [311, 0]
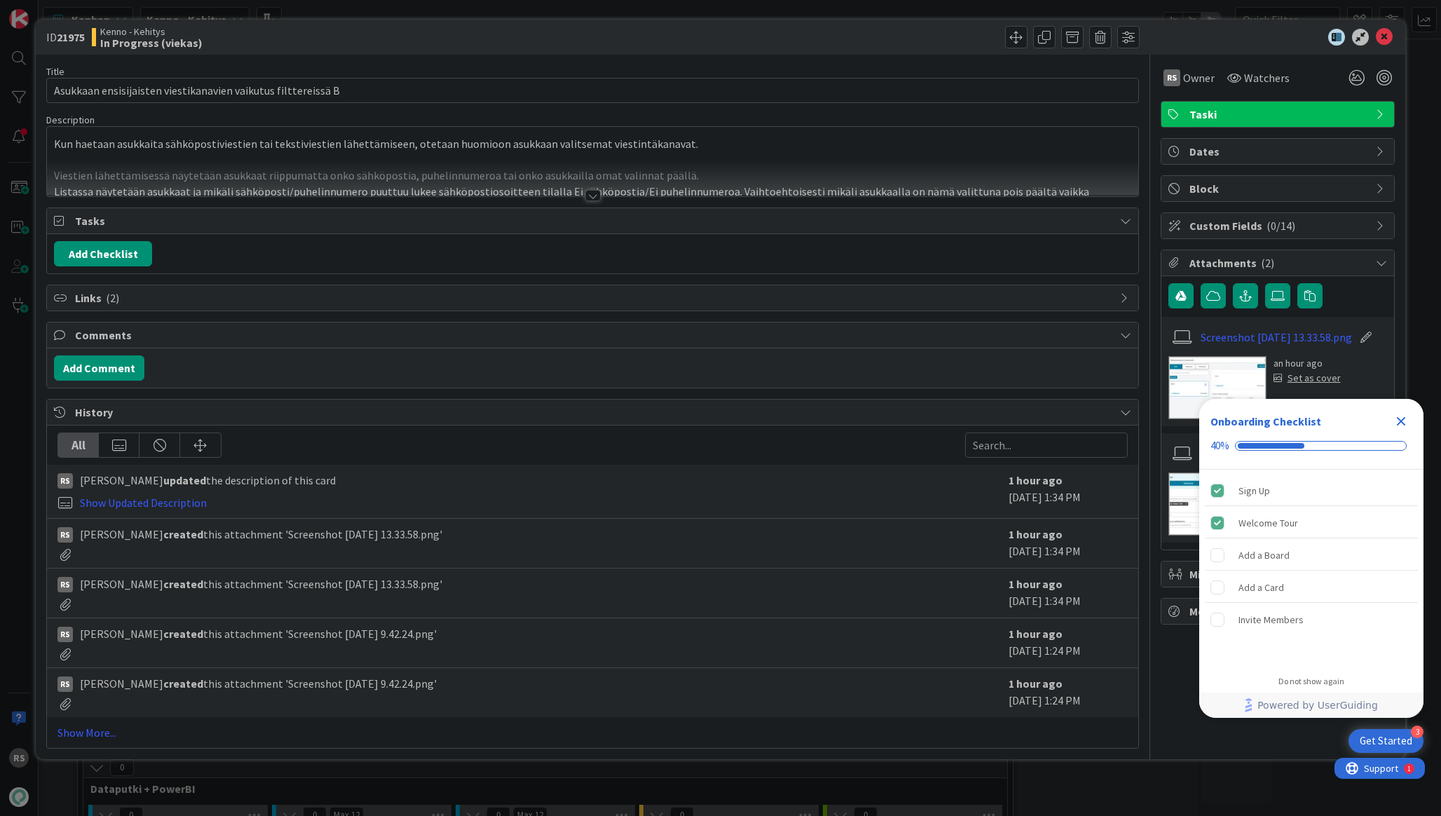
click at [589, 201] on div "Title 61 / 128 Asukkaan ensisijaisten viestikanavien vaikutus filttereissä B De…" at bounding box center [592, 402] width 1092 height 694
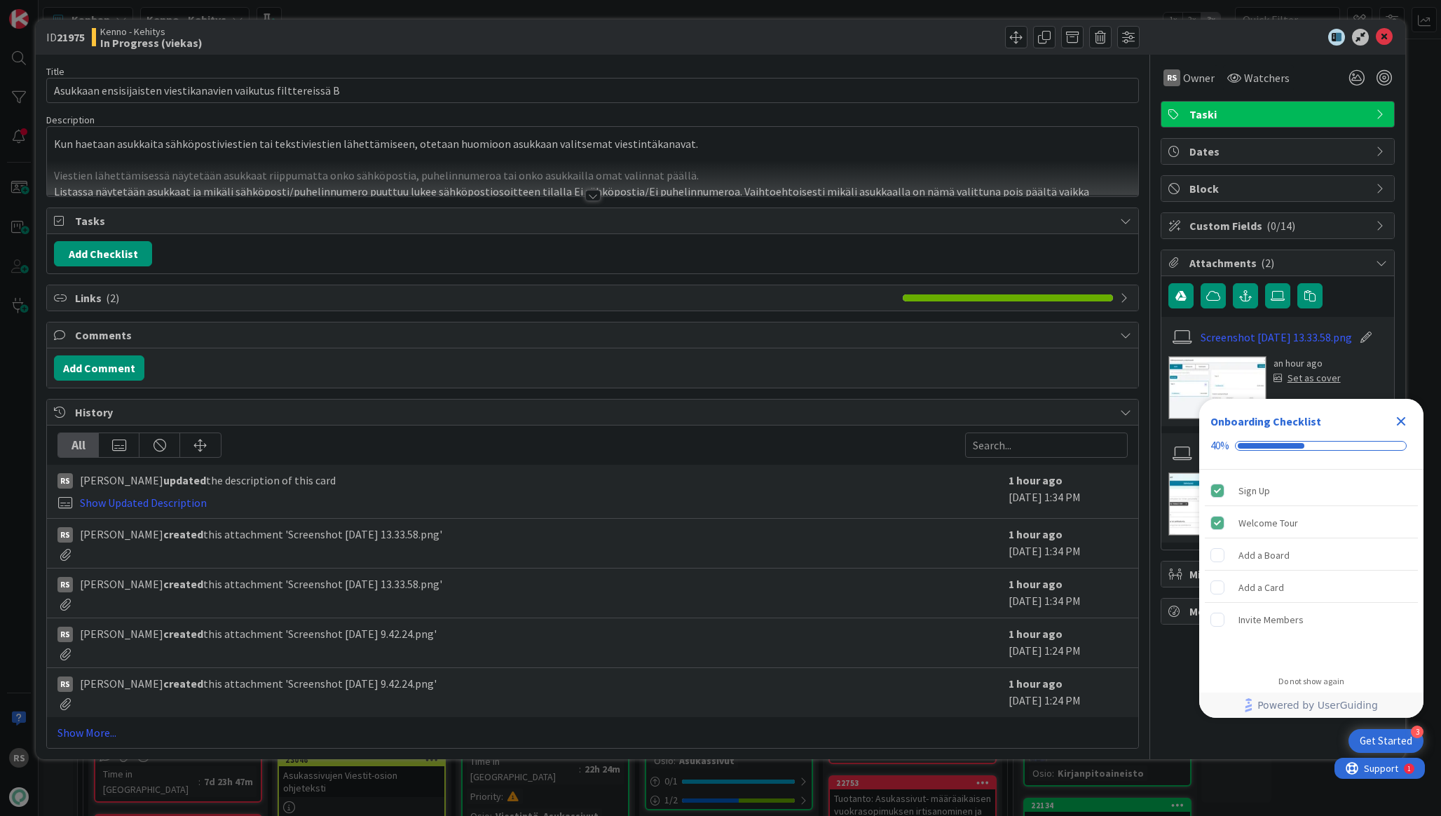
click at [594, 198] on div at bounding box center [592, 195] width 15 height 11
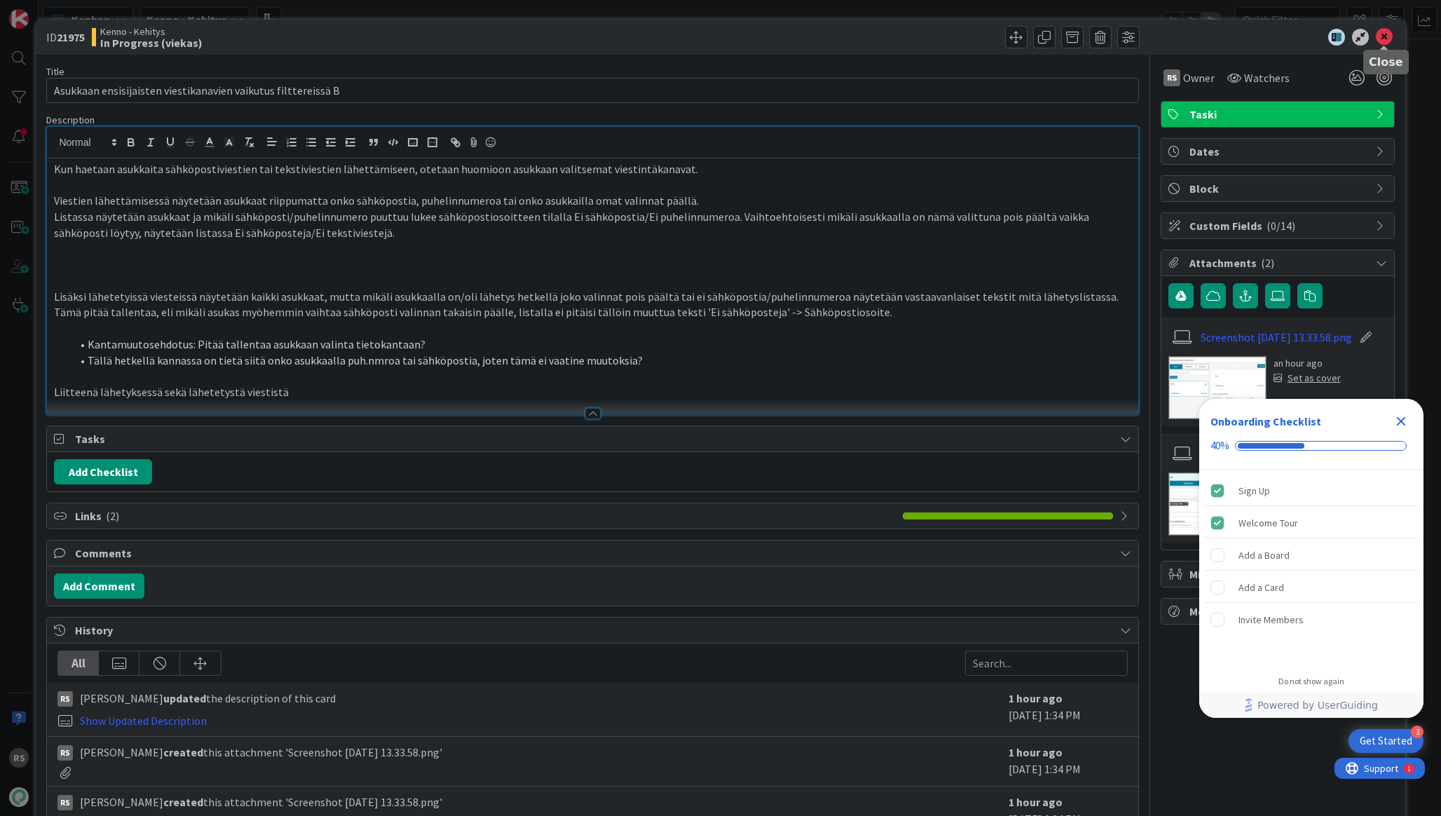
click at [1384, 41] on icon at bounding box center [1384, 37] width 17 height 17
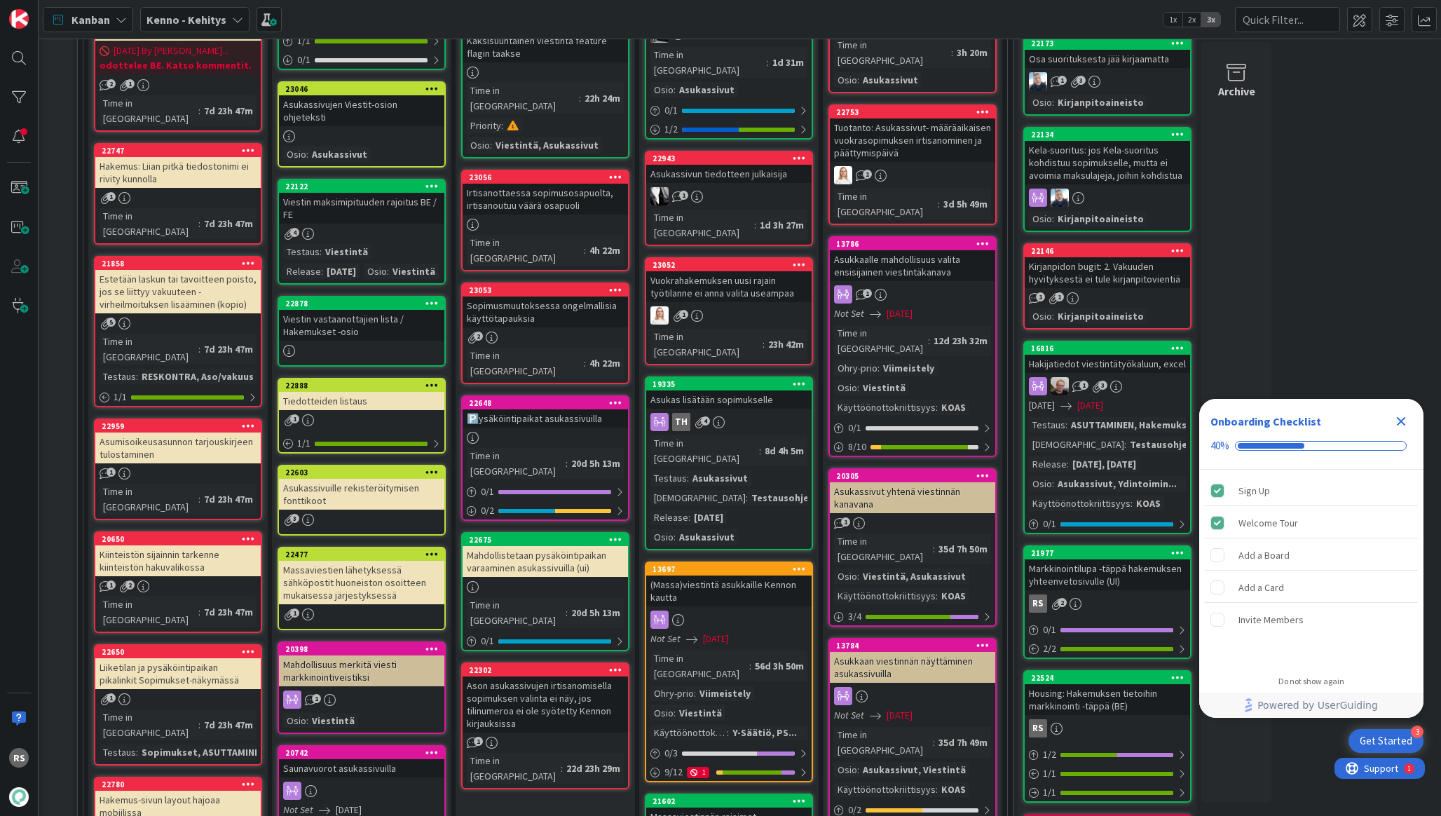
scroll to position [572, 0]
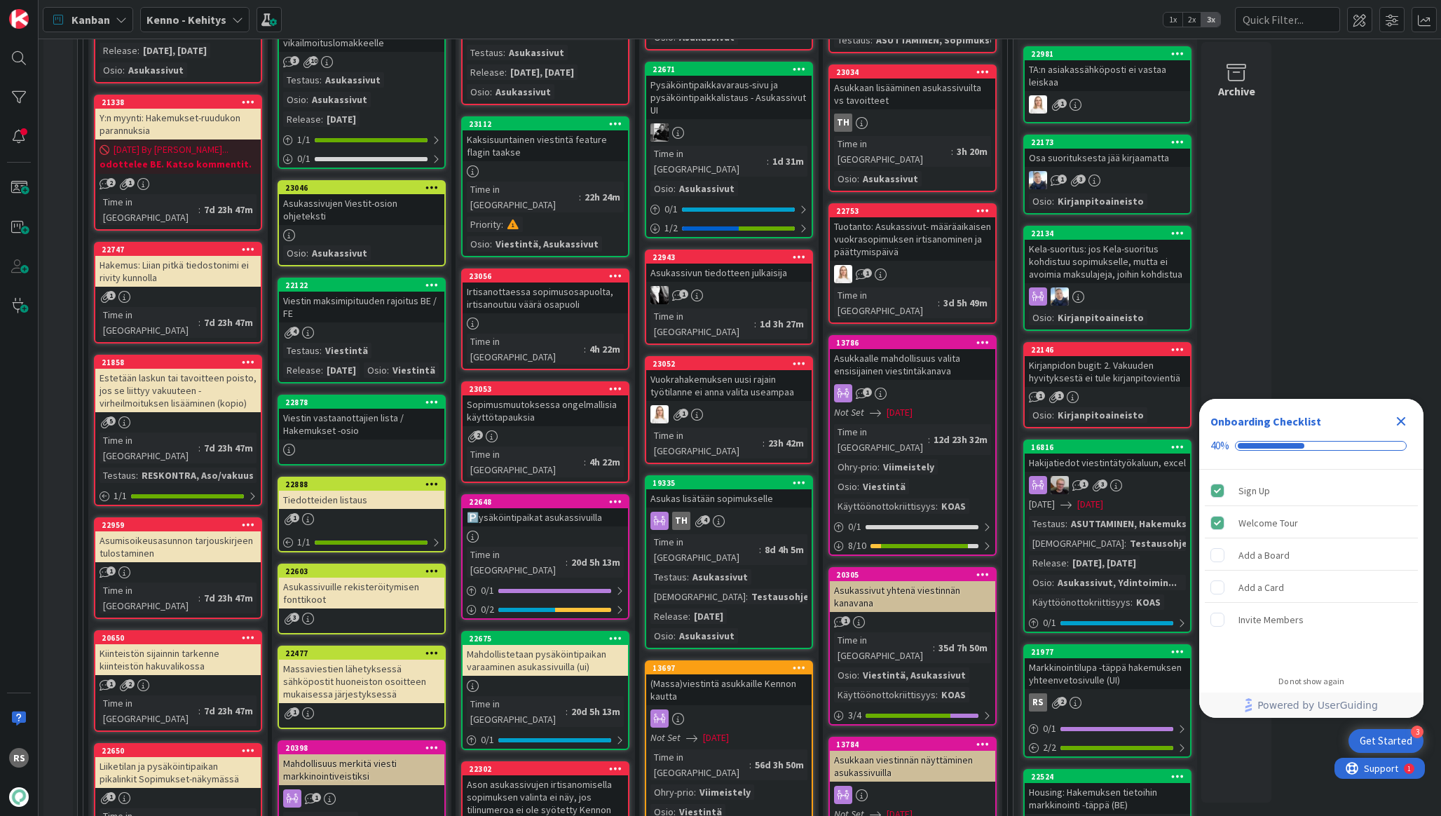
click at [514, 282] on div "Irtisanottaessa sopimusosapuolta, irtisanoutuu väärä osapuoli" at bounding box center [545, 297] width 165 height 31
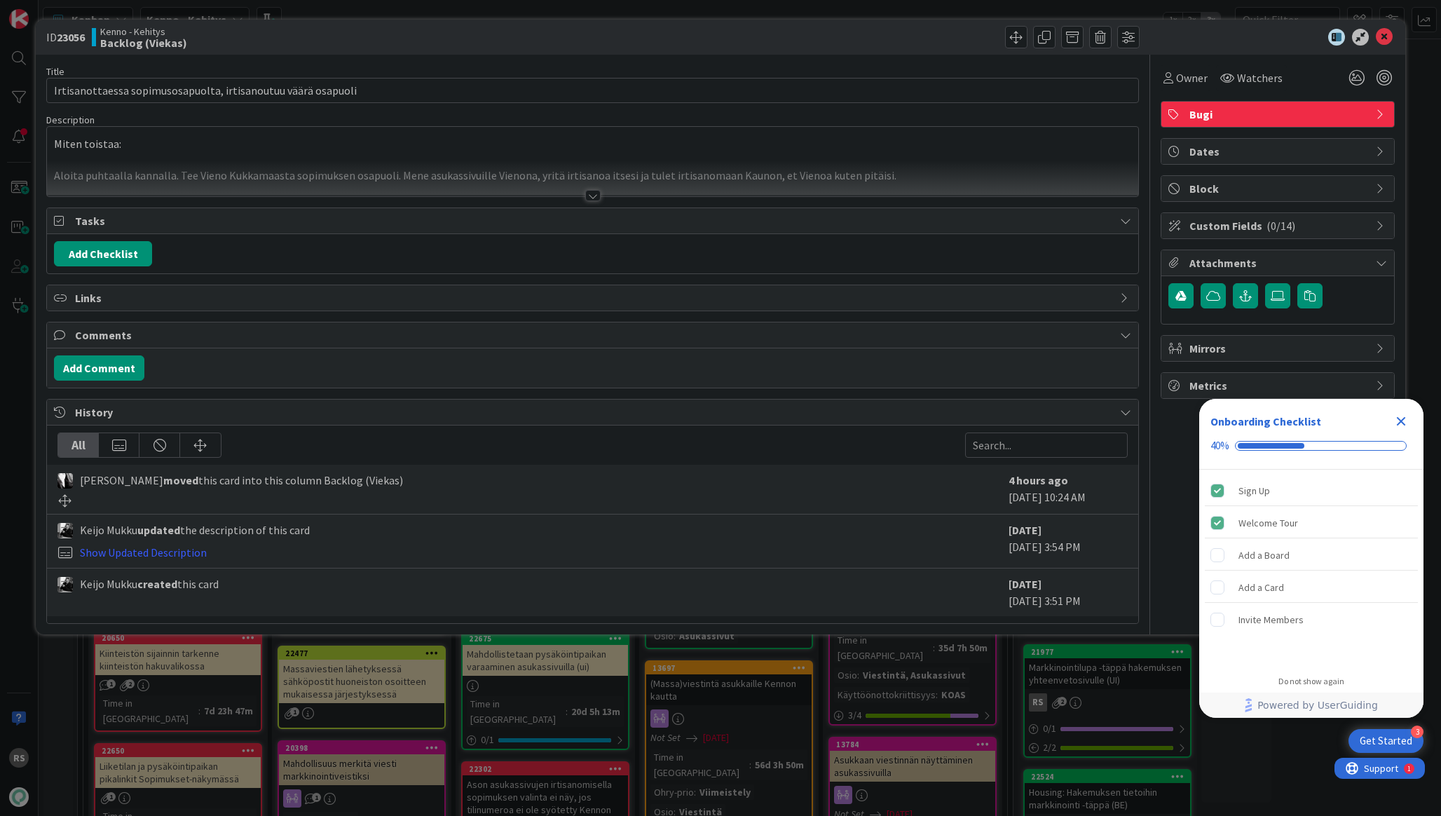
click at [588, 200] on div at bounding box center [592, 195] width 15 height 11
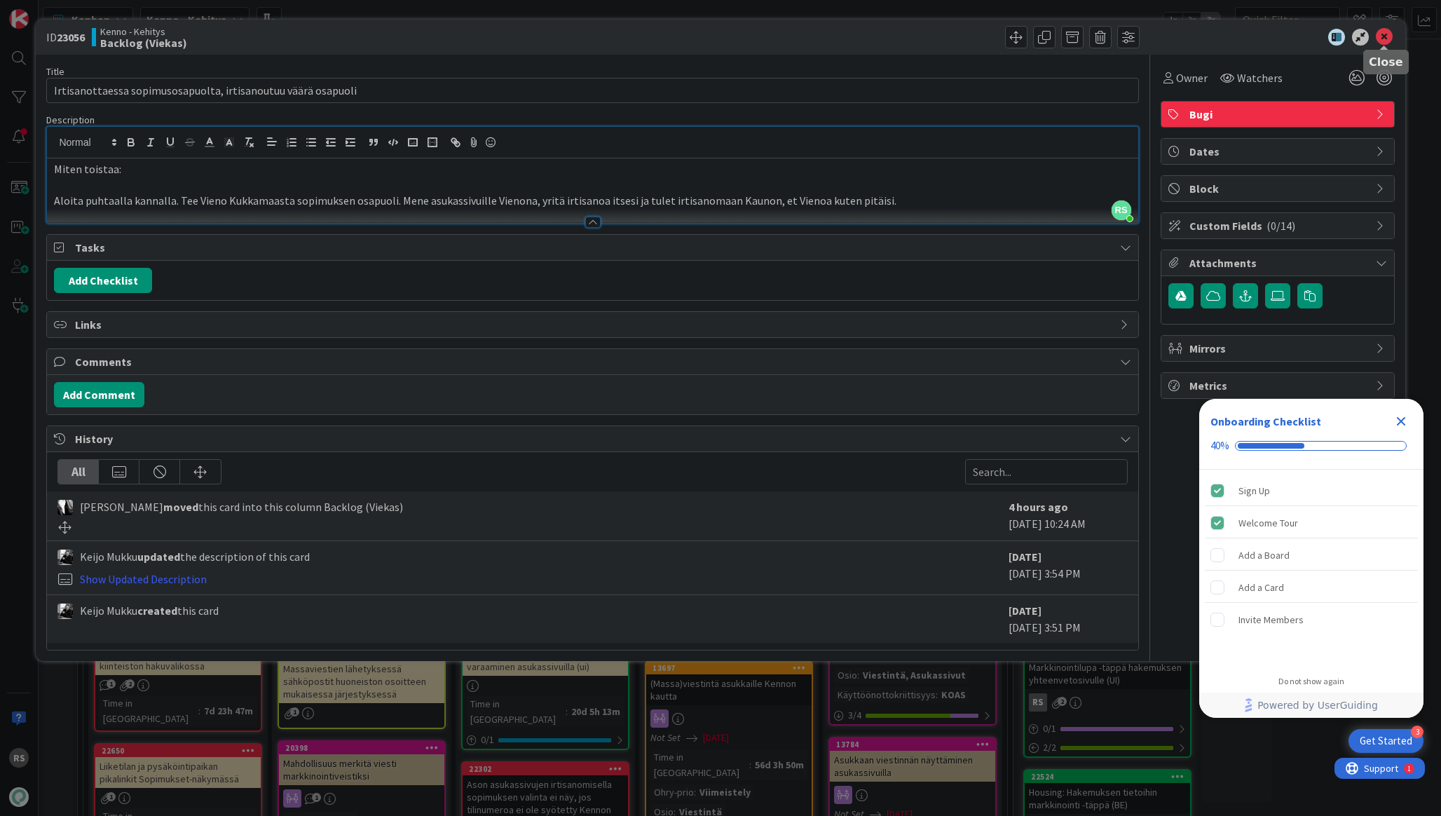
click at [1386, 38] on icon at bounding box center [1384, 37] width 17 height 17
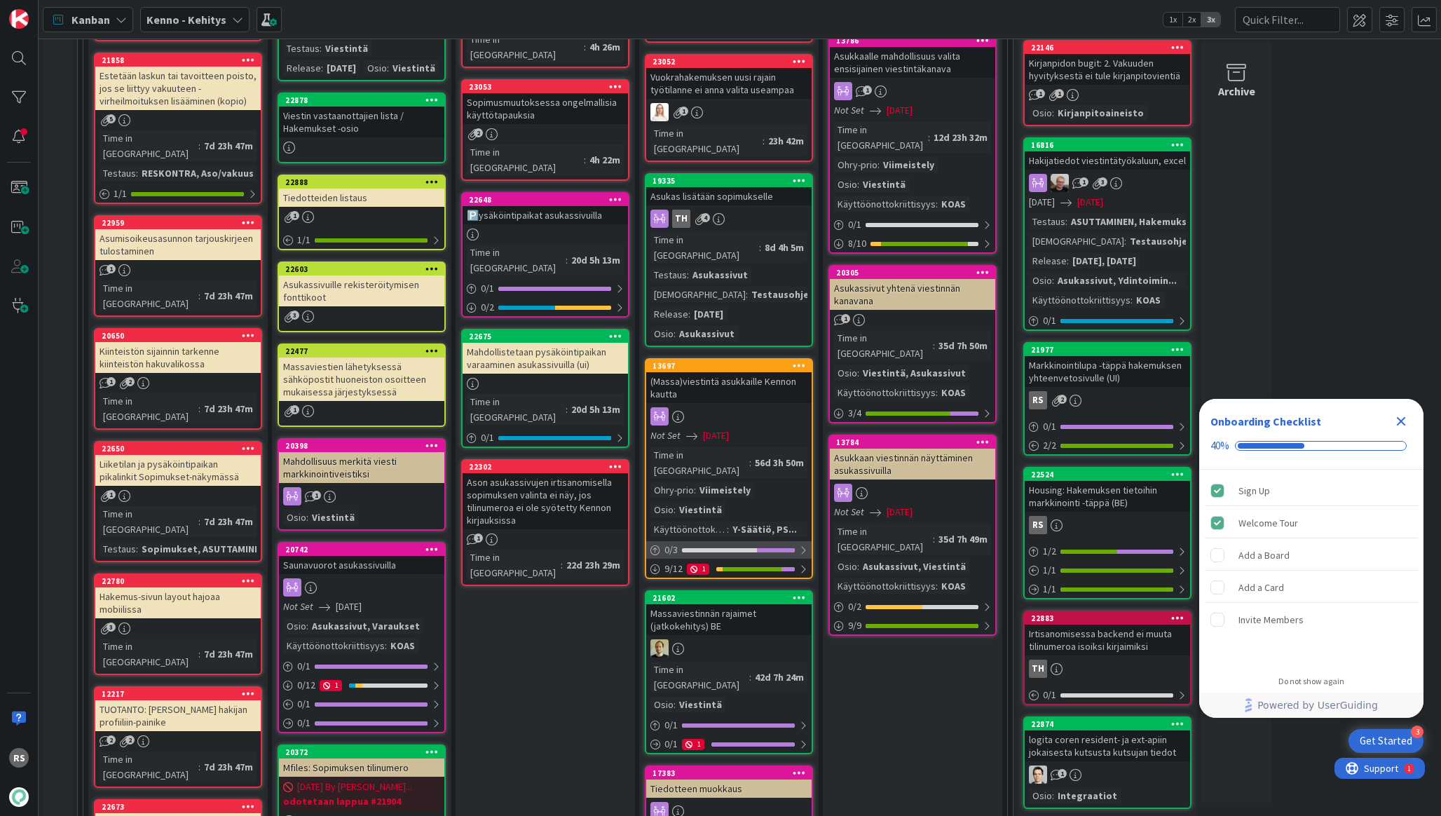
scroll to position [823, 0]
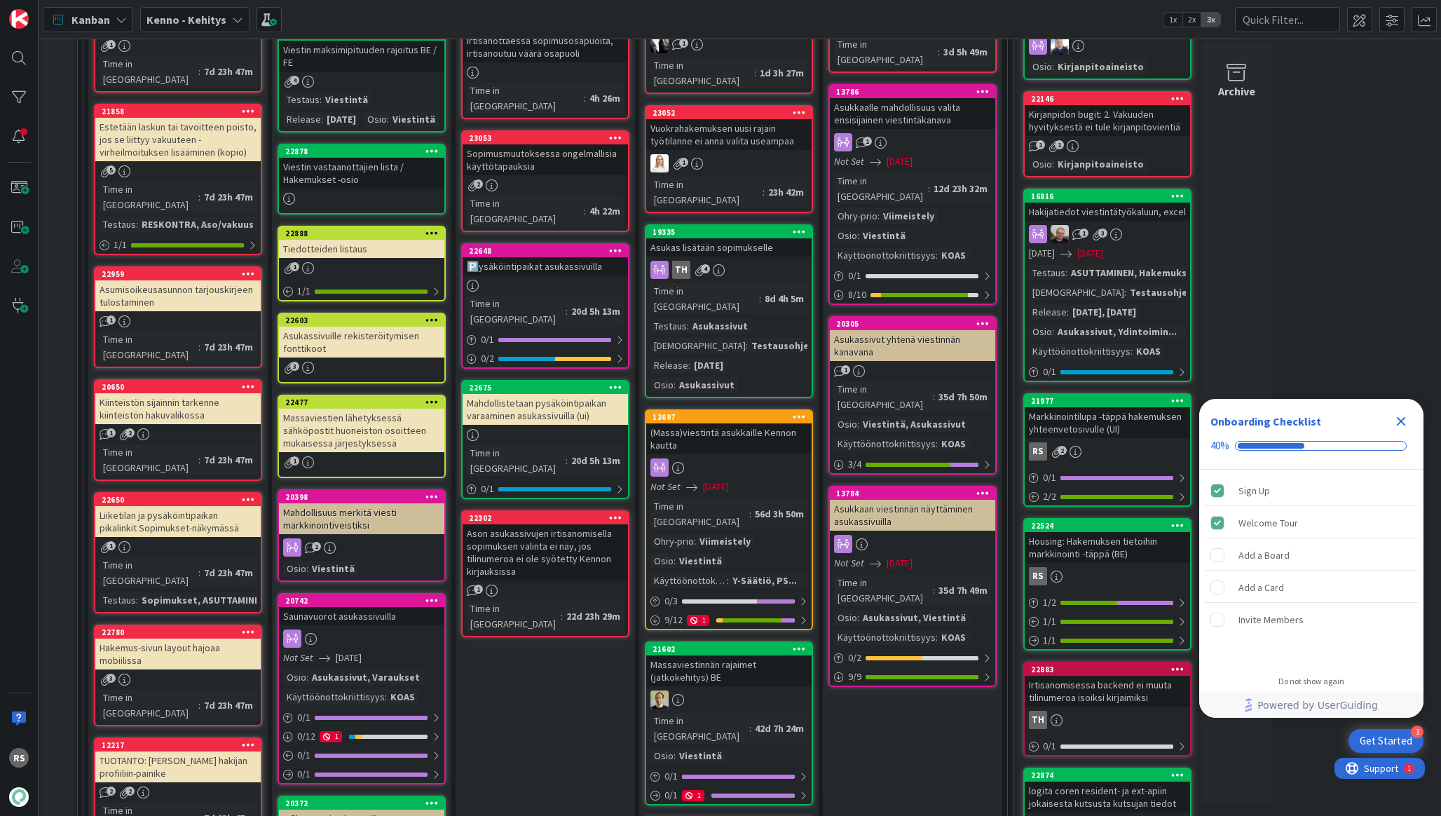
click at [587, 524] on div "Ason asukassivujen irtisanomisella sopimuksen valinta ei näy, jos tilinumeroa e…" at bounding box center [545, 552] width 165 height 56
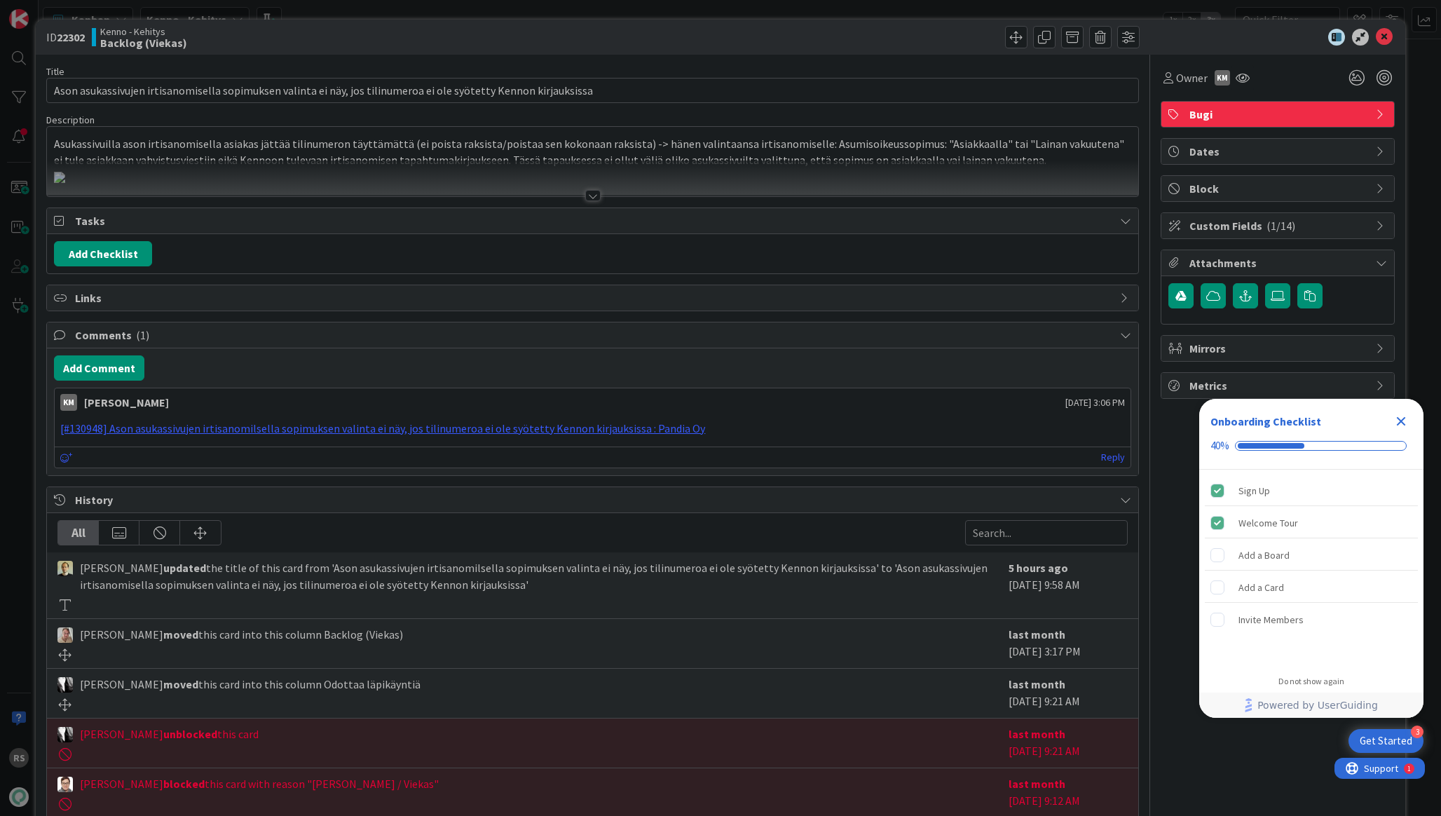
click at [589, 195] on div at bounding box center [592, 195] width 15 height 11
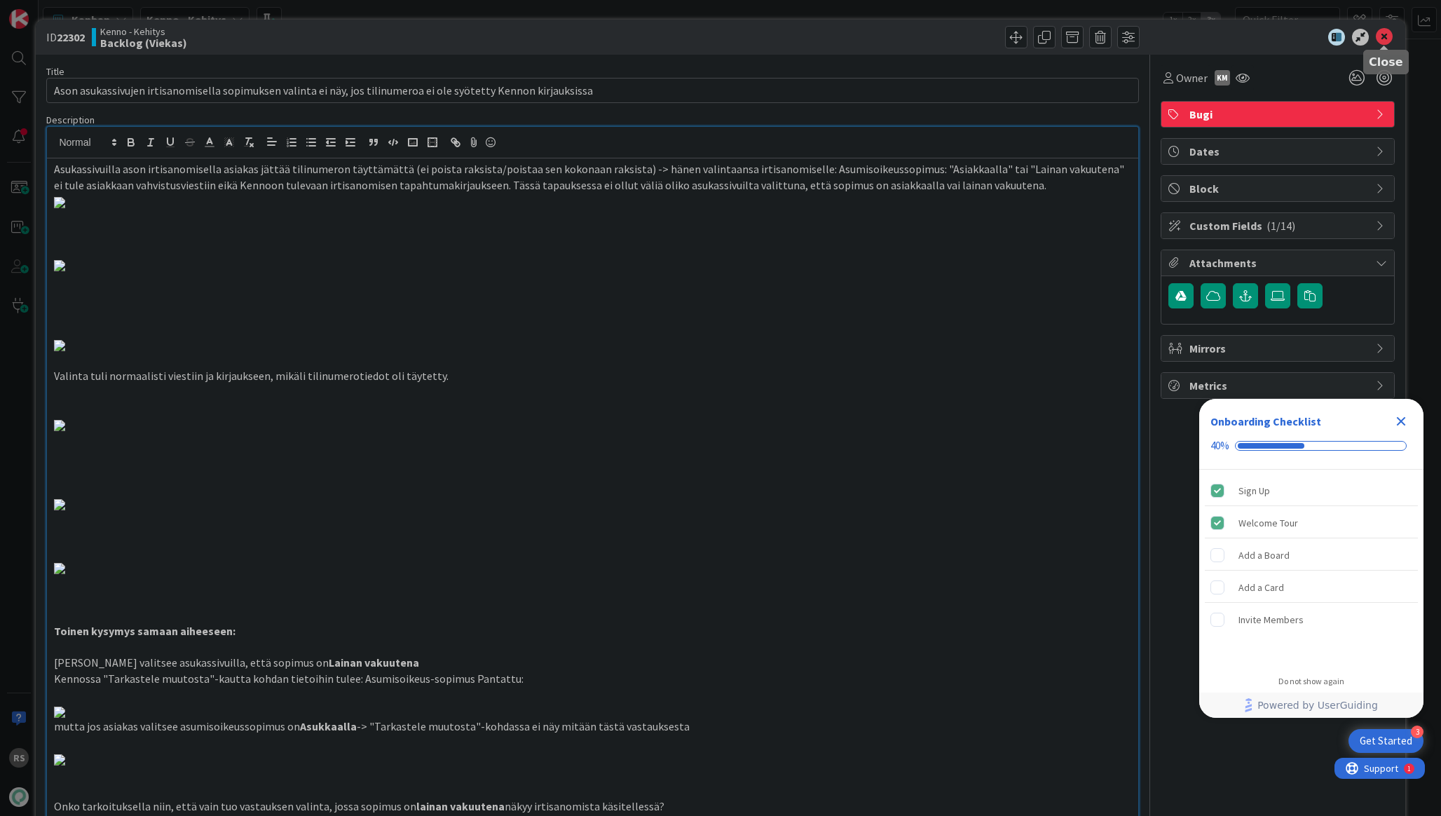
click at [1380, 41] on icon at bounding box center [1384, 37] width 17 height 17
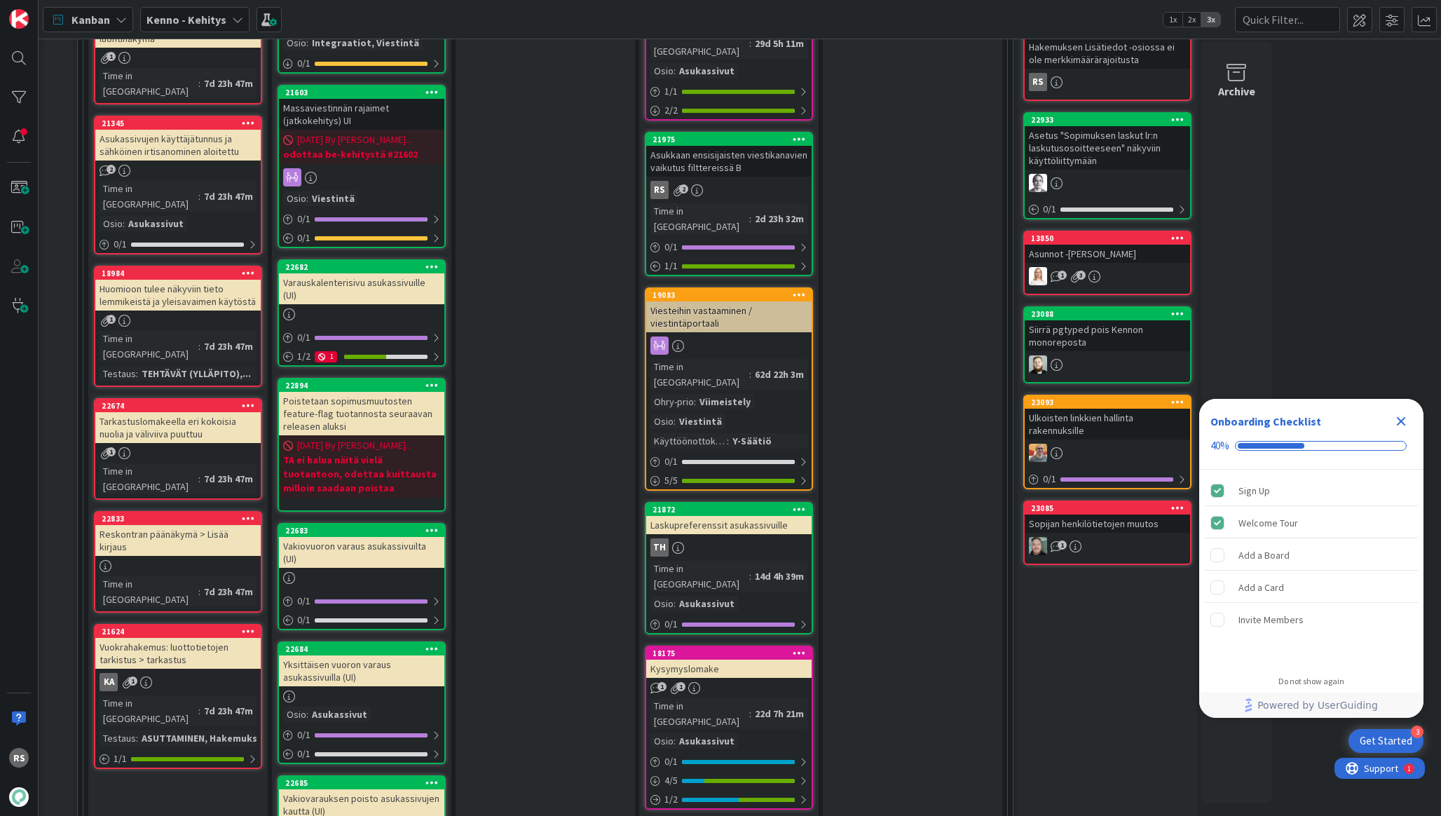
scroll to position [1677, 0]
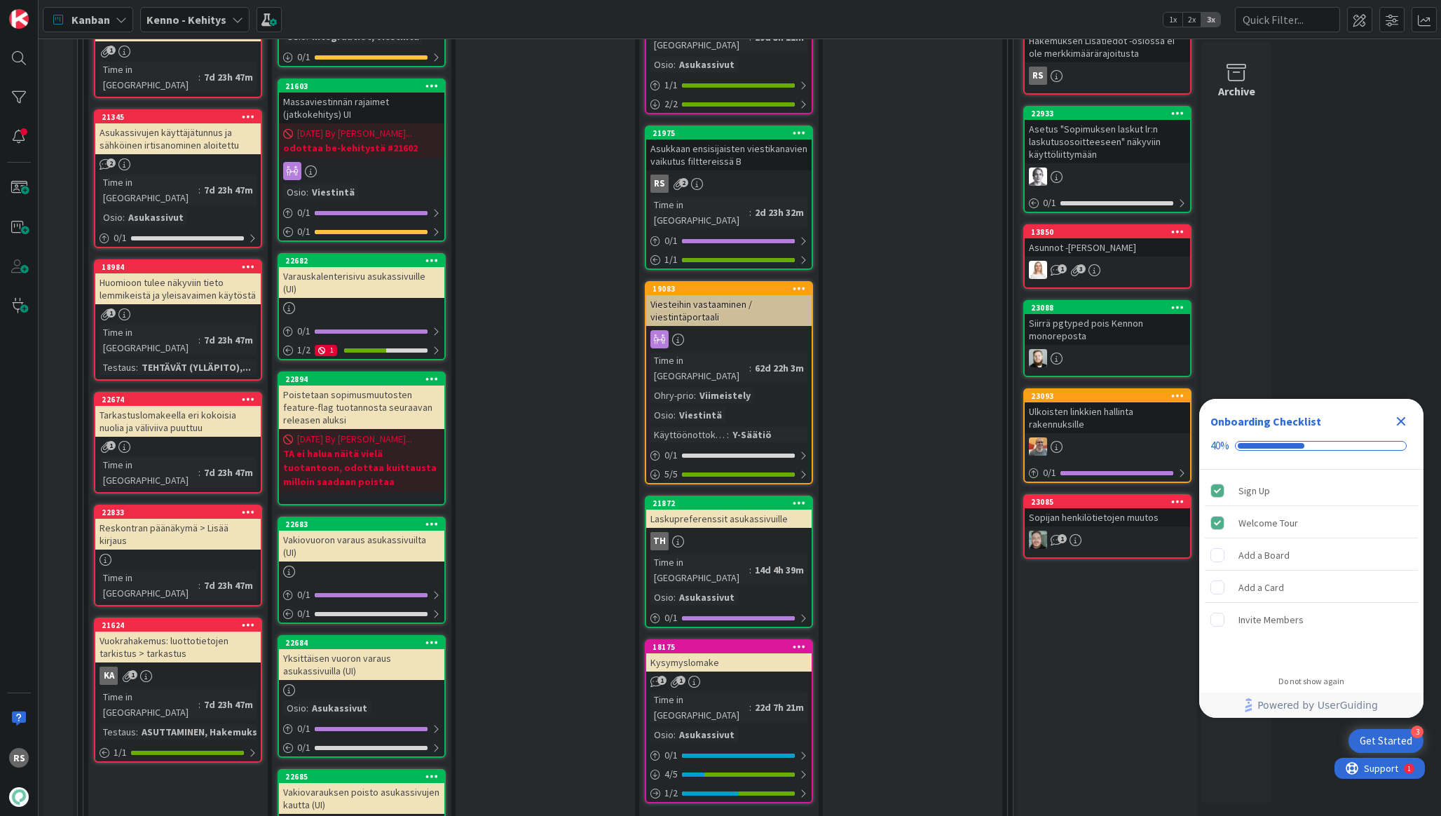
click at [1044, 326] on div "Siirrä pgtyped pois Kennon monoreposta" at bounding box center [1107, 329] width 165 height 31
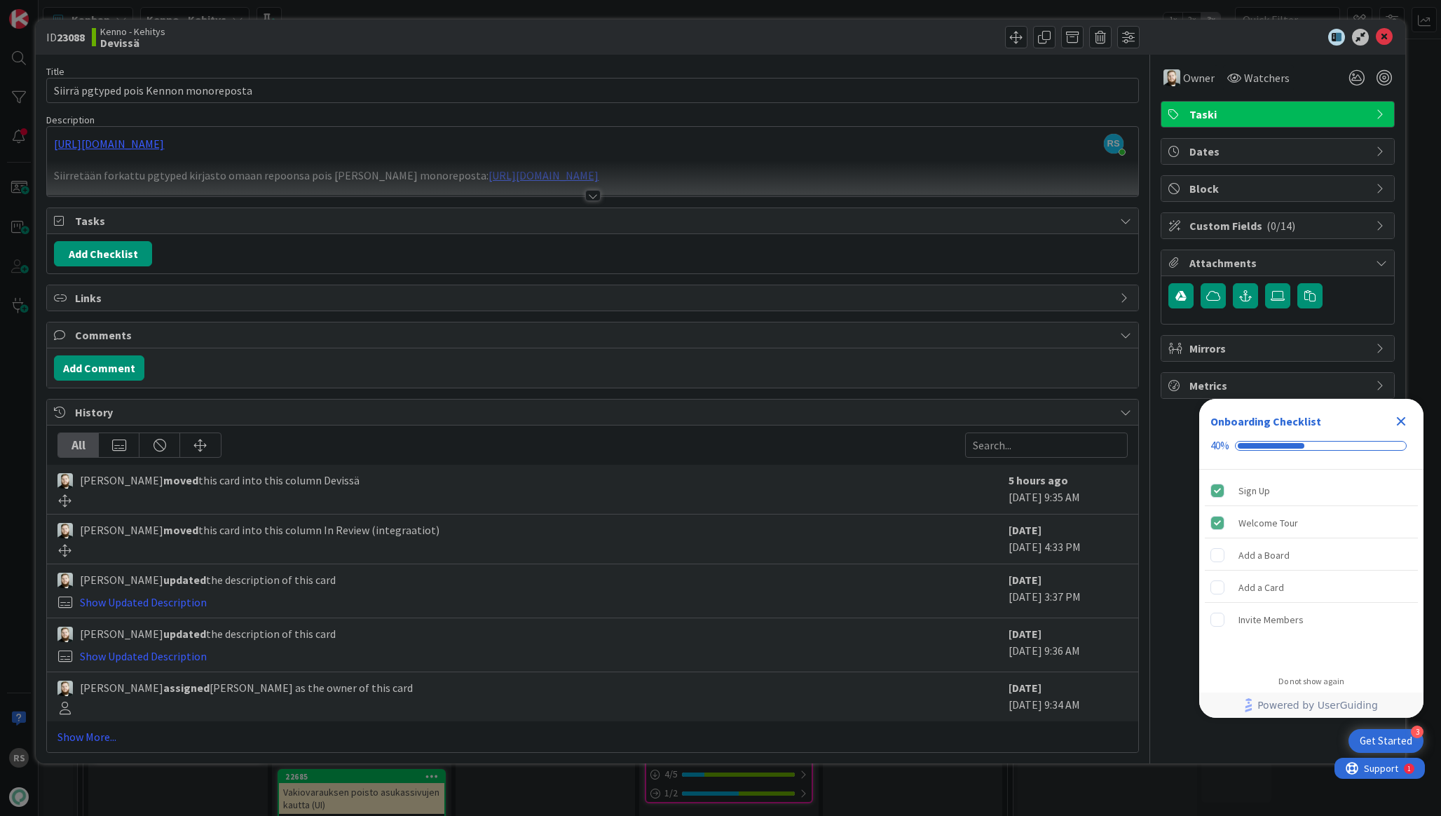
click at [587, 191] on div at bounding box center [592, 195] width 15 height 11
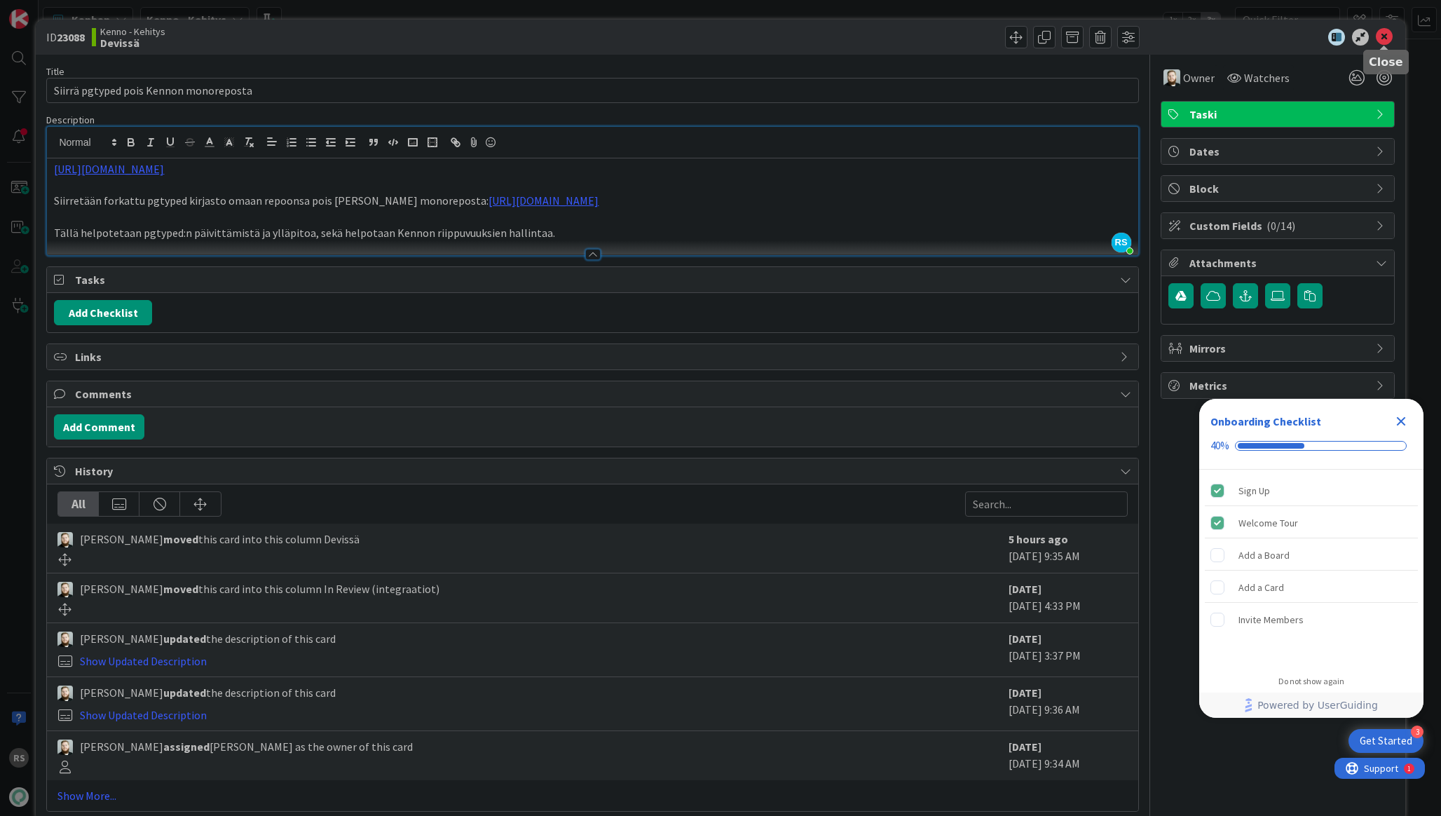
click at [1384, 37] on icon at bounding box center [1384, 37] width 17 height 17
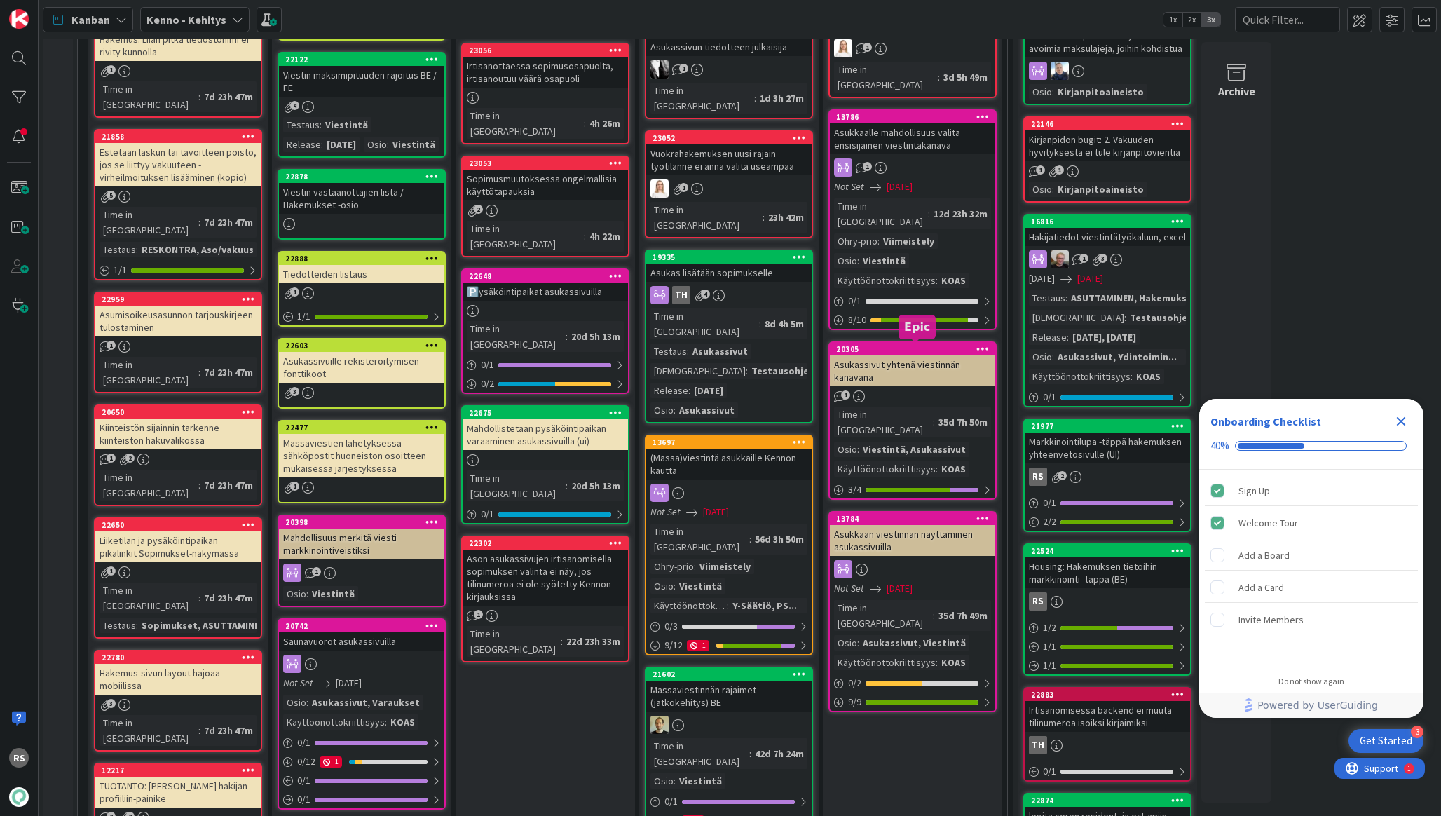
scroll to position [664, 0]
